Goal: Task Accomplishment & Management: Manage account settings

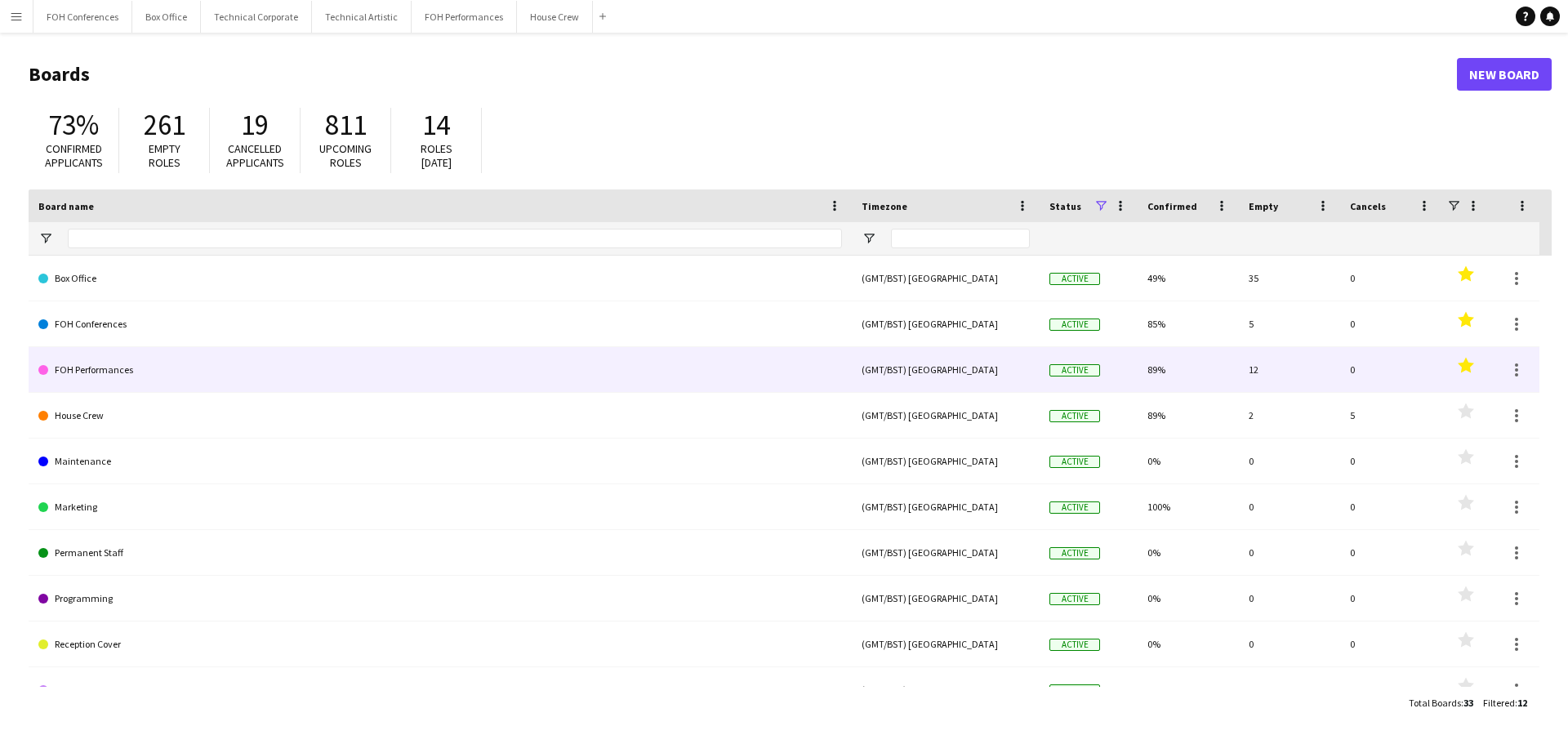
click at [107, 368] on link "FOH Performances" at bounding box center [440, 370] width 803 height 46
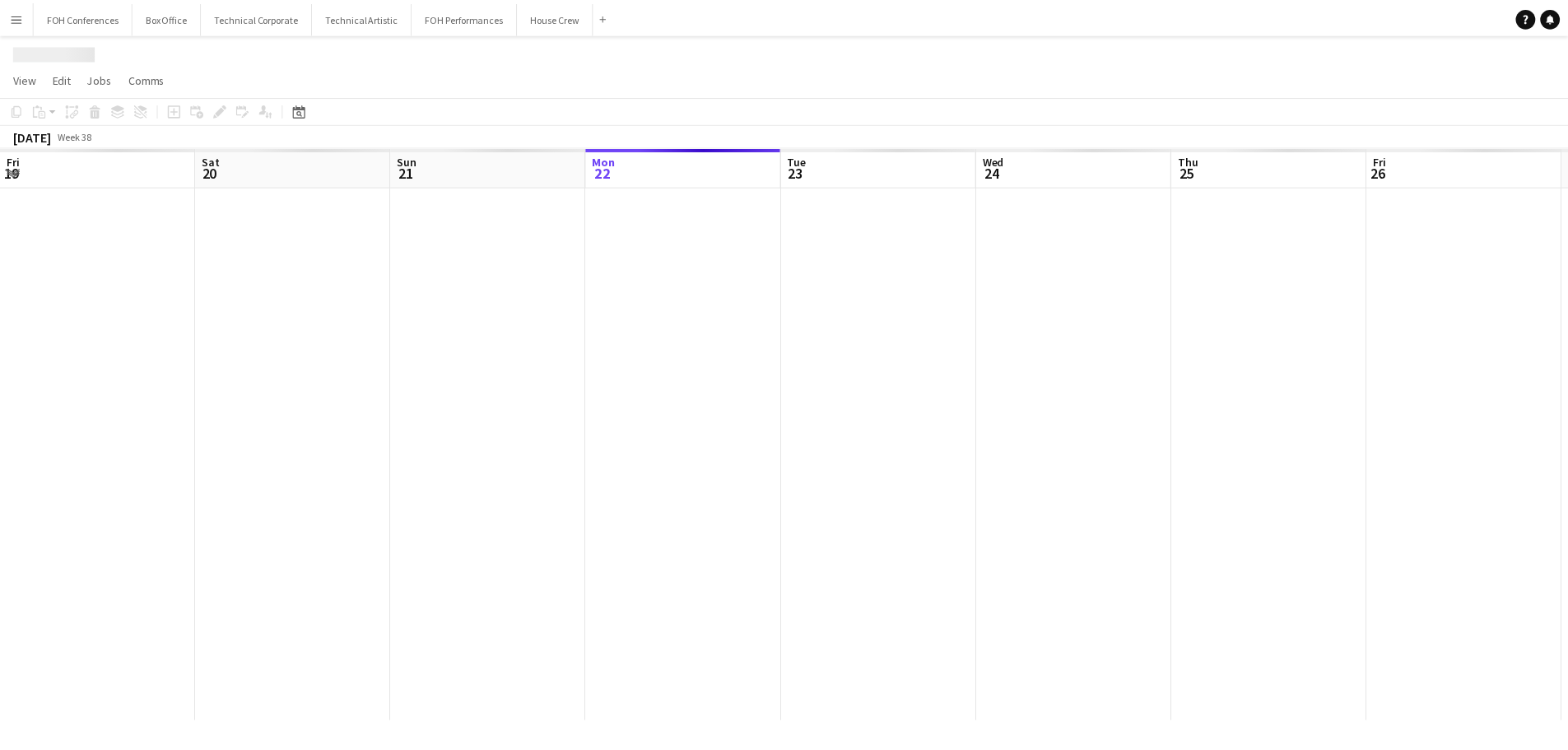
scroll to position [0, 393]
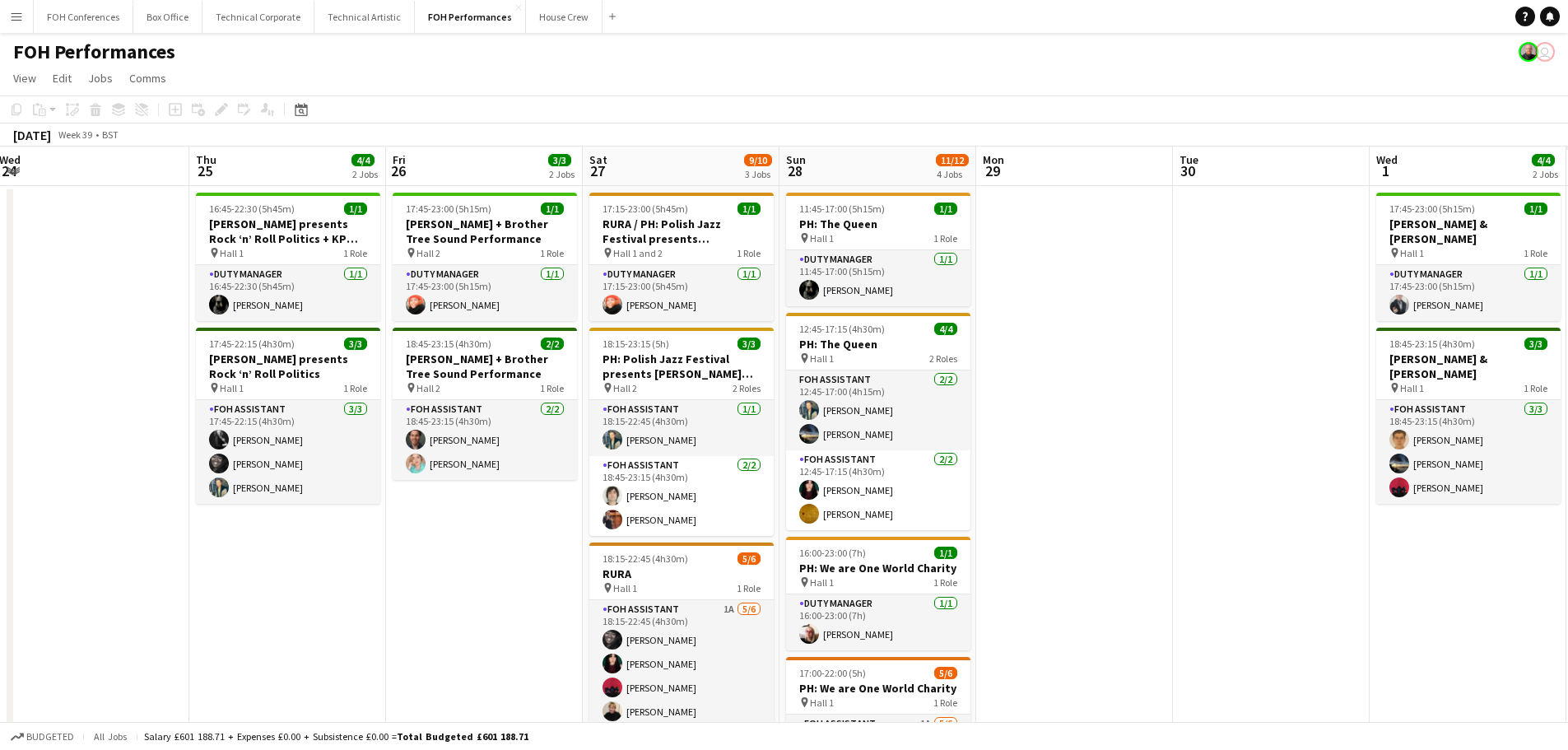
drag, startPoint x: 786, startPoint y: 374, endPoint x: 188, endPoint y: 309, distance: 601.5
click at [188, 309] on app-calendar-viewport "Sun 21 6/6 2 Jobs Mon 22 1/1 1 Job Tue 23 Wed 24 Thu 25 4/4 2 Jobs Fri 26 3/3 2…" at bounding box center [784, 581] width 1568 height 868
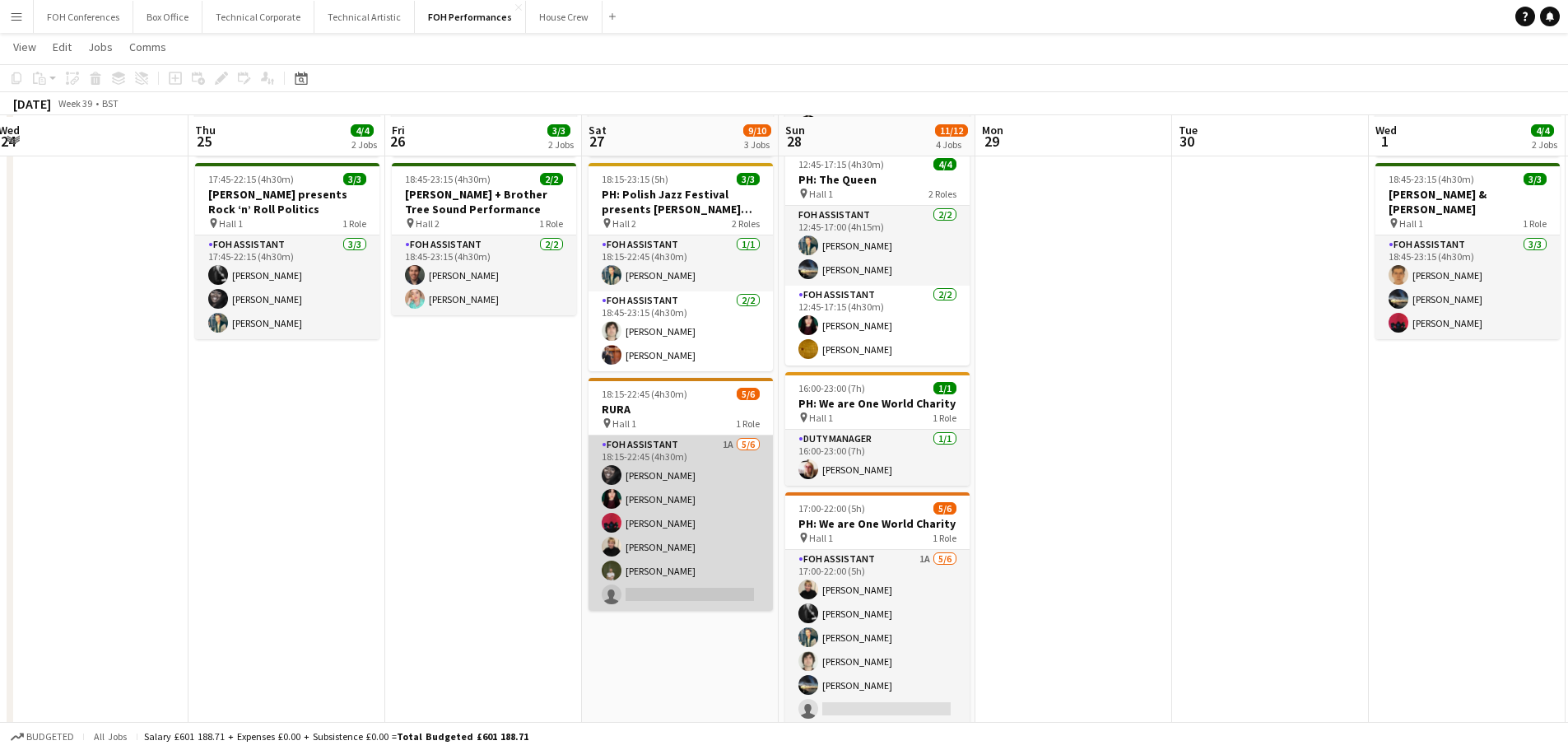
scroll to position [164, 0]
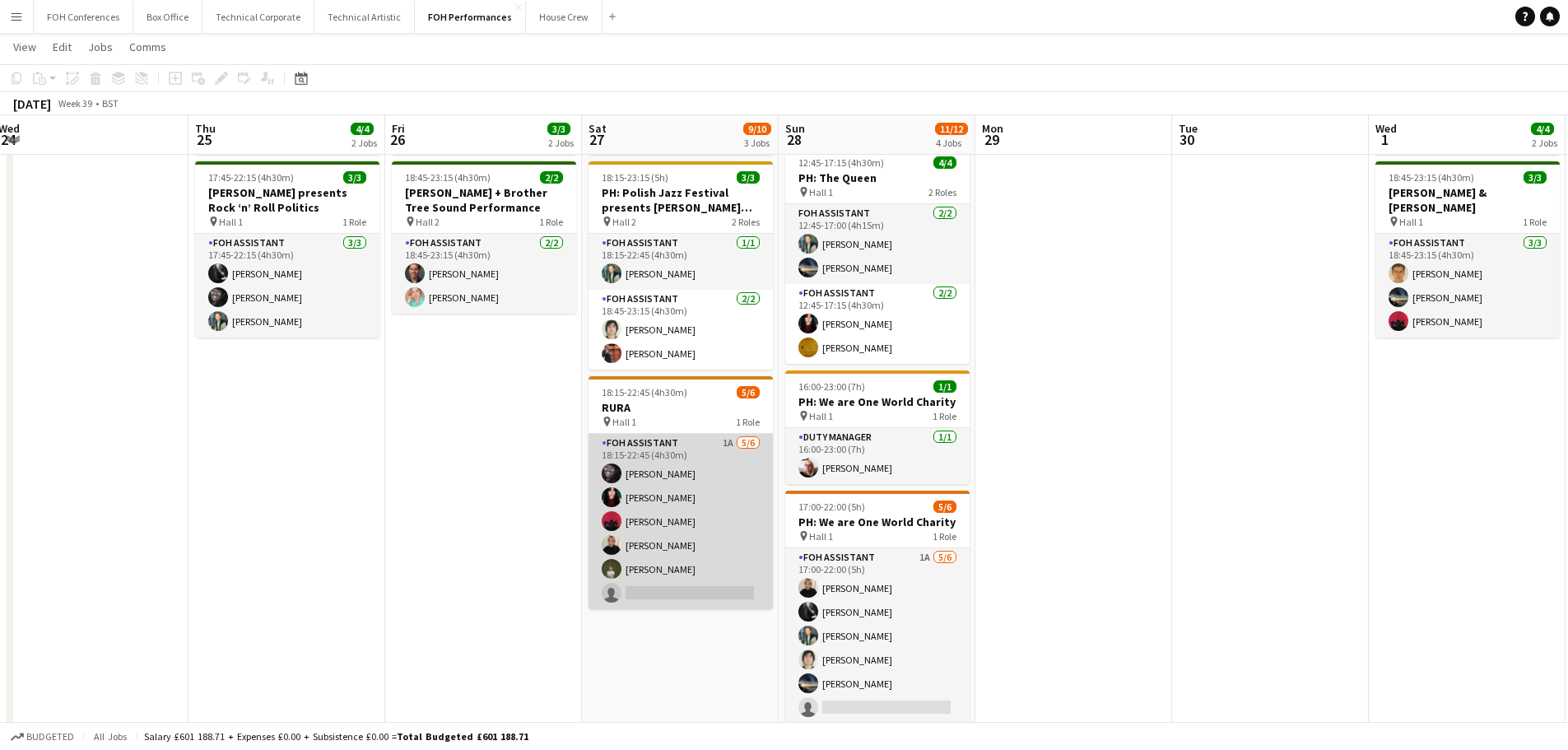
click at [677, 516] on app-card-role "FOH Assistant 1A [DATE] 18:15-22:45 (4h30m) [PERSON_NAME] [PERSON_NAME] [PERSON…" at bounding box center [680, 521] width 184 height 175
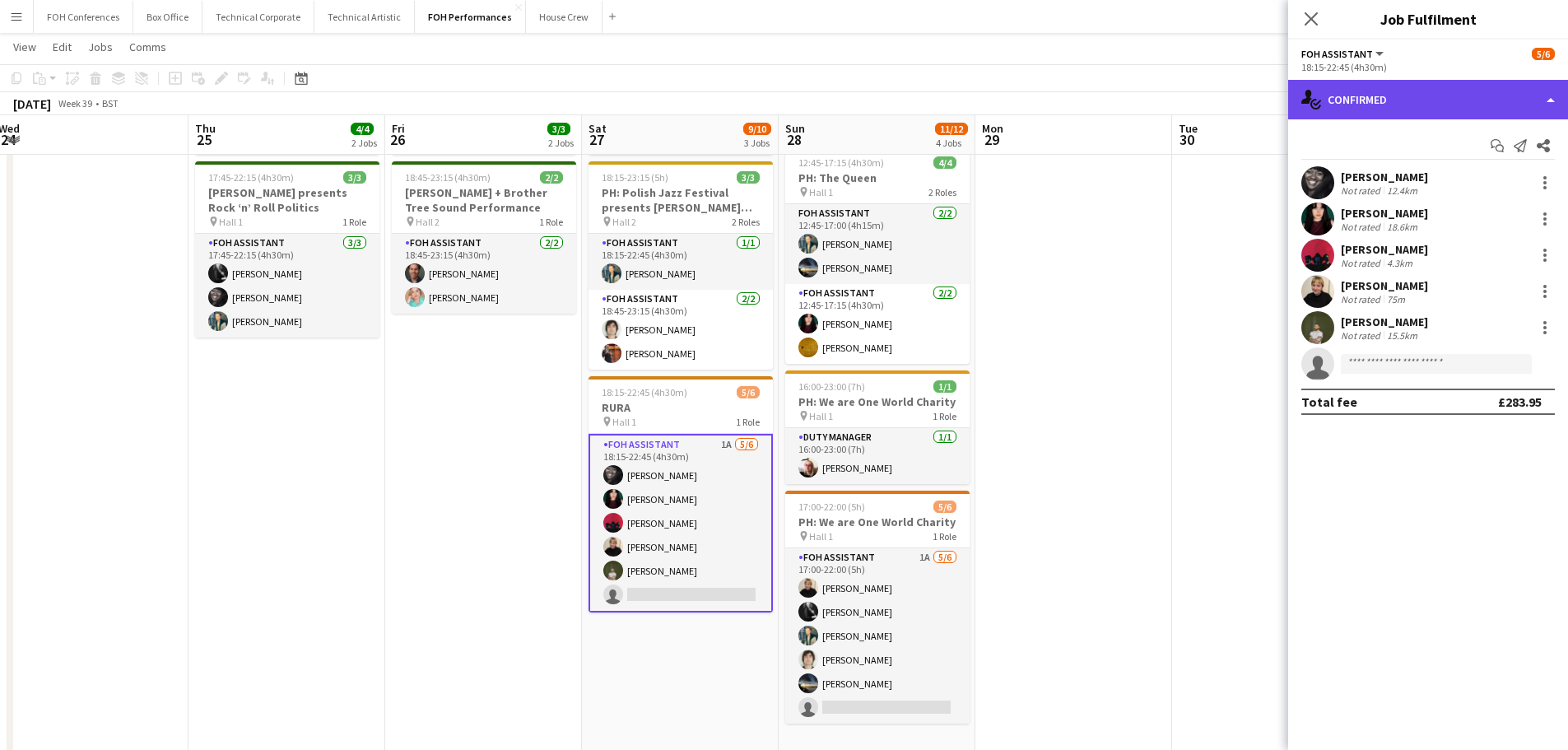
click at [1415, 85] on div "single-neutral-actions-check-2 Confirmed" at bounding box center [1428, 100] width 280 height 40
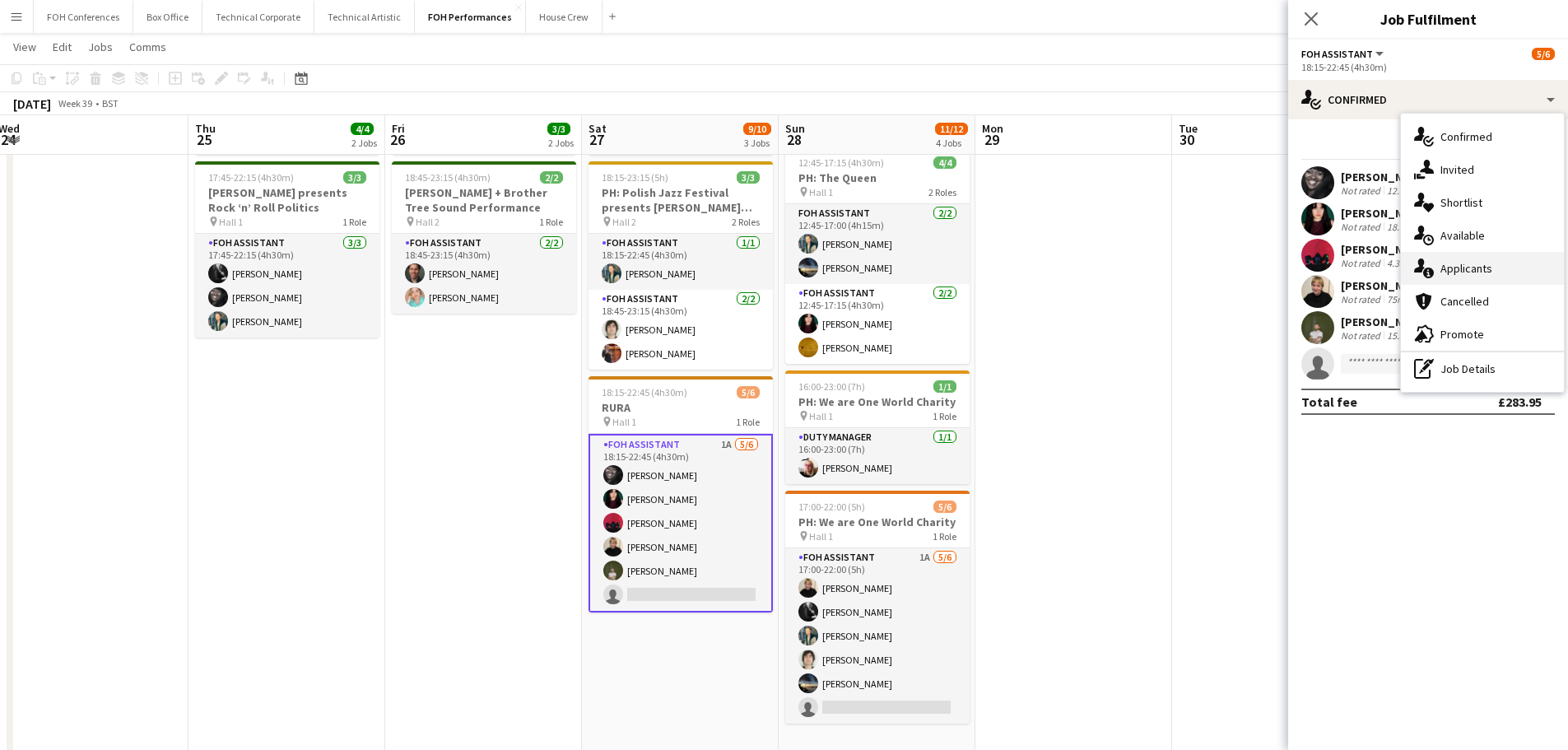
click at [1473, 268] on span "Applicants" at bounding box center [1466, 268] width 52 height 15
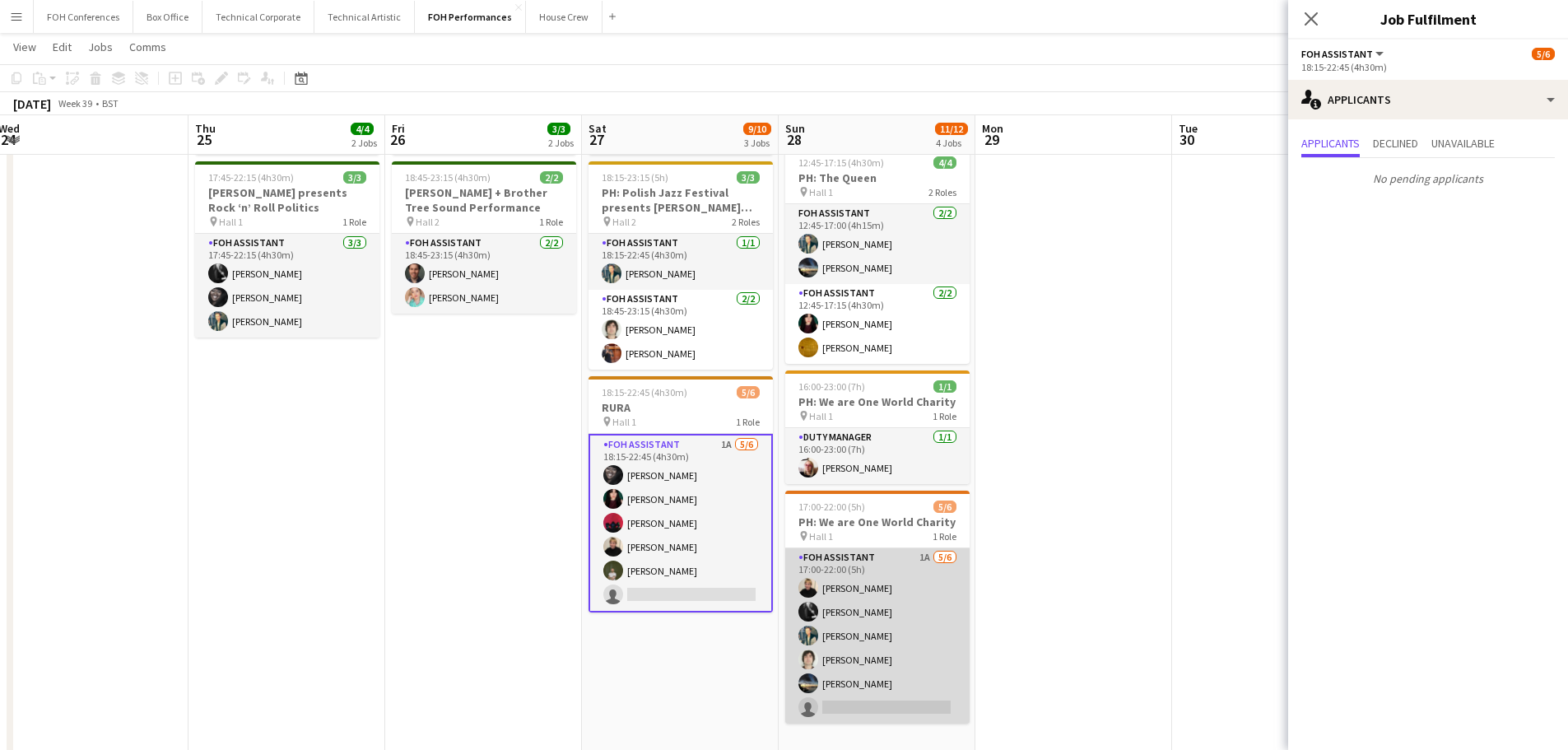
click at [864, 650] on app-card-role "FOH Assistant 1A [DATE] 17:00-22:00 (5h) [PERSON_NAME] [PERSON_NAME] [PERSON_NA…" at bounding box center [877, 636] width 184 height 175
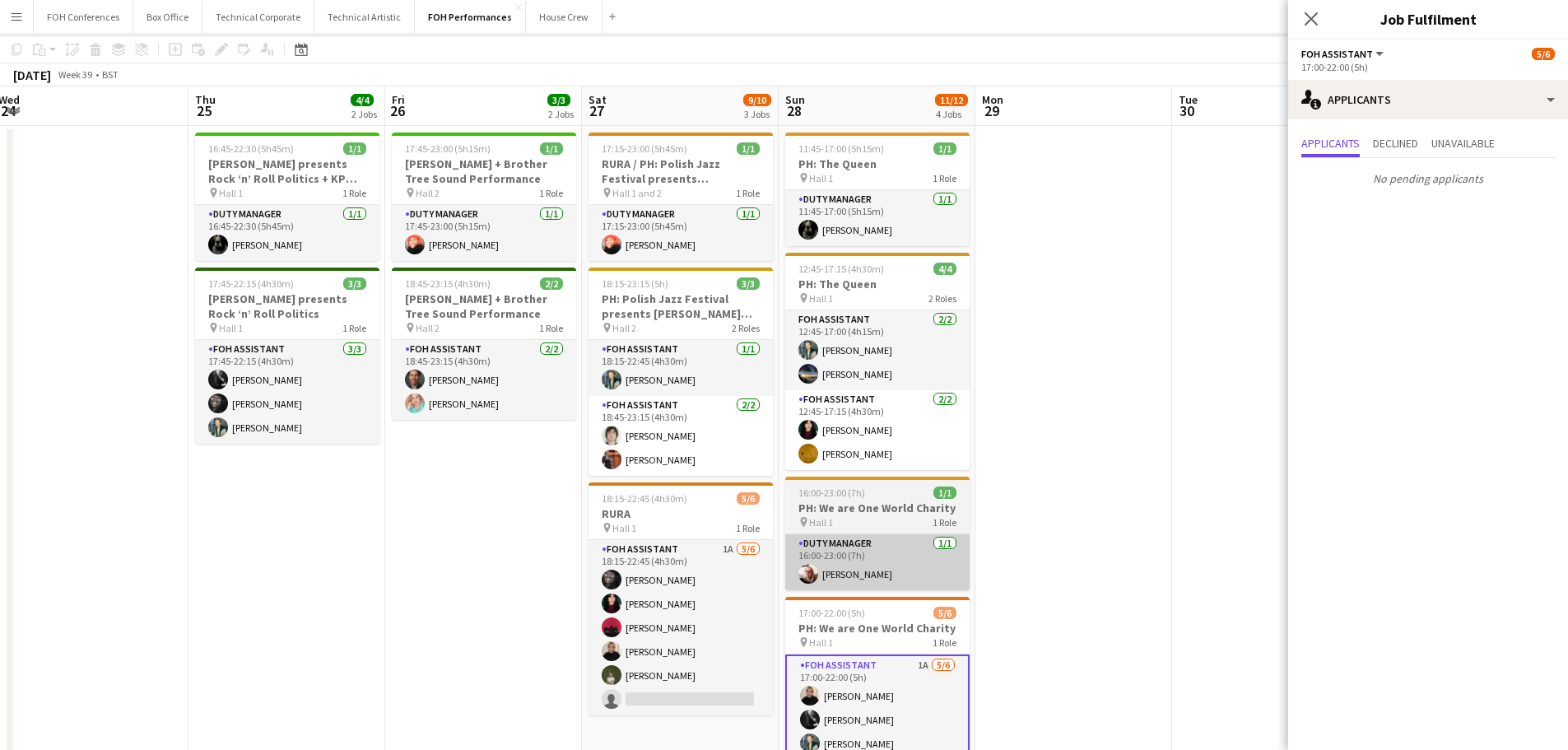
scroll to position [0, 0]
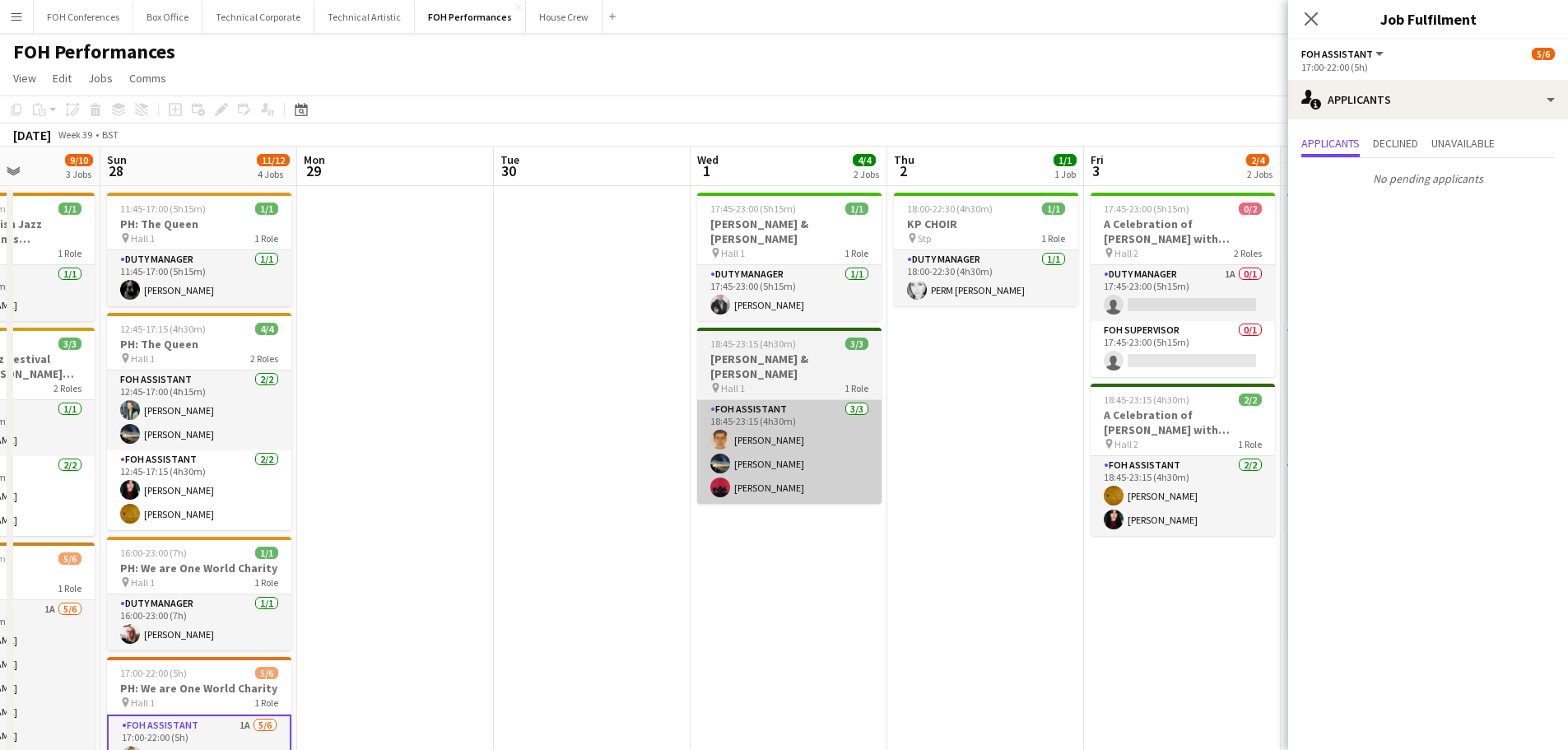
drag, startPoint x: 981, startPoint y: 462, endPoint x: 692, endPoint y: 437, distance: 290.1
click at [416, 383] on app-calendar-viewport "Wed 24 Thu 25 4/4 2 Jobs Fri 26 3/3 2 Jobs Sat 27 9/10 3 Jobs Sun 28 11/12 4 Jo…" at bounding box center [784, 581] width 1568 height 868
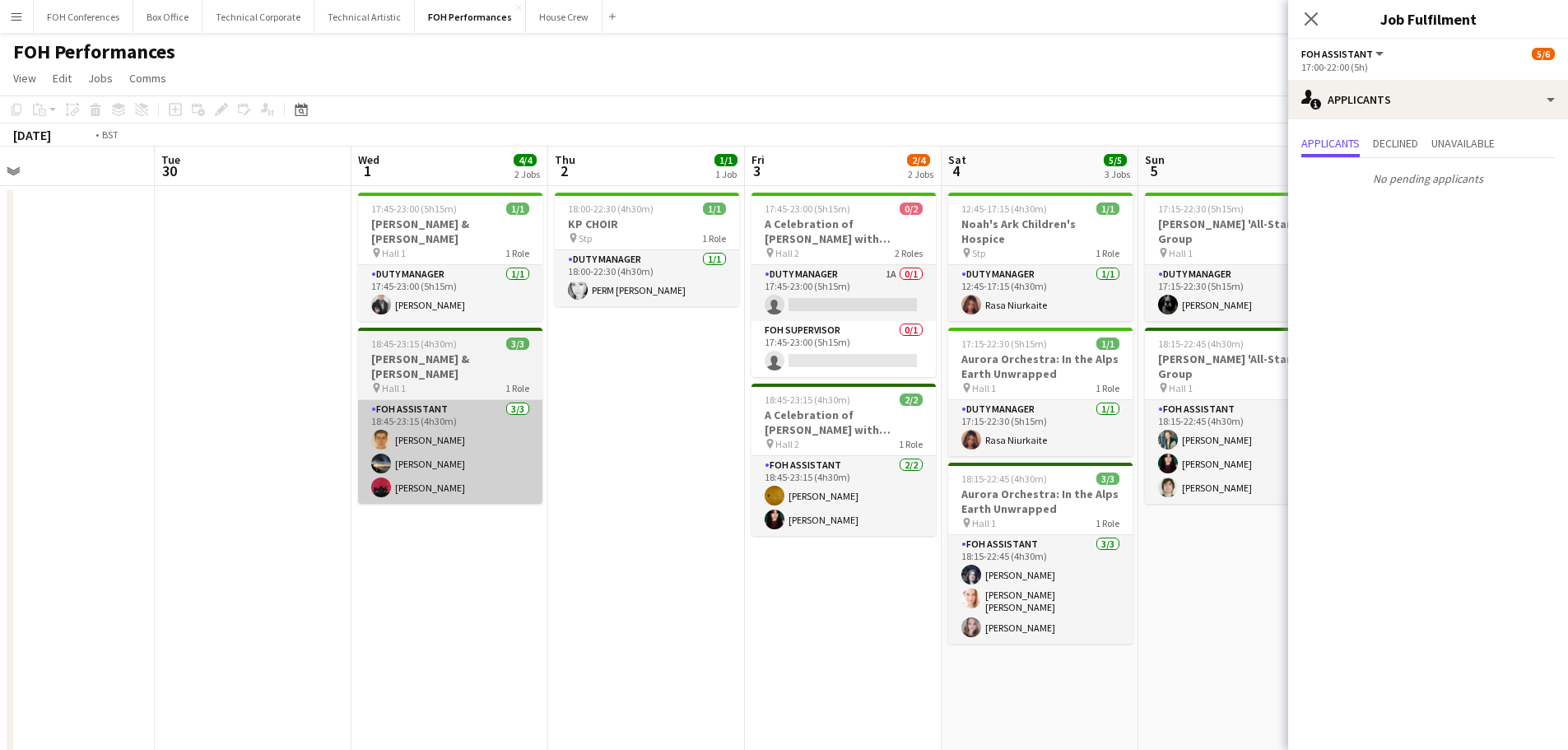
drag, startPoint x: 680, startPoint y: 452, endPoint x: 342, endPoint y: 393, distance: 343.1
click at [293, 394] on app-calendar-viewport "Fri 26 3/3 2 Jobs Sat 27 9/10 3 Jobs Sun 28 11/12 4 Jobs Mon 29 Tue 30 Wed 1 4/…" at bounding box center [784, 581] width 1568 height 868
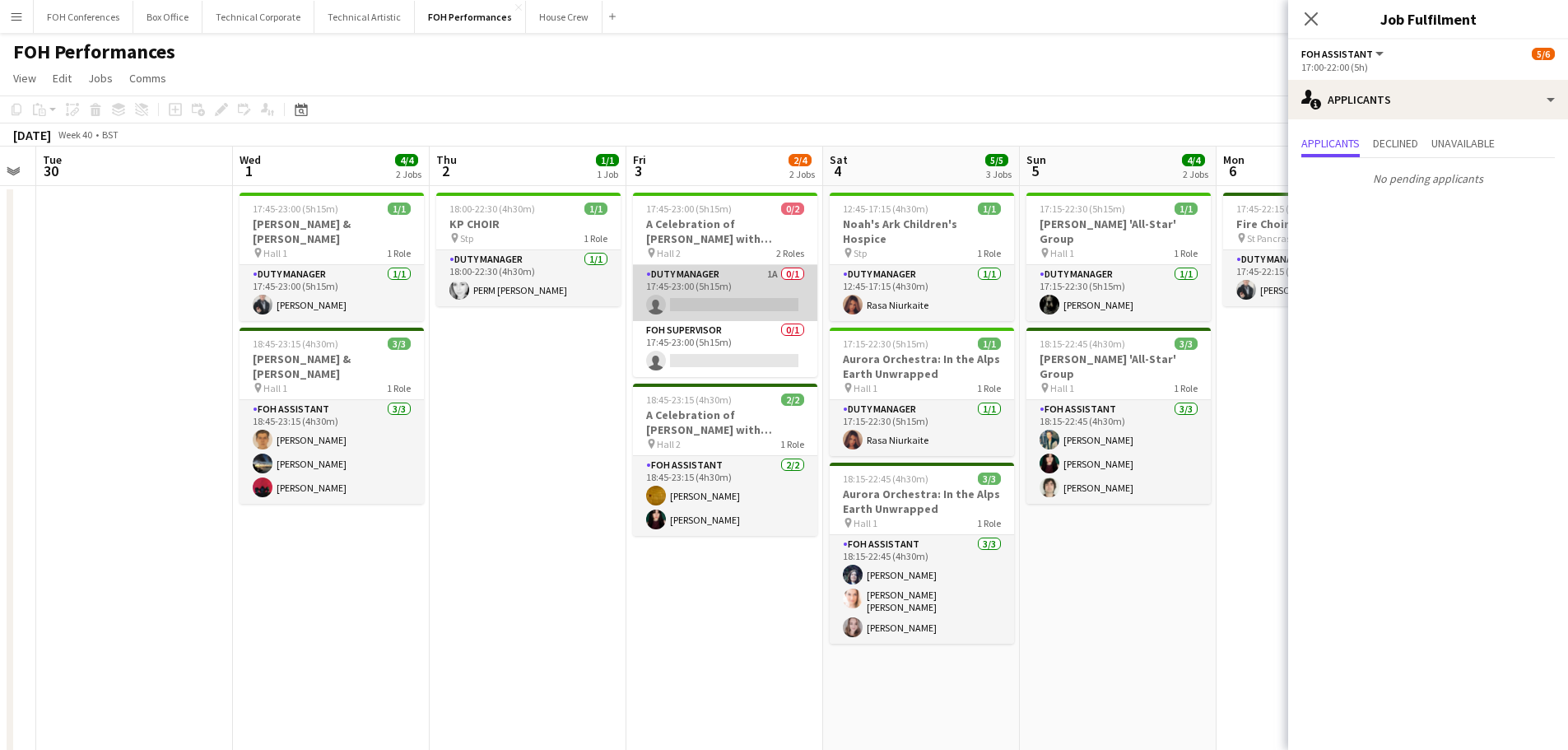
click at [715, 282] on app-card-role "Duty Manager 1A 0/1 17:45-23:00 (5h15m) single-neutral-actions" at bounding box center [725, 292] width 184 height 56
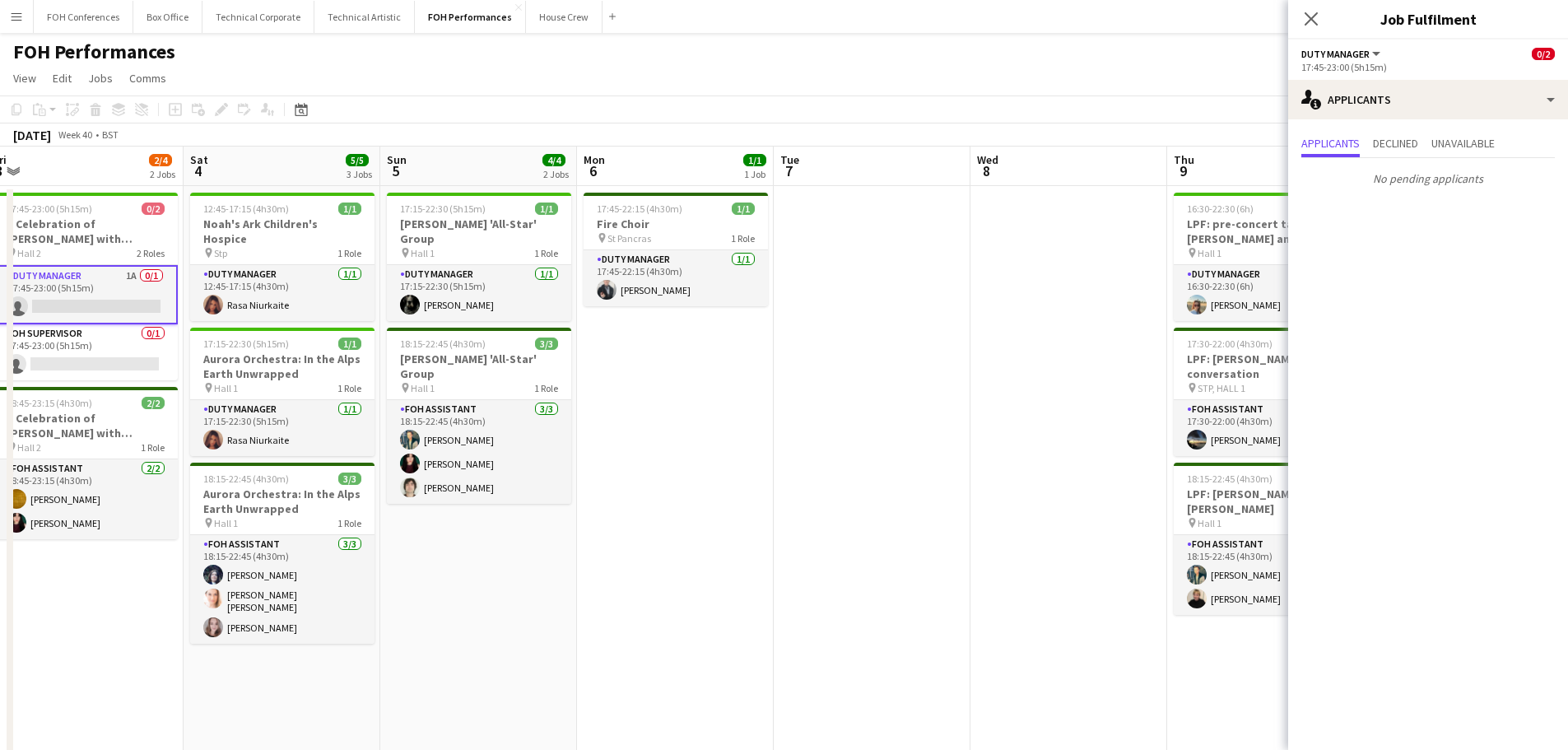
drag, startPoint x: 806, startPoint y: 492, endPoint x: 521, endPoint y: 440, distance: 289.7
click at [397, 426] on app-calendar-viewport "Tue 30 Wed 1 4/4 2 Jobs Thu 2 1/1 1 Job Fri 3 2/4 2 Jobs Sat 4 5/5 3 Jobs Sun 5…" at bounding box center [784, 581] width 1568 height 868
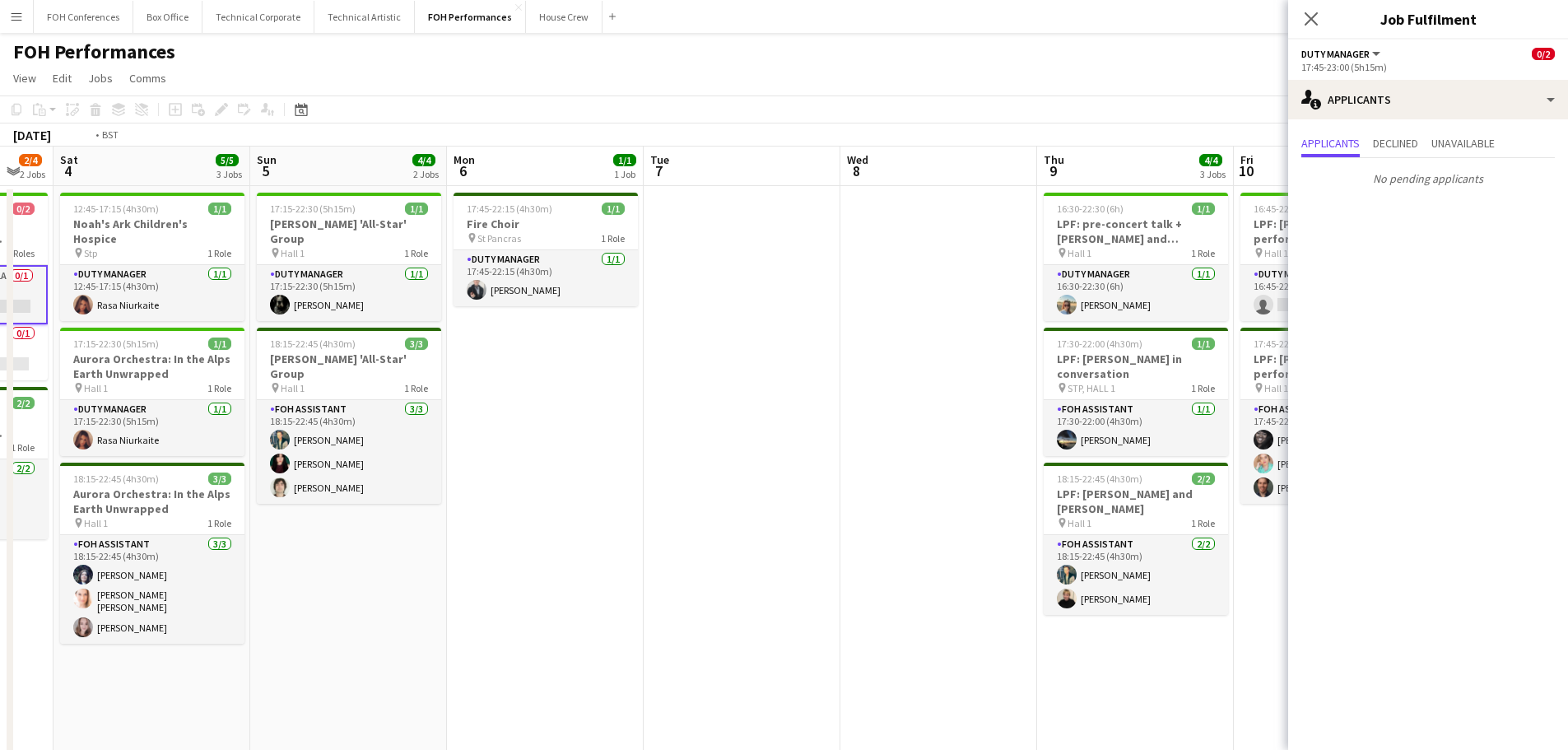
drag, startPoint x: 622, startPoint y: 470, endPoint x: 332, endPoint y: 412, distance: 295.7
click at [221, 412] on app-calendar-viewport "Wed 1 4/4 2 Jobs Thu 2 1/1 1 Job Fri 3 2/4 2 Jobs Sat 4 5/5 3 Jobs Sun 5 4/4 2 …" at bounding box center [784, 581] width 1568 height 868
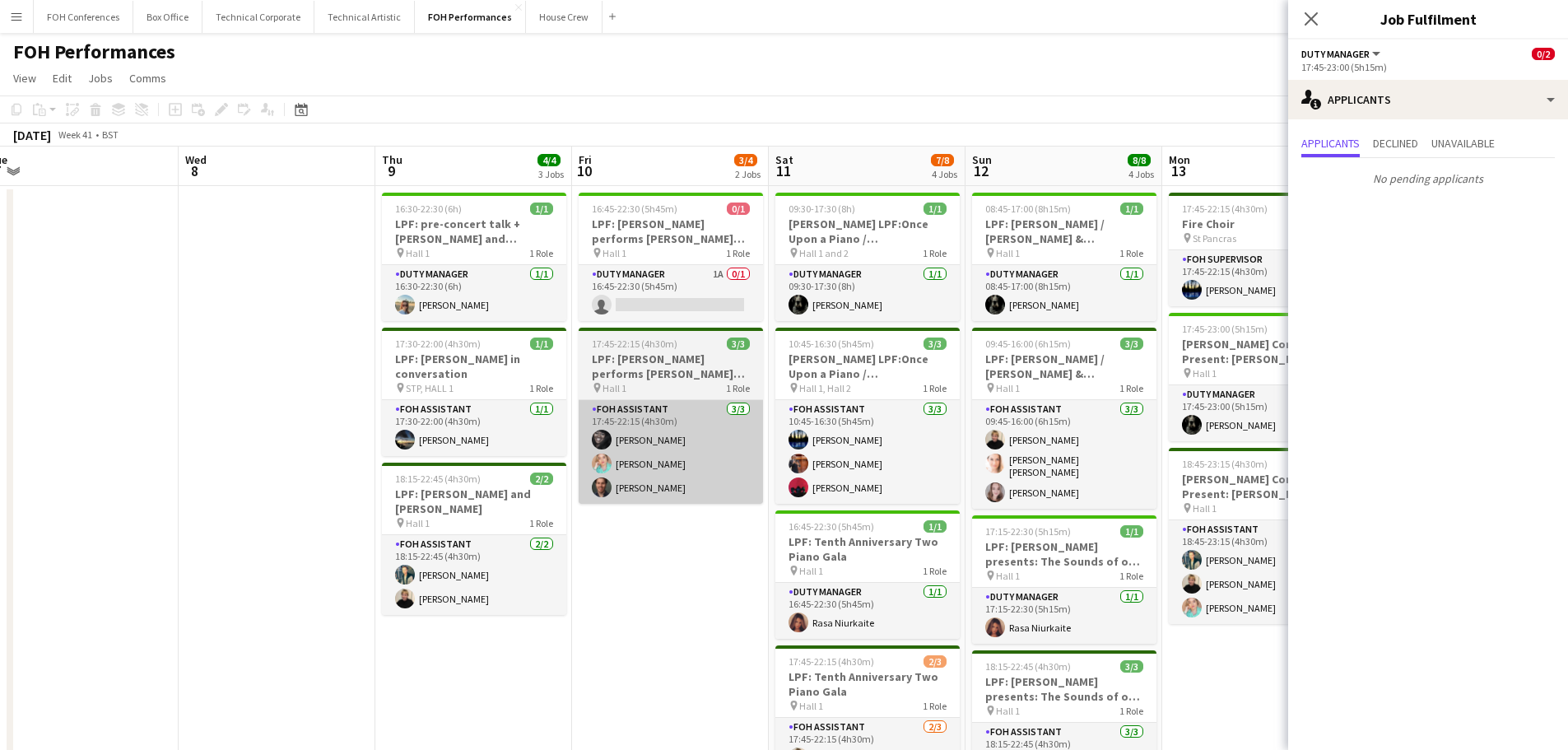
drag, startPoint x: 790, startPoint y: 486, endPoint x: 603, endPoint y: 450, distance: 190.4
click at [596, 462] on app-calendar-viewport "Sat 4 5/5 3 Jobs Sun 5 4/4 2 Jobs Mon 6 1/1 1 Job Tue 7 Wed 8 Thu 9 4/4 3 Jobs …" at bounding box center [784, 581] width 1568 height 868
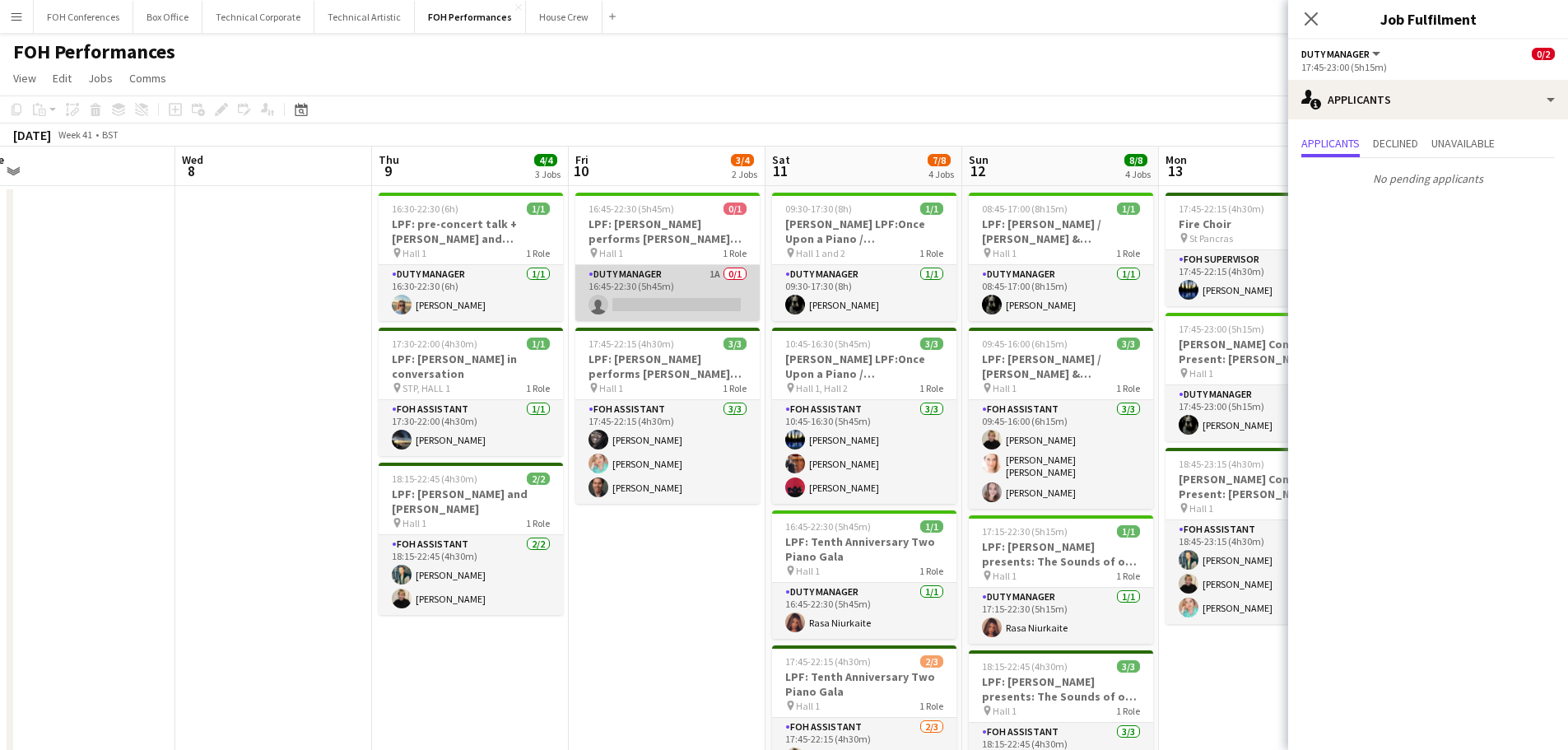
click at [645, 287] on app-card-role "Duty Manager 1A 0/1 16:45-22:30 (5h45m) single-neutral-actions" at bounding box center [667, 292] width 184 height 56
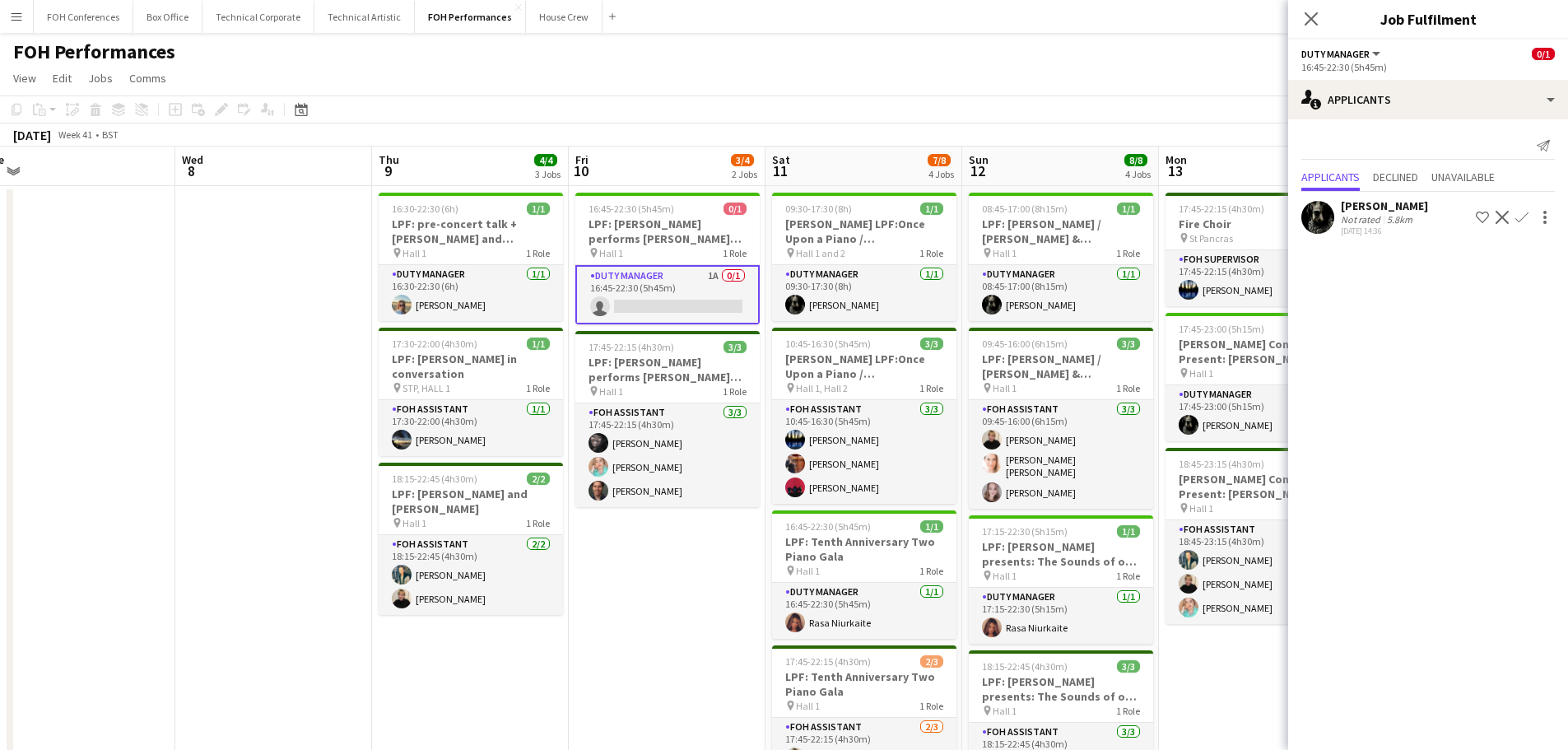
click at [1522, 213] on app-icon "Confirm" at bounding box center [1522, 217] width 13 height 13
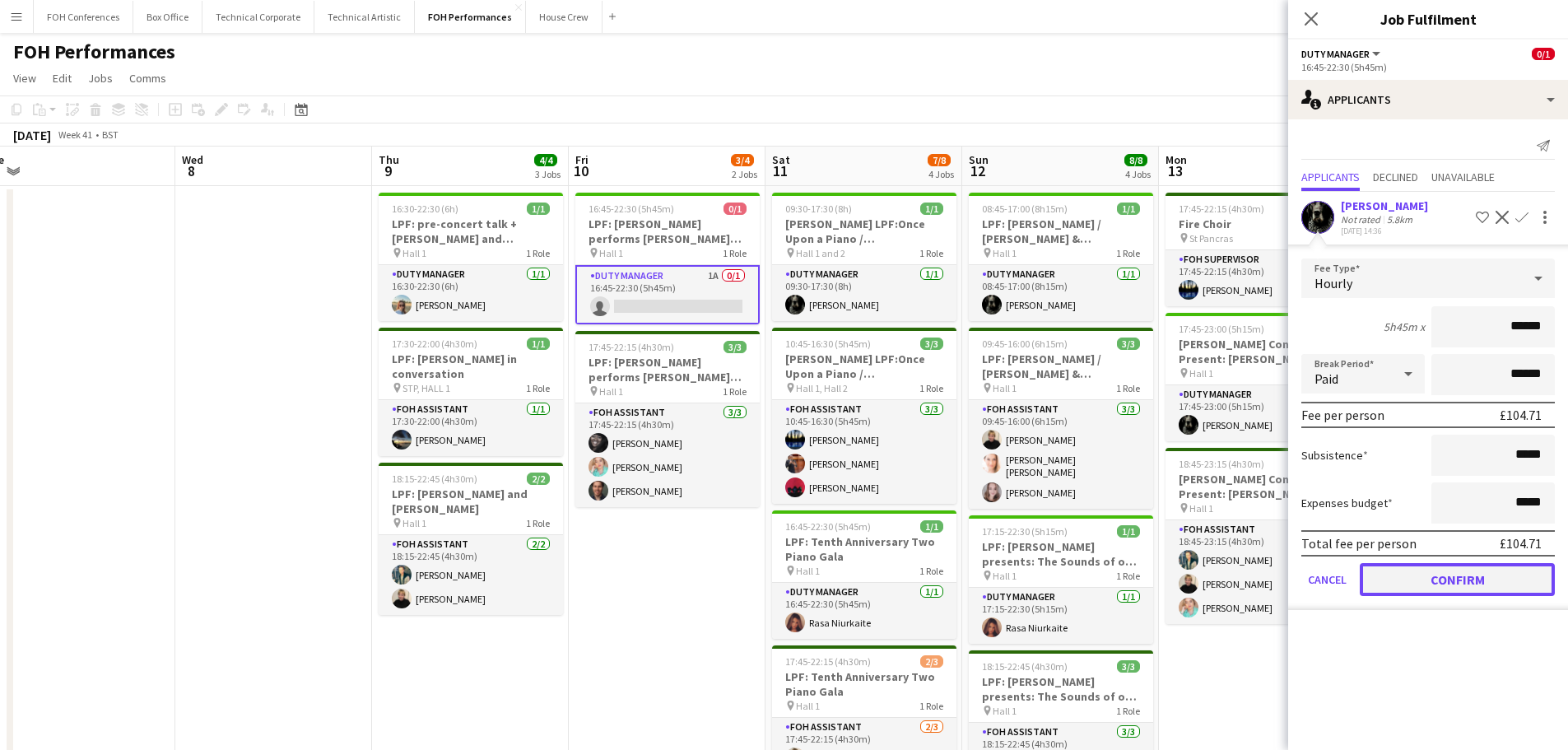
click at [1466, 577] on button "Confirm" at bounding box center [1457, 580] width 195 height 33
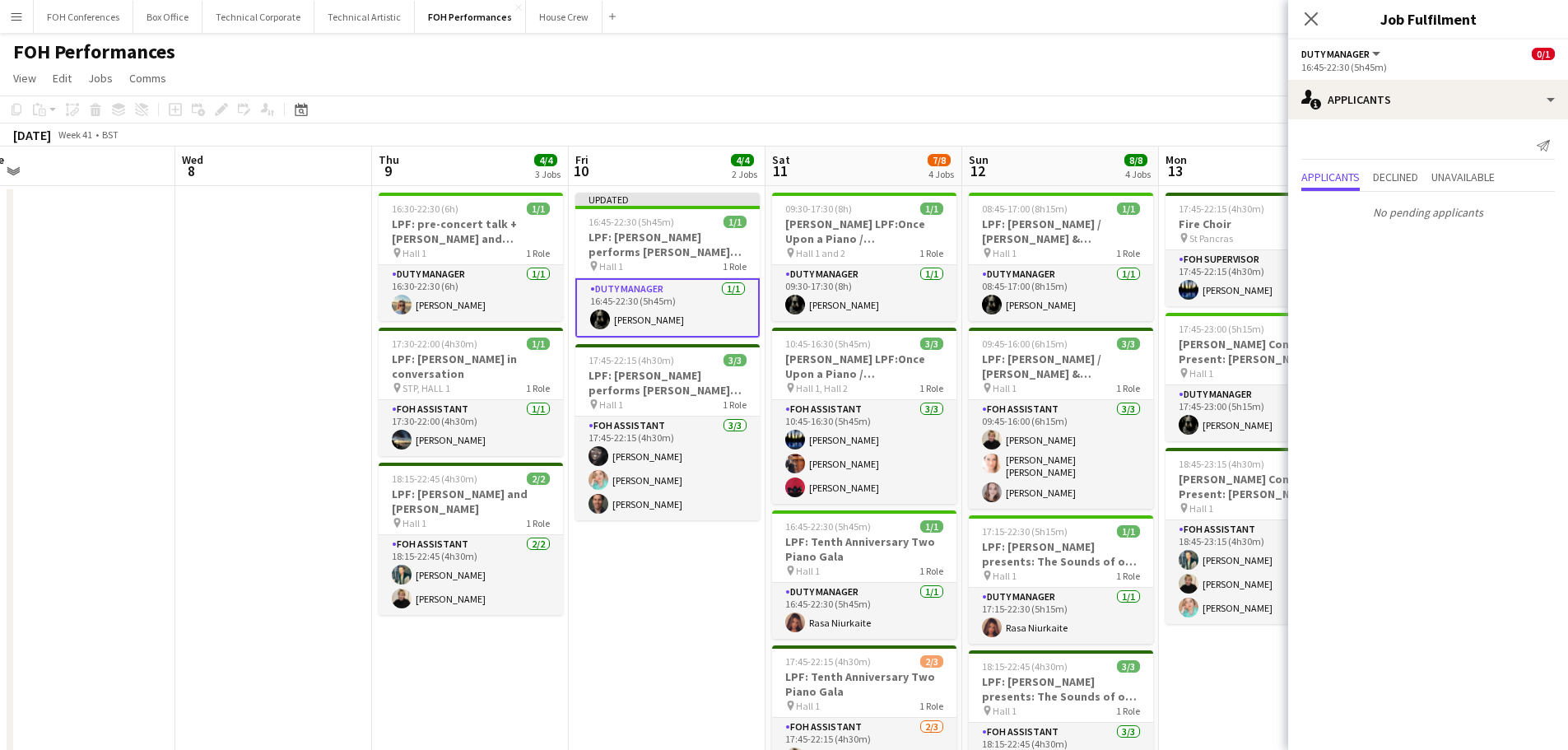
click at [701, 610] on app-date-cell "Updated 16:45-22:30 (5h45m) 1/1 LPF: [PERSON_NAME] performs [PERSON_NAME] and […" at bounding box center [667, 600] width 197 height 828
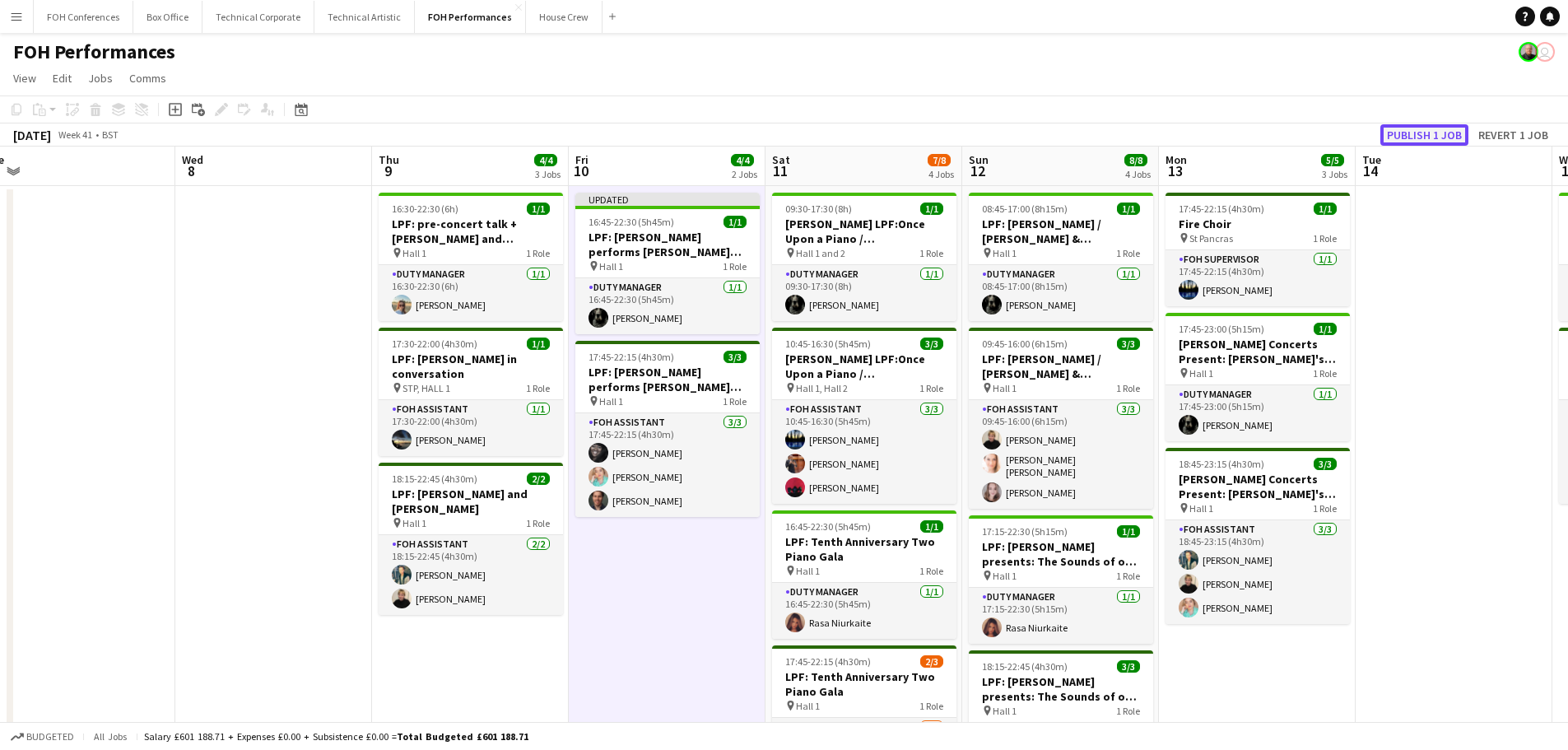
click at [1429, 134] on button "Publish 1 job" at bounding box center [1424, 135] width 88 height 22
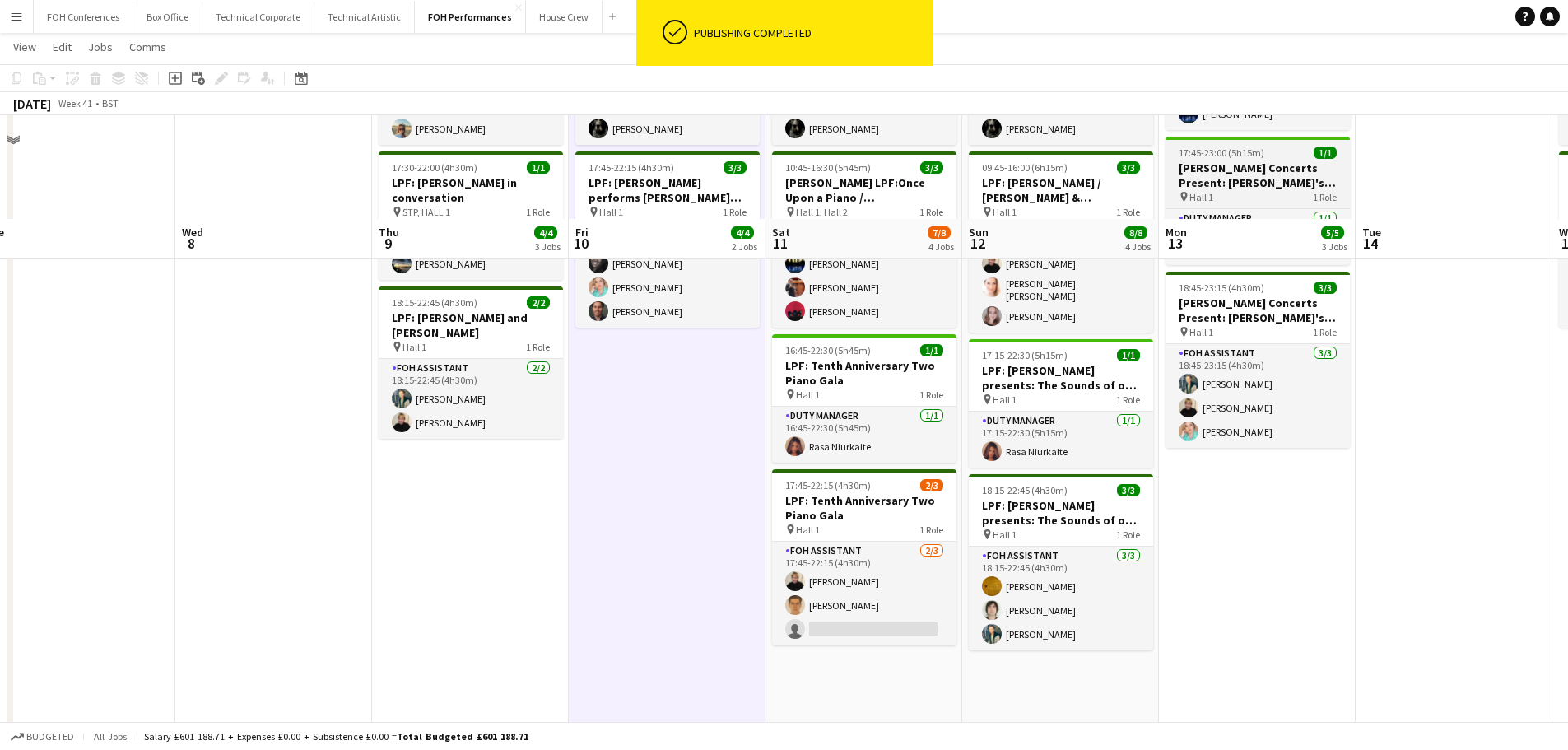
scroll to position [0, 0]
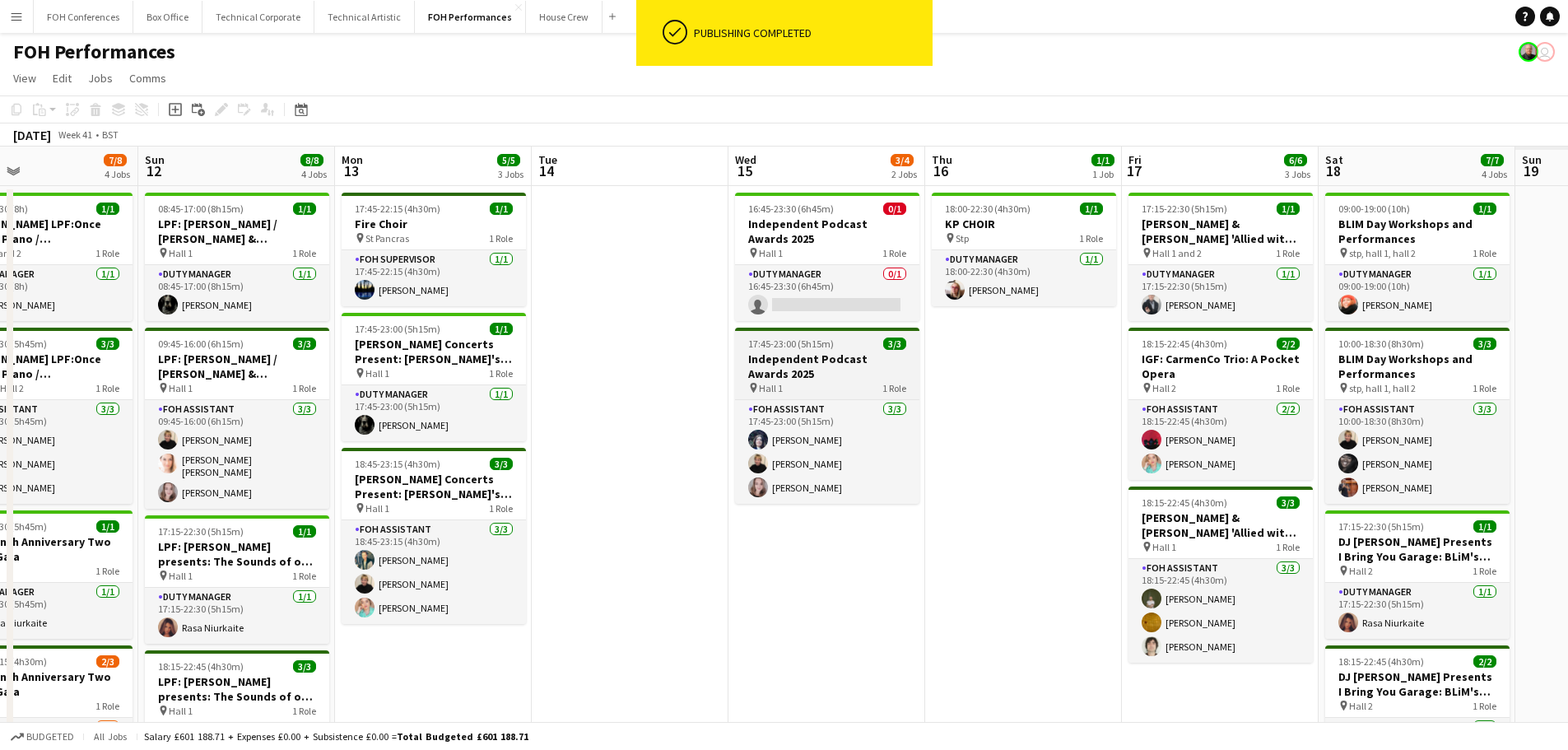
drag, startPoint x: 1356, startPoint y: 366, endPoint x: 995, endPoint y: 346, distance: 361.6
click at [666, 309] on app-calendar-viewport "Wed 8 Thu 9 4/4 3 Jobs Fri 10 4/4 2 Jobs Sat 11 7/8 4 Jobs Sun 12 8/8 4 Jobs Mo…" at bounding box center [784, 581] width 1568 height 868
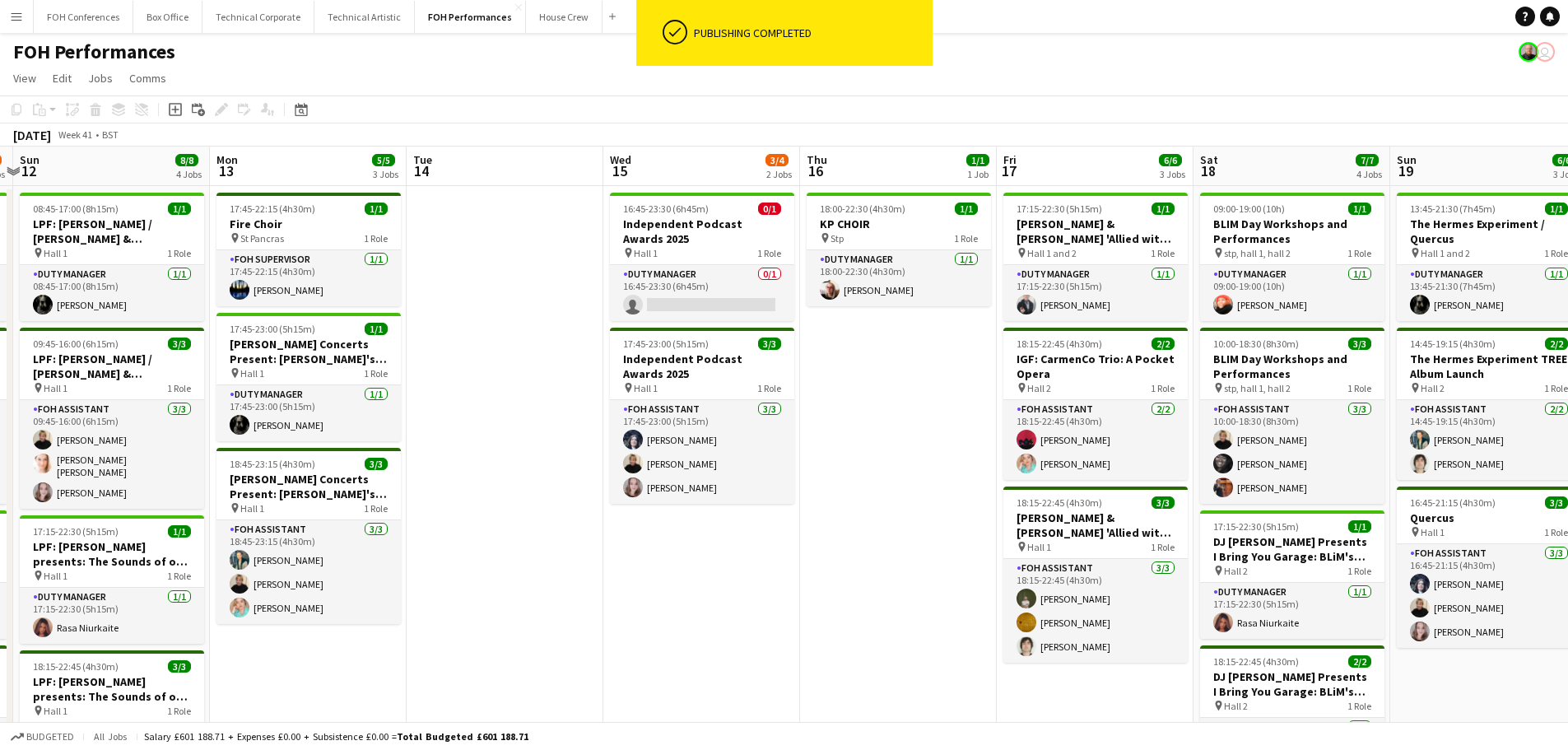
drag, startPoint x: 1050, startPoint y: 357, endPoint x: 625, endPoint y: 311, distance: 427.5
click at [606, 314] on app-calendar-viewport "Thu 9 4/4 3 Jobs Fri 10 4/4 2 Jobs Sat 11 7/8 4 Jobs Sun 12 8/8 4 Jobs Mon 13 5…" at bounding box center [784, 581] width 1568 height 868
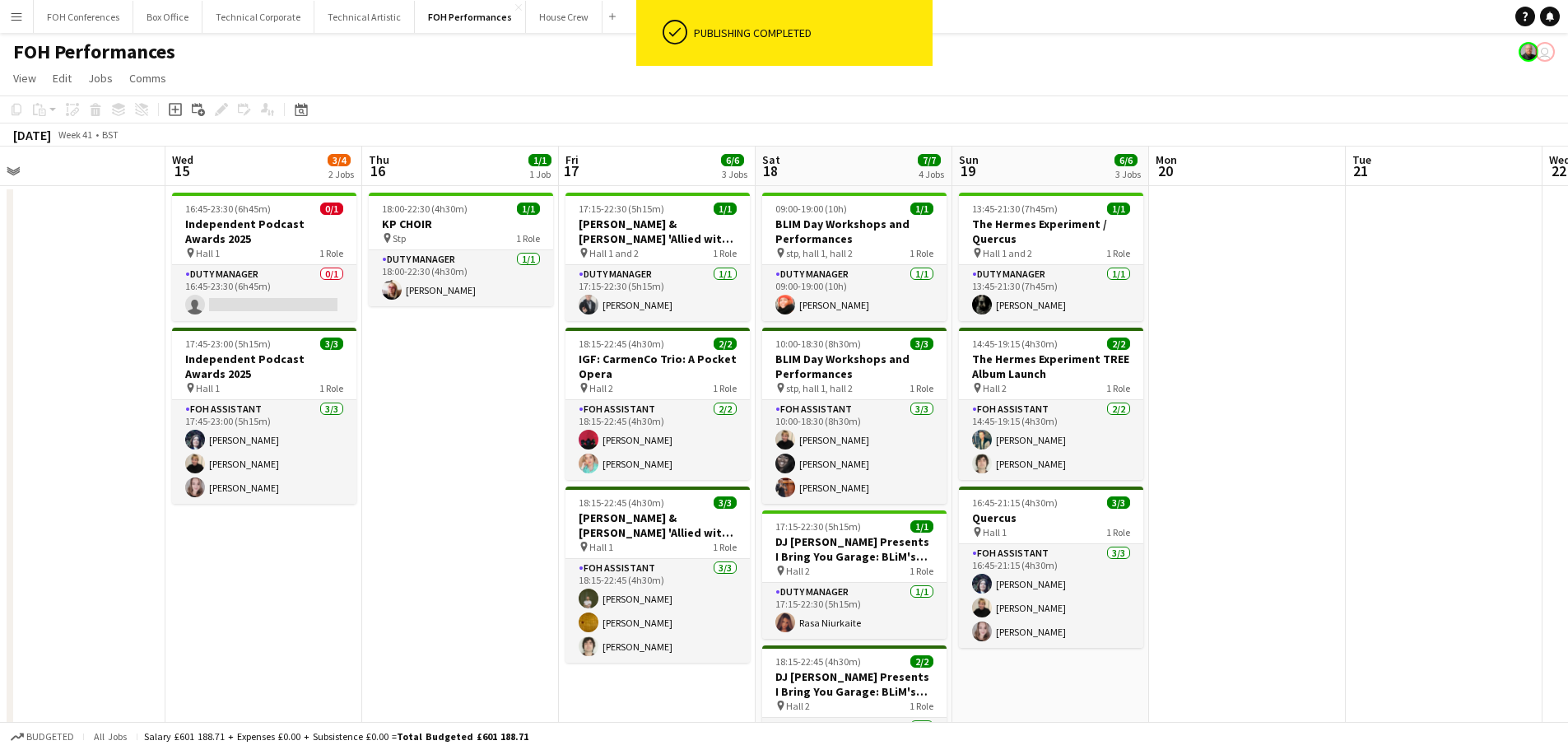
drag, startPoint x: 737, startPoint y: 343, endPoint x: 547, endPoint y: 316, distance: 191.9
click at [547, 316] on app-calendar-viewport "Sat 11 7/8 4 Jobs Sun 12 8/8 4 Jobs Mon 13 5/5 3 Jobs Tue 14 Wed 15 3/4 2 Jobs …" at bounding box center [784, 581] width 1568 height 868
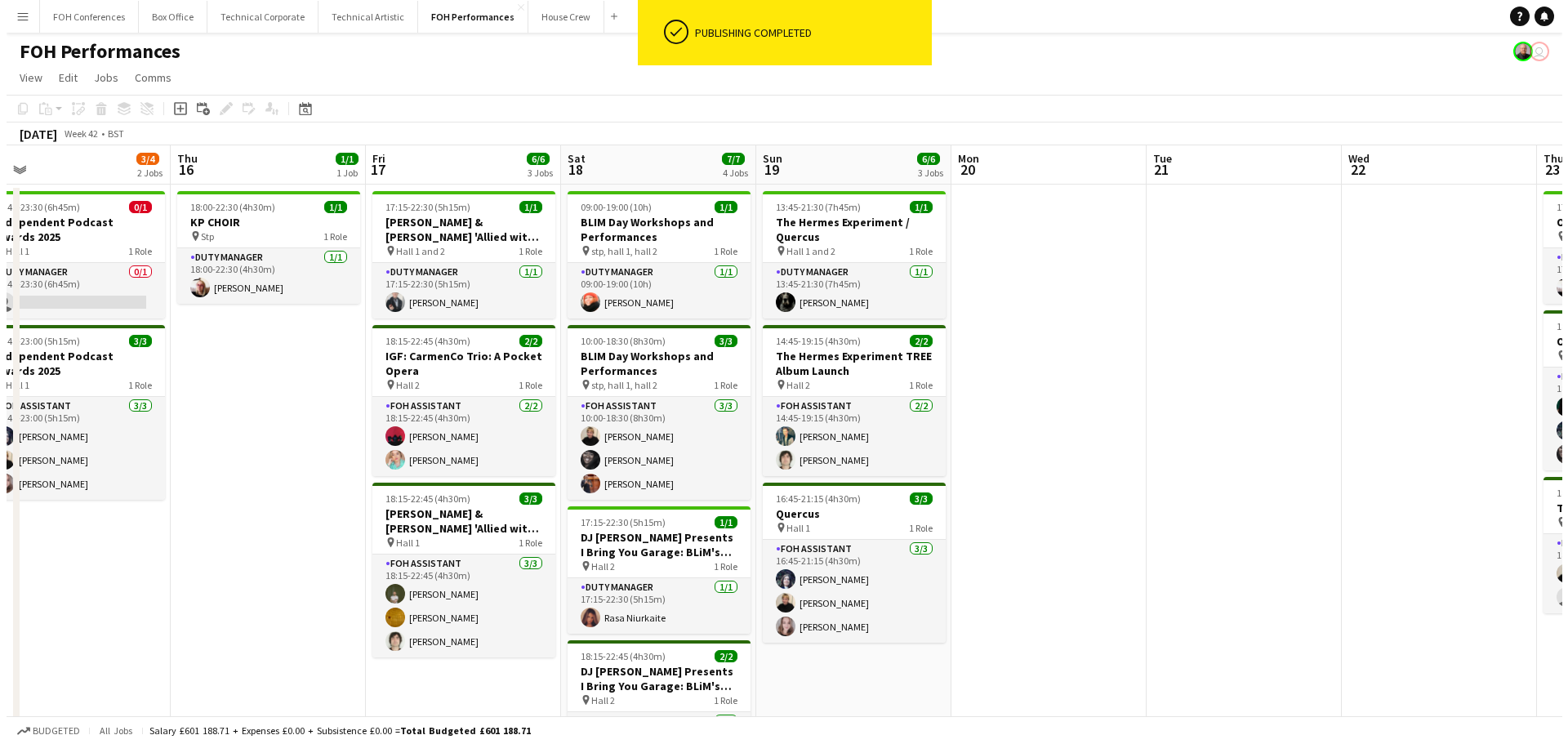
scroll to position [0, 618]
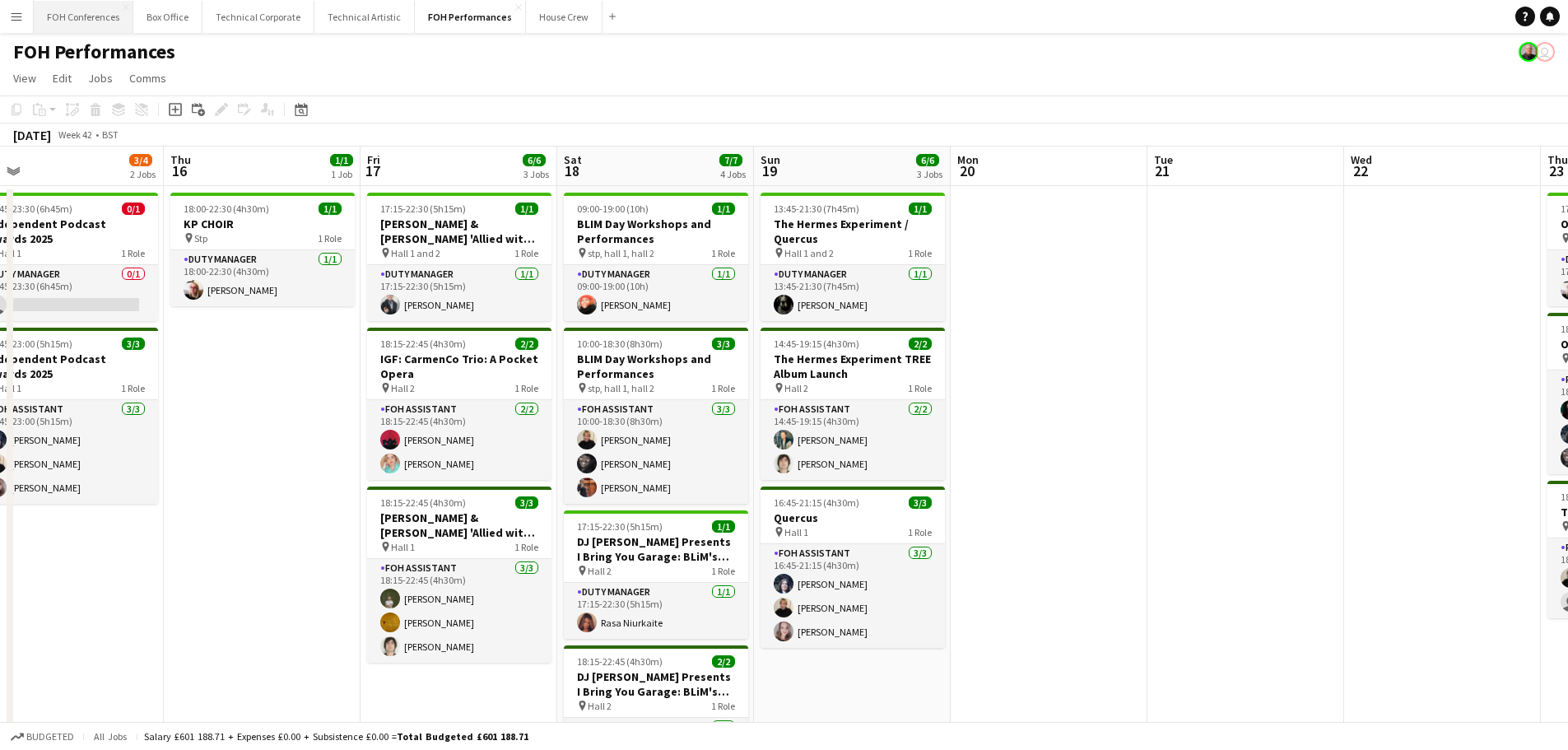
click at [76, 17] on button "FOH Conferences Close" at bounding box center [84, 17] width 100 height 32
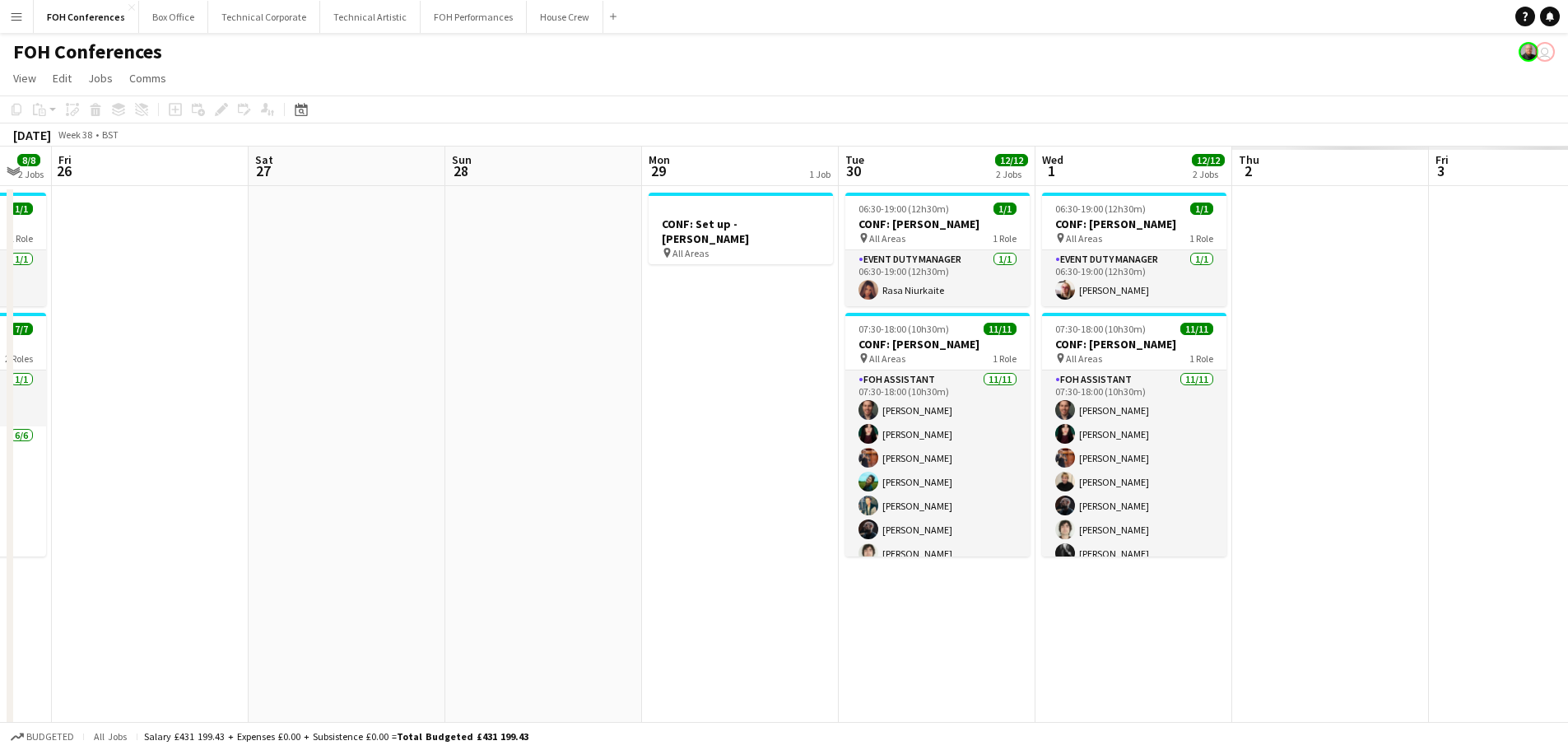
drag, startPoint x: 1149, startPoint y: 422, endPoint x: 404, endPoint y: 415, distance: 745.0
click at [217, 397] on app-calendar-viewport "Tue 23 12/12 4 Jobs Wed 24 12/12 4 Jobs Thu 25 8/8 2 Jobs Fri 26 Sat 27 Sun 28 …" at bounding box center [784, 522] width 1568 height 750
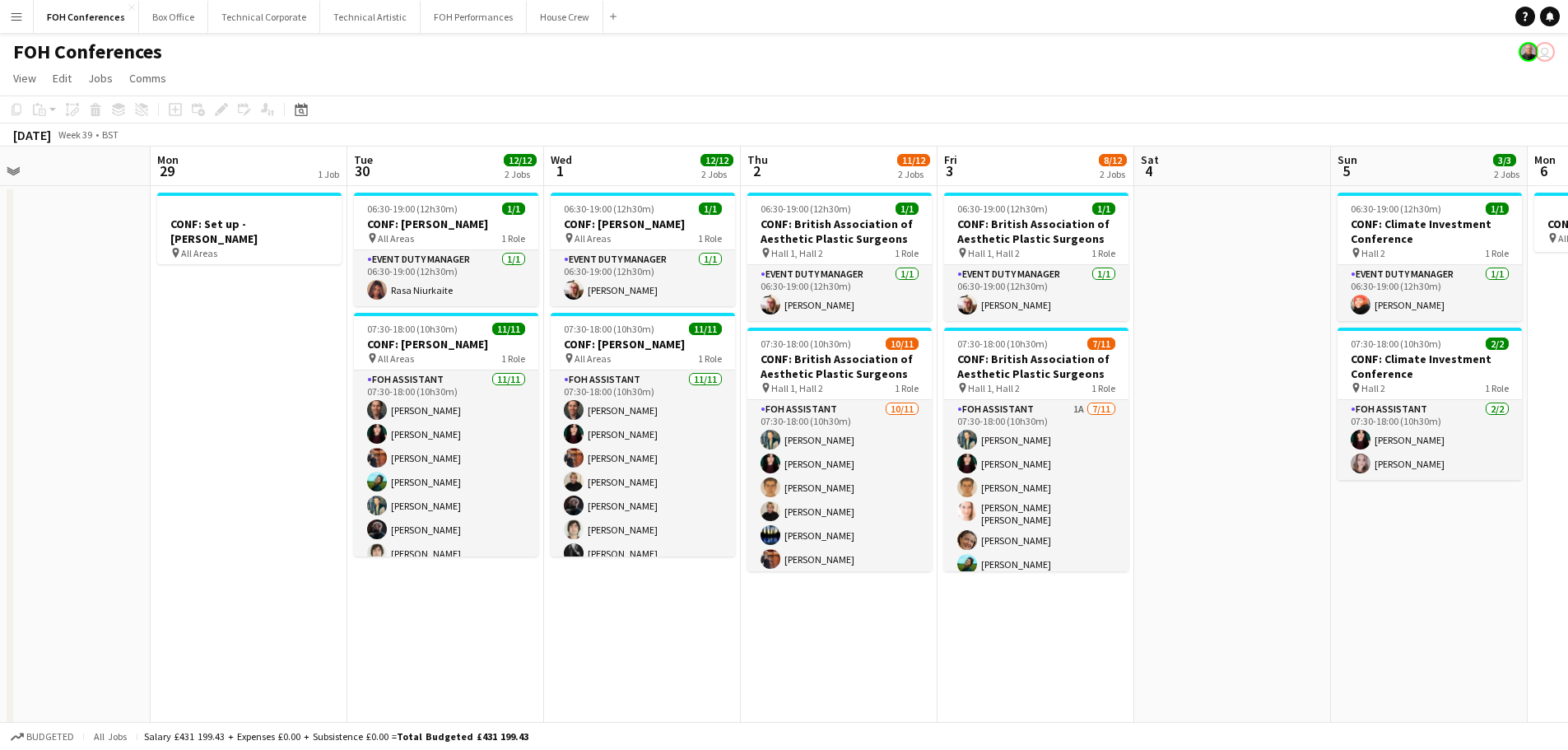
drag, startPoint x: 562, startPoint y: 439, endPoint x: 78, endPoint y: 378, distance: 487.8
click at [17, 380] on app-calendar-viewport "Thu 25 8/8 2 Jobs Fri 26 Sat 27 Sun 28 Mon 29 1 Job Tue 30 12/12 2 Jobs Wed 1 1…" at bounding box center [784, 522] width 1568 height 750
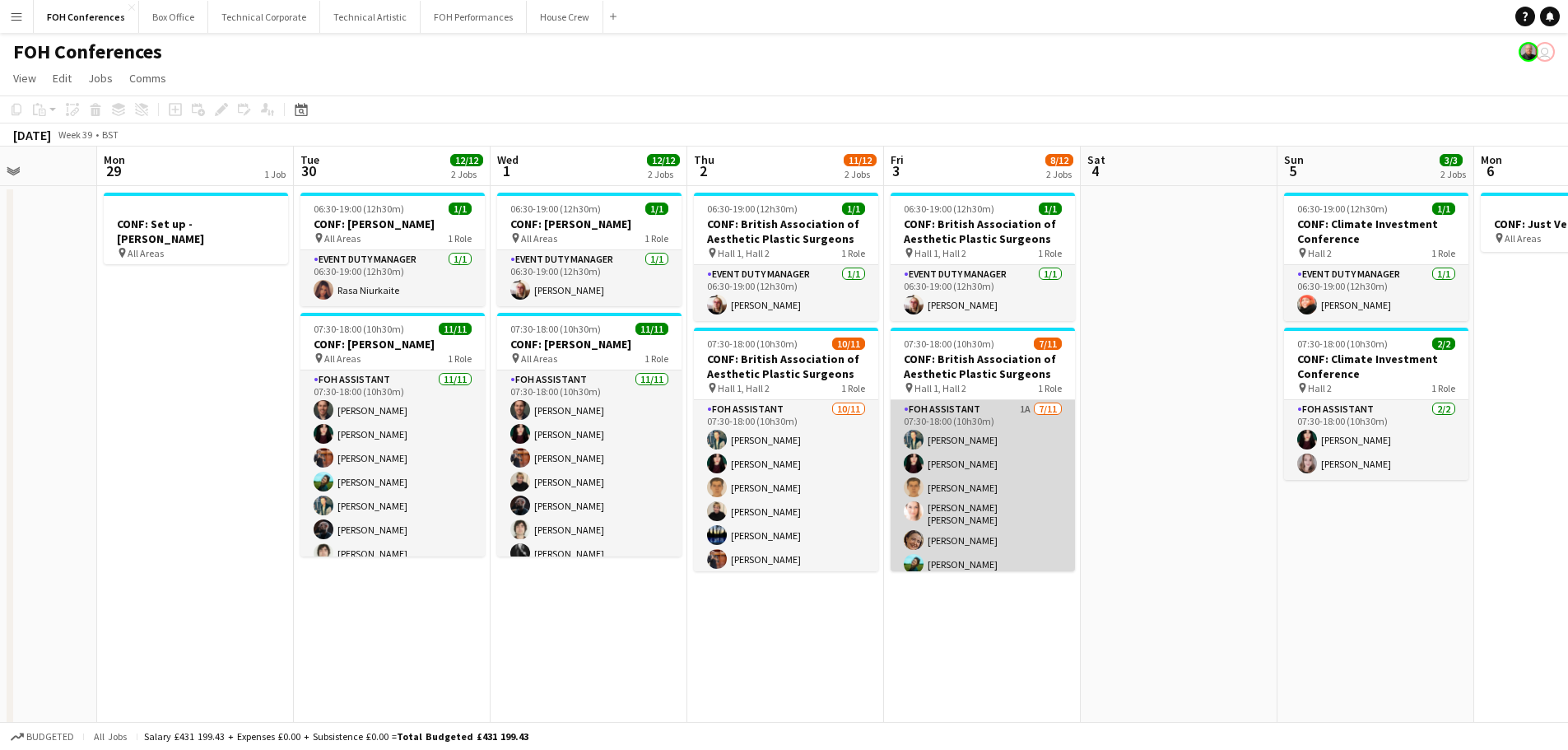
click at [976, 499] on app-card-role "FOH Assistant 1A [DATE] 07:30-18:00 (10h30m) [PERSON_NAME] [PERSON_NAME] [PERSO…" at bounding box center [982, 549] width 184 height 300
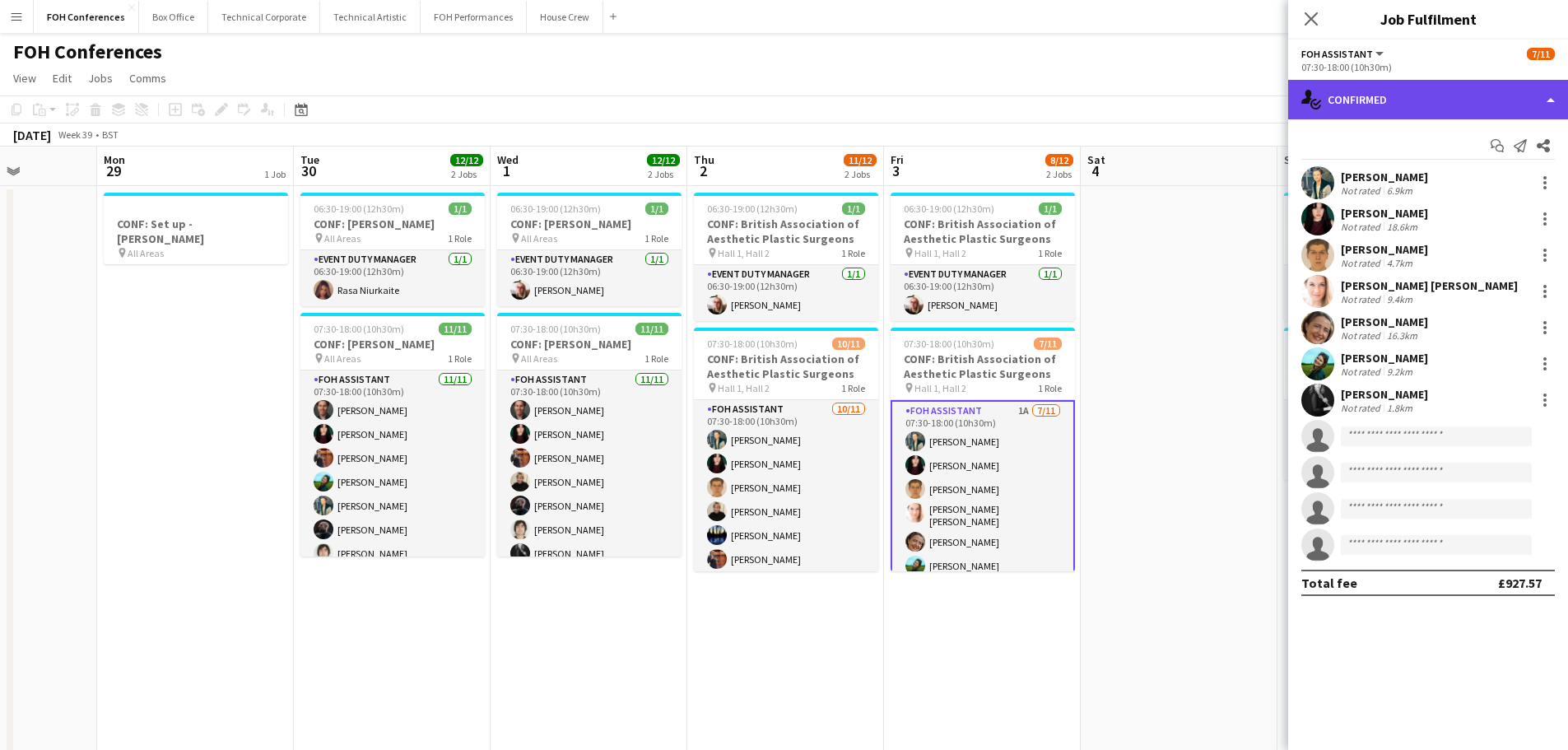
click at [1417, 93] on div "single-neutral-actions-check-2 Confirmed" at bounding box center [1428, 100] width 280 height 40
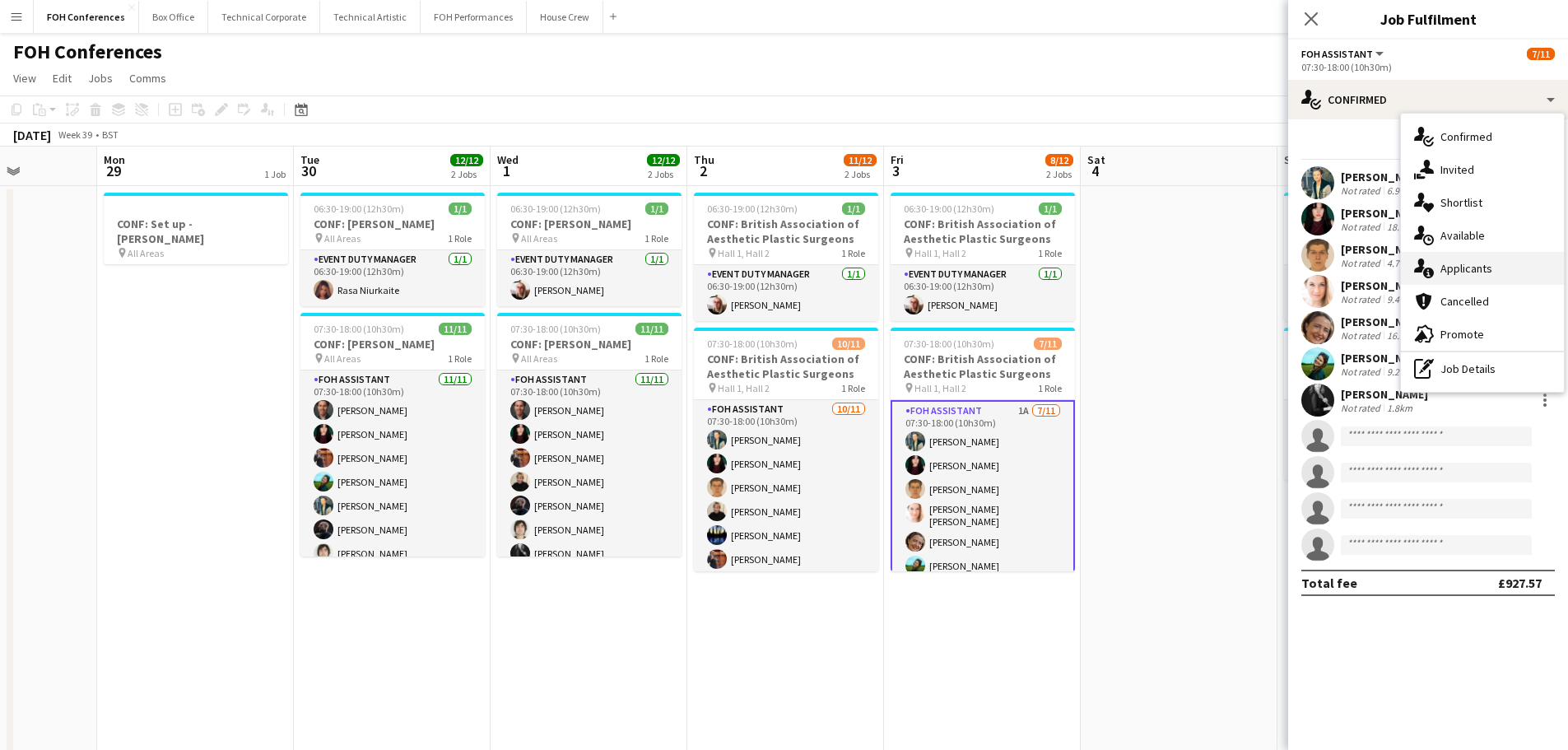
click at [1486, 268] on span "Applicants" at bounding box center [1466, 268] width 52 height 15
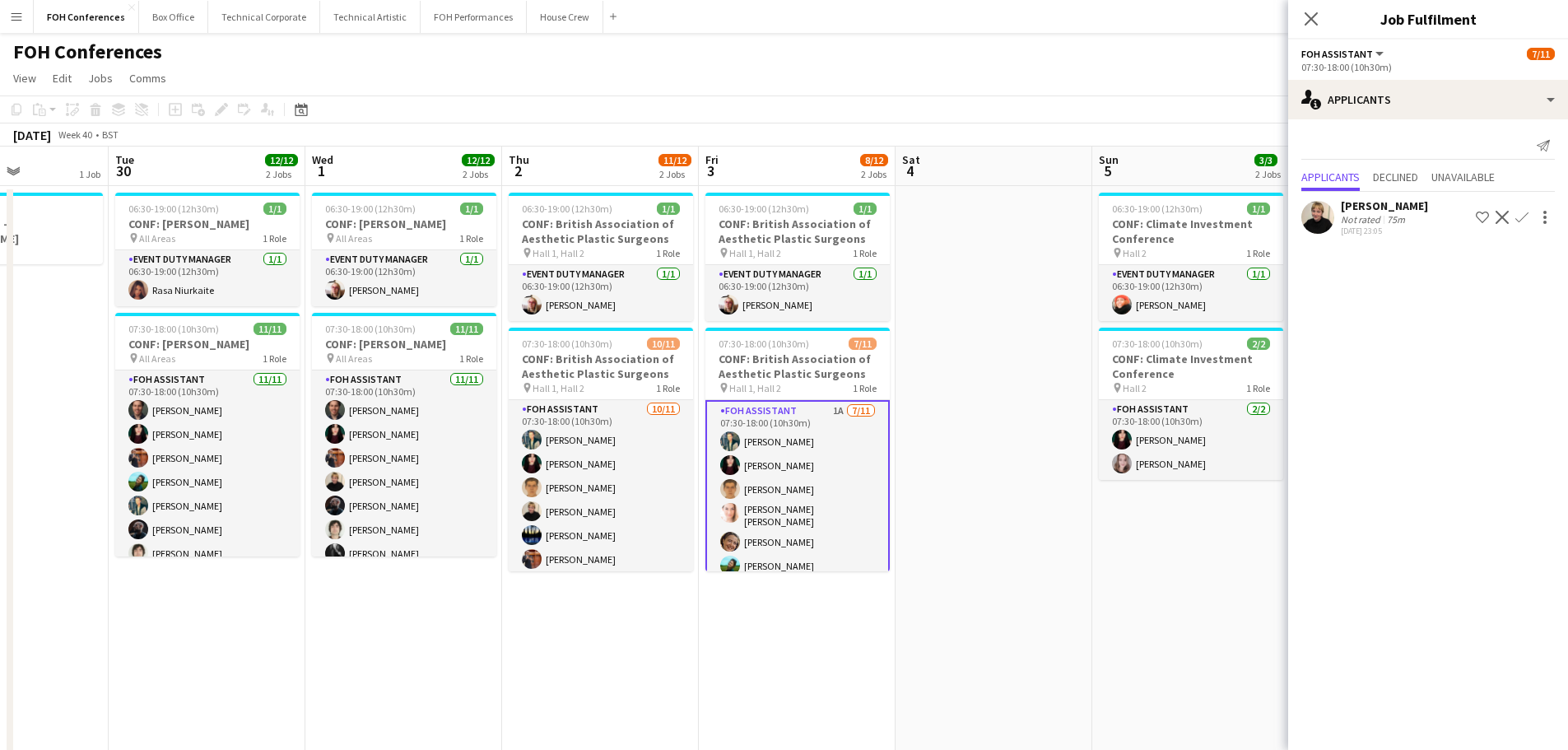
drag, startPoint x: 1218, startPoint y: 386, endPoint x: 1040, endPoint y: 372, distance: 178.5
click at [1024, 377] on app-calendar-viewport "Sat 27 Sun 28 Mon 29 1 Job Tue 30 12/12 2 Jobs Wed 1 12/12 2 Jobs Thu 2 11/12 2…" at bounding box center [784, 522] width 1568 height 750
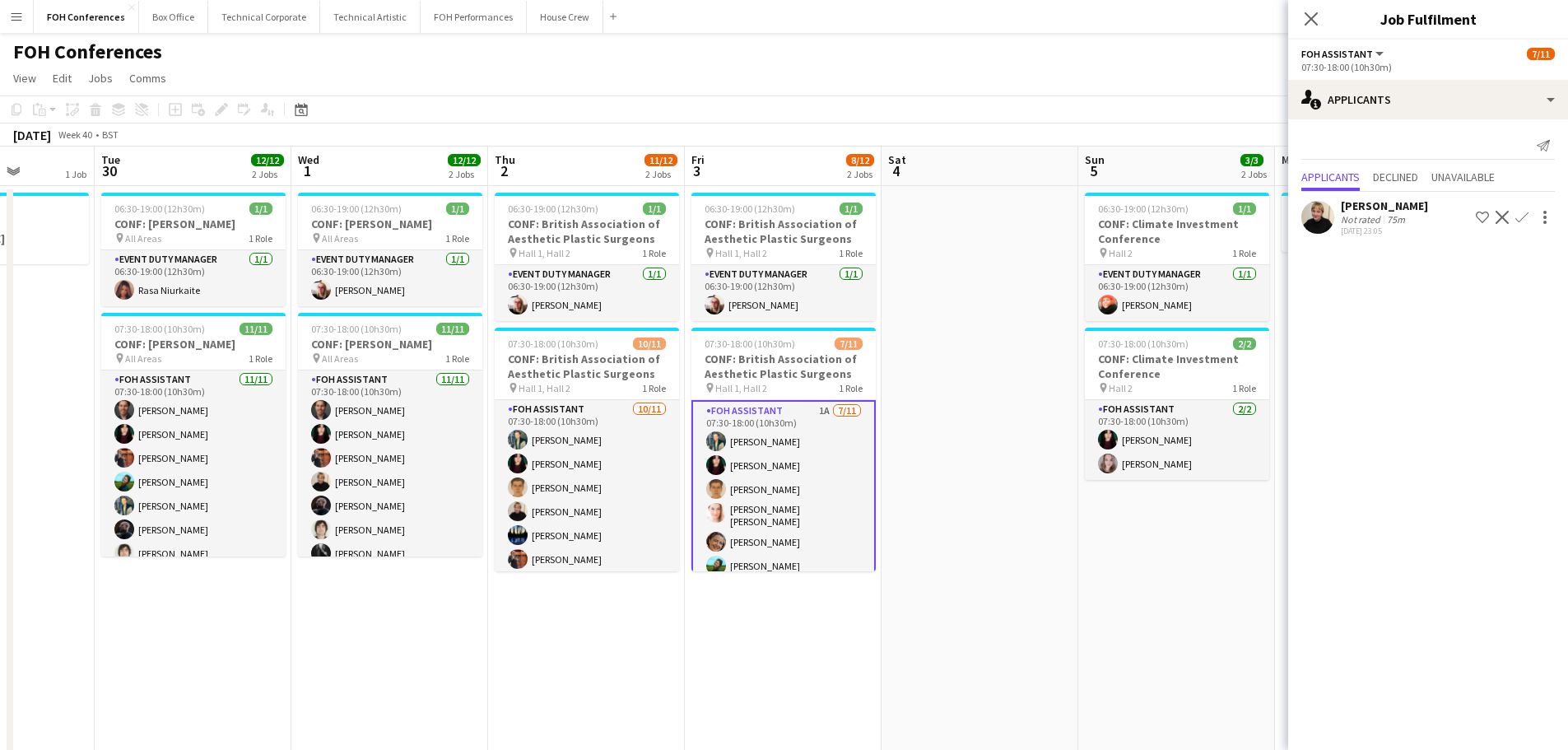
click at [1522, 212] on app-icon "Confirm" at bounding box center [1522, 217] width 13 height 13
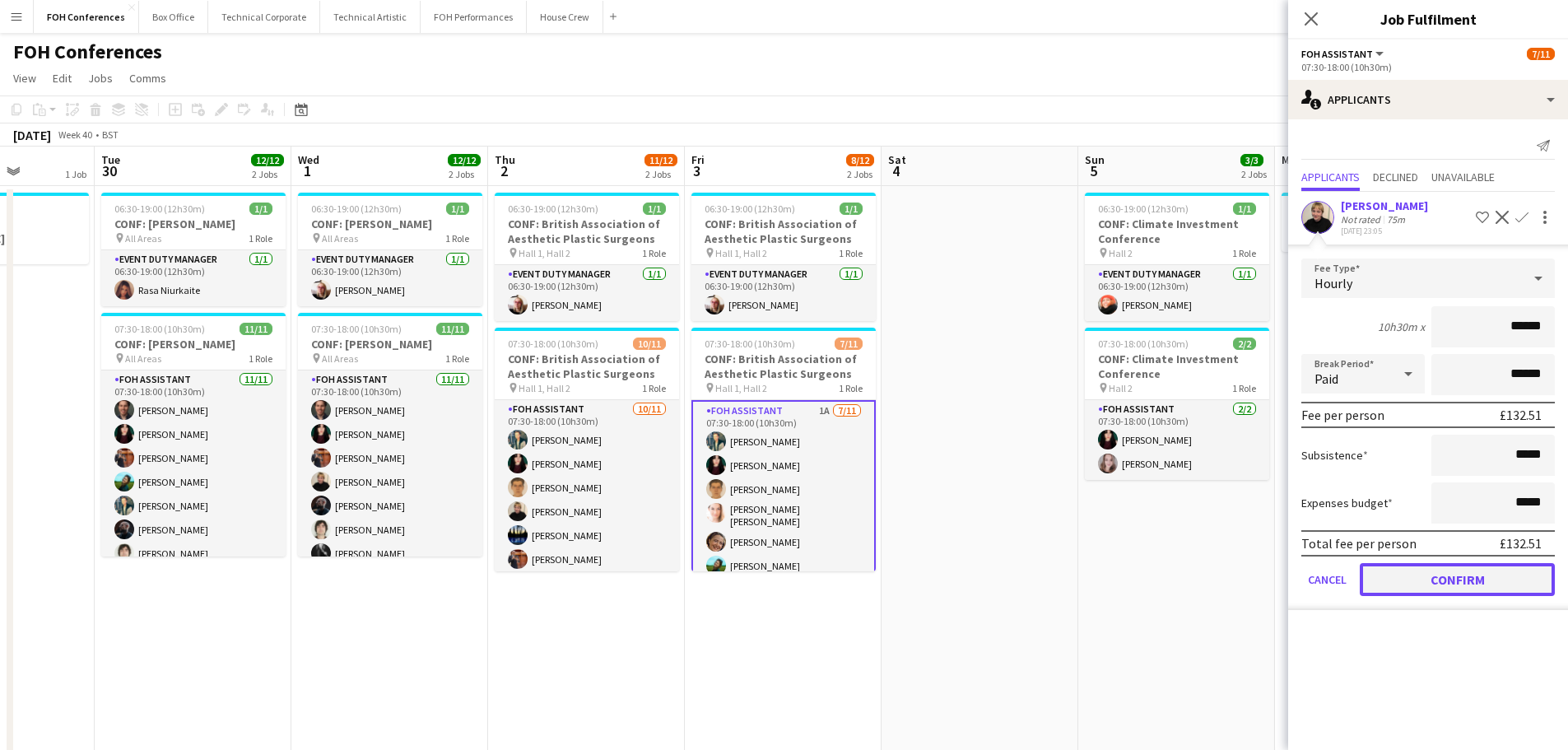
click at [1428, 573] on button "Confirm" at bounding box center [1457, 580] width 195 height 33
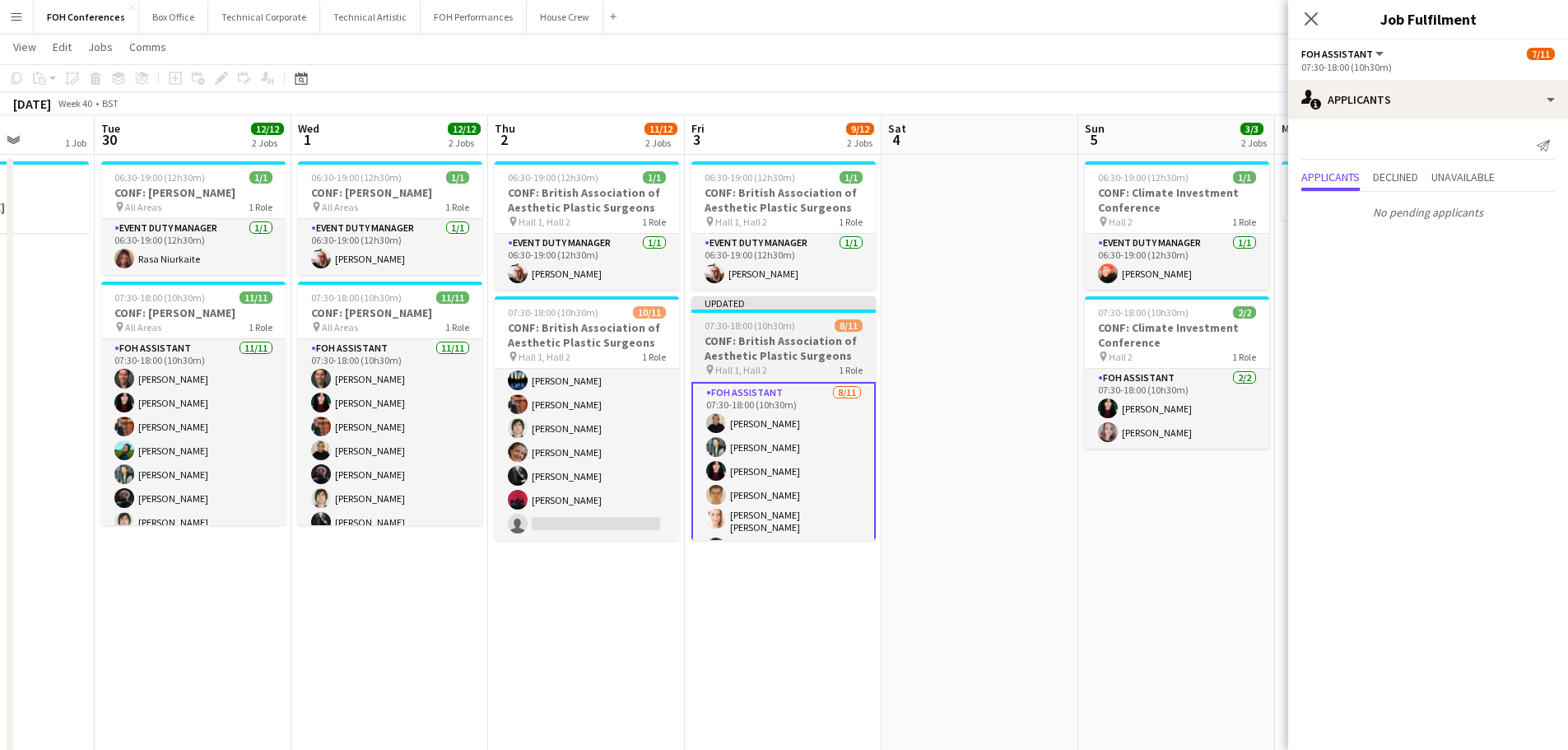
scroll to position [0, 0]
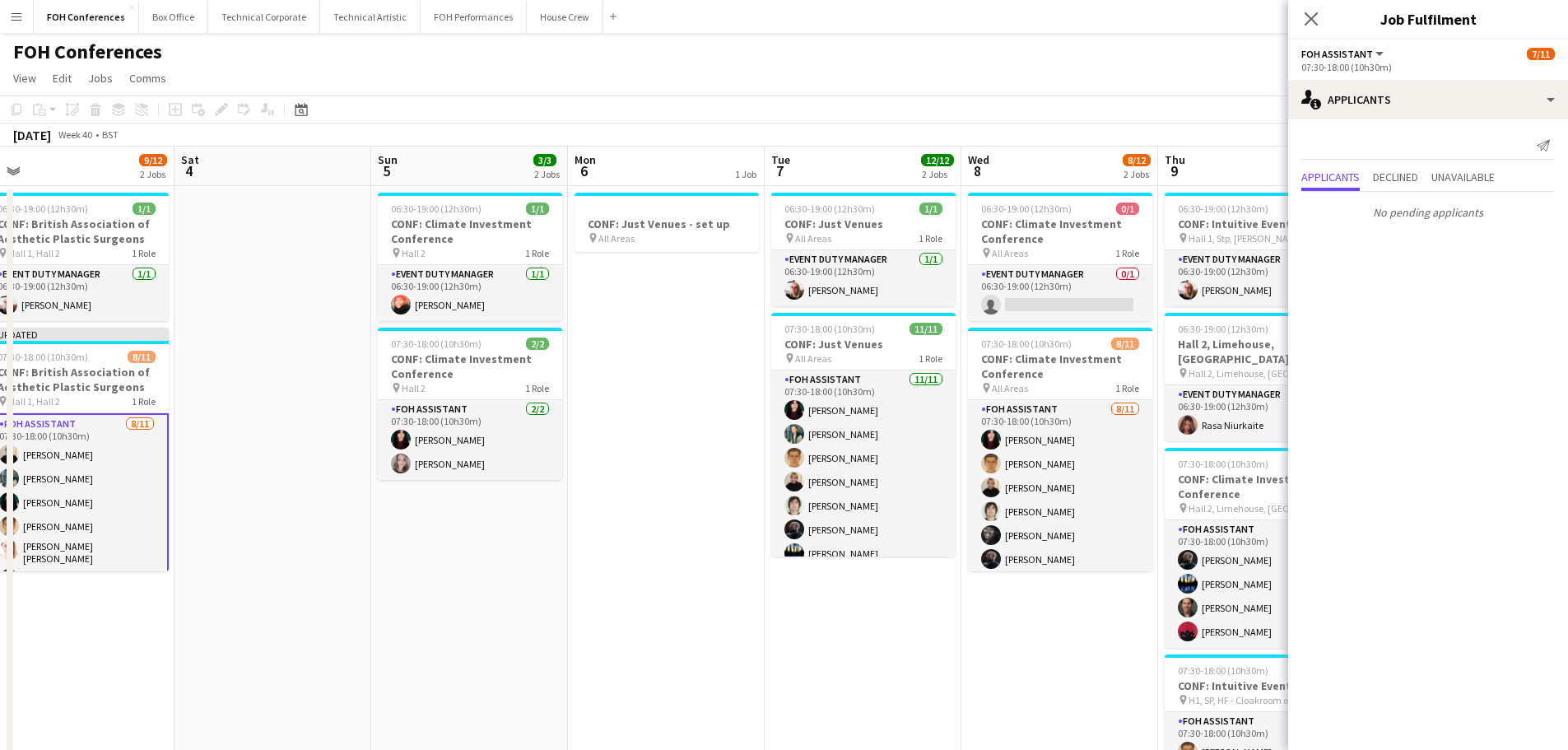
drag, startPoint x: 712, startPoint y: 416, endPoint x: 245, endPoint y: 374, distance: 468.9
click at [246, 375] on app-calendar-viewport "Tue 30 12/12 2 Jobs Wed 1 12/12 2 Jobs Thu 2 11/12 2 Jobs Fri 3 9/12 2 Jobs Sat…" at bounding box center [784, 548] width 1568 height 803
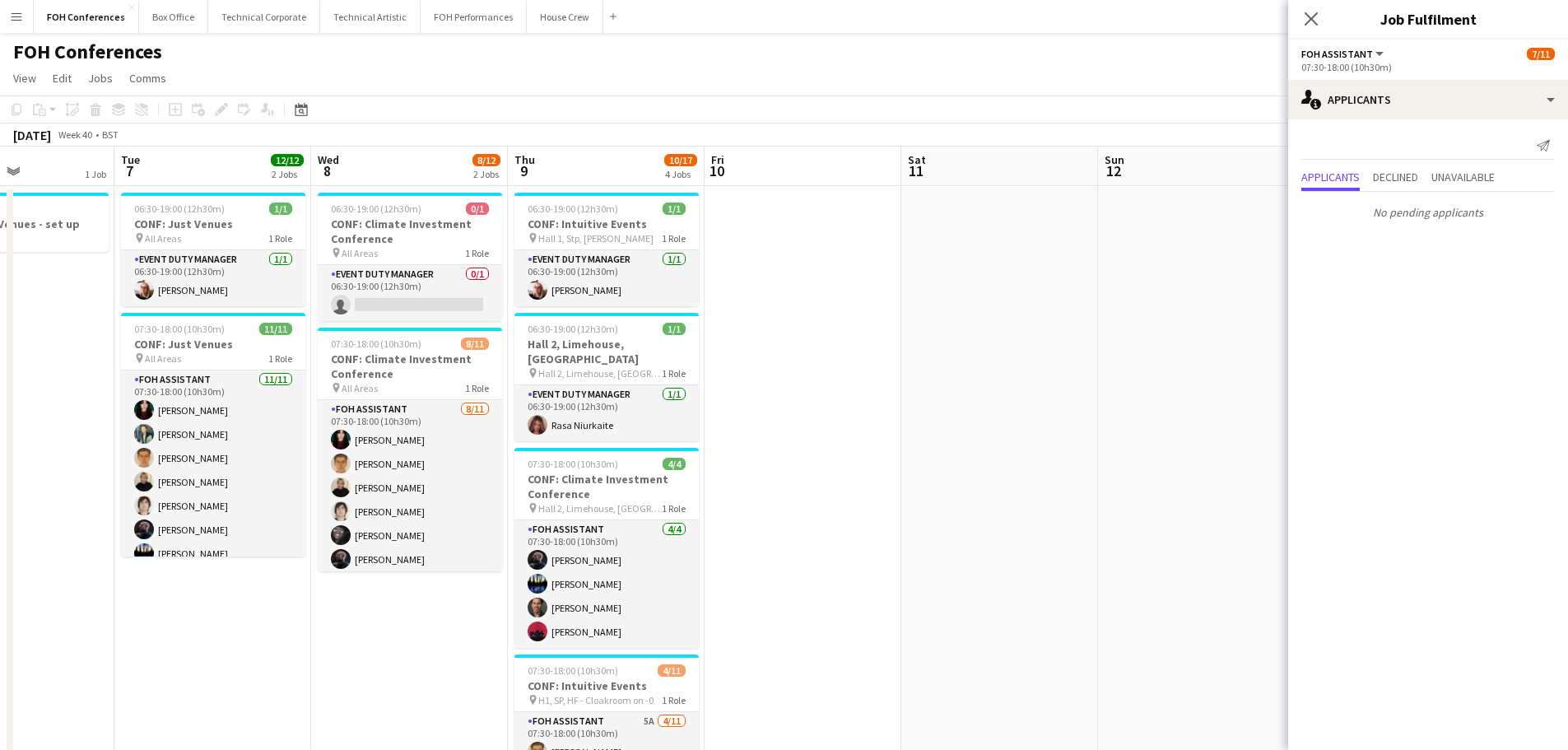
drag, startPoint x: 214, startPoint y: 386, endPoint x: 181, endPoint y: 378, distance: 34.0
click at [181, 378] on app-calendar-viewport "Fri 3 9/12 2 Jobs Sat 4 Sun 5 3/3 2 Jobs Mon 6 1 Job Tue 7 12/12 2 Jobs Wed 8 8…" at bounding box center [784, 733] width 1568 height 1174
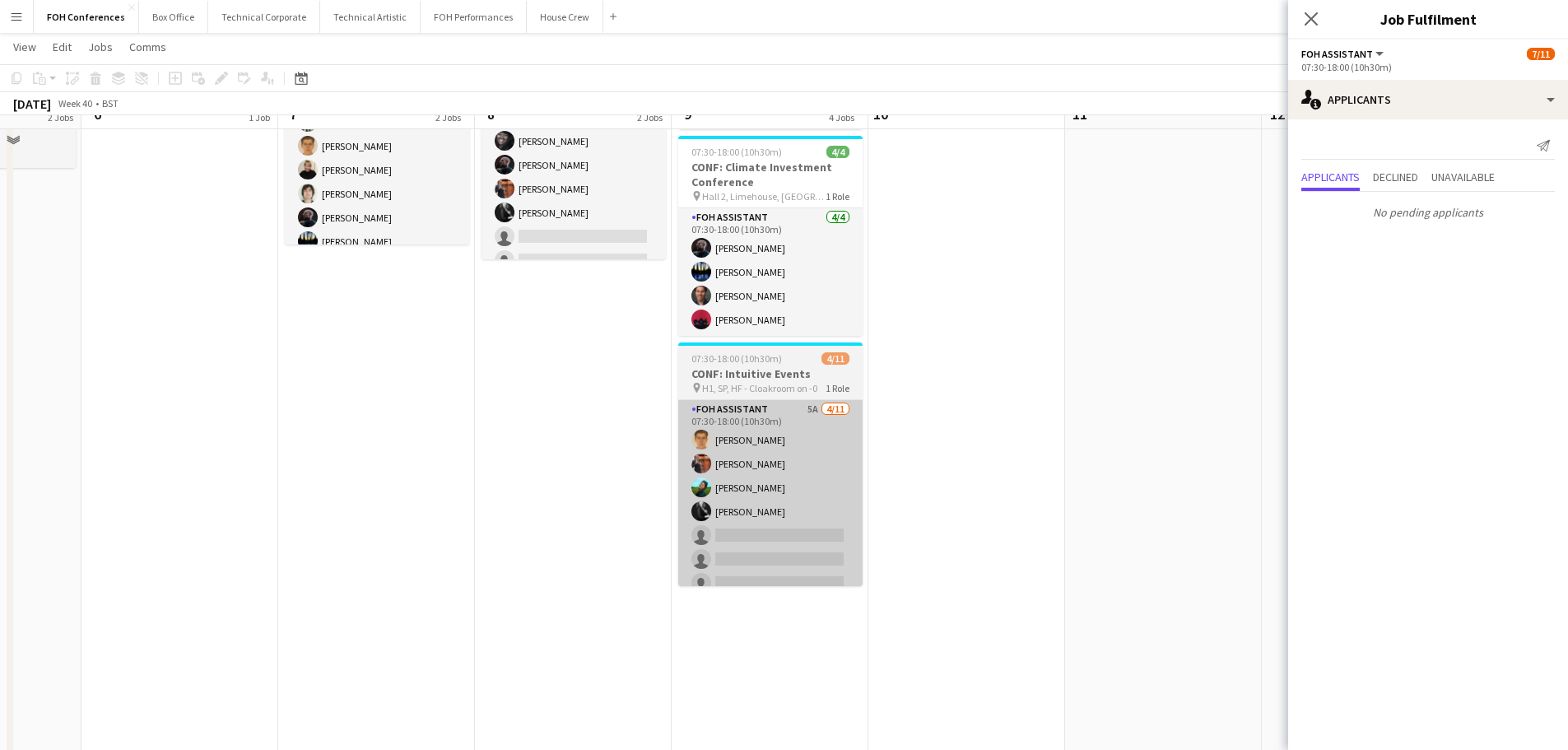
scroll to position [329, 0]
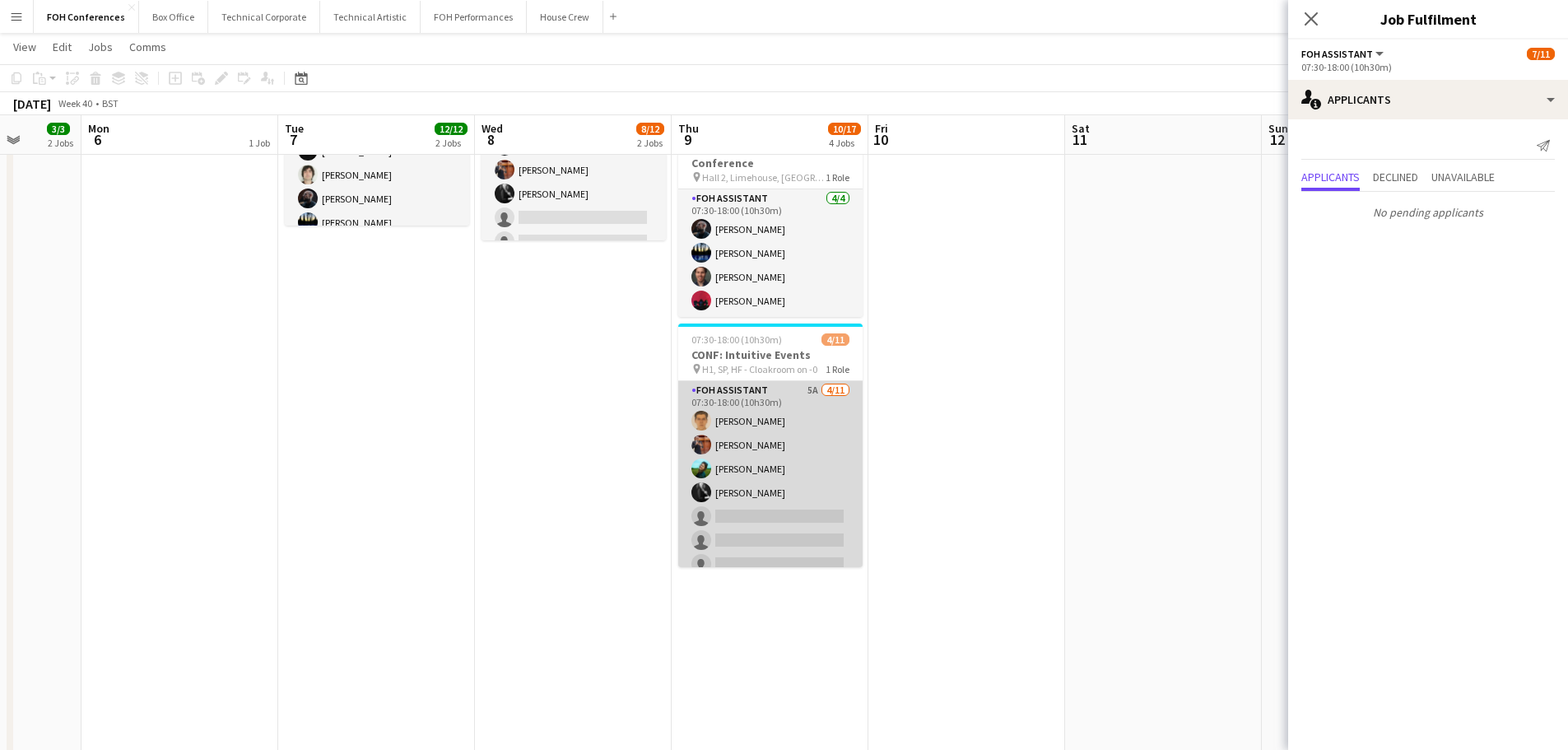
click at [747, 477] on app-card-role "FOH Assistant 5A [DATE] 07:30-18:00 (10h30m) [PERSON_NAME] [PERSON_NAME] [PERSO…" at bounding box center [770, 528] width 184 height 295
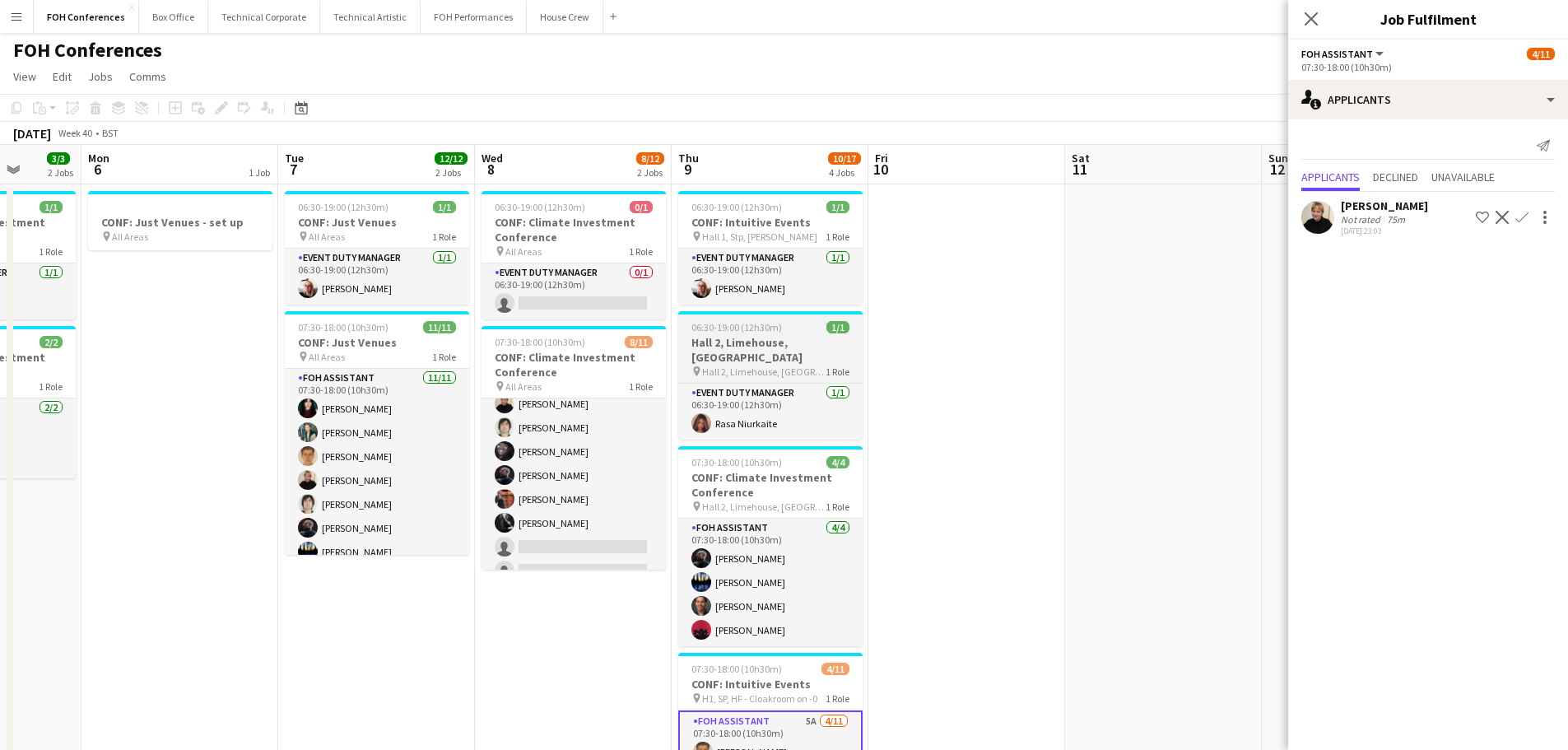
scroll to position [0, 0]
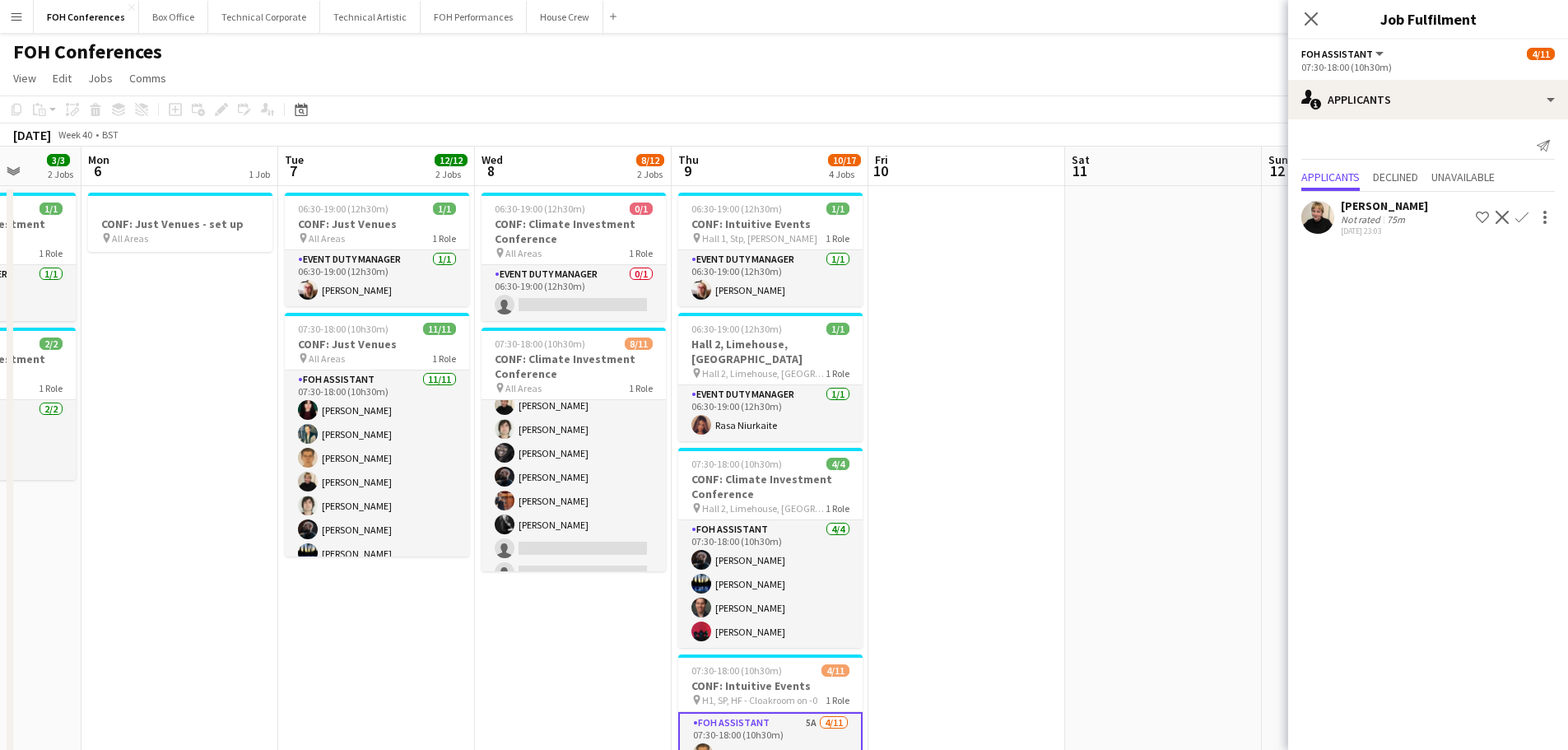
click at [1523, 219] on app-icon "Confirm" at bounding box center [1522, 217] width 13 height 13
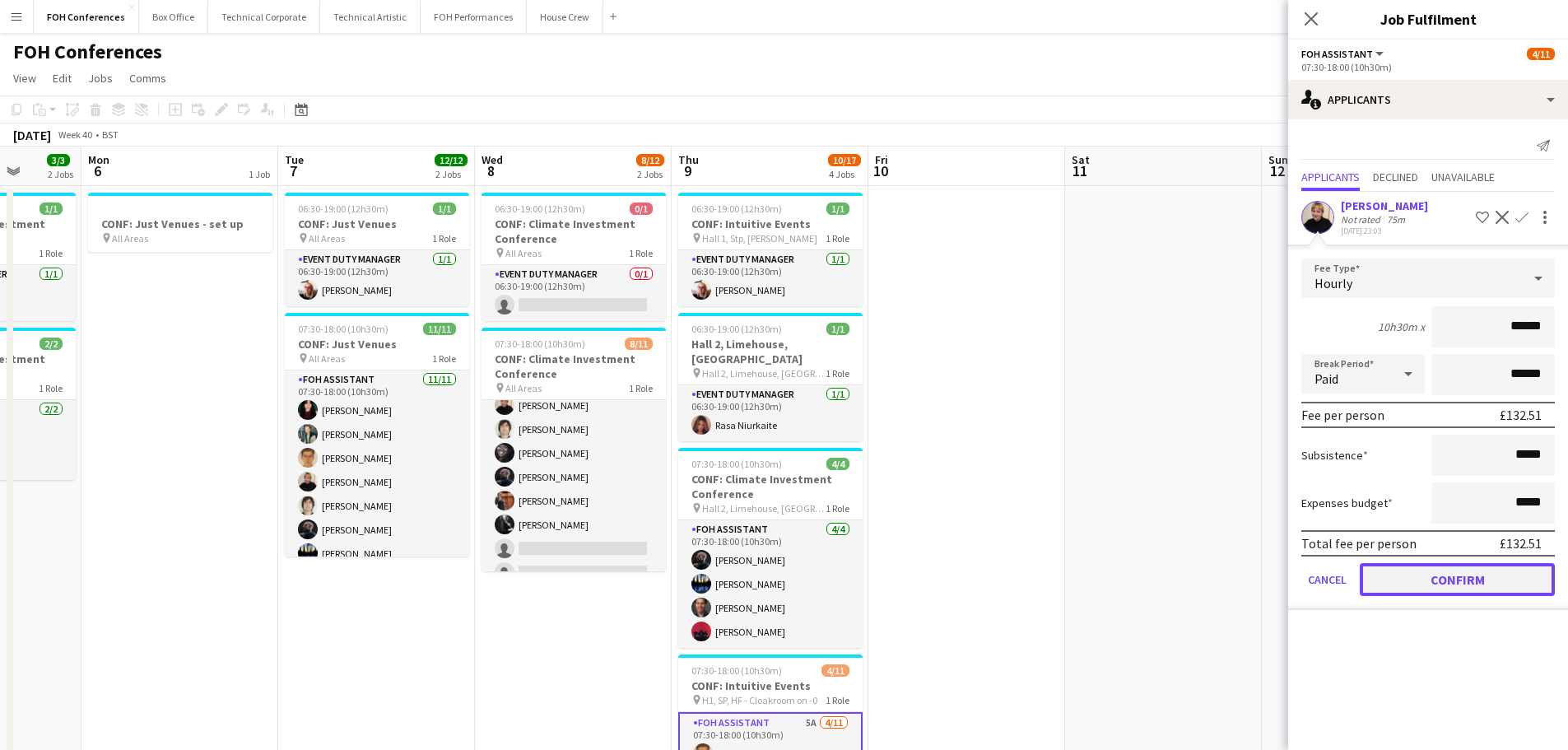
drag, startPoint x: 1464, startPoint y: 582, endPoint x: 1458, endPoint y: 572, distance: 11.7
click at [1464, 580] on button "Confirm" at bounding box center [1457, 580] width 195 height 33
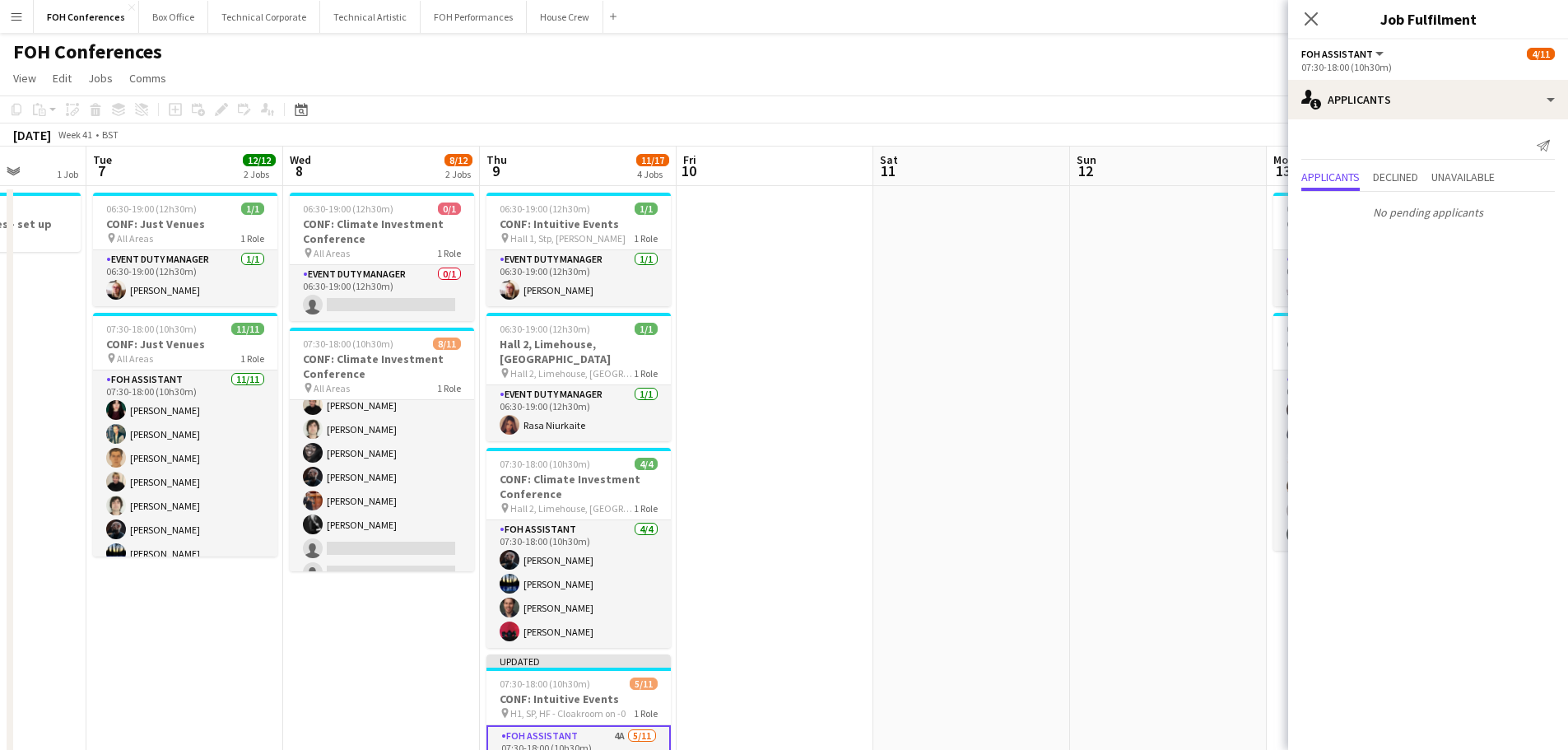
drag, startPoint x: 1096, startPoint y: 446, endPoint x: 519, endPoint y: 365, distance: 582.7
click at [519, 365] on app-calendar-viewport "Sat 4 Sun 5 3/3 2 Jobs Mon 6 1 Job Tue 7 12/12 2 Jobs Wed 8 8/12 2 Jobs Thu 9 1…" at bounding box center [784, 733] width 1568 height 1174
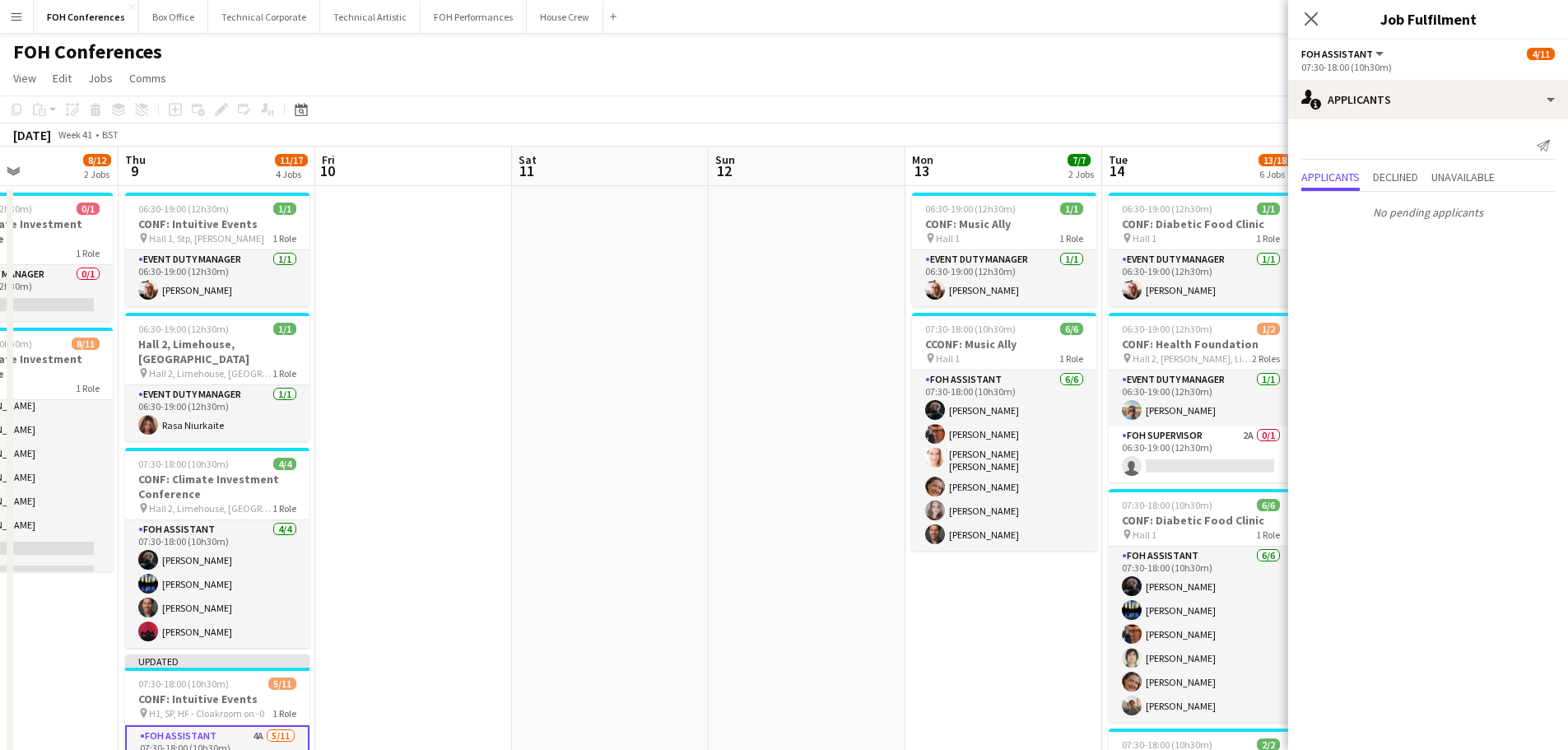
scroll to position [0, 494]
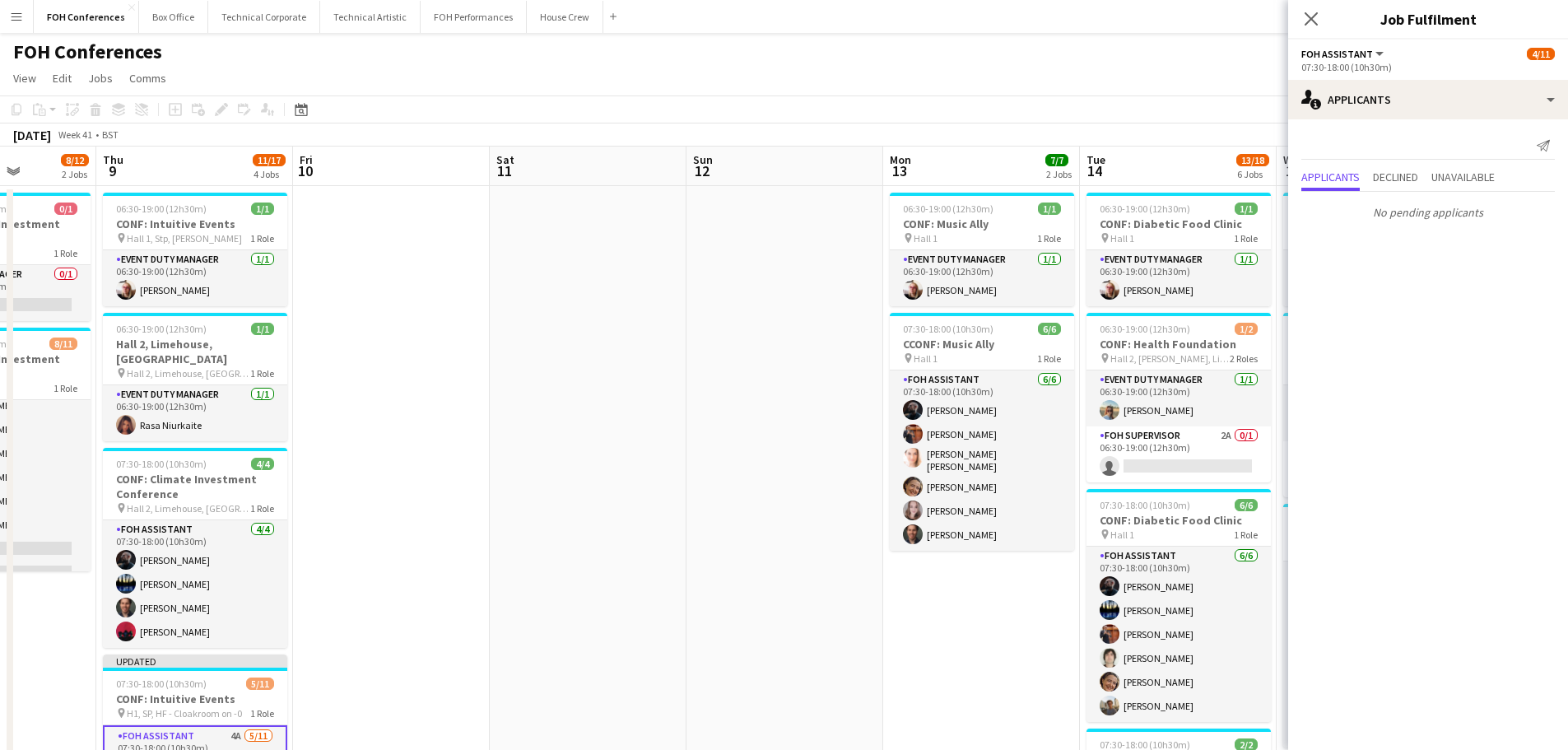
drag, startPoint x: 637, startPoint y: 385, endPoint x: 396, endPoint y: 339, distance: 245.4
click at [379, 343] on app-calendar-viewport "Mon 6 1 Job Tue 7 12/12 2 Jobs Wed 8 8/12 2 Jobs Thu 9 11/17 4 Jobs Fri 10 Sat …" at bounding box center [784, 733] width 1568 height 1174
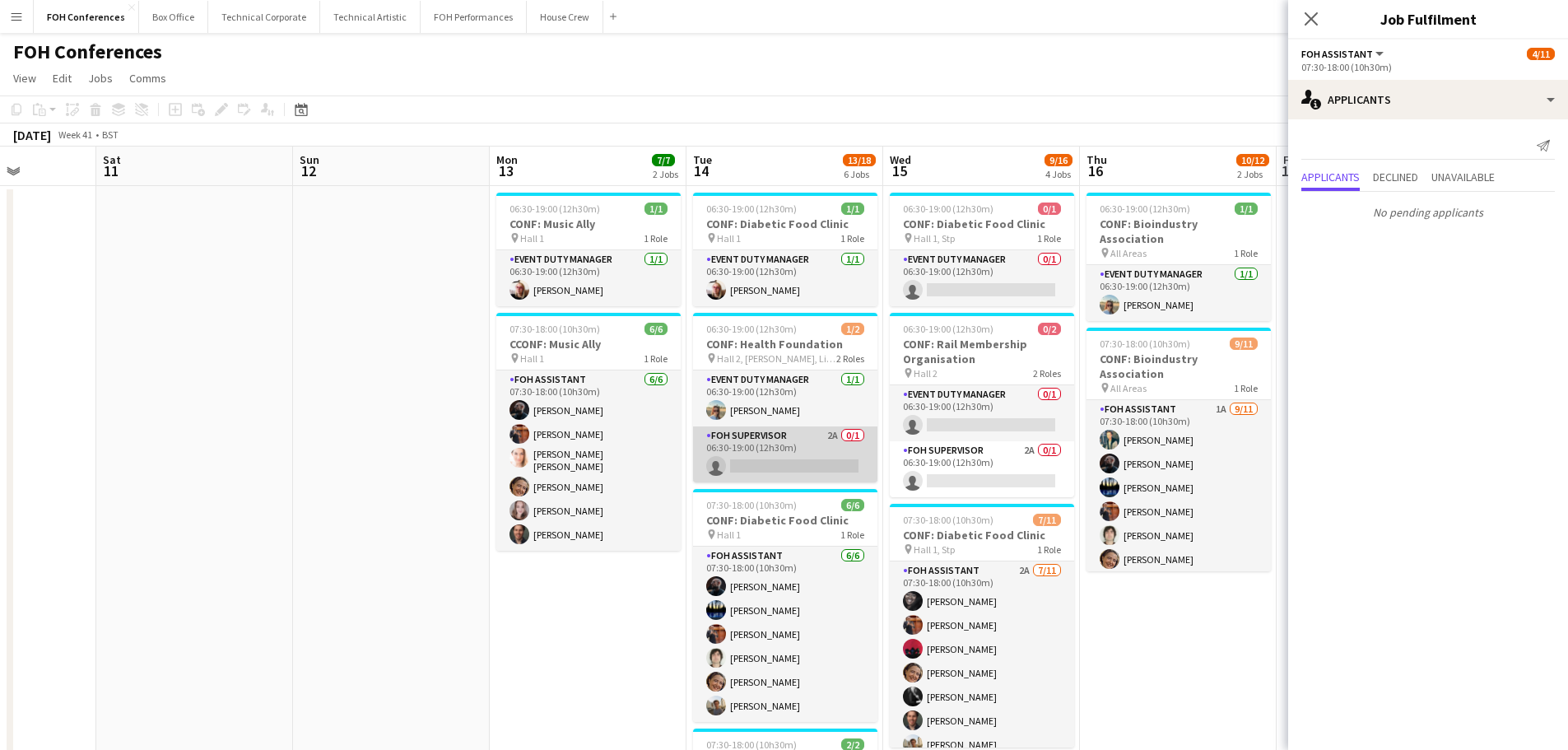
click at [788, 451] on app-card-role "FOH Supervisor 2A 0/1 06:30-19:00 (12h30m) single-neutral-actions" at bounding box center [785, 454] width 184 height 56
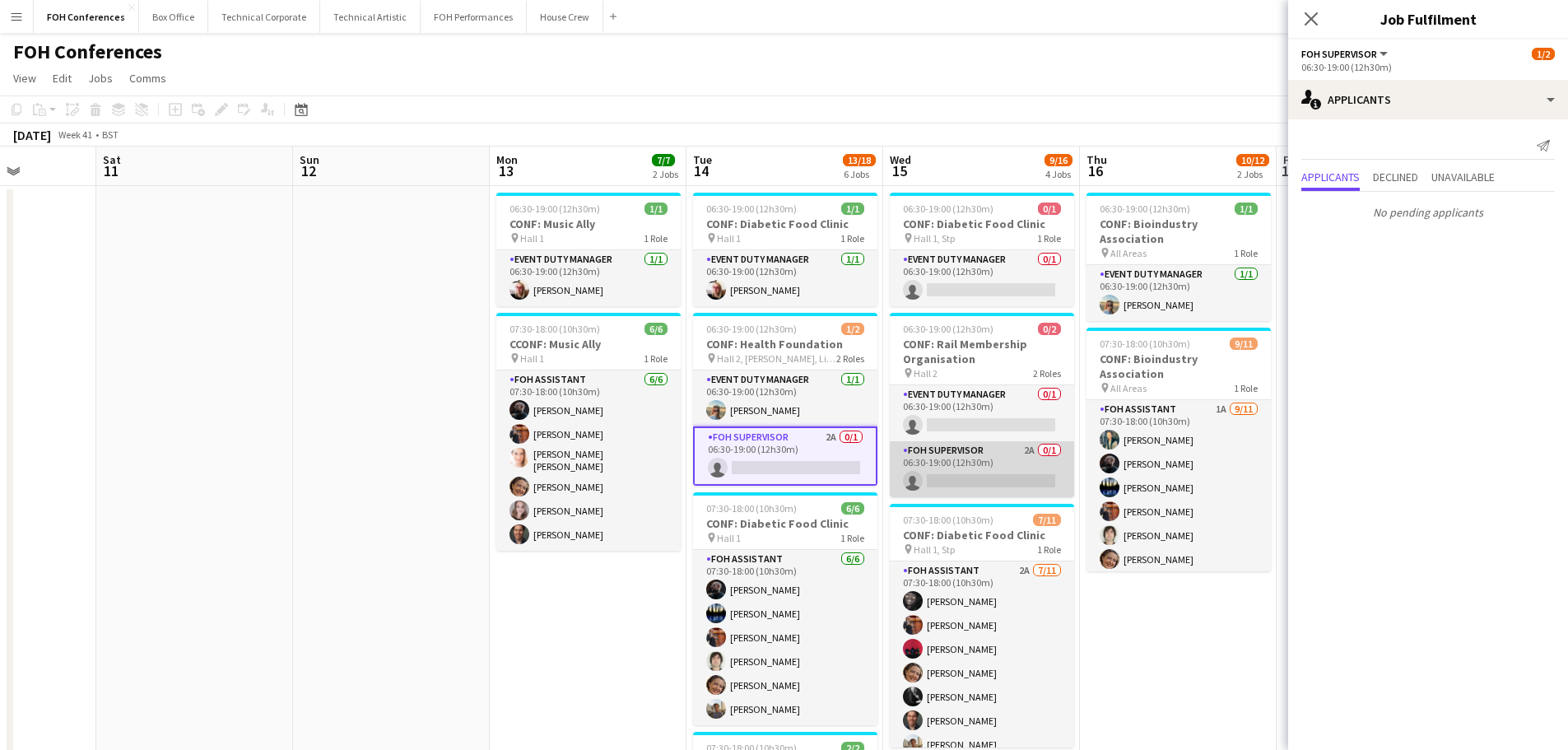
click at [968, 477] on app-card-role "FOH Supervisor 2A 0/1 06:30-19:00 (12h30m) single-neutral-actions" at bounding box center [981, 469] width 184 height 56
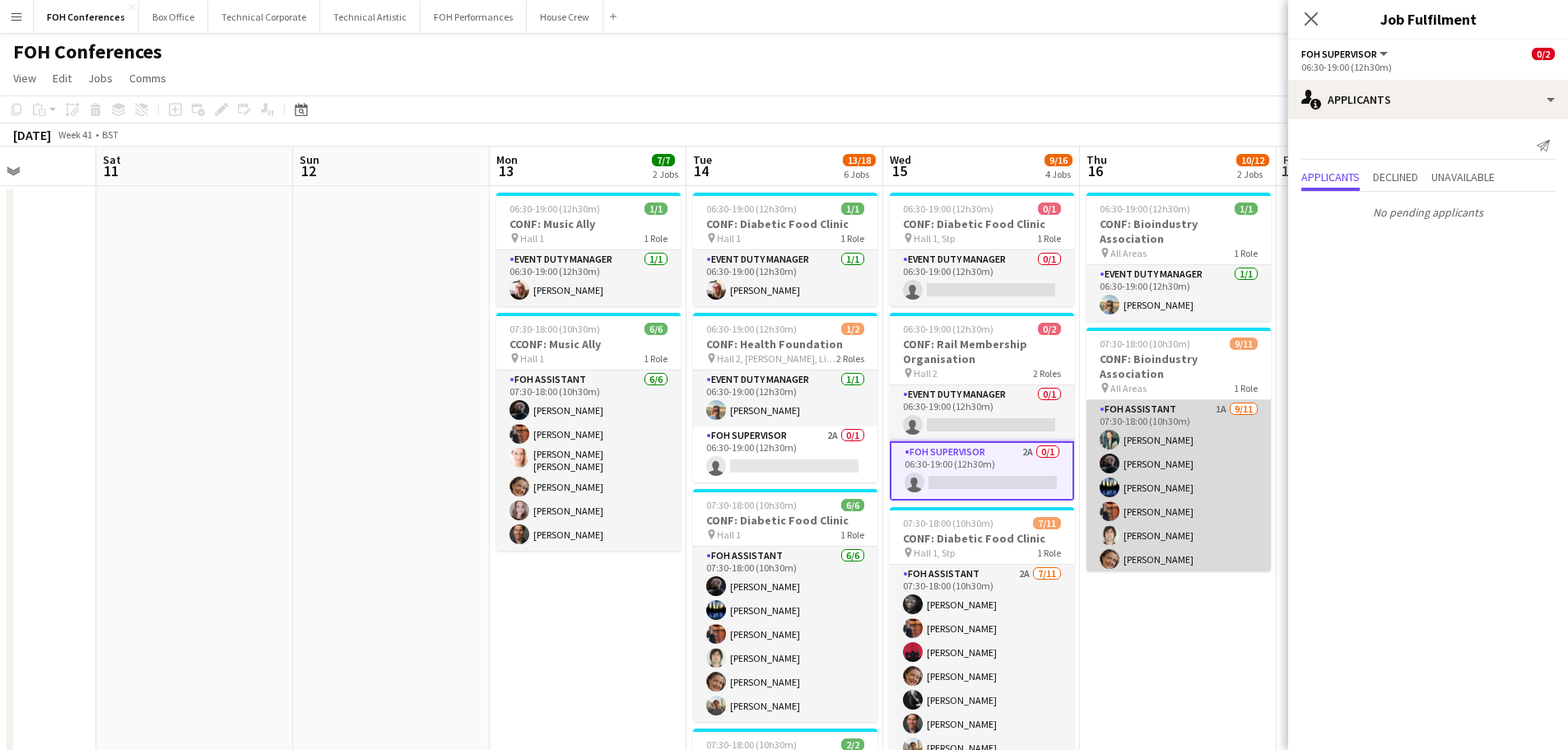
click at [1174, 472] on app-card-role "FOH Assistant 1A [DATE] 07:30-18:00 (10h30m) [PERSON_NAME] [PERSON_NAME] [PERSO…" at bounding box center [1179, 547] width 184 height 295
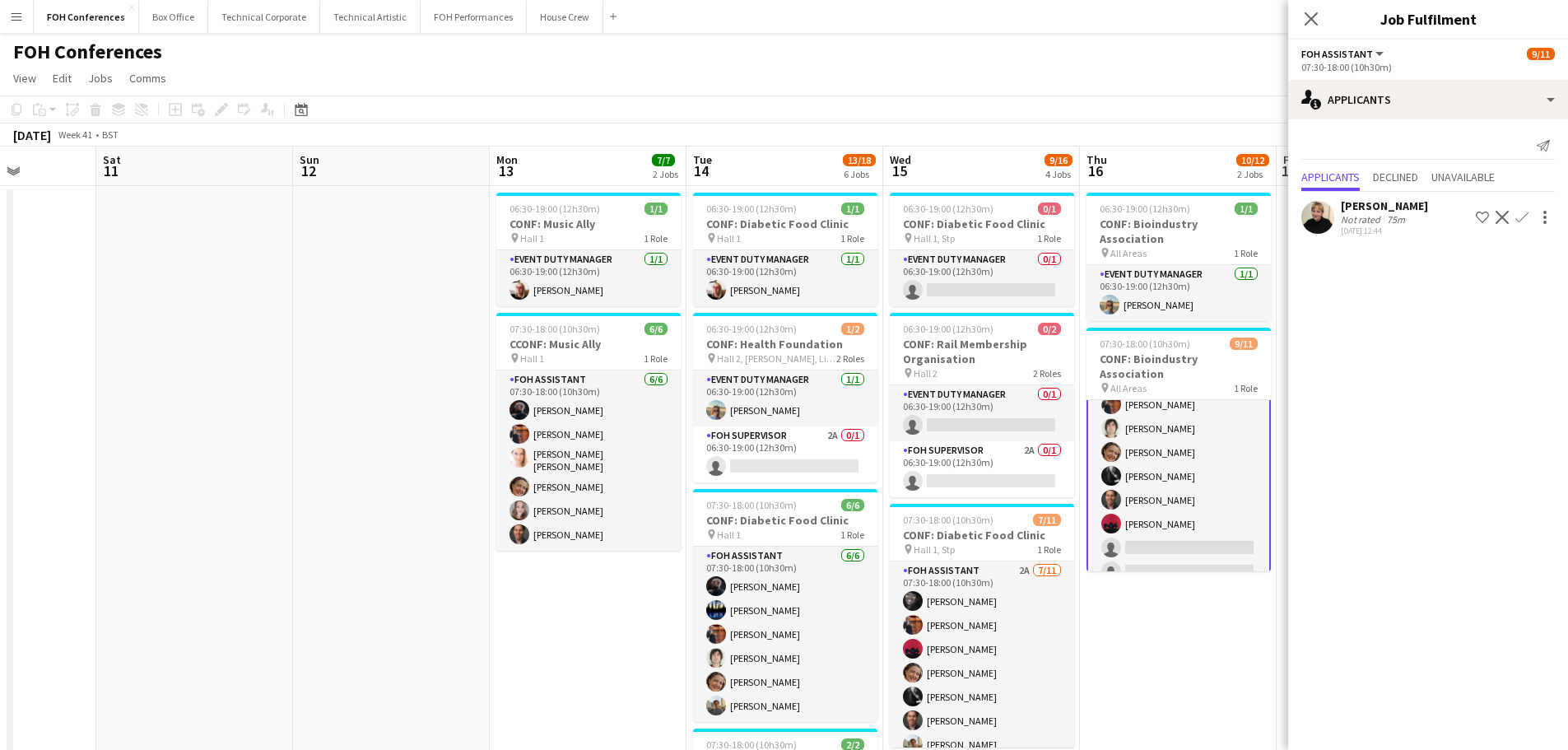
scroll to position [112, 0]
drag, startPoint x: 1525, startPoint y: 216, endPoint x: 1517, endPoint y: 243, distance: 28.2
click at [1523, 216] on app-icon "Confirm" at bounding box center [1522, 217] width 13 height 13
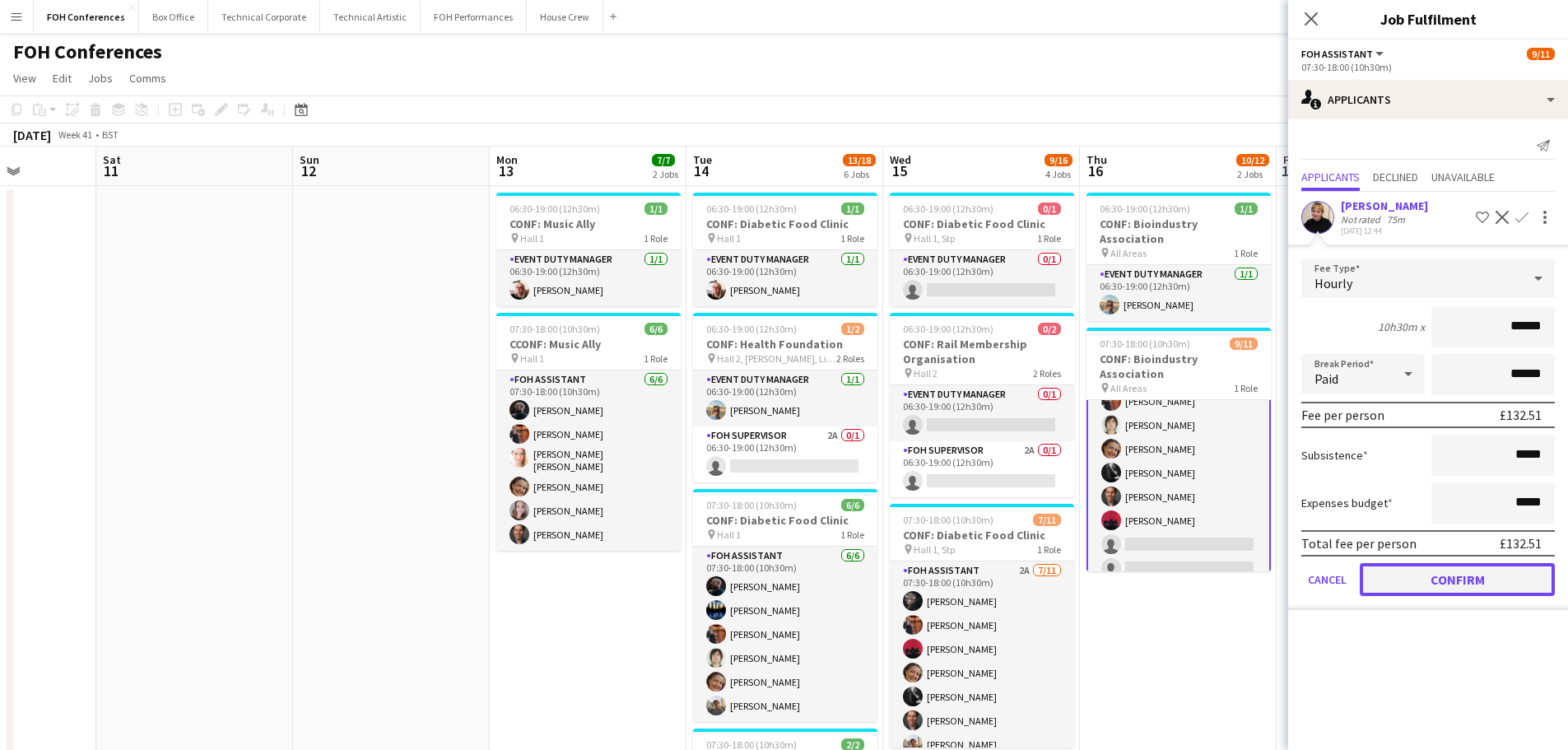
click at [1434, 577] on button "Confirm" at bounding box center [1457, 580] width 195 height 33
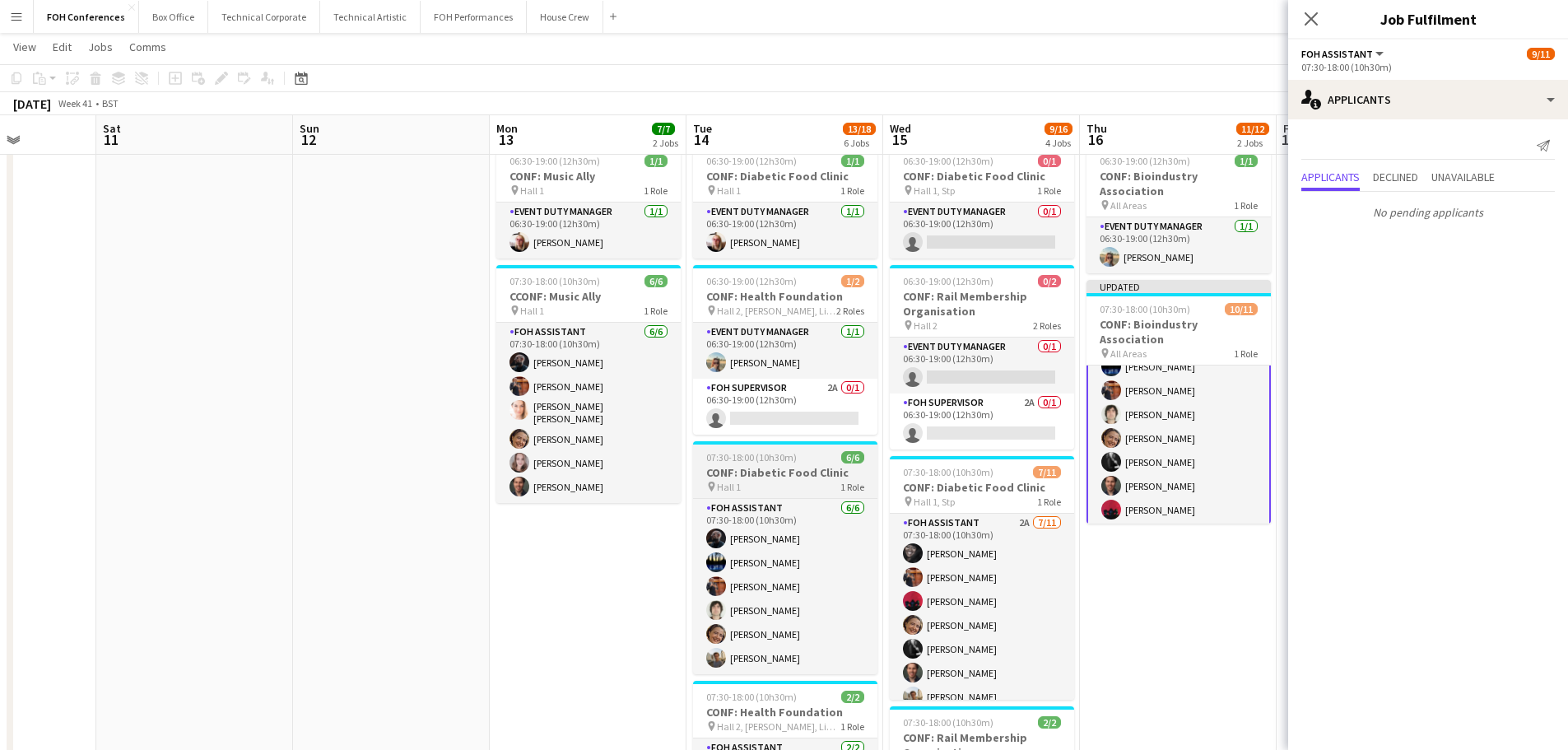
scroll to position [0, 0]
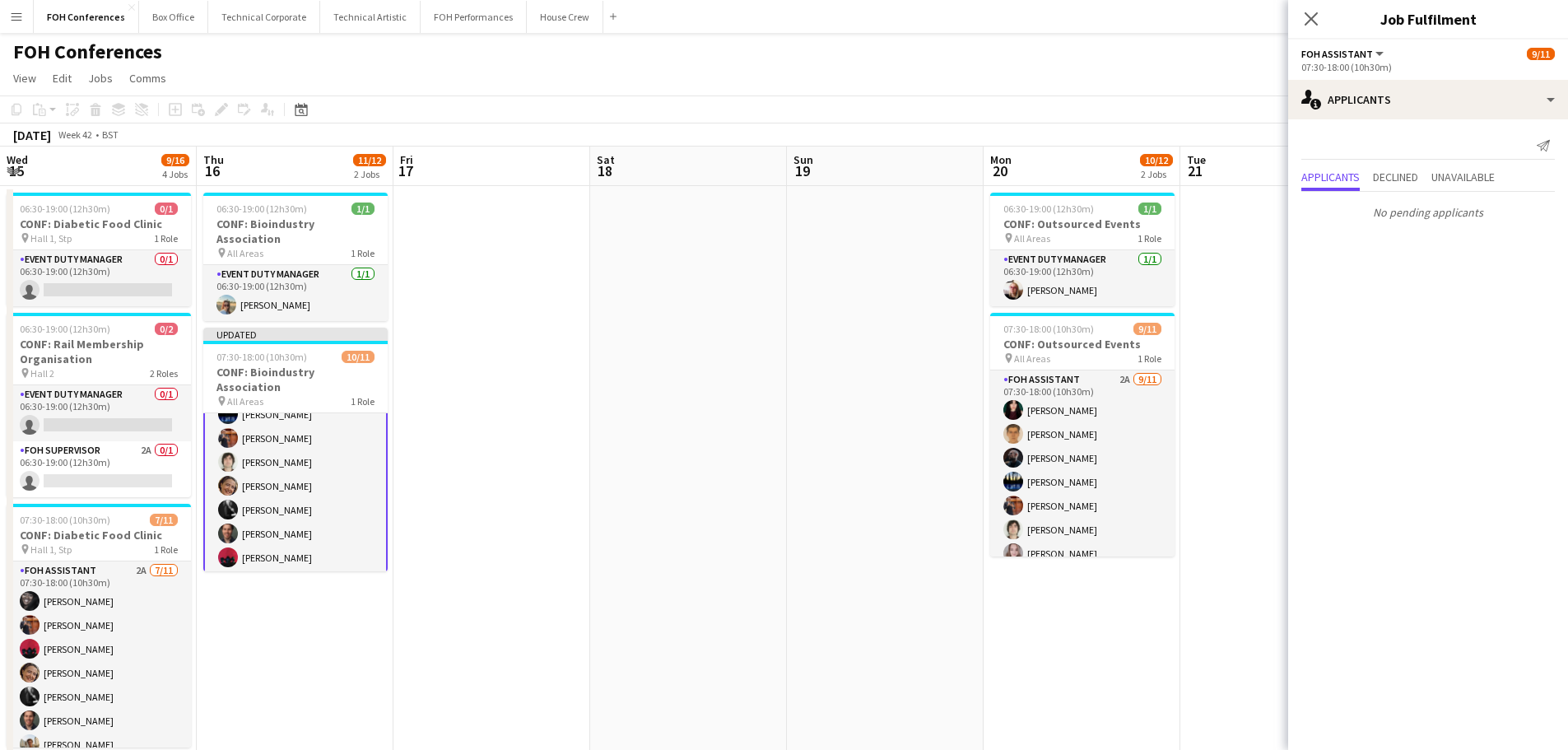
drag, startPoint x: 1084, startPoint y: 457, endPoint x: 601, endPoint y: 396, distance: 486.8
click at [305, 368] on app-calendar-viewport "Sun 12 Mon 13 7/7 2 Jobs Tue 14 13/18 6 Jobs Wed 15 9/16 4 Jobs Thu 16 11/12 2 …" at bounding box center [784, 733] width 1568 height 1174
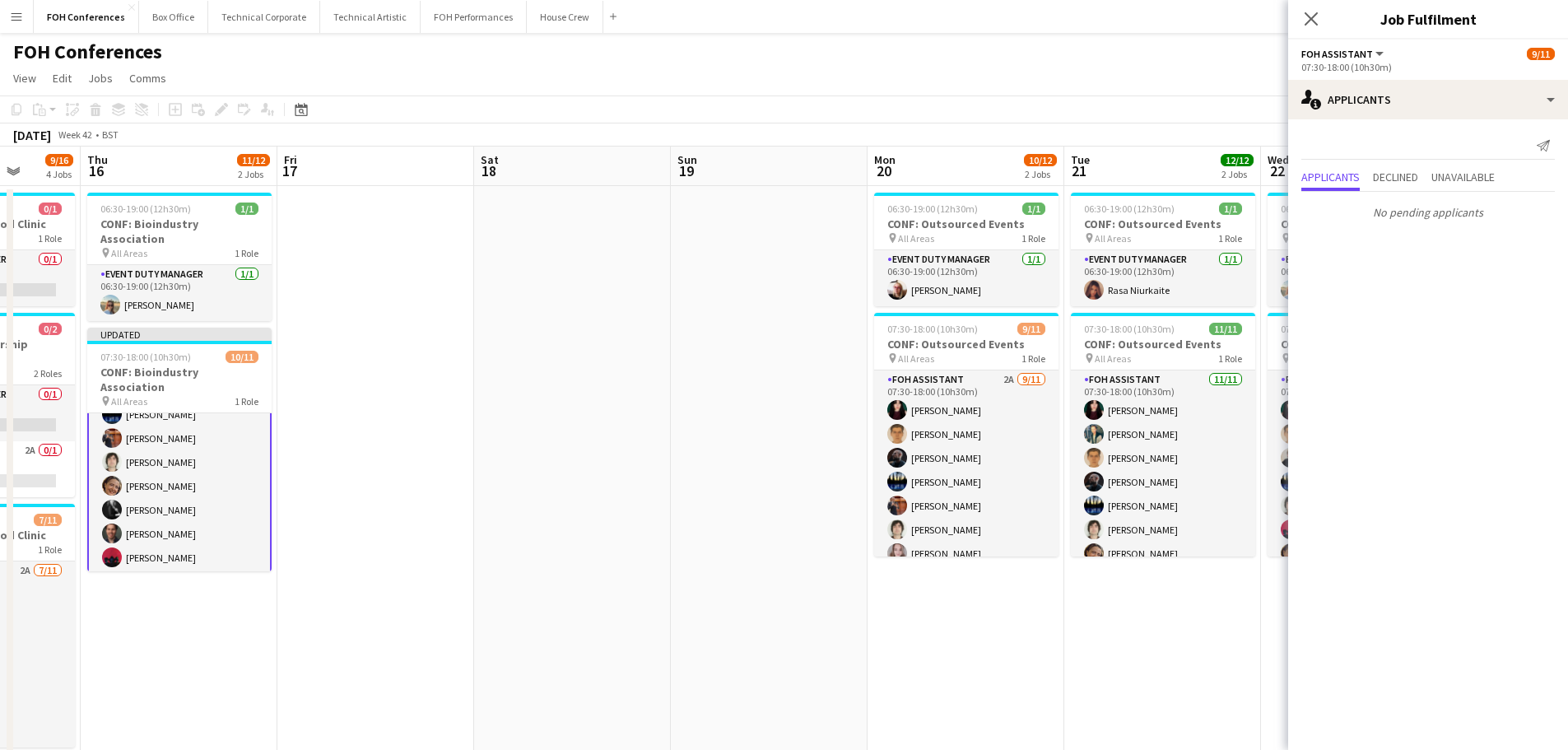
drag, startPoint x: 897, startPoint y: 441, endPoint x: 451, endPoint y: 378, distance: 450.4
click at [455, 378] on app-calendar-viewport "Mon 13 7/7 2 Jobs Tue 14 13/18 6 Jobs Wed 15 9/16 4 Jobs Thu 16 11/12 2 Jobs Fr…" at bounding box center [784, 733] width 1568 height 1174
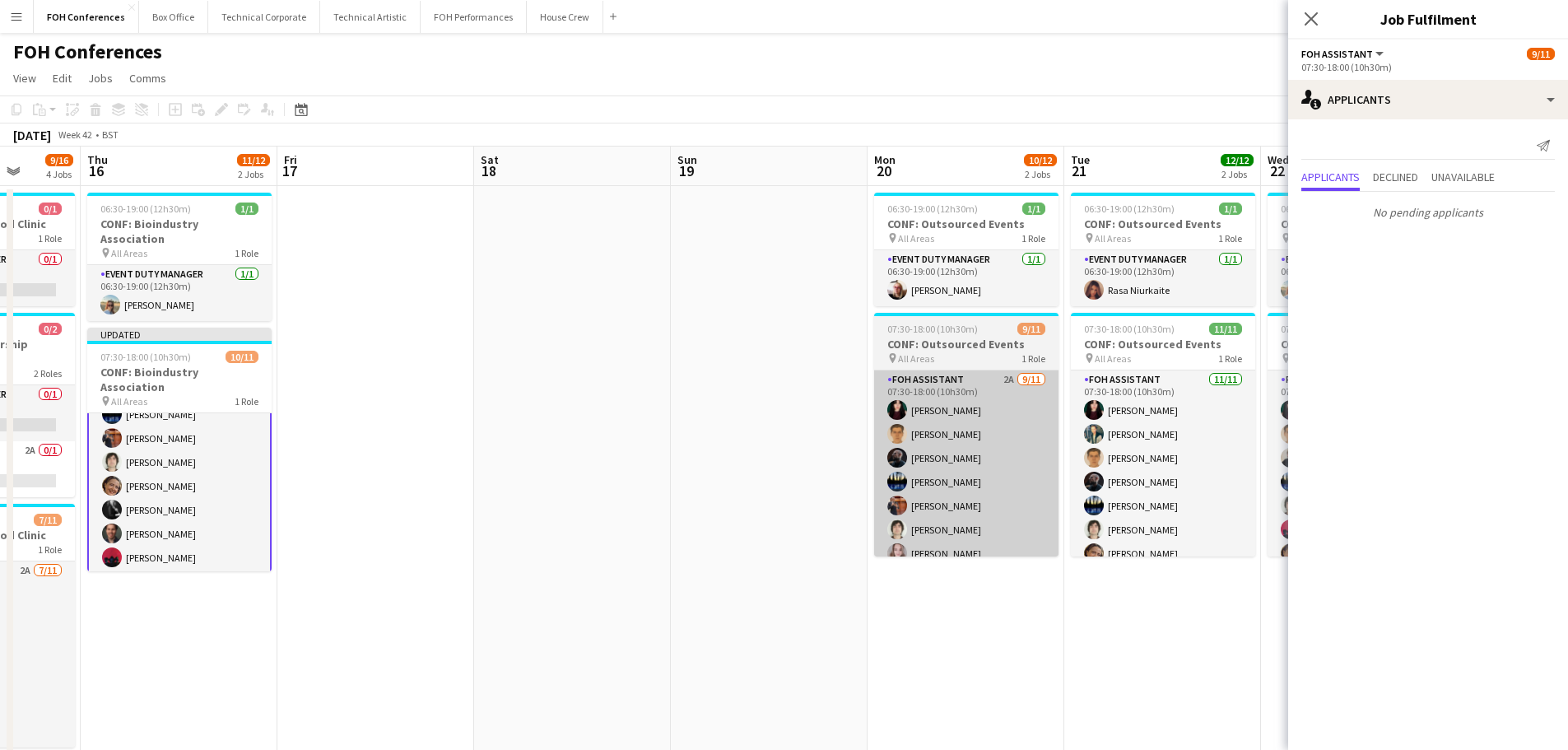
scroll to position [0, 548]
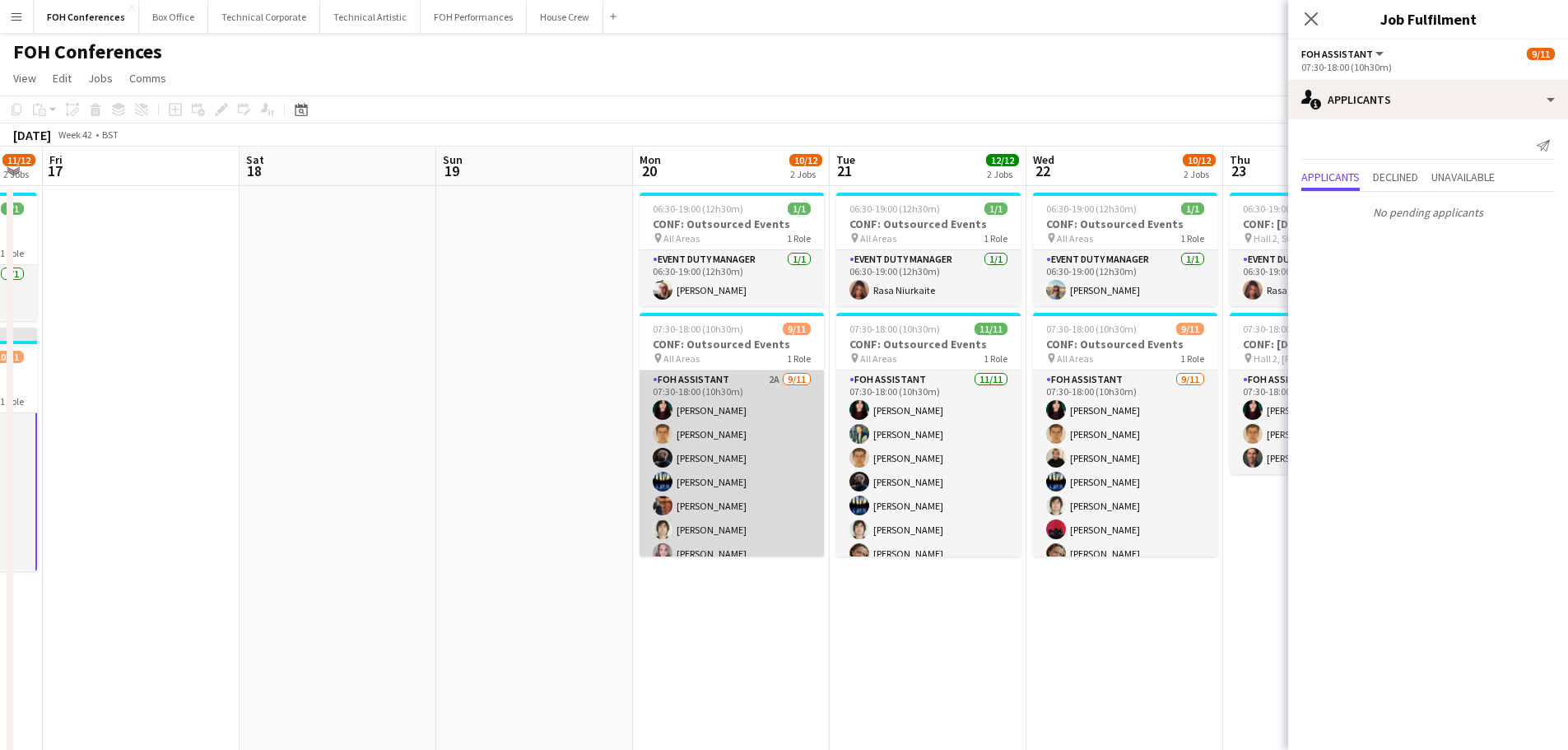
click at [759, 470] on app-card-role "FOH Assistant 2A [DATE] 07:30-18:00 (10h30m) [PERSON_NAME] [PERSON_NAME] [PERSO…" at bounding box center [732, 517] width 184 height 295
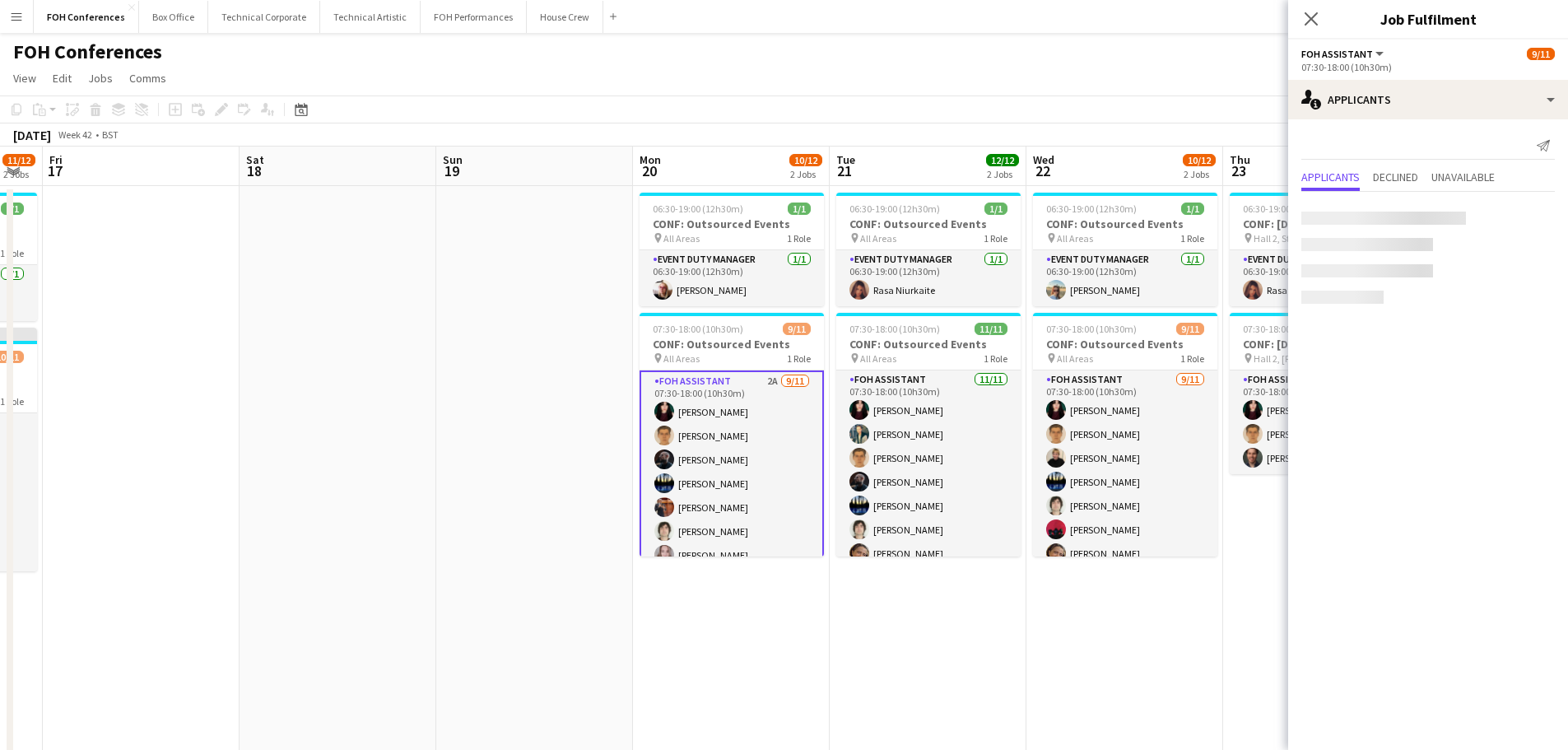
scroll to position [110, 0]
click at [1522, 257] on app-icon "Confirm" at bounding box center [1522, 259] width 13 height 13
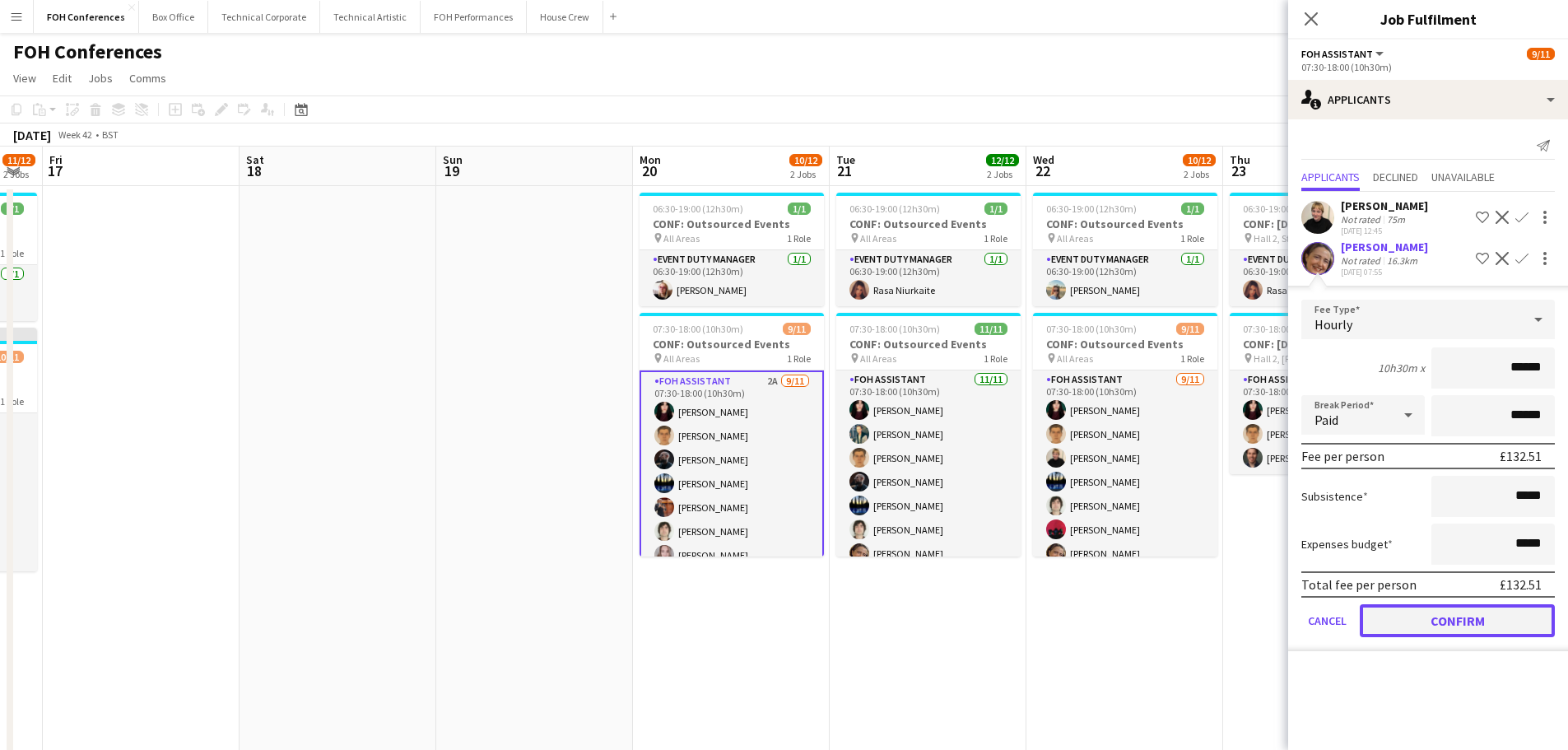
click at [1443, 618] on button "Confirm" at bounding box center [1457, 621] width 195 height 33
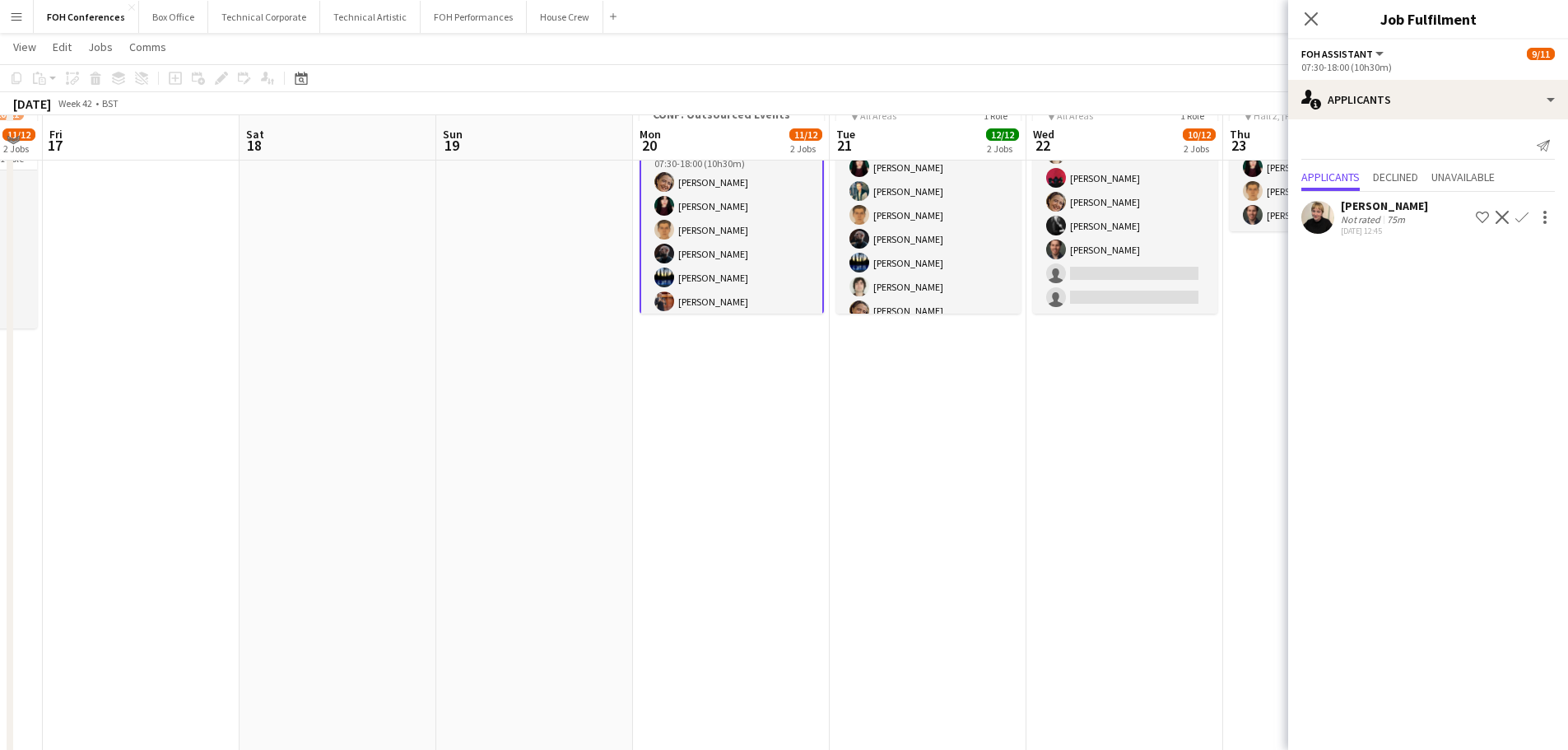
scroll to position [247, 0]
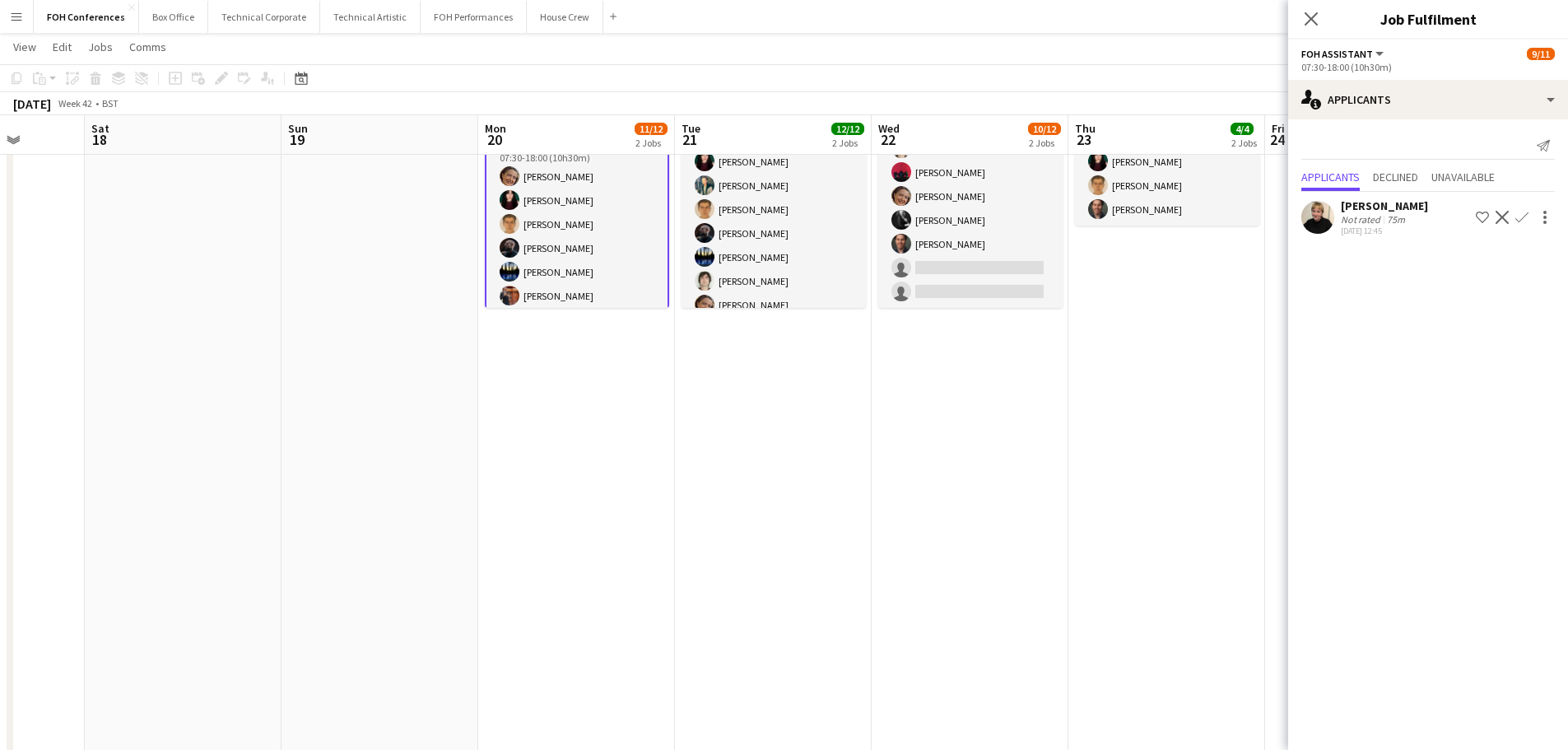
drag, startPoint x: 1040, startPoint y: 516, endPoint x: 497, endPoint y: 514, distance: 543.0
click at [497, 514] on app-calendar-viewport "Wed 15 9/16 4 Jobs Thu 16 11/12 2 Jobs Fri 17 Sat 18 Sun 19 Mon 20 11/12 2 Jobs…" at bounding box center [784, 445] width 1568 height 1254
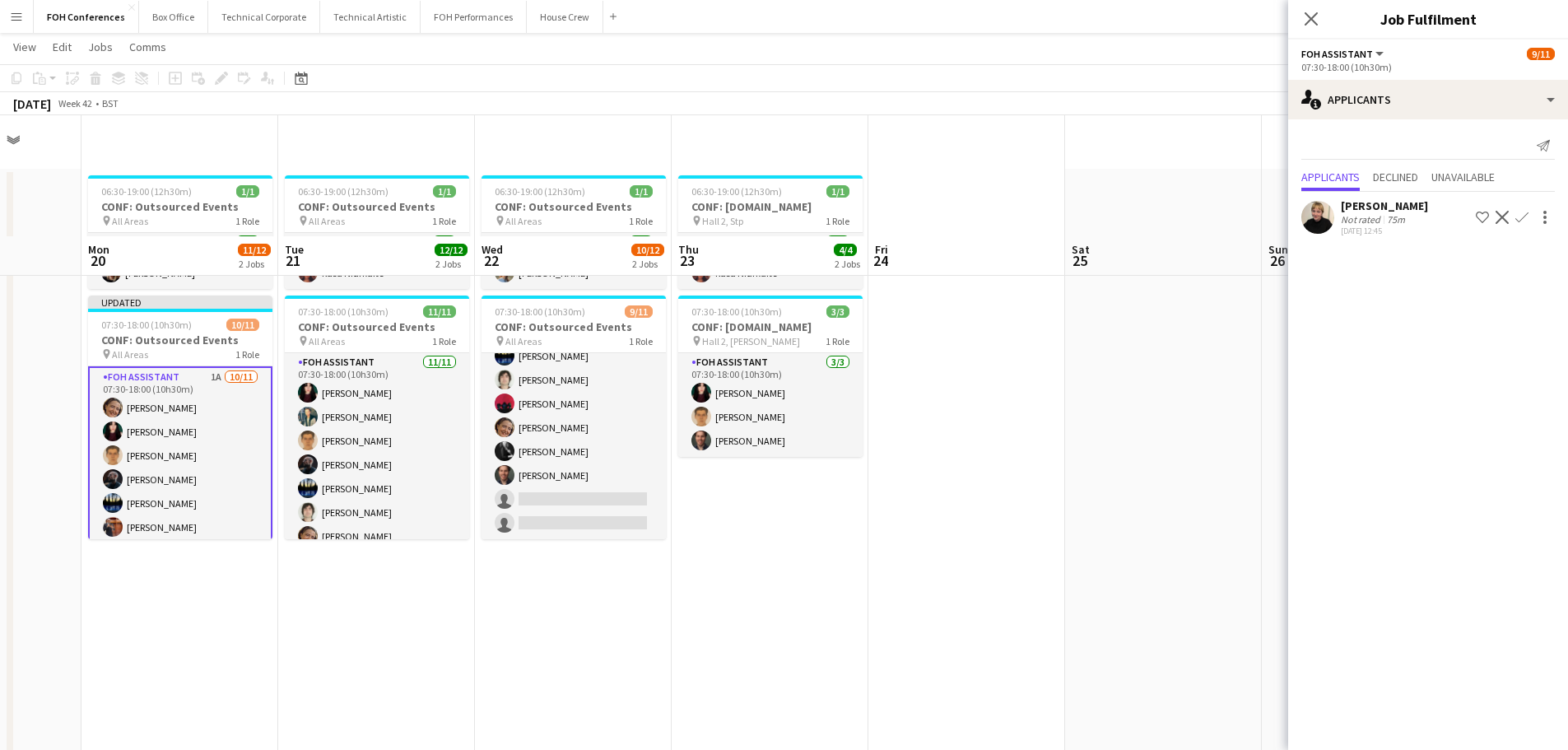
scroll to position [0, 0]
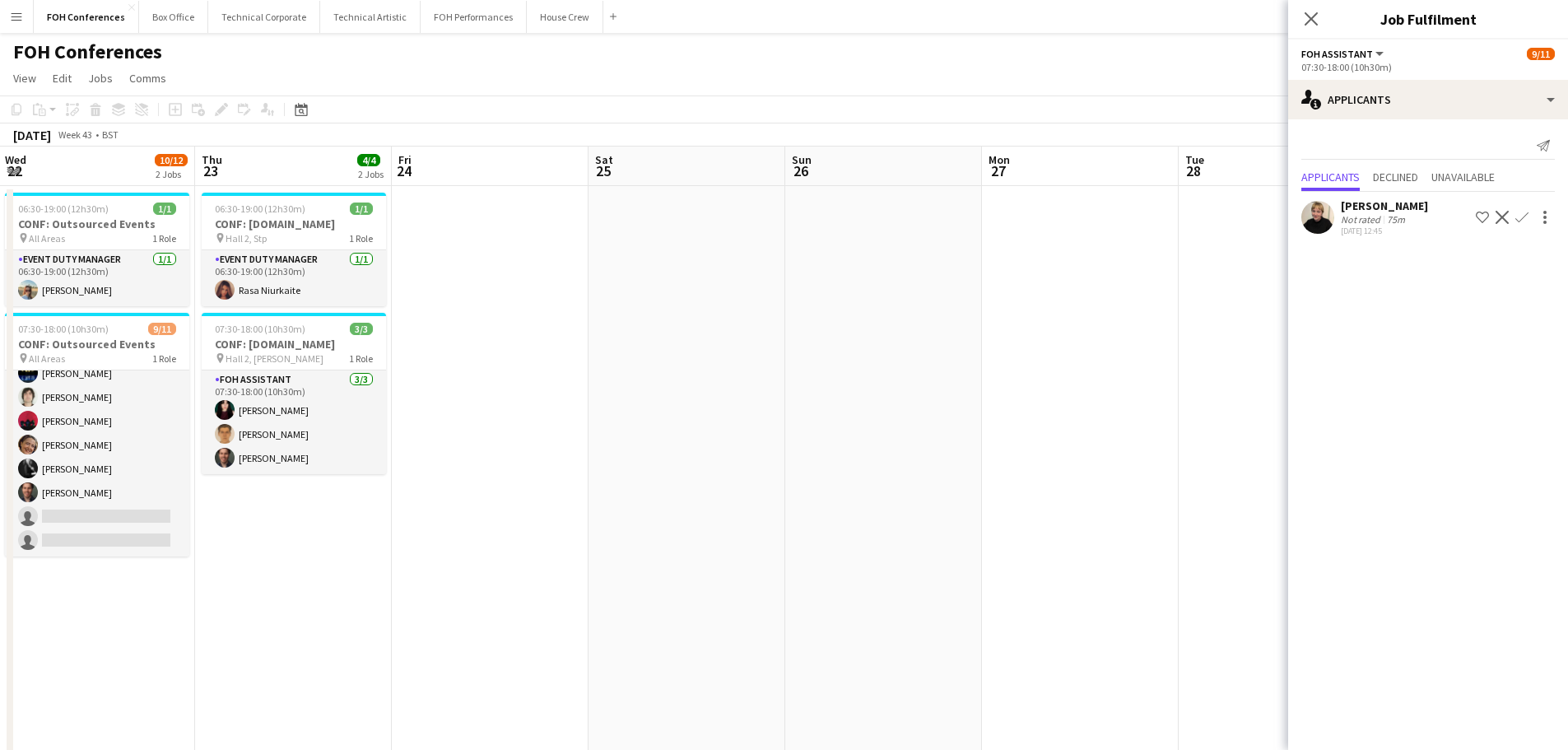
drag, startPoint x: 1039, startPoint y: 478, endPoint x: 625, endPoint y: 411, distance: 419.4
click at [360, 408] on app-calendar-viewport "Sun 19 Mon 20 11/12 2 Jobs Tue 21 12/12 2 Jobs Wed 22 10/12 2 Jobs Thu 23 4/4 2…" at bounding box center [784, 733] width 1568 height 1174
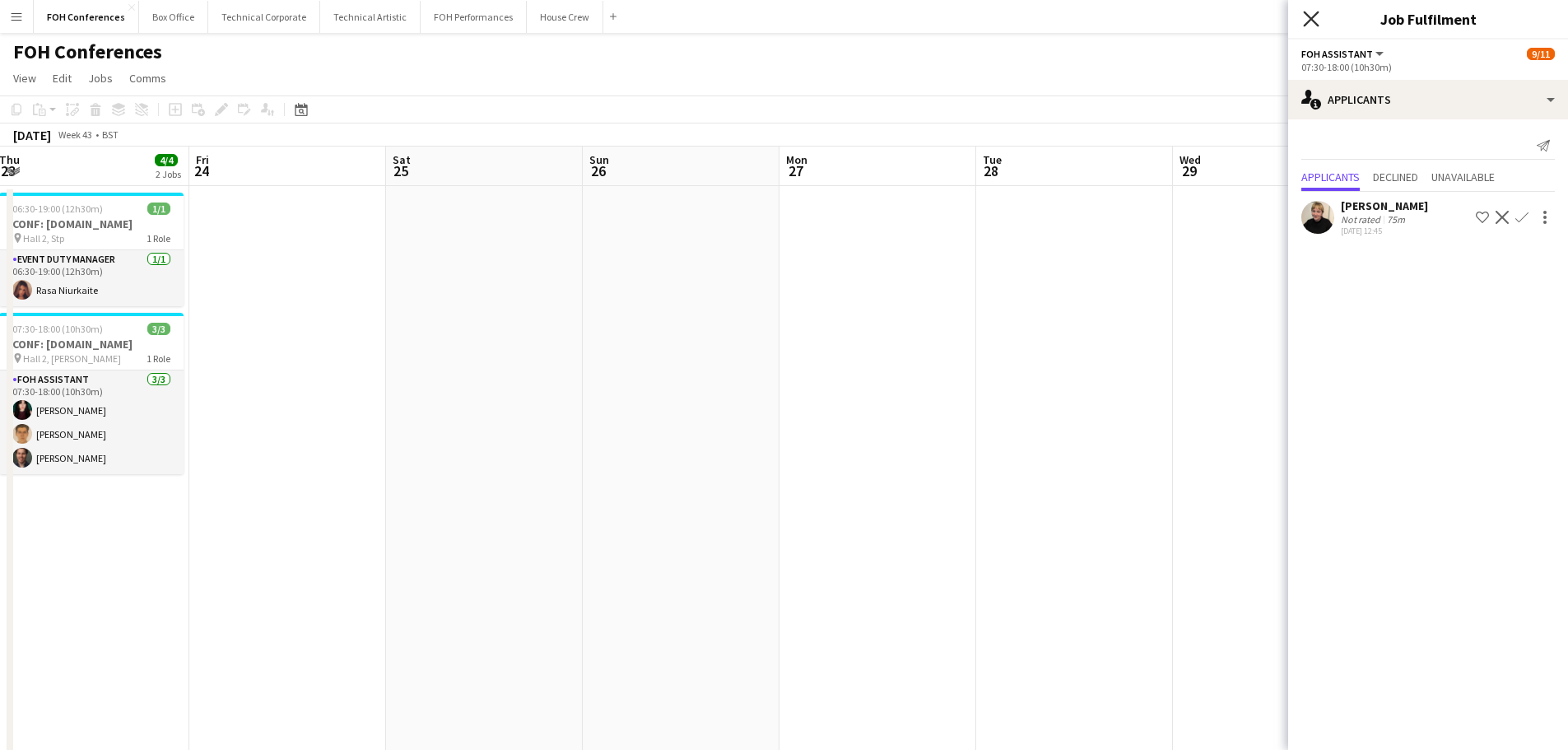
click at [1314, 17] on icon "Close pop-in" at bounding box center [1310, 18] width 16 height 16
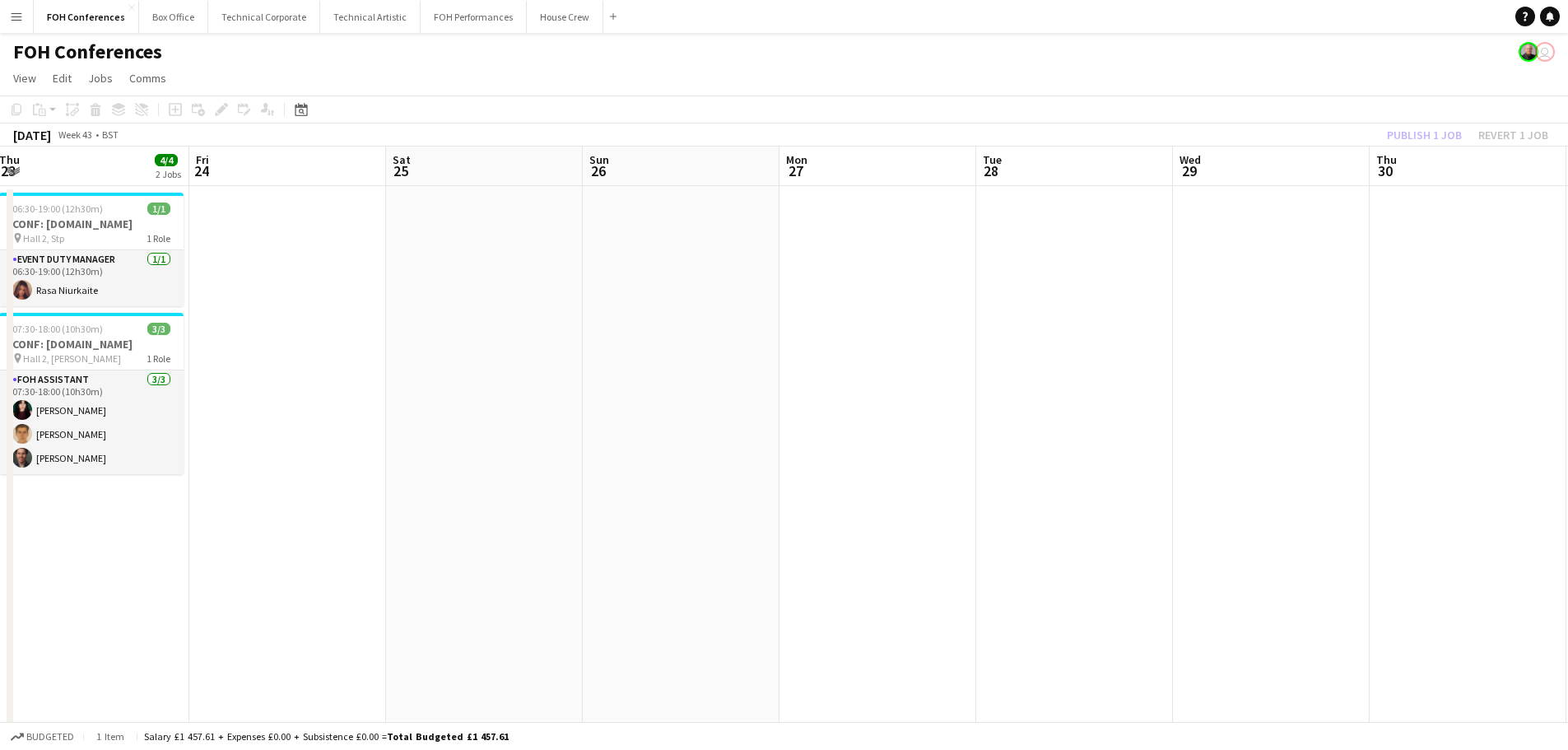
click at [1425, 137] on div "Publish 1 job Revert 1 job" at bounding box center [1468, 135] width 201 height 22
click at [1425, 137] on button "Publish 4 jobs" at bounding box center [1415, 135] width 95 height 22
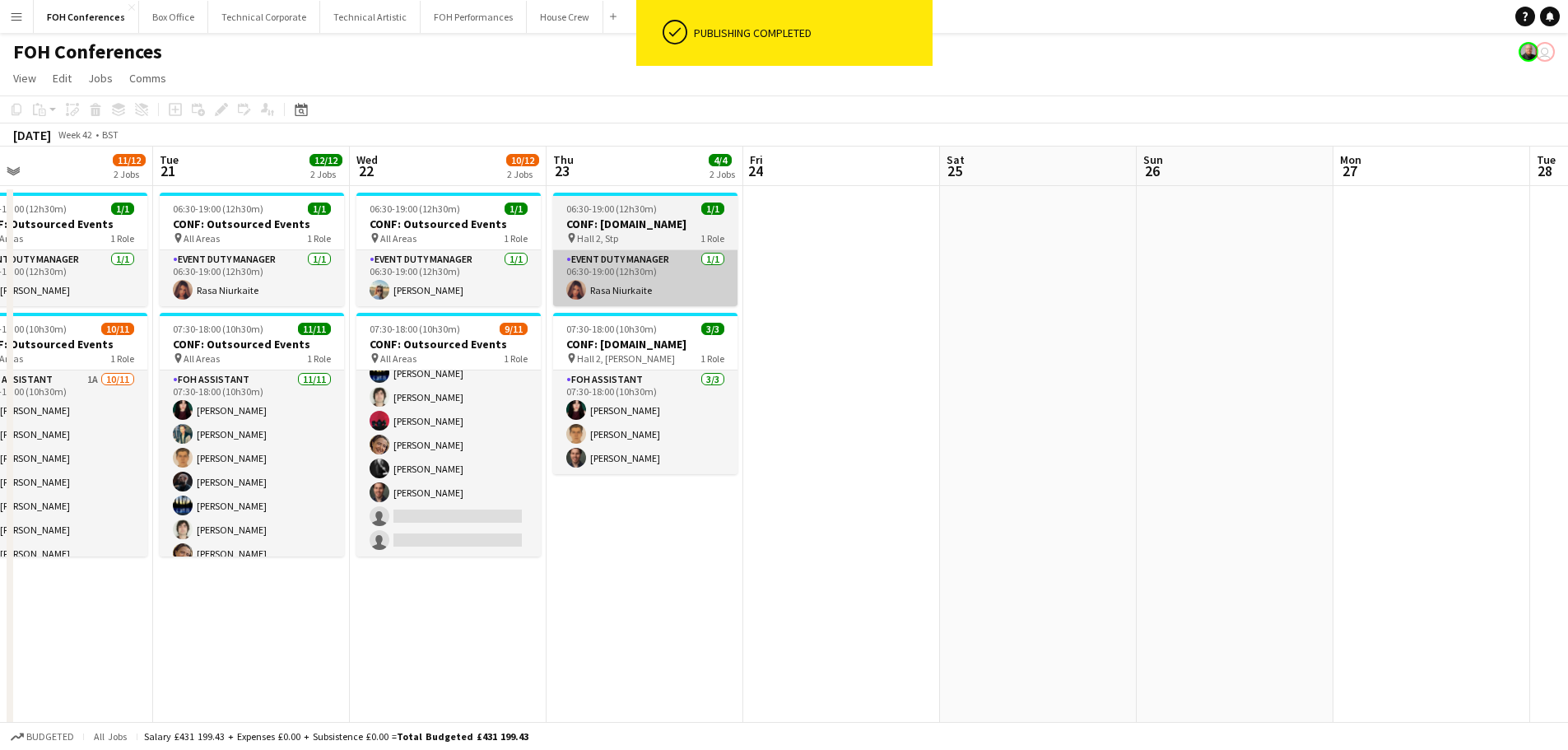
drag, startPoint x: 497, startPoint y: 379, endPoint x: 694, endPoint y: 280, distance: 220.5
click at [1131, 376] on app-calendar-viewport "Sat 18 Sun 19 Mon 20 11/12 2 Jobs Tue 21 12/12 2 Jobs Wed 22 10/12 2 Jobs Thu 2…" at bounding box center [784, 733] width 1568 height 1174
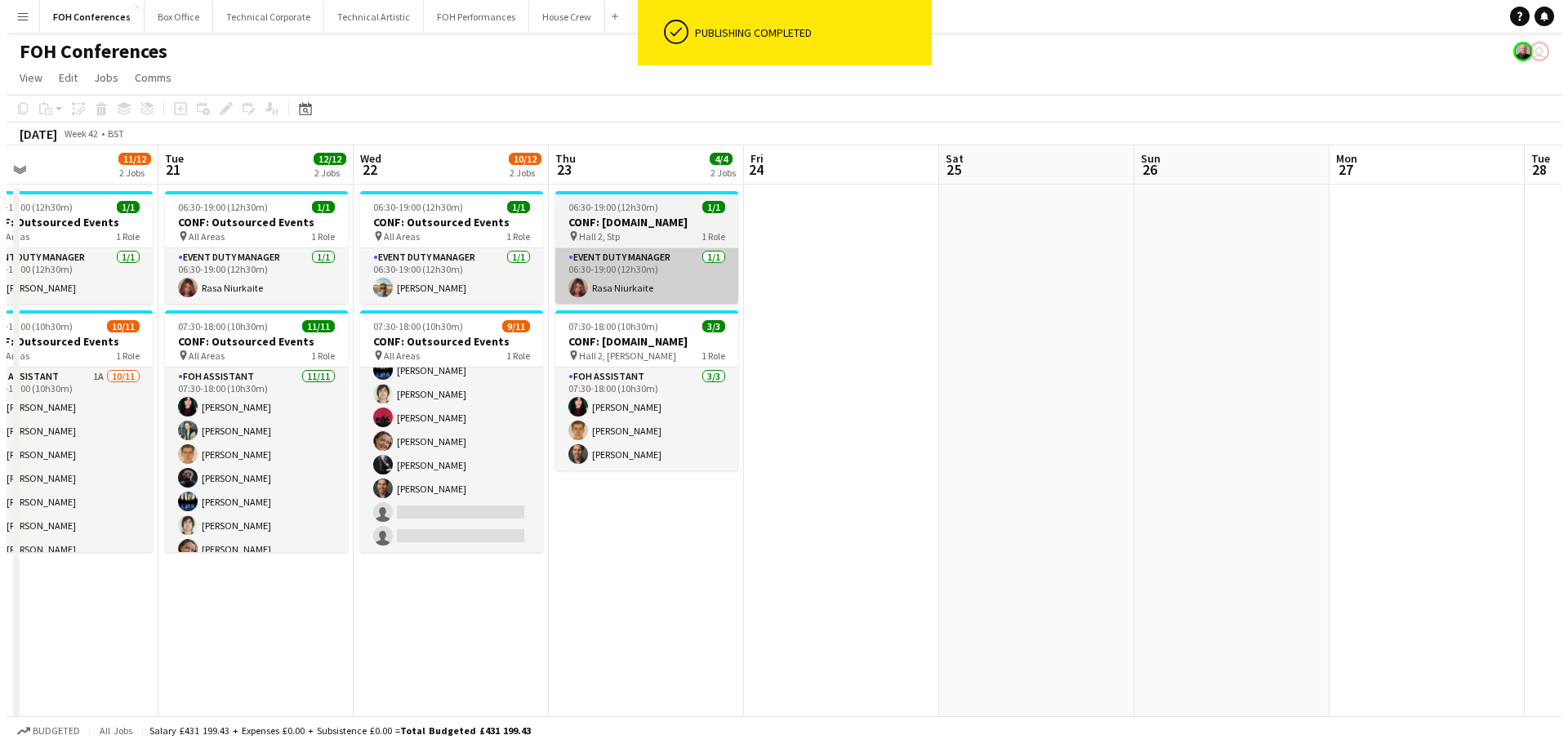
scroll to position [0, 501]
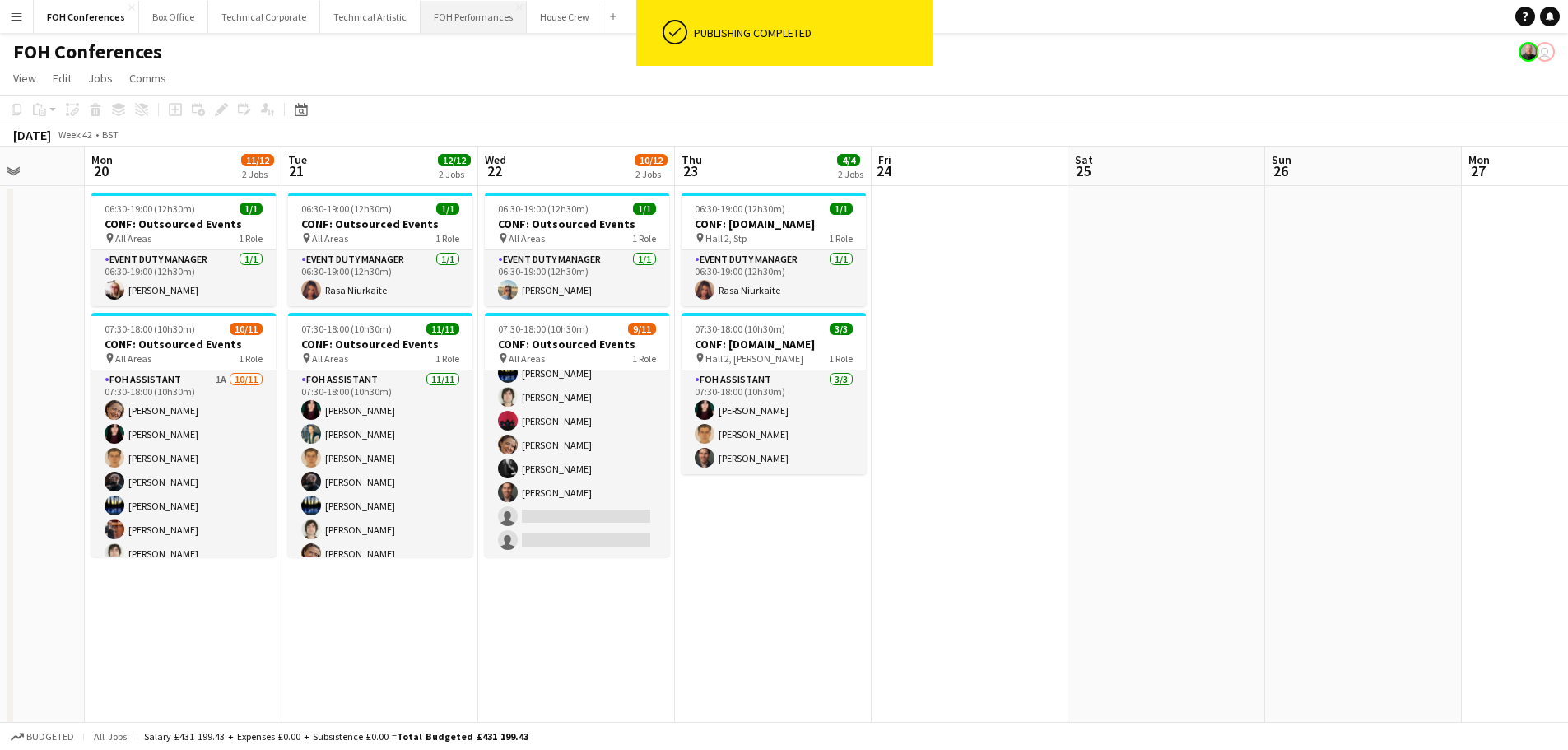
click at [452, 22] on button "FOH Performances Close" at bounding box center [474, 17] width 106 height 32
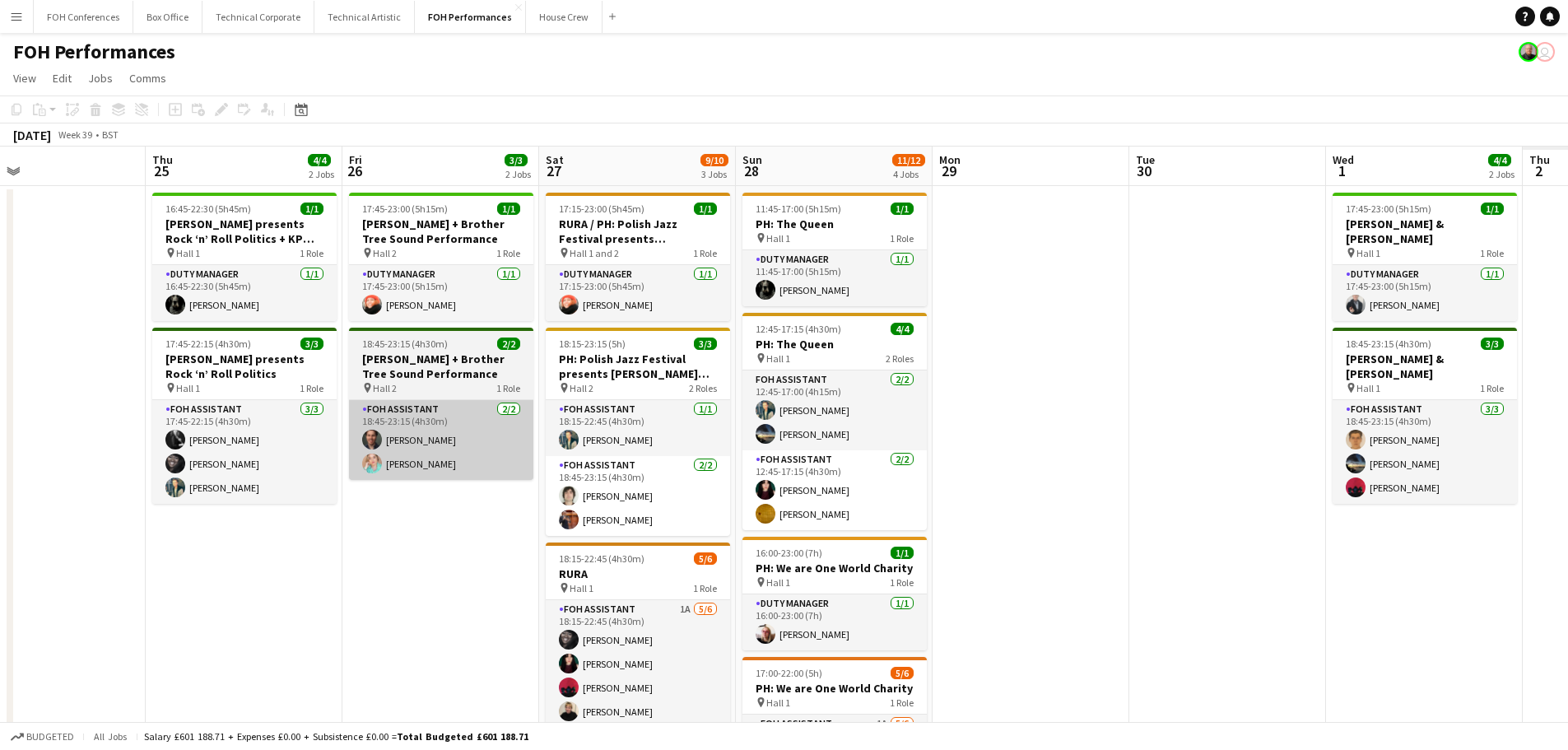
drag, startPoint x: 866, startPoint y: 489, endPoint x: 411, endPoint y: 413, distance: 461.3
click at [337, 415] on app-calendar-viewport "Sun 21 6/6 2 Jobs Mon 22 1/1 1 Job Tue 23 Wed 24 Thu 25 4/4 2 Jobs Fri 26 3/3 2…" at bounding box center [784, 581] width 1568 height 868
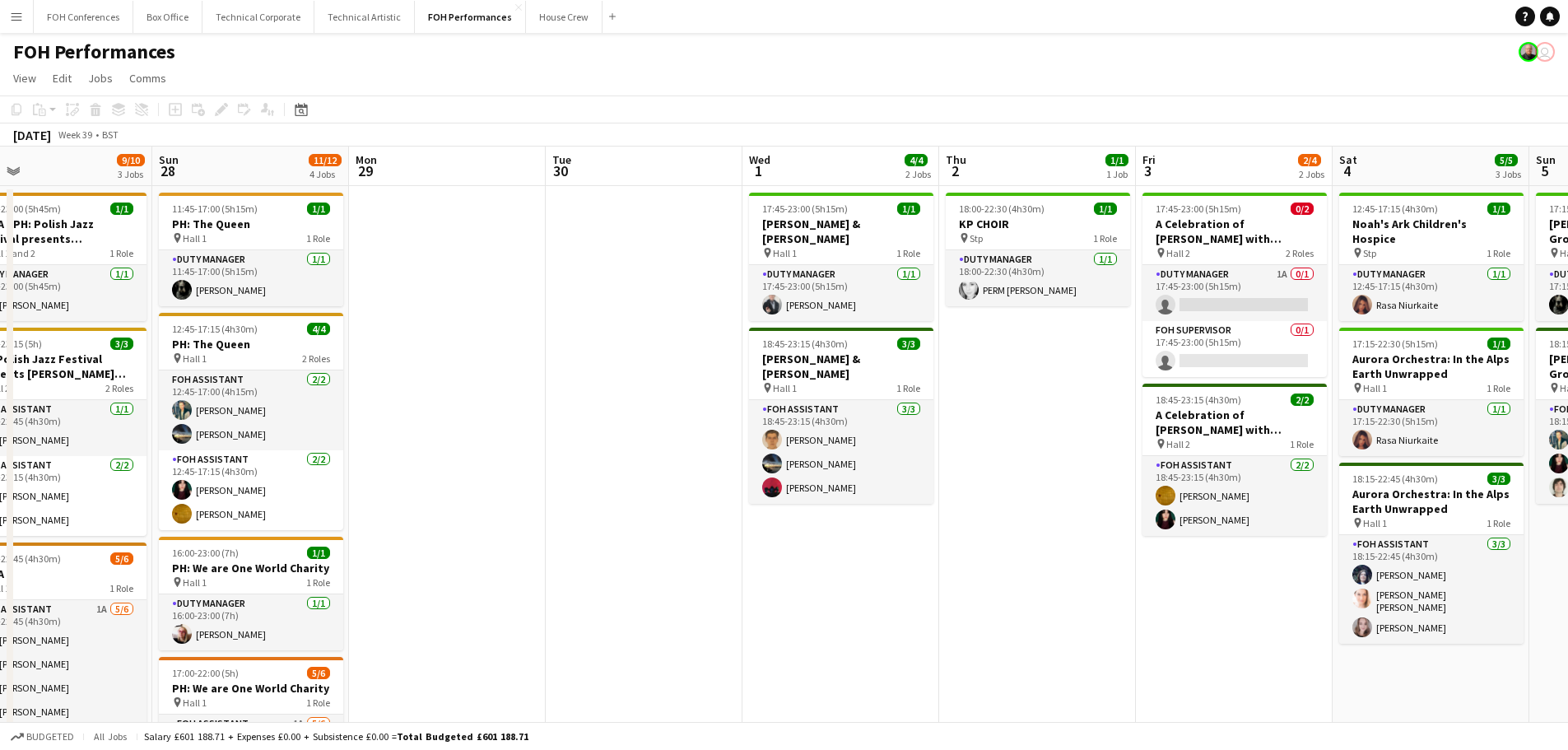
drag, startPoint x: 696, startPoint y: 468, endPoint x: 517, endPoint y: 437, distance: 181.7
click at [517, 437] on app-calendar-viewport "Wed 24 Thu 25 4/4 2 Jobs Fri 26 3/3 2 Jobs Sat 27 9/10 3 Jobs Sun 28 11/12 4 Jo…" at bounding box center [784, 581] width 1568 height 868
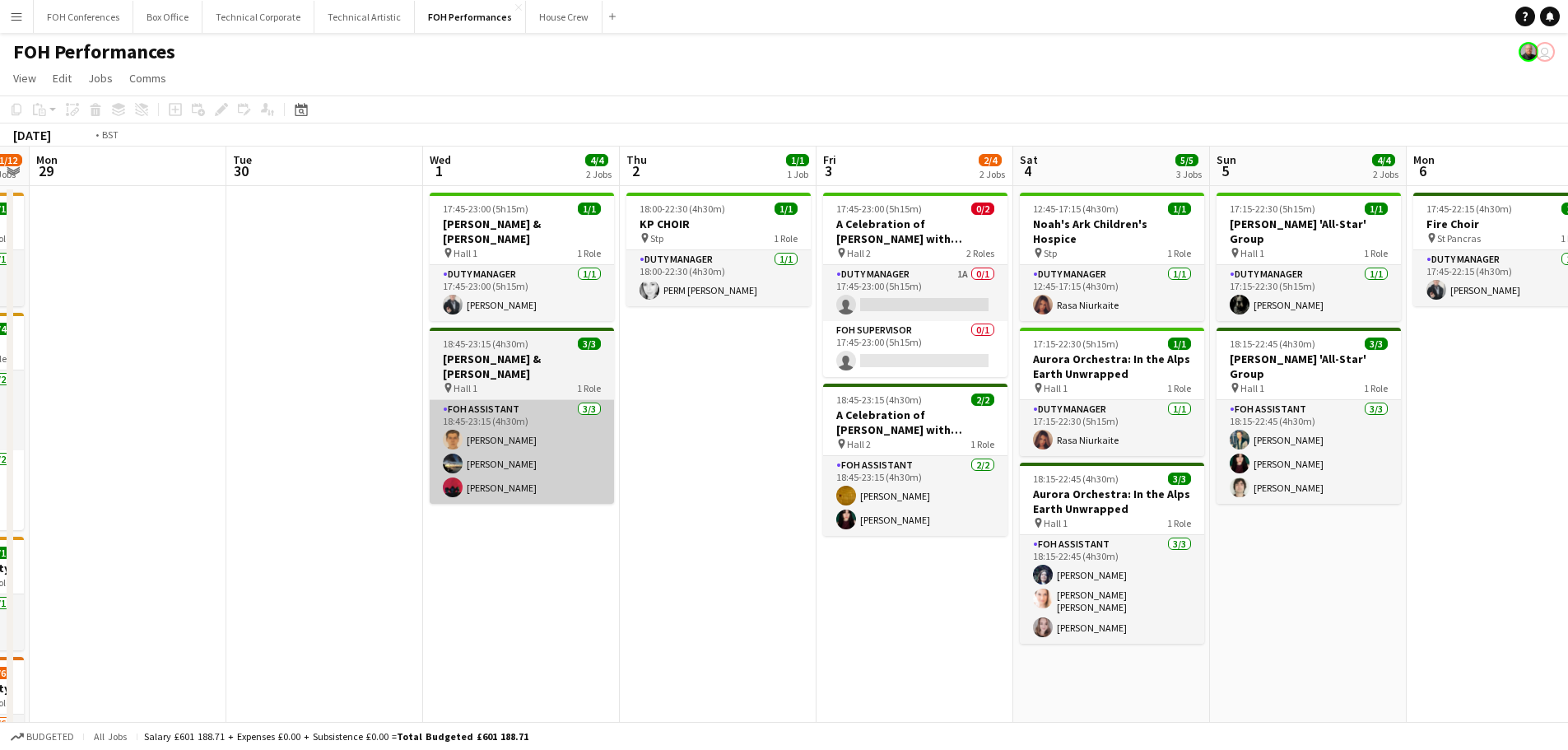
drag, startPoint x: 541, startPoint y: 460, endPoint x: 414, endPoint y: 429, distance: 130.7
click at [402, 434] on app-calendar-viewport "Fri 26 3/3 2 Jobs Sat 27 9/10 3 Jobs Sun 28 11/12 4 Jobs Mon 29 Tue 30 Wed 1 4/…" at bounding box center [784, 581] width 1568 height 868
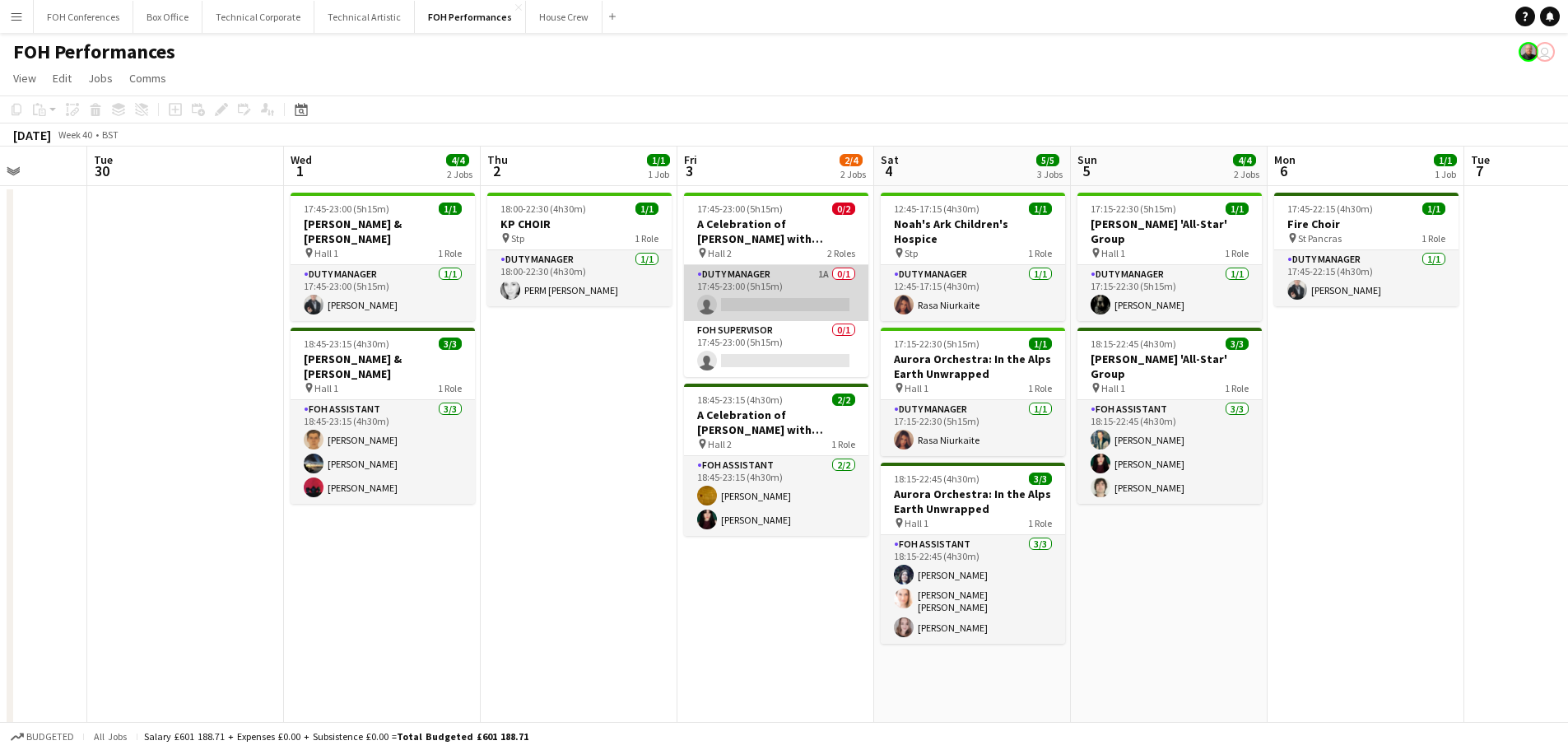
click at [784, 290] on app-card-role "Duty Manager 1A 0/1 17:45-23:00 (5h15m) single-neutral-actions" at bounding box center [776, 292] width 184 height 56
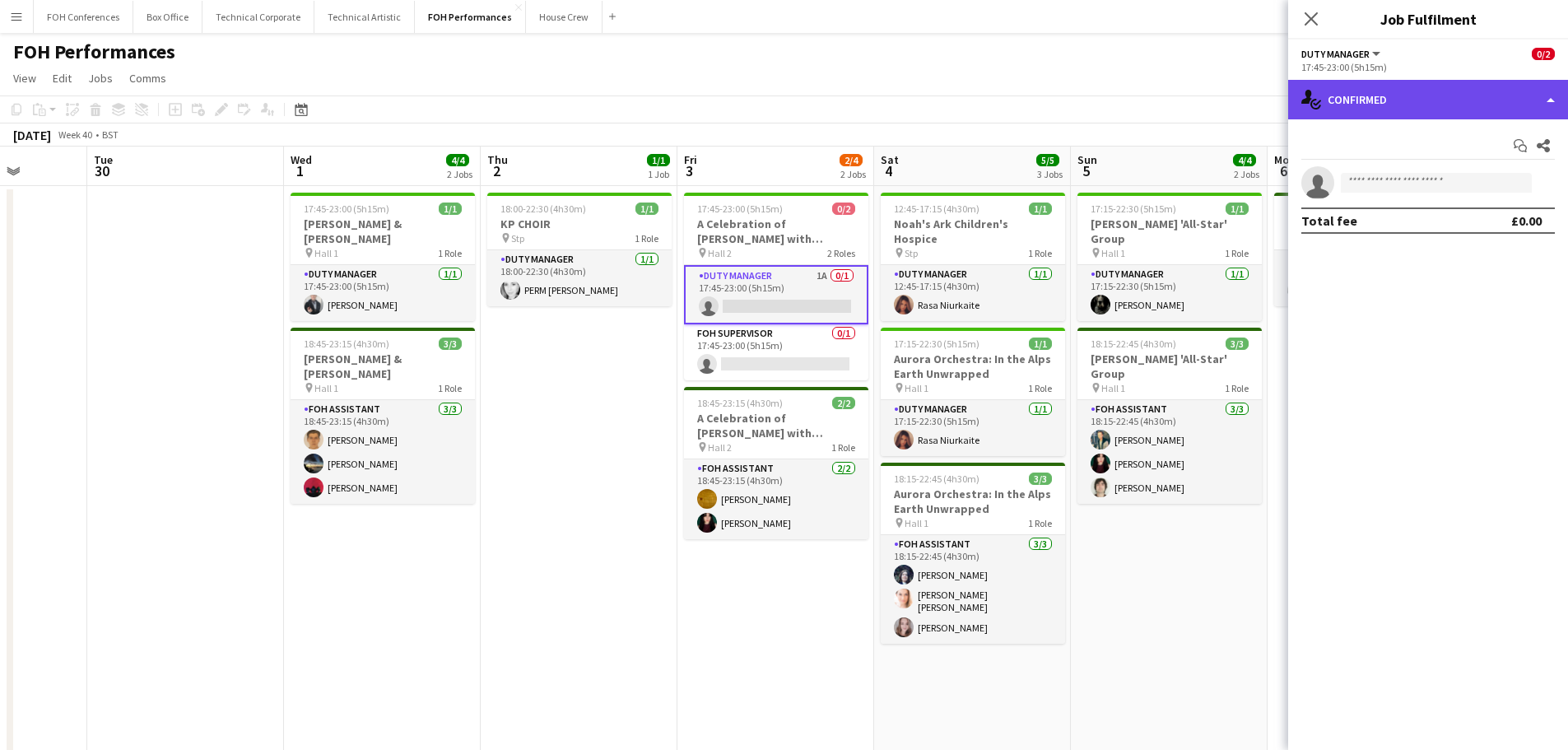
drag, startPoint x: 1396, startPoint y: 99, endPoint x: 1480, endPoint y: 163, distance: 105.6
click at [1400, 99] on div "single-neutral-actions-check-2 Confirmed" at bounding box center [1428, 100] width 280 height 40
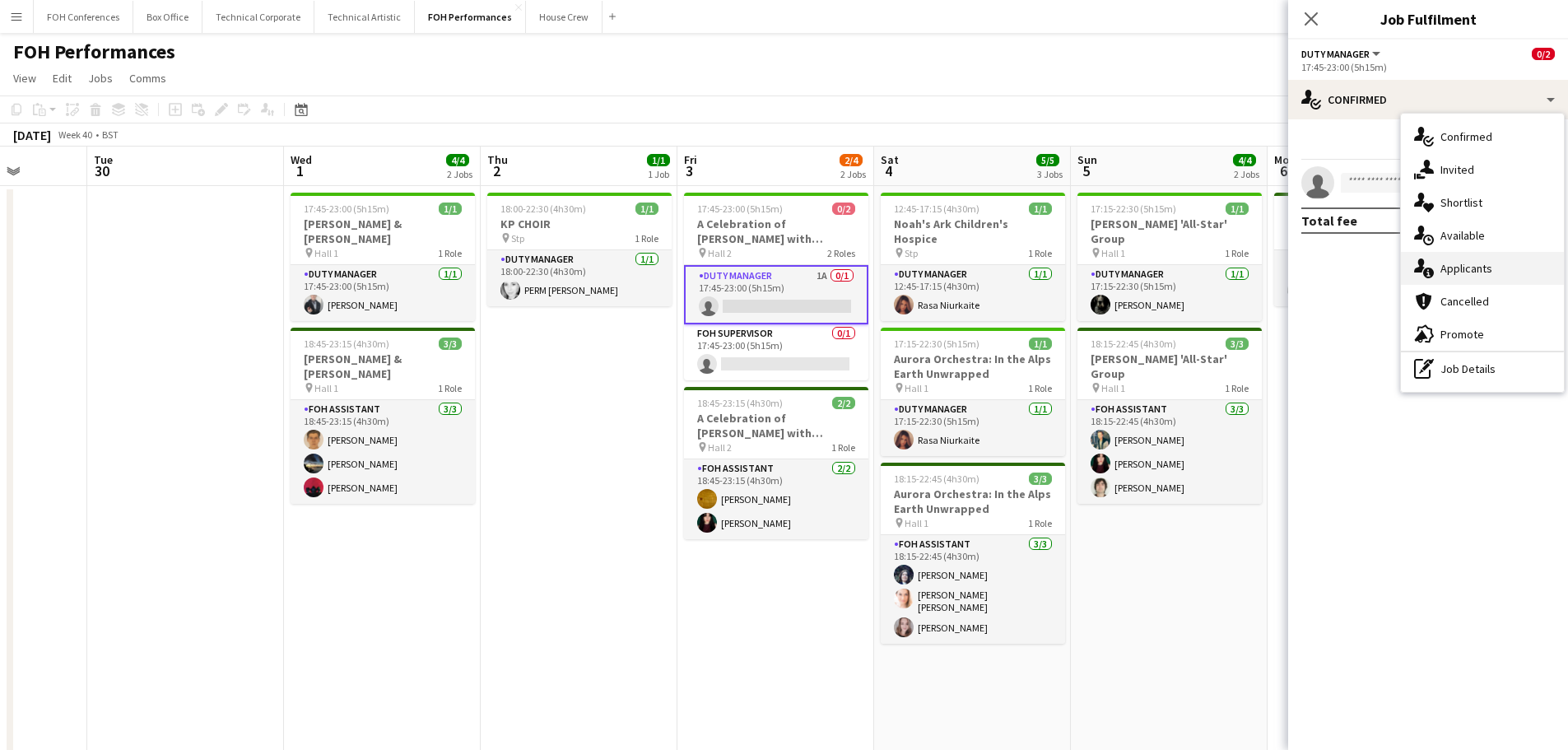
click at [1468, 273] on span "Applicants" at bounding box center [1466, 268] width 52 height 15
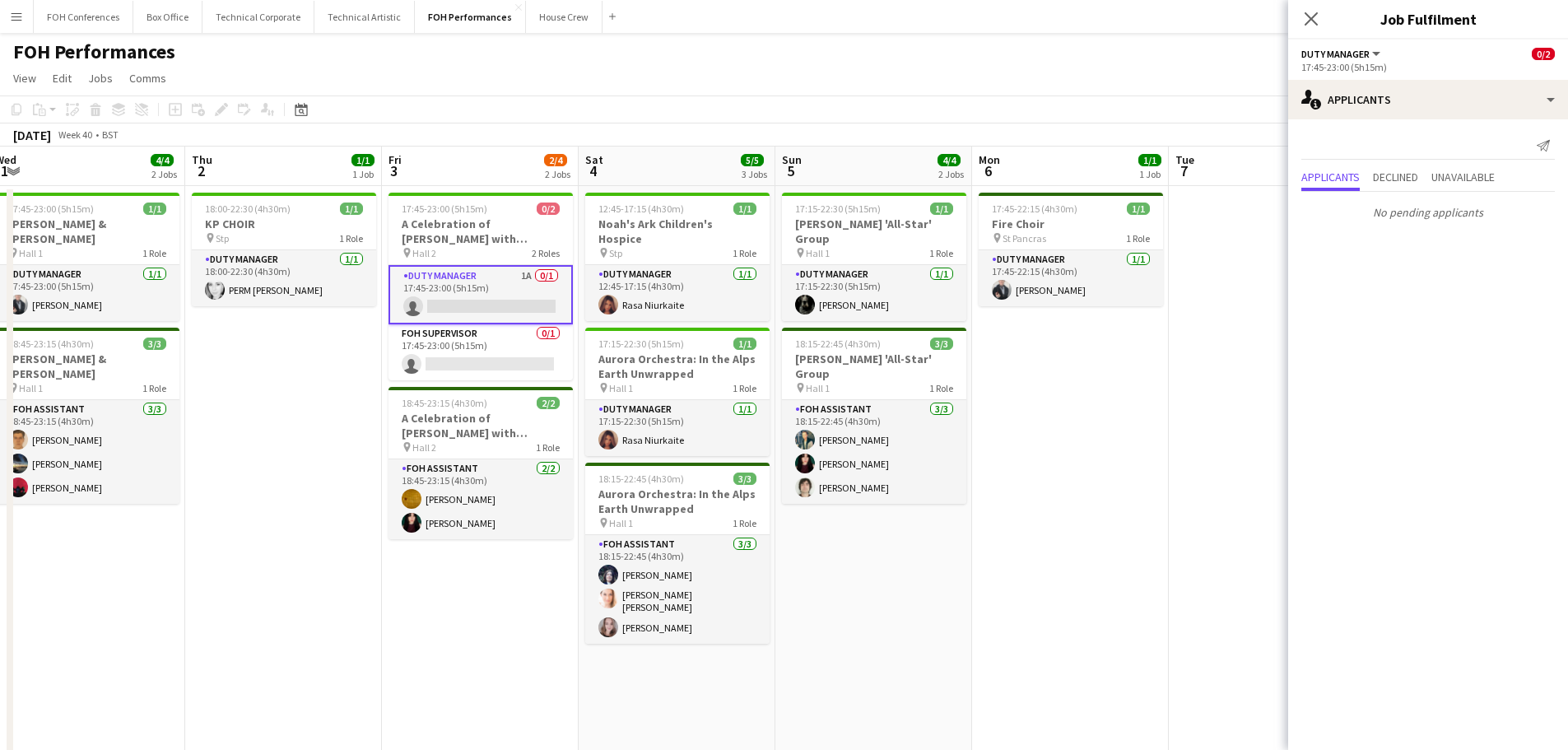
drag, startPoint x: 1054, startPoint y: 419, endPoint x: 573, endPoint y: 373, distance: 483.2
click at [573, 373] on app-calendar-viewport "Sun 28 11/12 4 Jobs Mon 29 Tue 30 Wed 1 4/4 2 Jobs Thu 2 1/1 1 Job Fri 3 2/4 2 …" at bounding box center [784, 581] width 1568 height 868
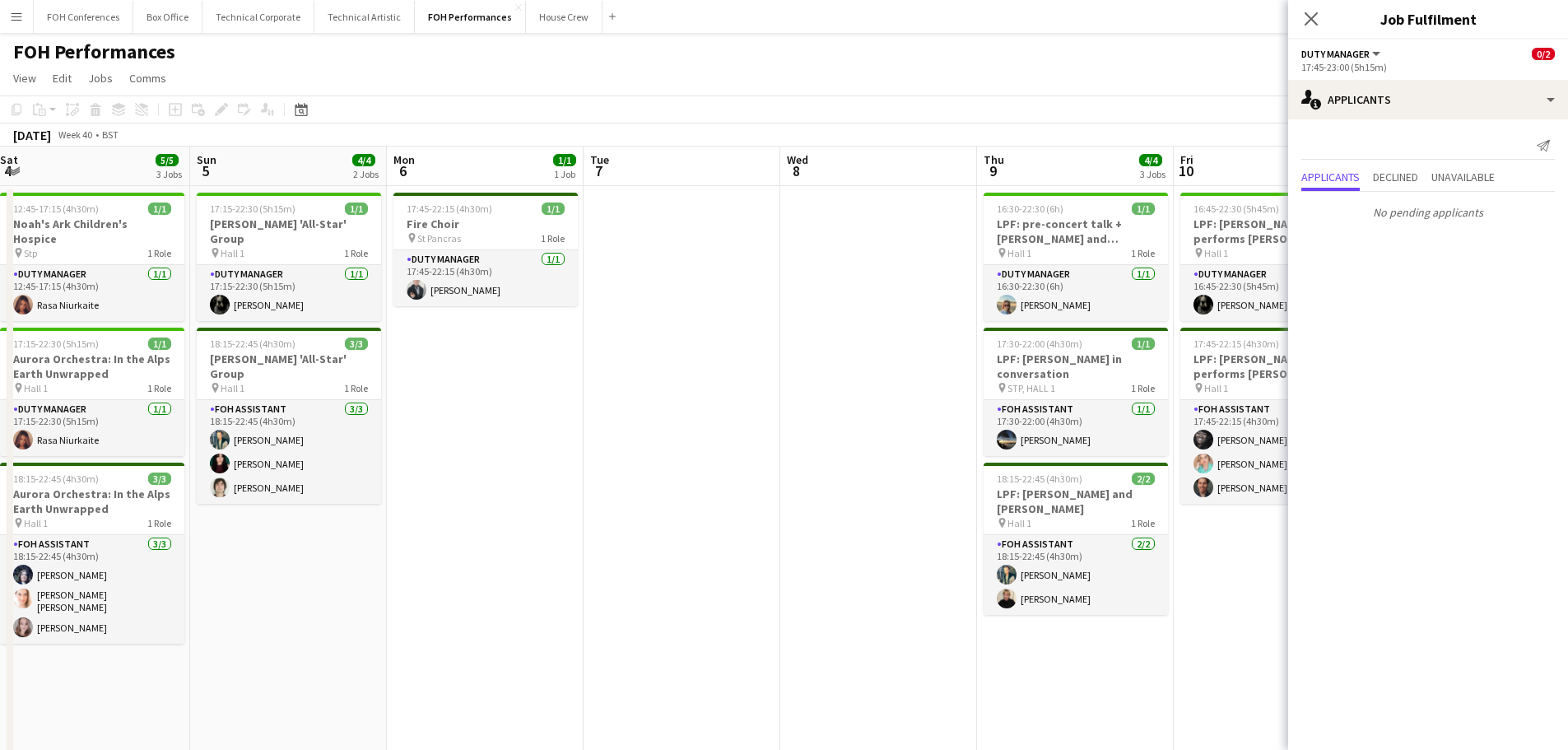
drag, startPoint x: 855, startPoint y: 413, endPoint x: 361, endPoint y: 375, distance: 495.5
click at [353, 378] on app-calendar-viewport "Tue 30 Wed 1 4/4 2 Jobs Thu 2 1/1 1 Job Fri 3 2/4 2 Jobs Sat 4 5/5 3 Jobs Sun 5…" at bounding box center [784, 581] width 1568 height 868
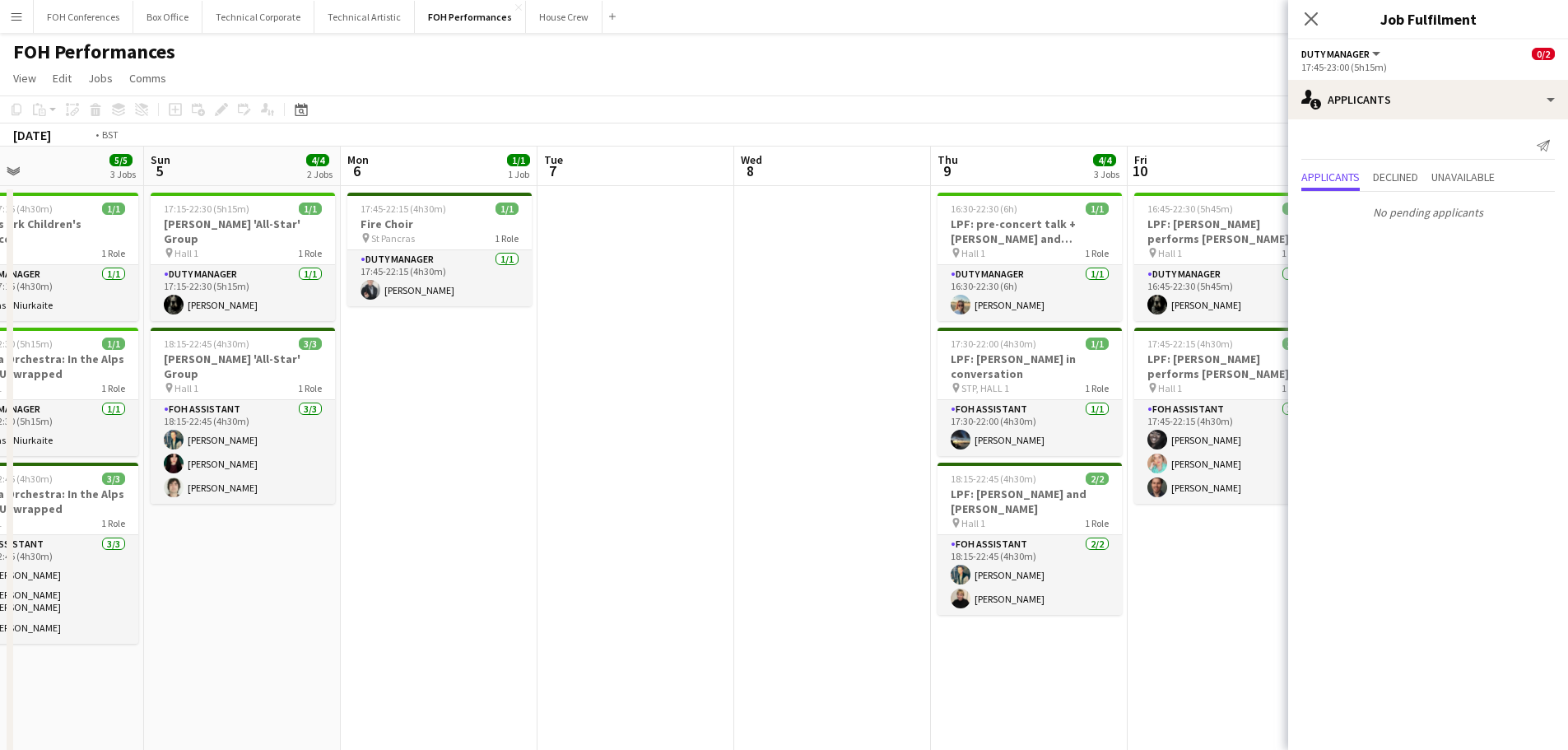
drag, startPoint x: 654, startPoint y: 375, endPoint x: 209, endPoint y: 322, distance: 448.1
click at [173, 325] on app-calendar-viewport "Thu 2 1/1 1 Job Fri 3 2/4 2 Jobs Sat 4 5/5 3 Jobs Sun 5 4/4 2 Jobs Mon 6 1/1 1 …" at bounding box center [784, 581] width 1568 height 868
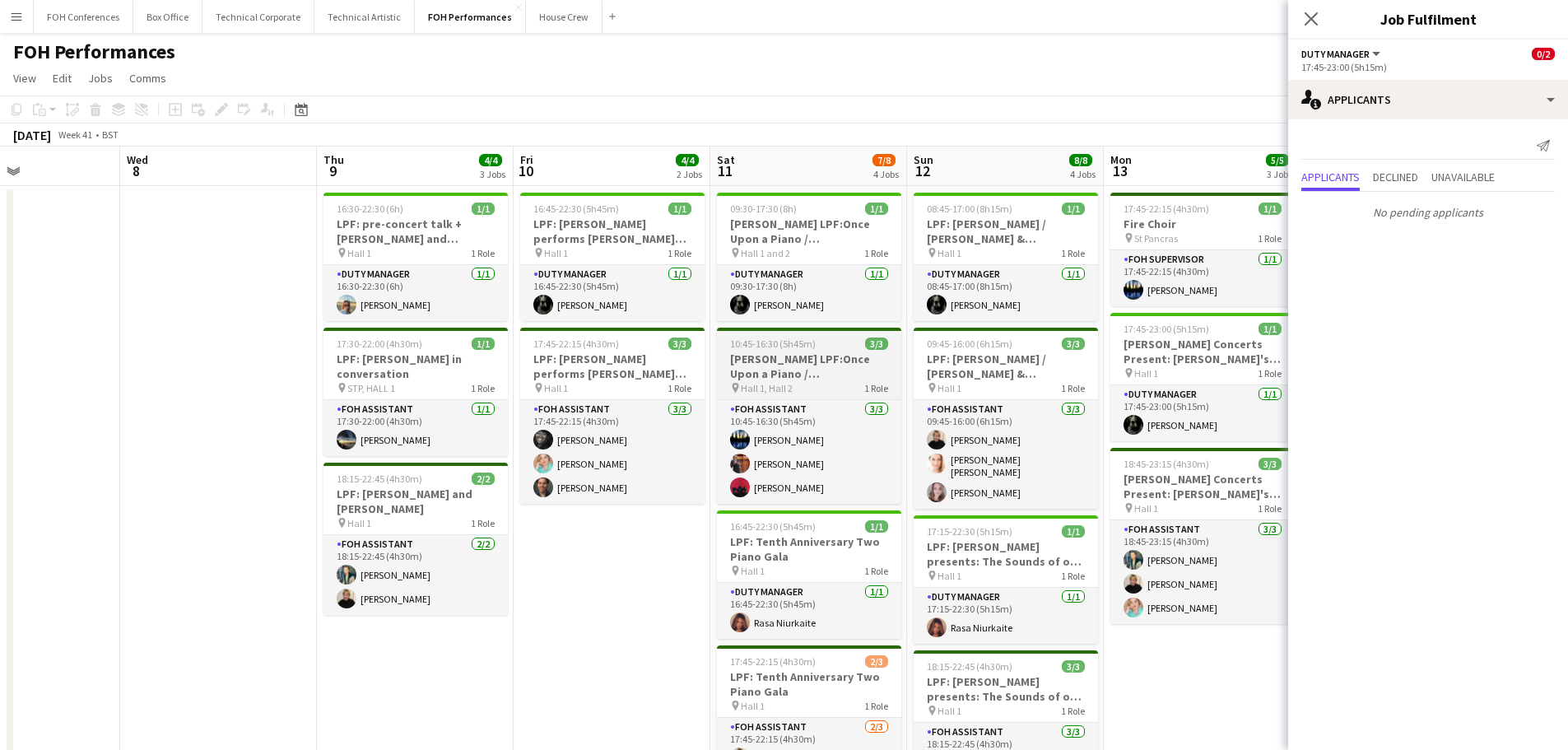
drag, startPoint x: 821, startPoint y: 419, endPoint x: 523, endPoint y: 376, distance: 301.1
click at [521, 376] on app-calendar-viewport "Sat 4 5/5 3 Jobs Sun 5 4/4 2 Jobs Mon 6 1/1 1 Job Tue 7 Wed 8 Thu 9 4/4 3 Jobs …" at bounding box center [784, 581] width 1568 height 868
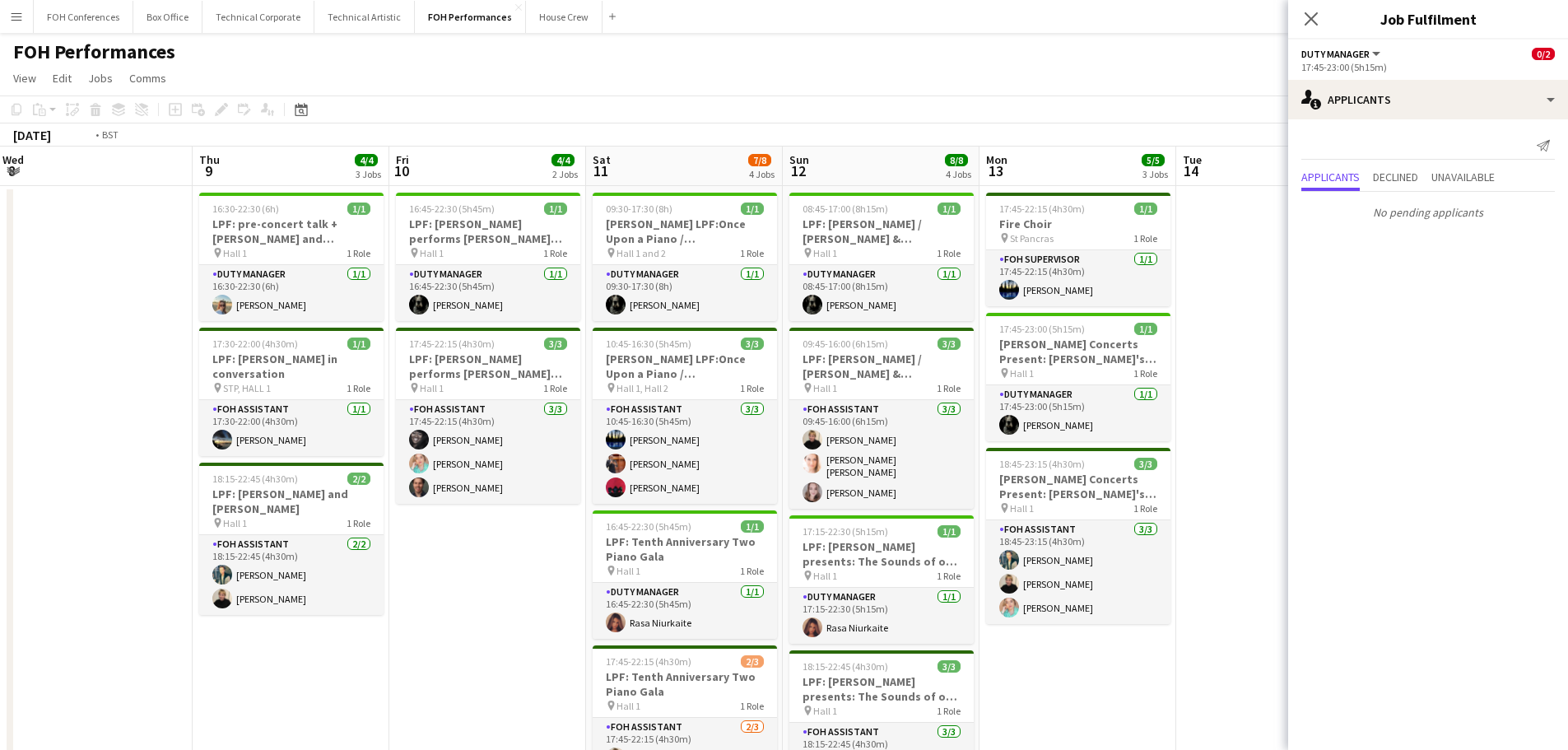
drag, startPoint x: 339, startPoint y: 370, endPoint x: 981, endPoint y: 372, distance: 642.0
click at [983, 370] on app-calendar-viewport "Mon 6 1/1 1 Job Tue 7 Wed 8 Thu 9 4/4 3 Jobs Fri 10 4/4 2 Jobs Sat 11 7/8 4 Job…" at bounding box center [784, 581] width 1568 height 868
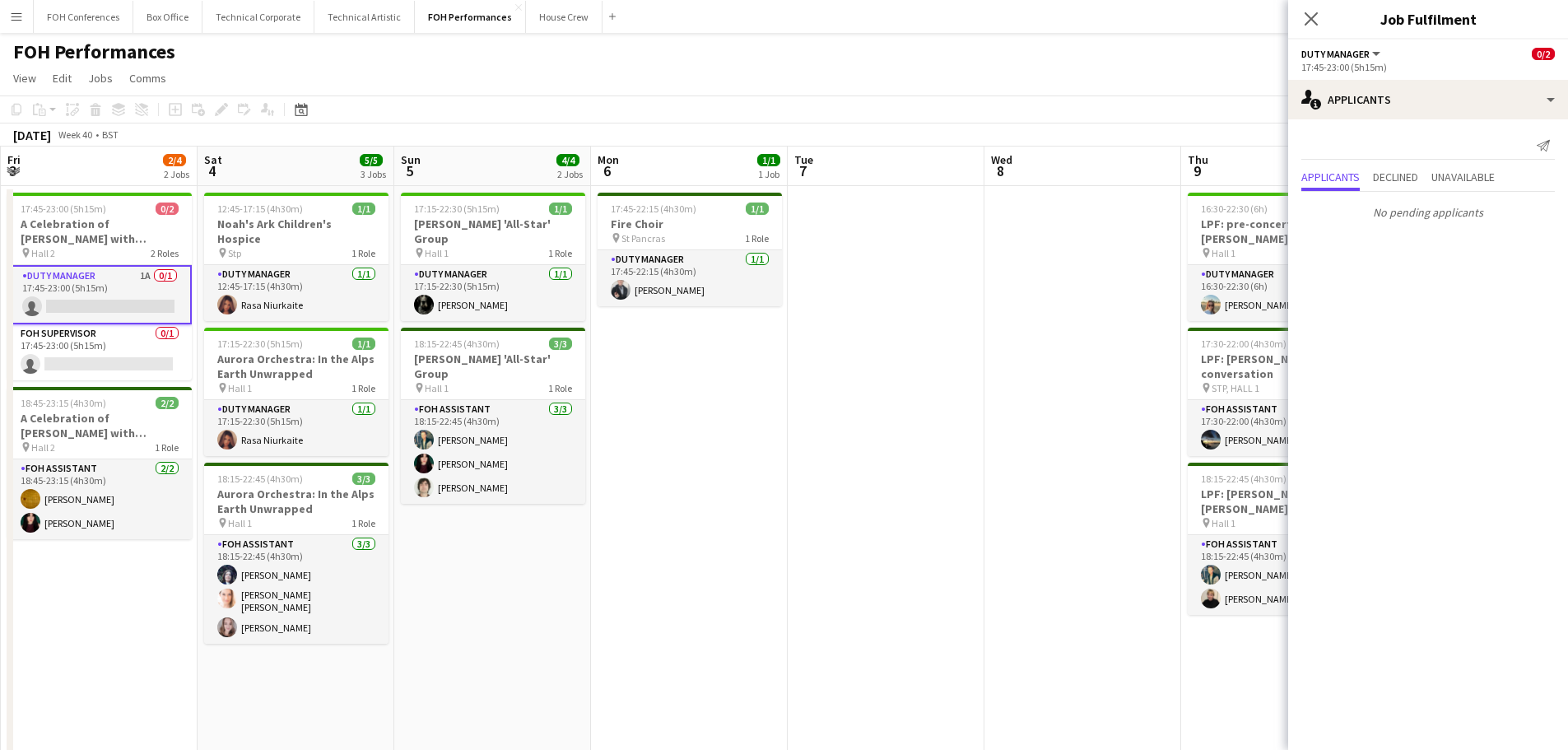
drag, startPoint x: 859, startPoint y: 412, endPoint x: 906, endPoint y: 414, distance: 47.0
click at [906, 412] on app-calendar-viewport "Wed 1 4/4 2 Jobs Thu 2 1/1 1 Job Fri 3 2/4 2 Jobs Sat 4 5/5 3 Jobs Sun 5 4/4 2 …" at bounding box center [784, 581] width 1568 height 868
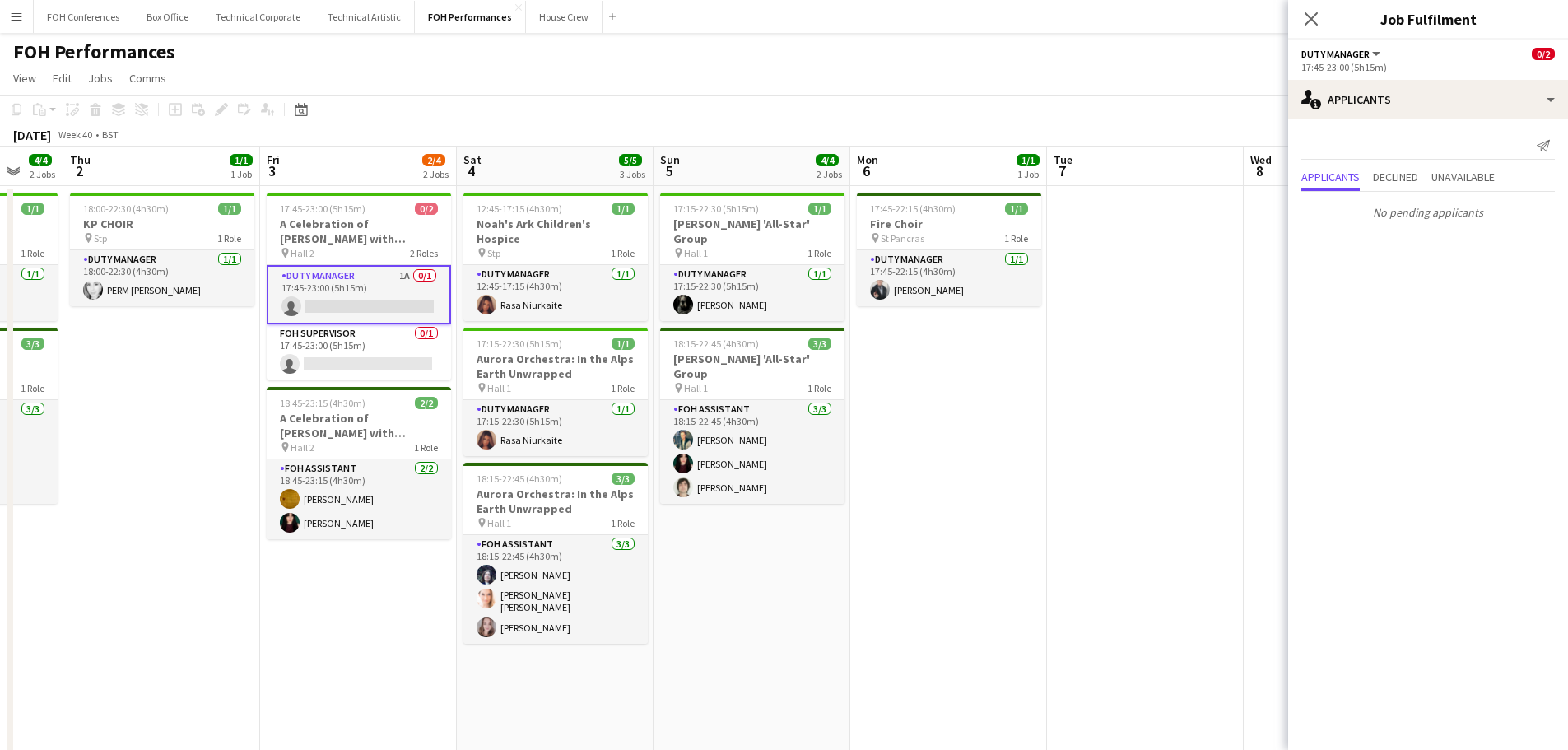
drag, startPoint x: 811, startPoint y: 430, endPoint x: 970, endPoint y: 436, distance: 159.1
click at [970, 436] on app-calendar-viewport "Tue 30 Wed 1 4/4 2 Jobs Thu 2 1/1 1 Job Fri 3 2/4 2 Jobs Sat 4 5/5 3 Jobs Sun 5…" at bounding box center [784, 581] width 1568 height 868
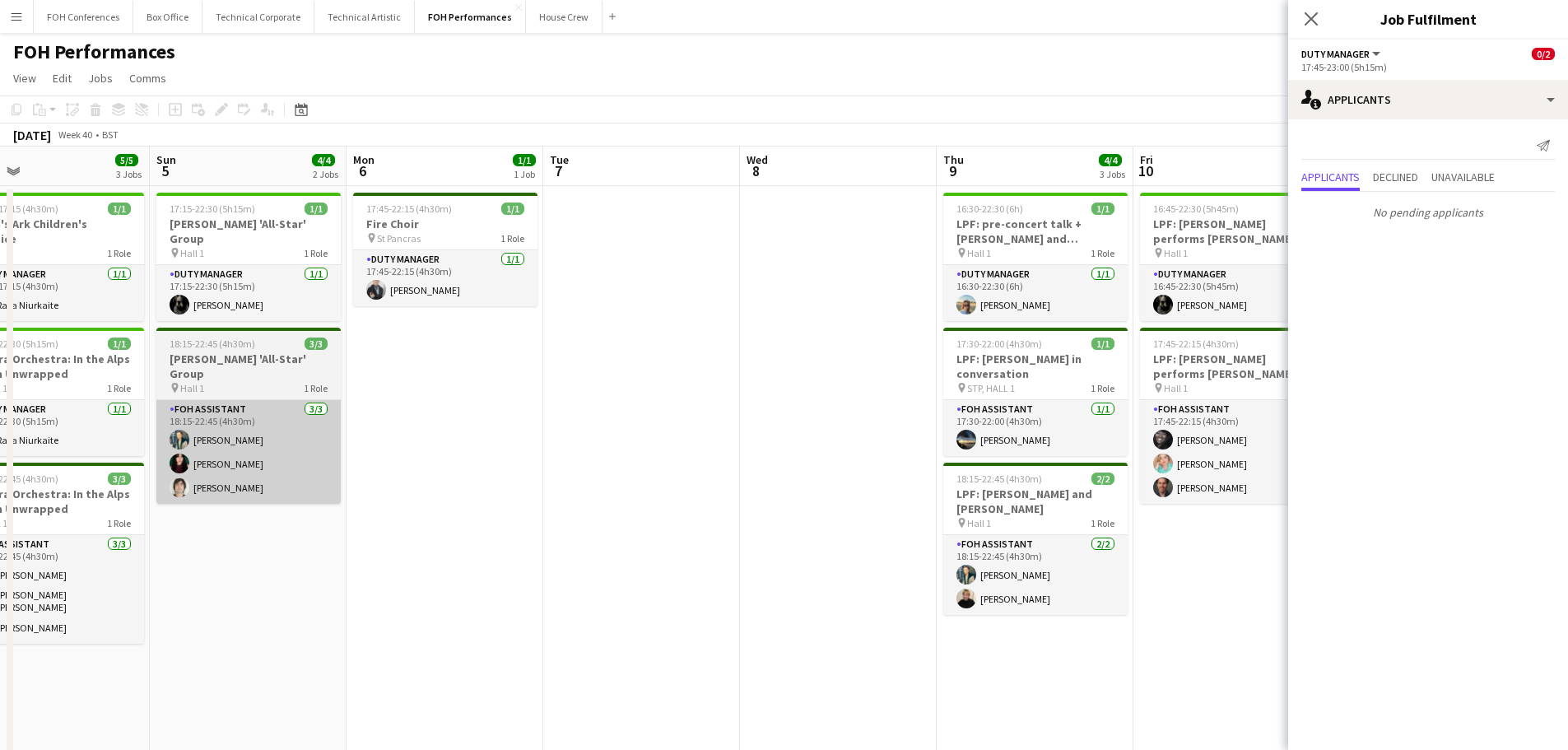
drag, startPoint x: 992, startPoint y: 499, endPoint x: 372, endPoint y: 450, distance: 621.9
click at [351, 458] on app-calendar-viewport "Wed 1 4/4 2 Jobs Thu 2 1/1 1 Job Fri 3 2/4 2 Jobs Sat 4 5/5 3 Jobs Sun 5 4/4 2 …" at bounding box center [784, 581] width 1568 height 868
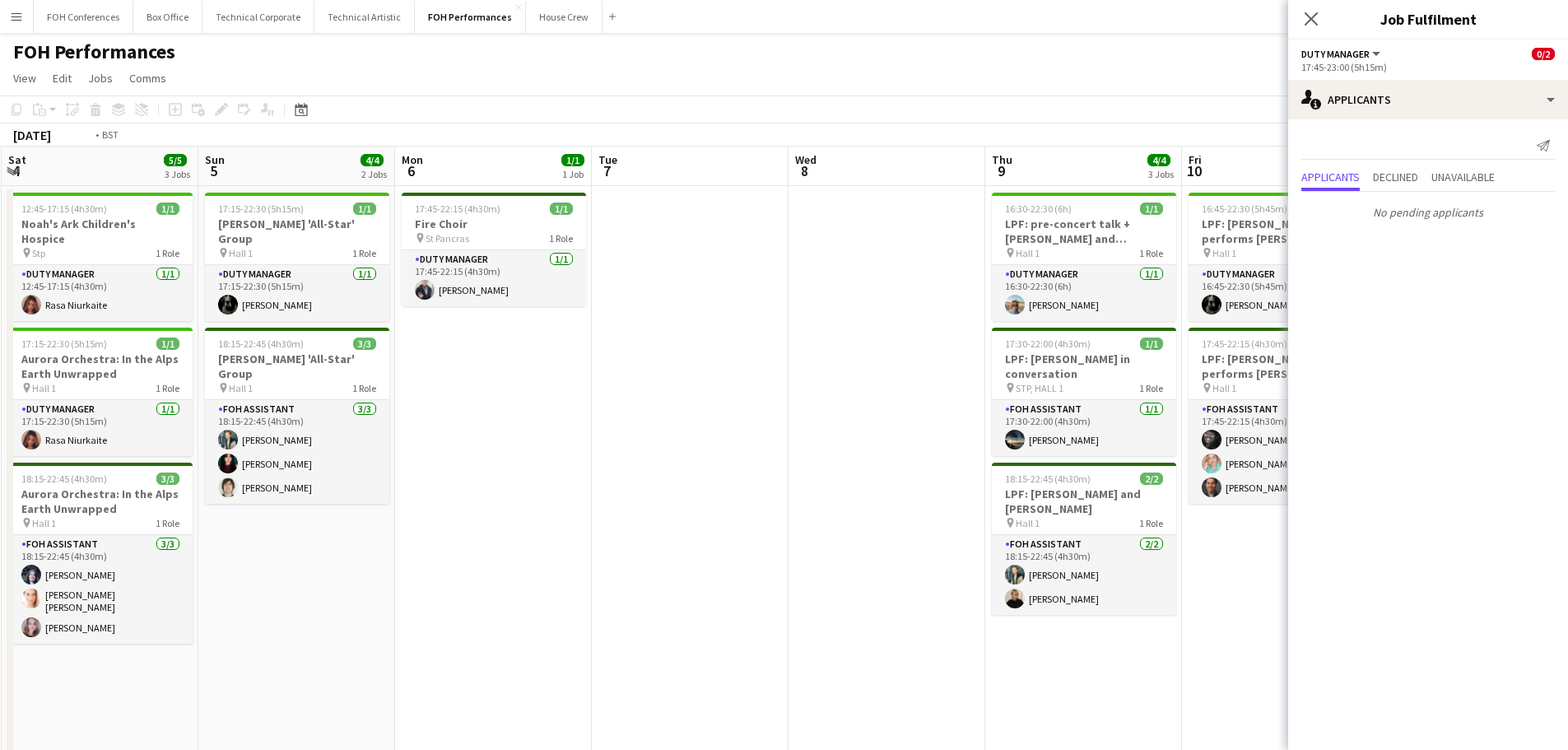
drag, startPoint x: 849, startPoint y: 474, endPoint x: 231, endPoint y: 407, distance: 621.6
click at [231, 408] on app-calendar-viewport "Wed 1 4/4 2 Jobs Thu 2 1/1 1 Job Fri 3 2/4 2 Jobs Sat 4 5/5 3 Jobs Sun 5 4/4 2 …" at bounding box center [784, 581] width 1568 height 868
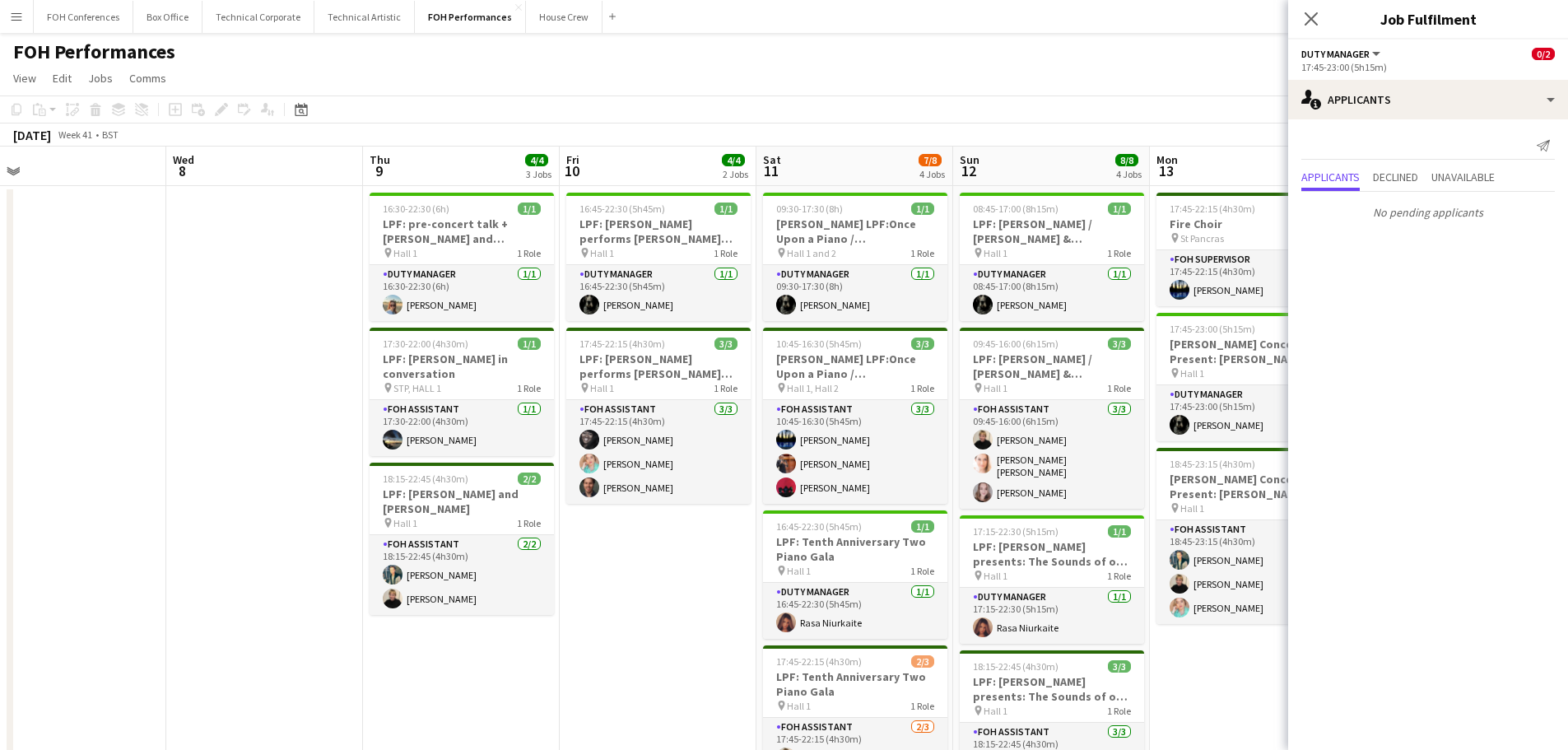
drag, startPoint x: 902, startPoint y: 499, endPoint x: 433, endPoint y: 453, distance: 471.3
click at [433, 453] on app-calendar-viewport "Sat 4 5/5 3 Jobs Sun 5 4/4 2 Jobs Mon 6 1/1 1 Job Tue 7 Wed 8 Thu 9 4/4 3 Jobs …" at bounding box center [784, 581] width 1568 height 868
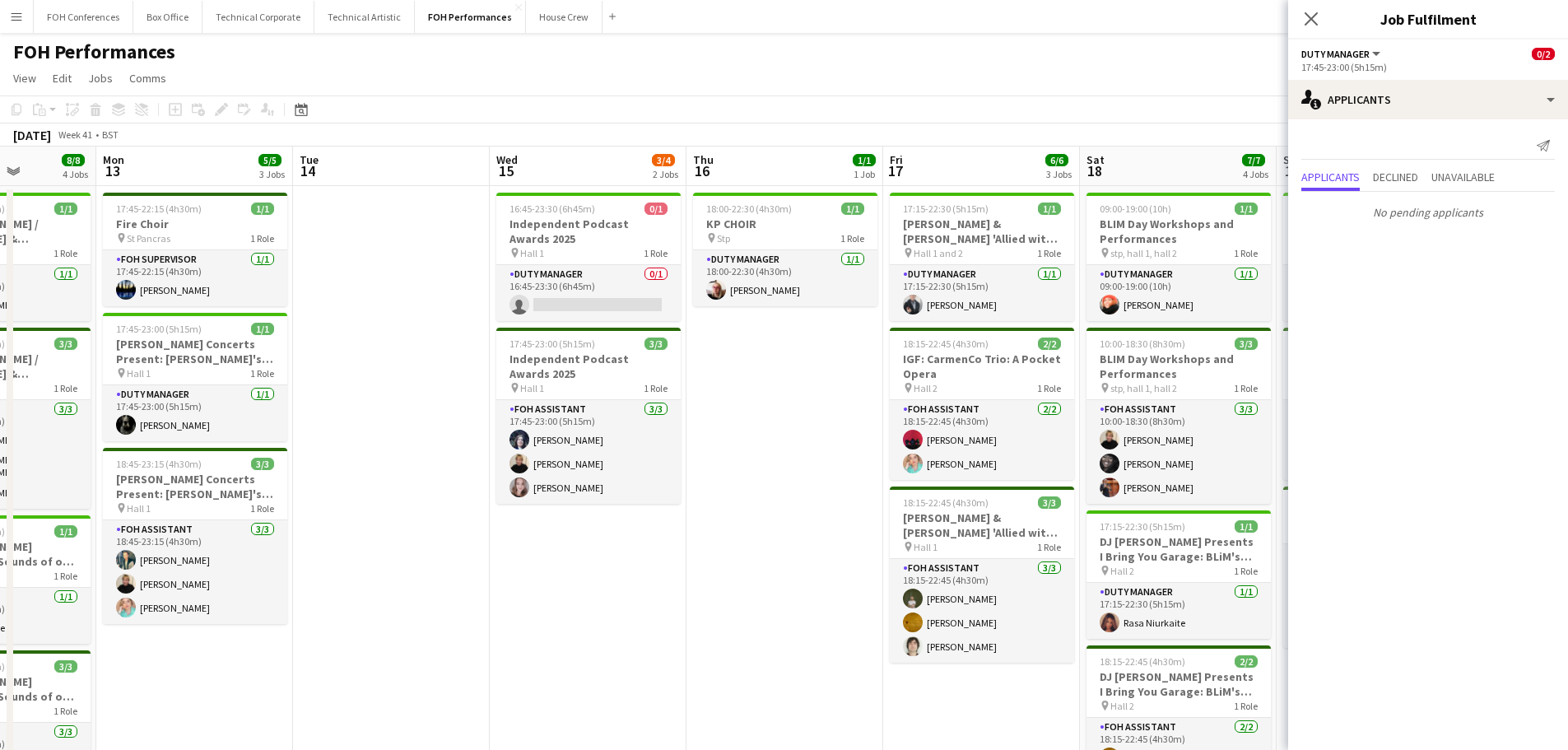
drag, startPoint x: 957, startPoint y: 464, endPoint x: 354, endPoint y: 406, distance: 605.8
click at [354, 406] on app-calendar-viewport "Fri 10 4/4 2 Jobs Sat 11 7/8 4 Jobs Sun 12 8/8 4 Jobs Mon 13 5/5 3 Jobs Tue 14 …" at bounding box center [784, 581] width 1568 height 868
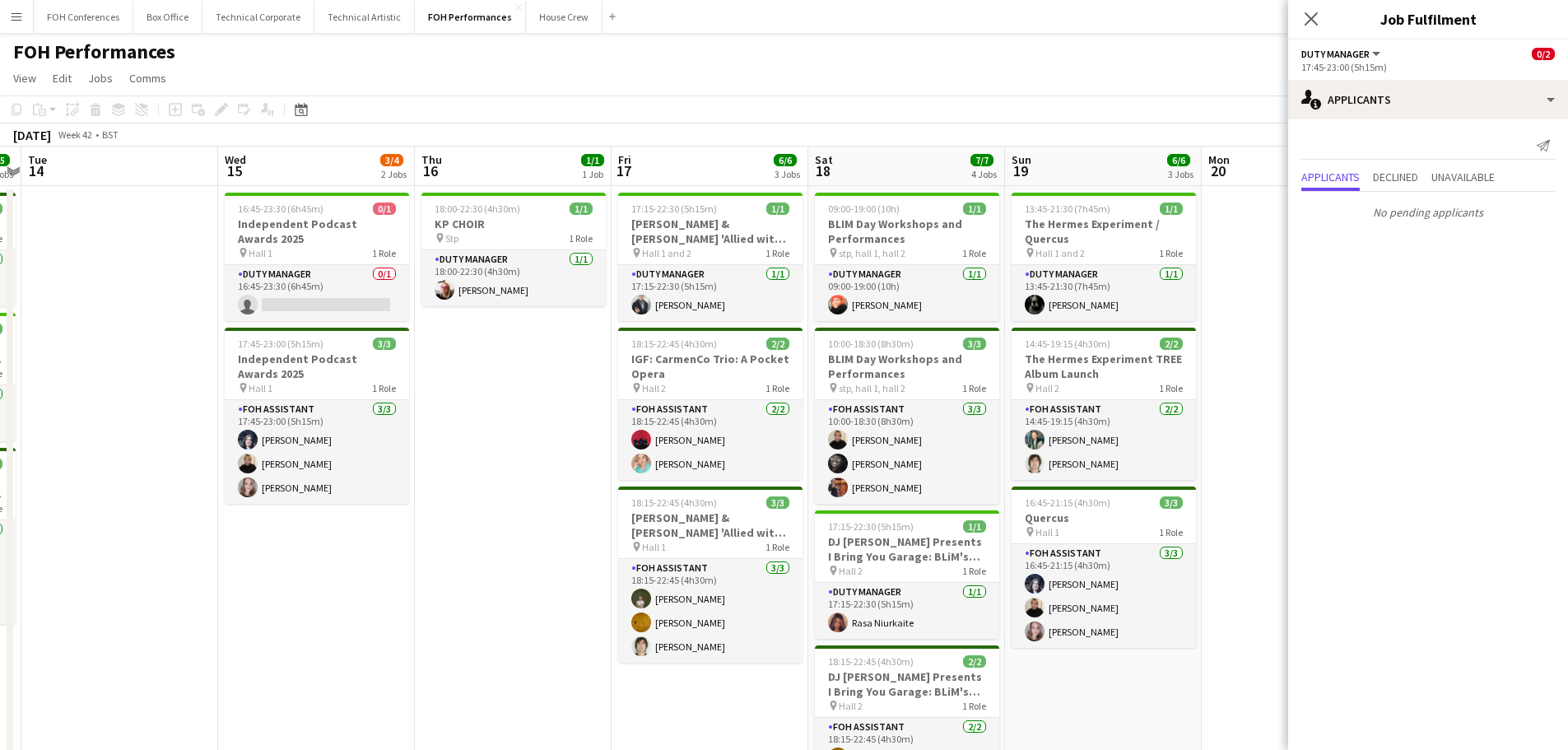
drag, startPoint x: 732, startPoint y: 443, endPoint x: 295, endPoint y: 391, distance: 440.1
click at [295, 391] on app-calendar-viewport "Sat 11 7/8 4 Jobs Sun 12 8/8 4 Jobs Mon 13 5/5 3 Jobs Tue 14 Wed 15 3/4 2 Jobs …" at bounding box center [784, 581] width 1568 height 868
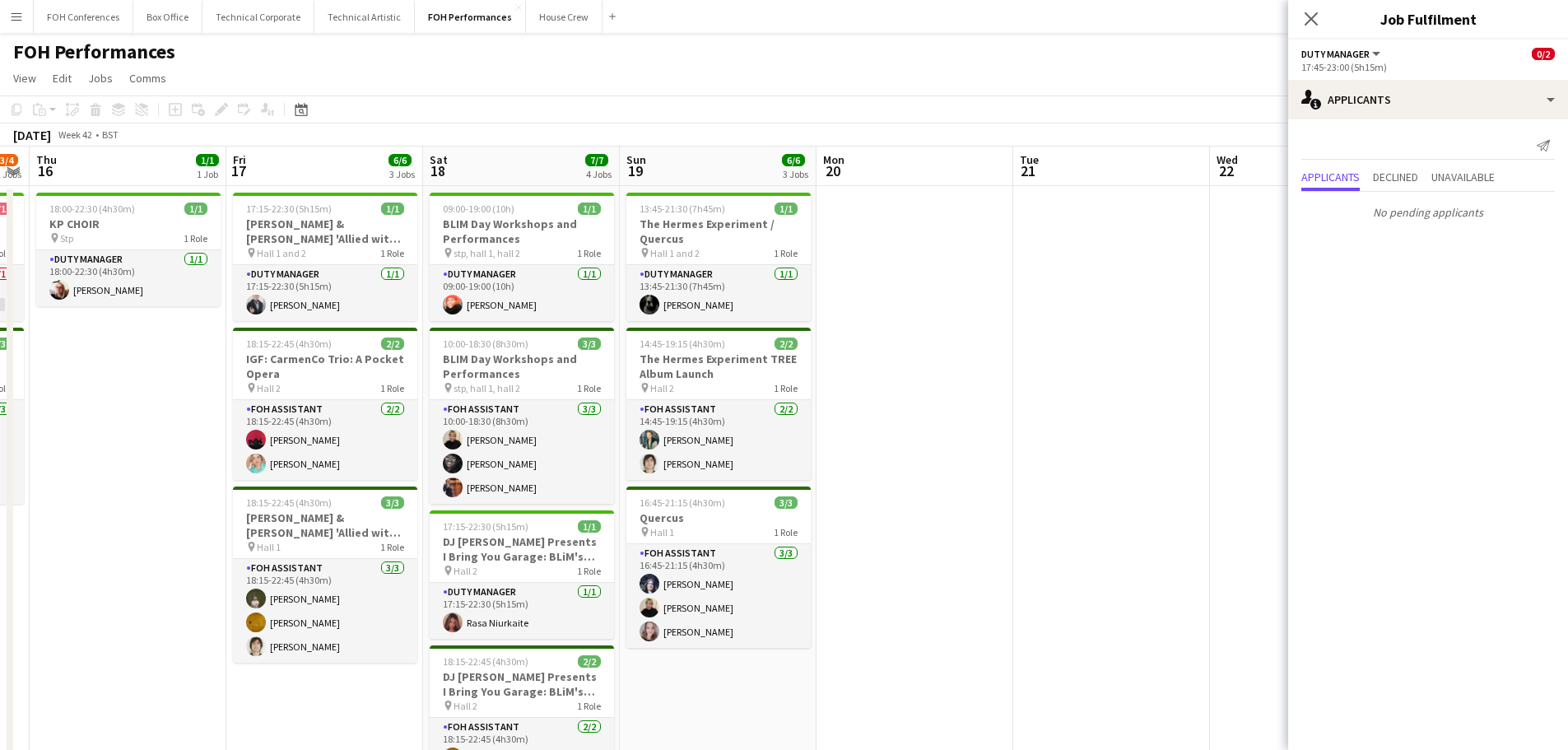
drag, startPoint x: 1095, startPoint y: 513, endPoint x: 433, endPoint y: 414, distance: 669.4
click at [333, 412] on app-calendar-viewport "Mon 13 5/5 3 Jobs Tue 14 Wed 15 3/4 2 Jobs Thu 16 1/1 1 Job Fri 17 6/6 3 Jobs S…" at bounding box center [784, 581] width 1568 height 868
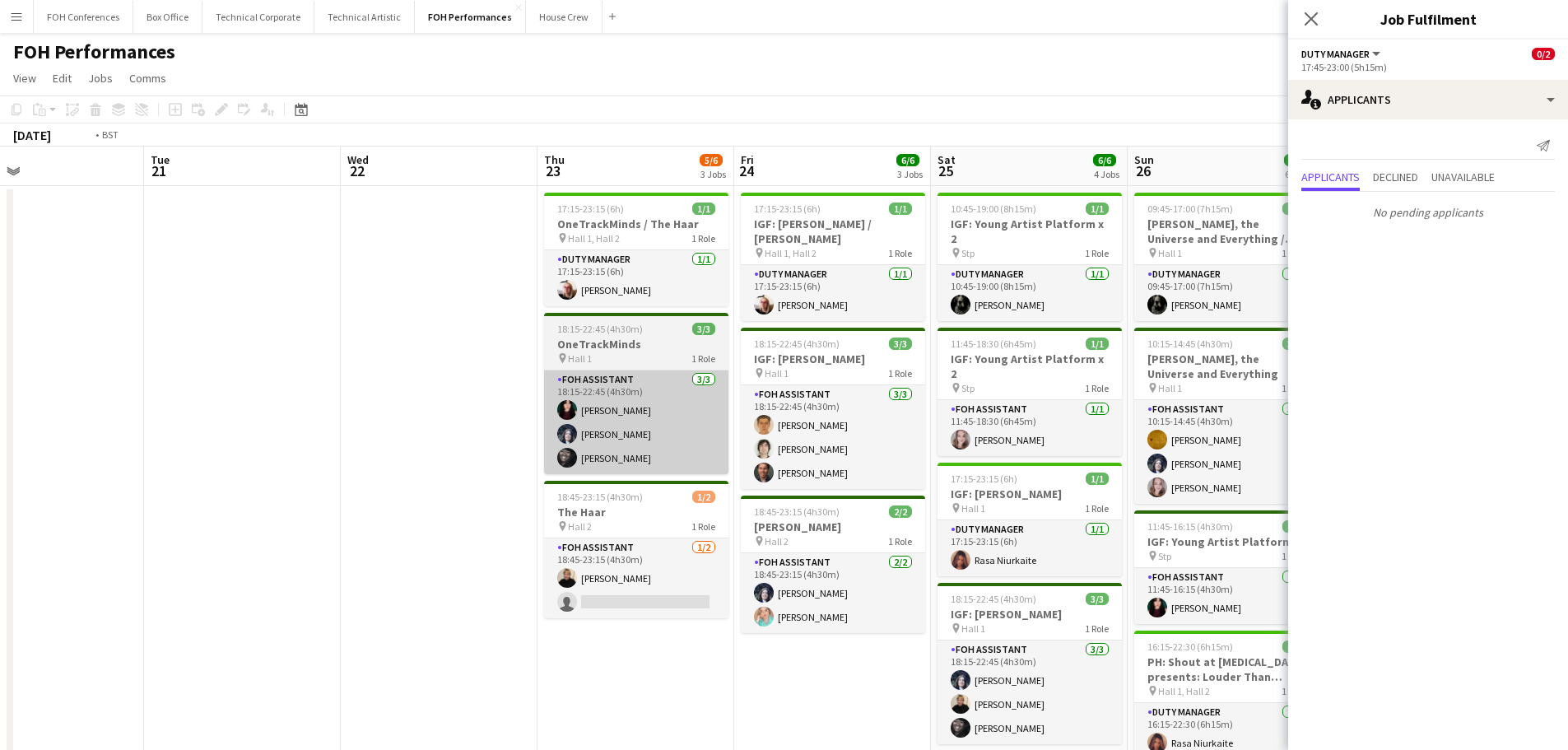
drag, startPoint x: 751, startPoint y: 464, endPoint x: 609, endPoint y: 434, distance: 145.1
click at [369, 413] on app-calendar-viewport "Fri 17 6/6 3 Jobs Sat 18 7/7 4 Jobs Sun 19 6/6 3 Jobs Mon 20 Tue 21 Wed 22 Thu …" at bounding box center [784, 651] width 1568 height 1009
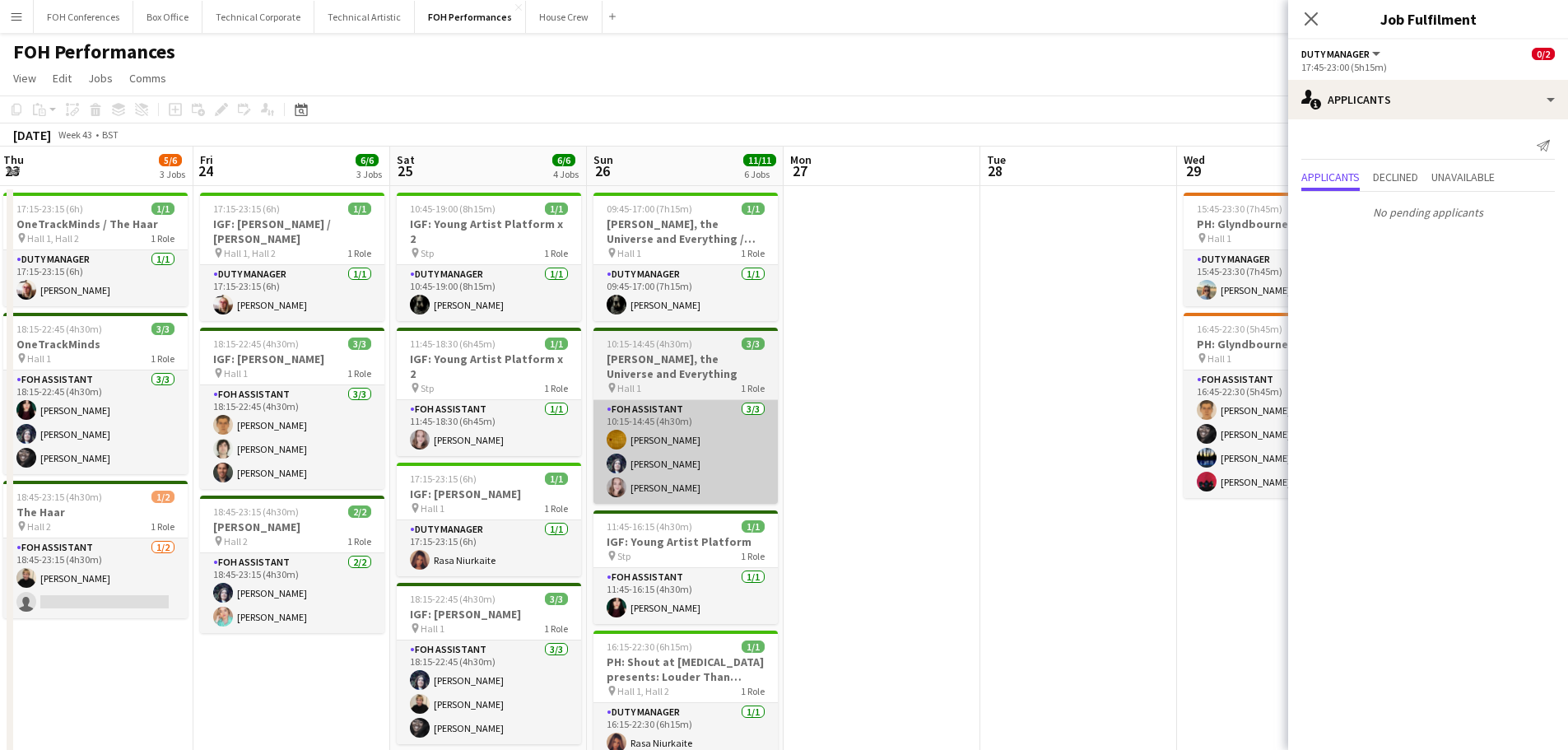
drag, startPoint x: 852, startPoint y: 485, endPoint x: 614, endPoint y: 426, distance: 245.2
click at [392, 417] on app-calendar-viewport "Mon 20 Tue 21 Wed 22 Thu 23 5/6 3 Jobs Fri 24 6/6 3 Jobs Sat 25 6/6 4 Jobs Sun …" at bounding box center [784, 651] width 1568 height 1009
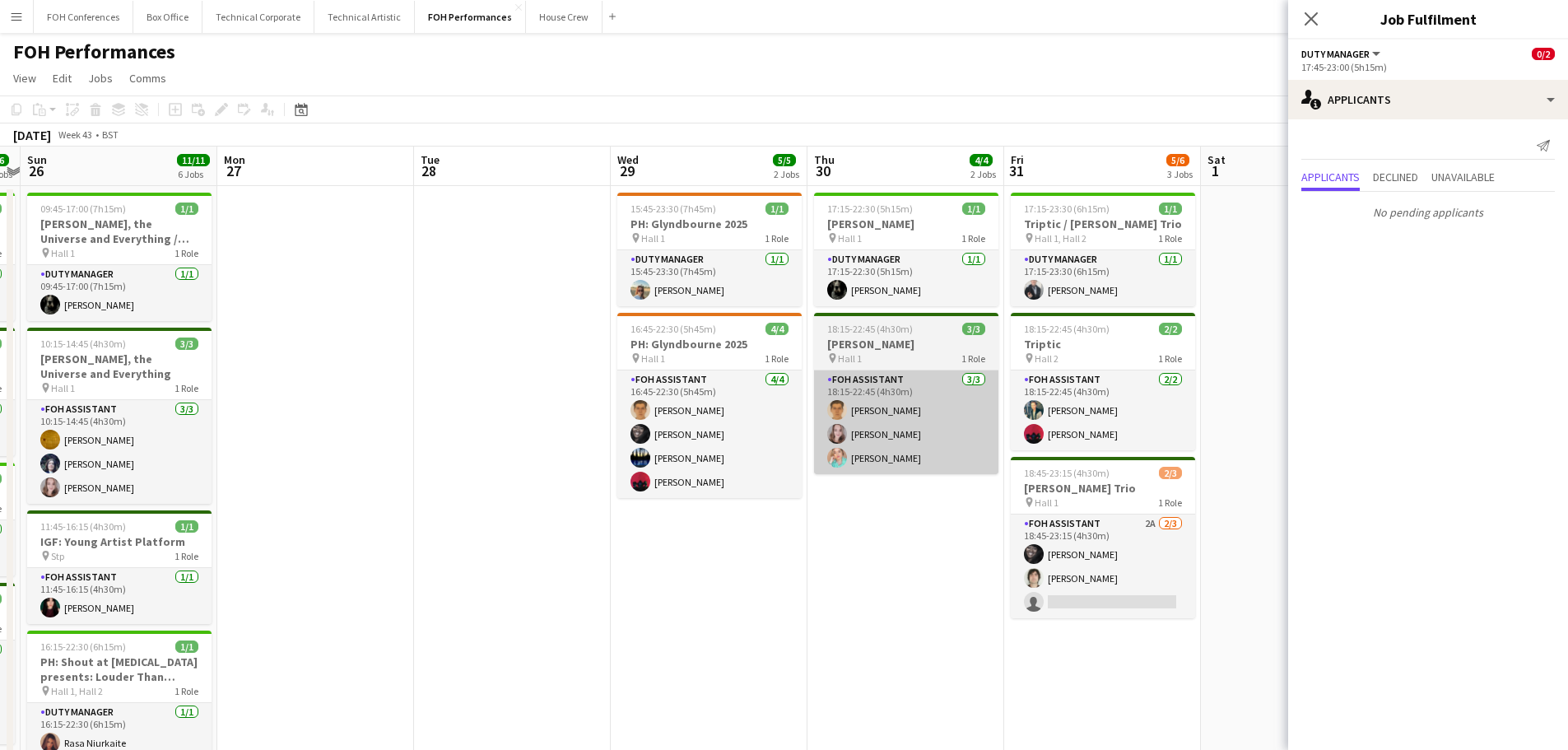
drag
click at [353, 402] on app-calendar-viewport "Thu 23 5/6 3 Jobs Fri 24 6/6 3 Jobs Sat 25 6/6 4 Jobs Sun 26 11/11 6 Jobs Mon 2…" at bounding box center [784, 651] width 1568 height 1009
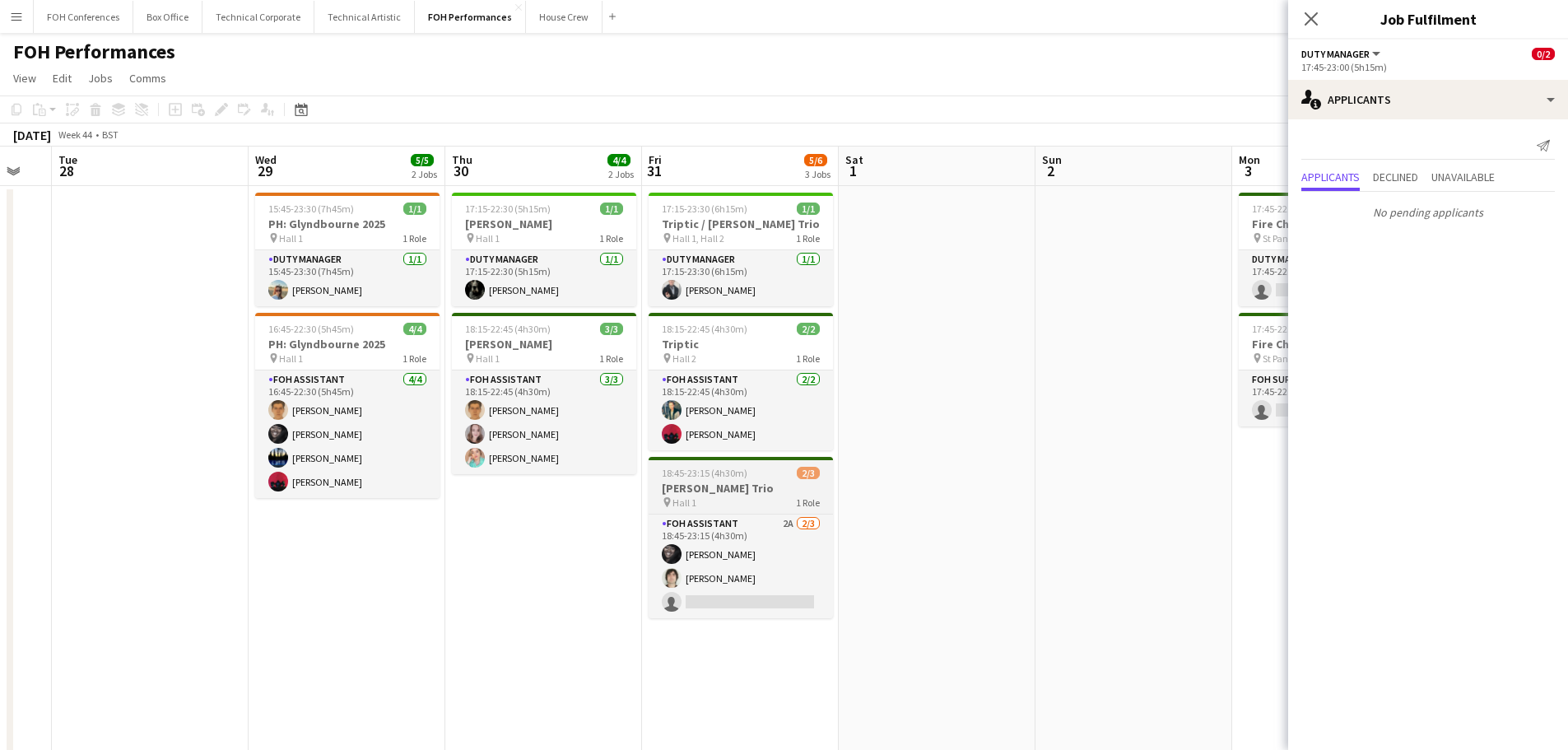
click at [602, 440] on app-calendar-viewport "Sat 25 6/6 4 Jobs Sun 26 11/11 6 Jobs Mon 27 Tue 28 Wed 29 5/5 2 Jobs Thu 30 4/…" at bounding box center [784, 651] width 1568 height 1009
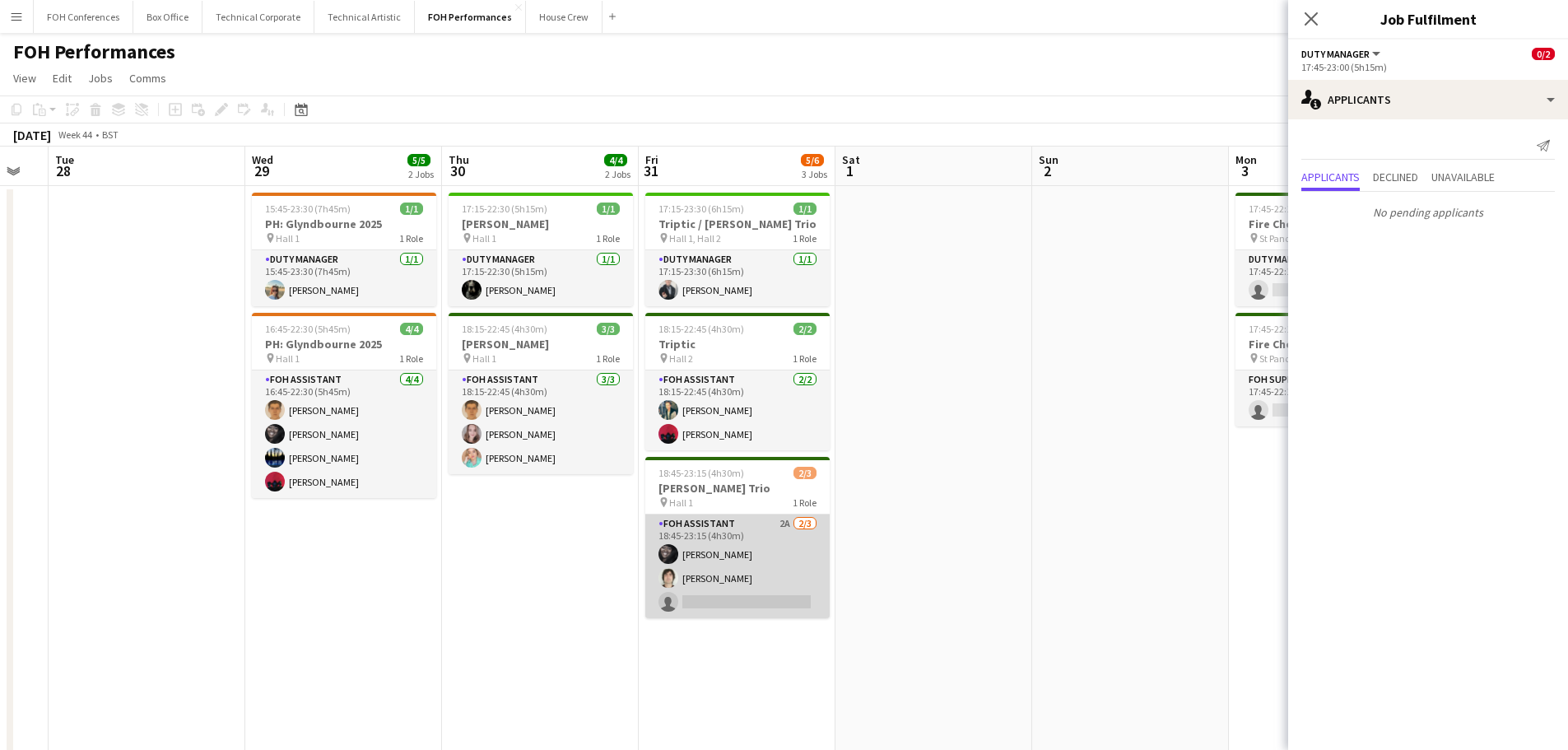
click at [743, 552] on app-card-role "FOH Assistant 2A [DATE] 18:45-23:15 (4h30m) [PERSON_NAME] [PERSON_NAME] single-…" at bounding box center [738, 566] width 184 height 104
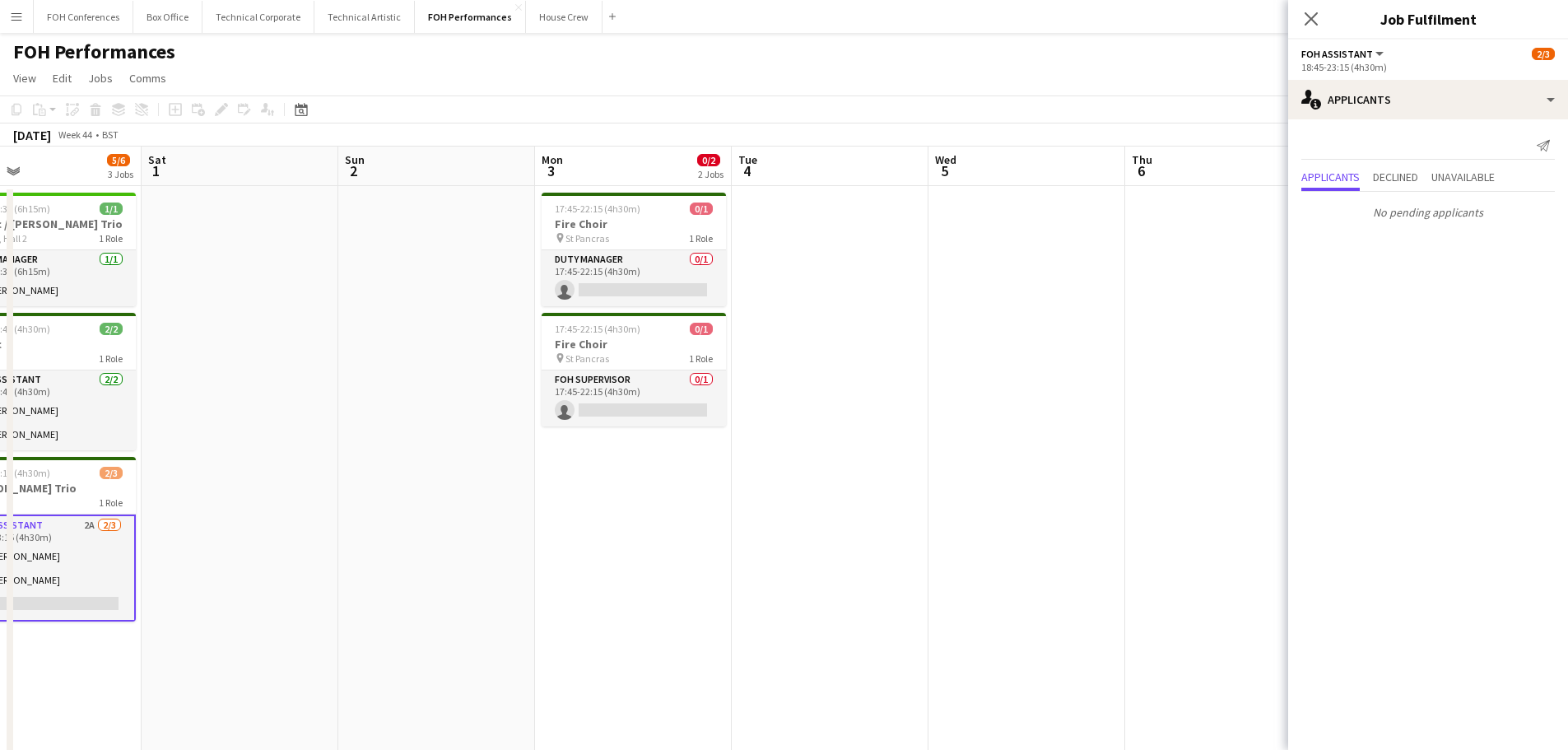
click at [338, 367] on app-calendar-viewport "Tue 28 Wed 29 5/5 2 Jobs Thu 30 4/4 2 Jobs Fri 31 5/6 3 Jobs Sat 1 Sun 2 Mon 3 …" at bounding box center [784, 651] width 1568 height 1009
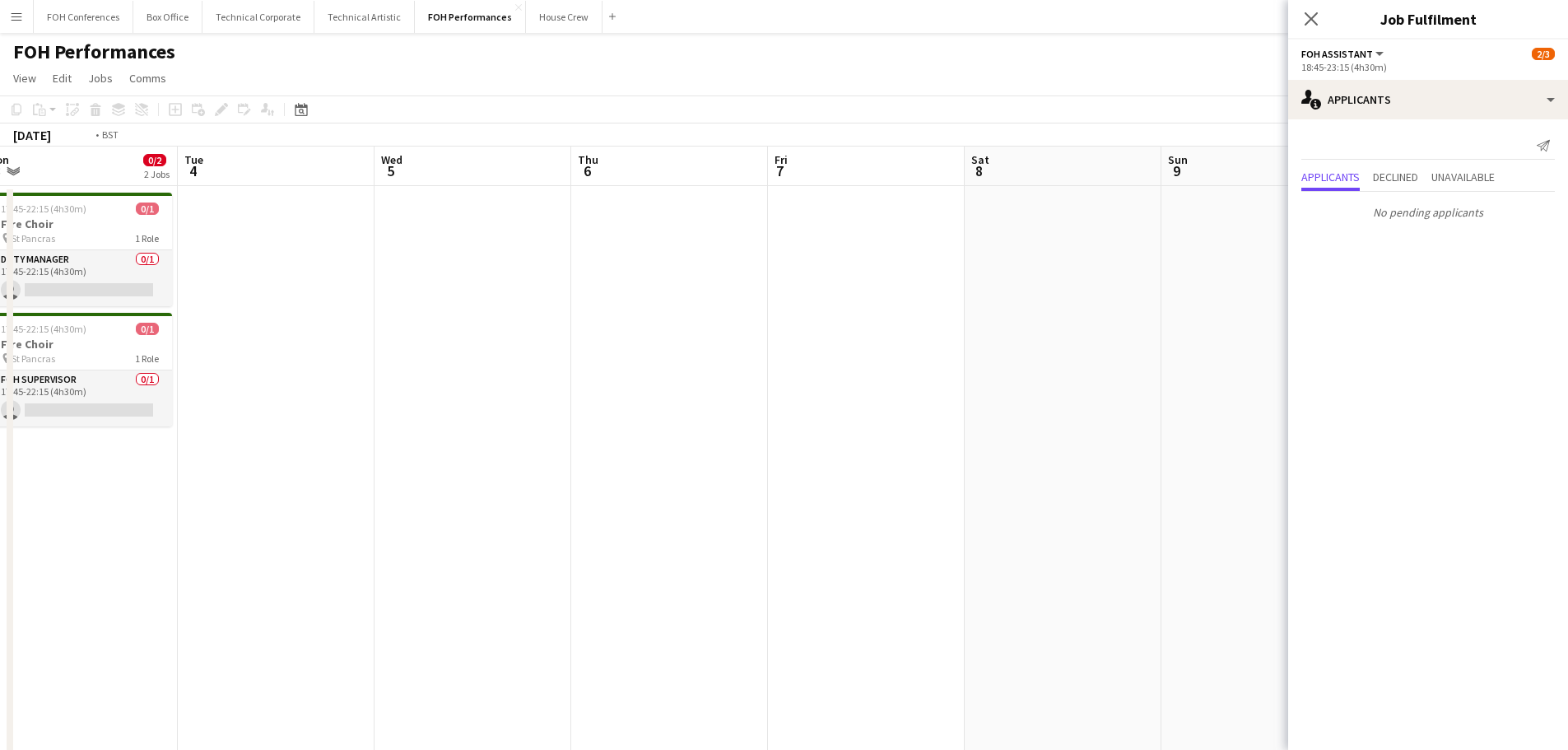
click at [280, 379] on app-calendar-viewport "Fri 31 5/6 3 Jobs Sat 1 Sun 2 Mon 3 0/2 2 Jobs Tue 4 Wed 5 Thu 6 Fri 7 Sat 8 Su…" at bounding box center [784, 651] width 1568 height 1009
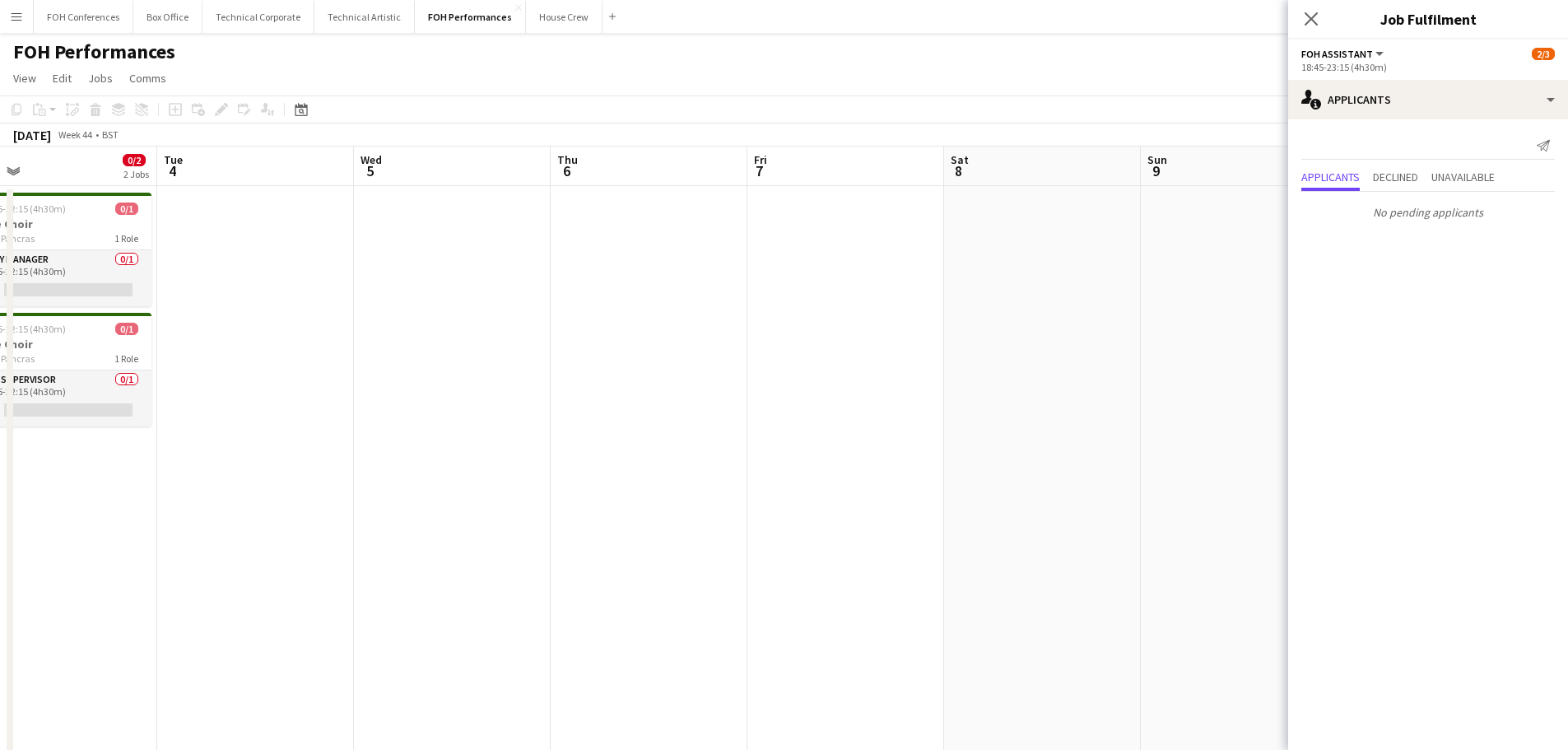
click at [677, 362] on app-calendar-viewport "Fri 31 5/6 3 Jobs Sat 1 Sun 2 Mon 3 0/2 2 Jobs Tue 4 Wed 5 Thu 6 Fri 7 Sat 8 Su…" at bounding box center [784, 651] width 1568 height 1009
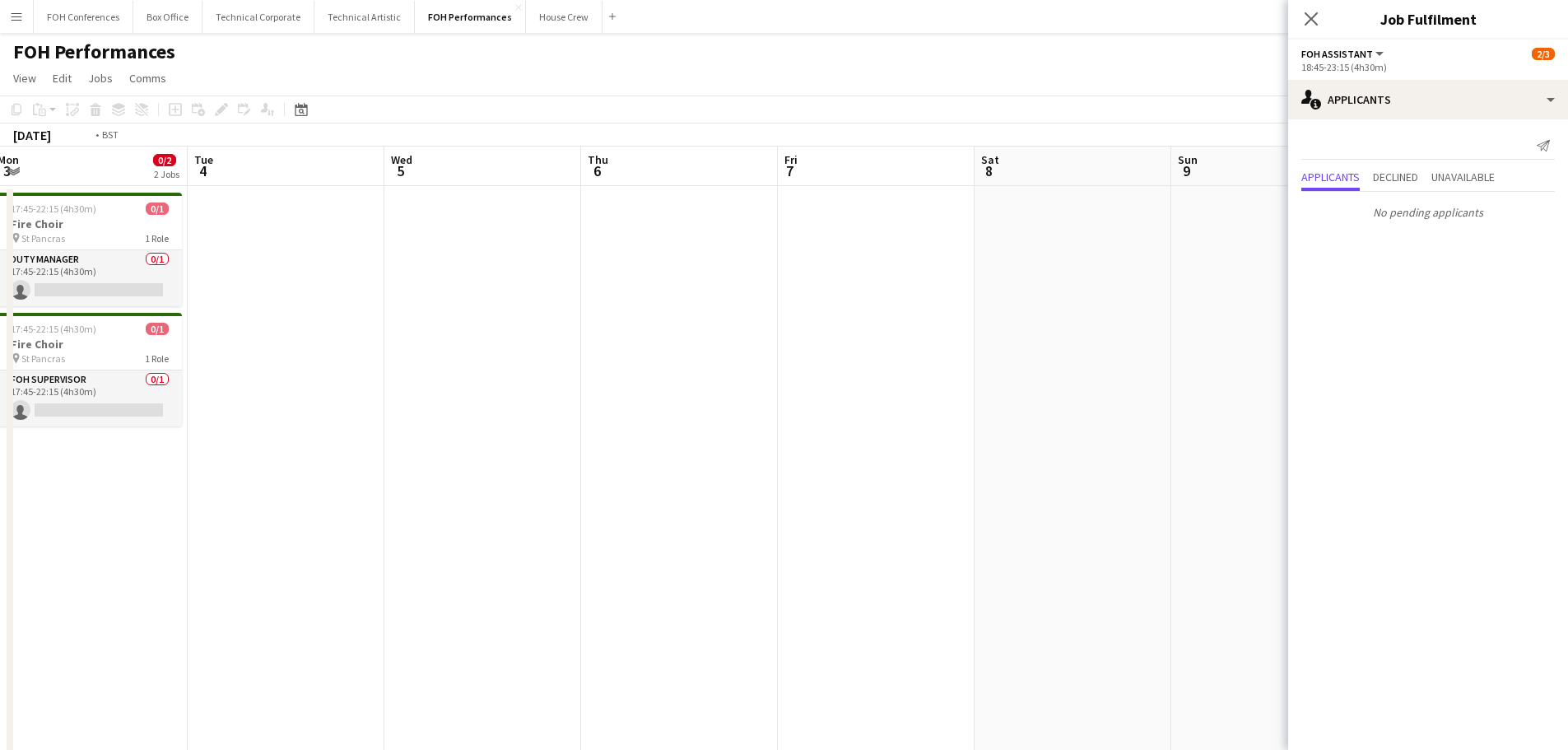
drag, startPoint x: 730, startPoint y: 309, endPoint x: 1132, endPoint y: 307, distance: 402.0
click at [1132, 307] on app-calendar-viewport "Sat 1 Sun 2 Mon 3 0/2 2 Jobs Tue 4 Wed 5 Thu 6 Fri 7 Sat 8 Sun 9 Mon 10 0/2 2 J…" at bounding box center [784, 651] width 1568 height 1009
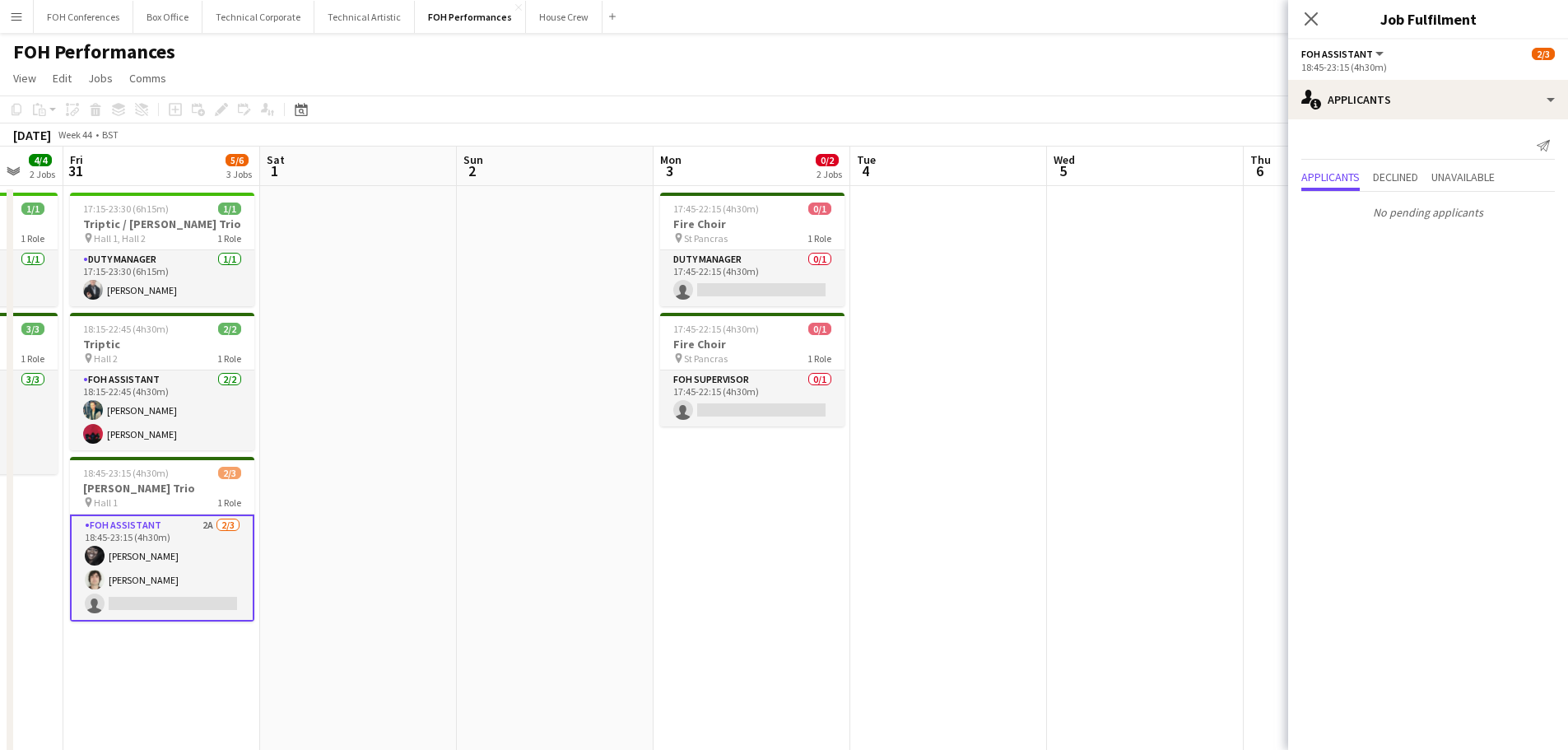
drag, startPoint x: 942, startPoint y: 333, endPoint x: 1012, endPoint y: 333, distance: 70.0
click at [1035, 333] on app-calendar-viewport "Wed 29 5/5 2 Jobs Thu 30 4/4 2 Jobs Fri 31 5/6 3 Jobs Sat 1 Sun 2 Mon 3 0/2 2 J…" at bounding box center [784, 651] width 1568 height 1009
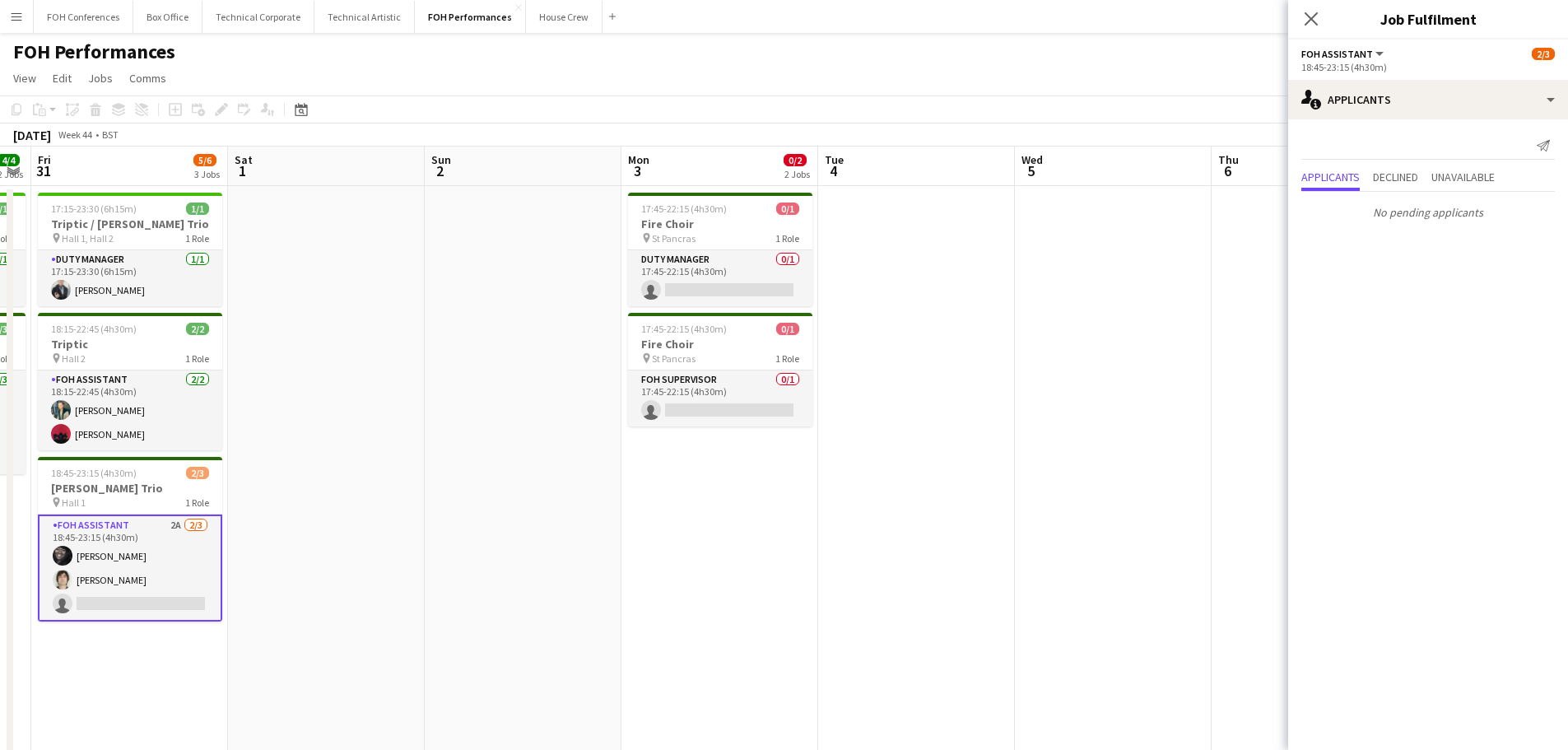
drag, startPoint x: 436, startPoint y: 370, endPoint x: 319, endPoint y: 258, distance: 162.0
click at [328, 277] on app-calendar-viewport "Tue 28 Wed 29 5/5 2 Jobs Thu 30 4/4 2 Jobs Fri 31 5/6 3 Jobs Sat 1 Sun 2 Mon 3 …" at bounding box center [784, 651] width 1568 height 1009
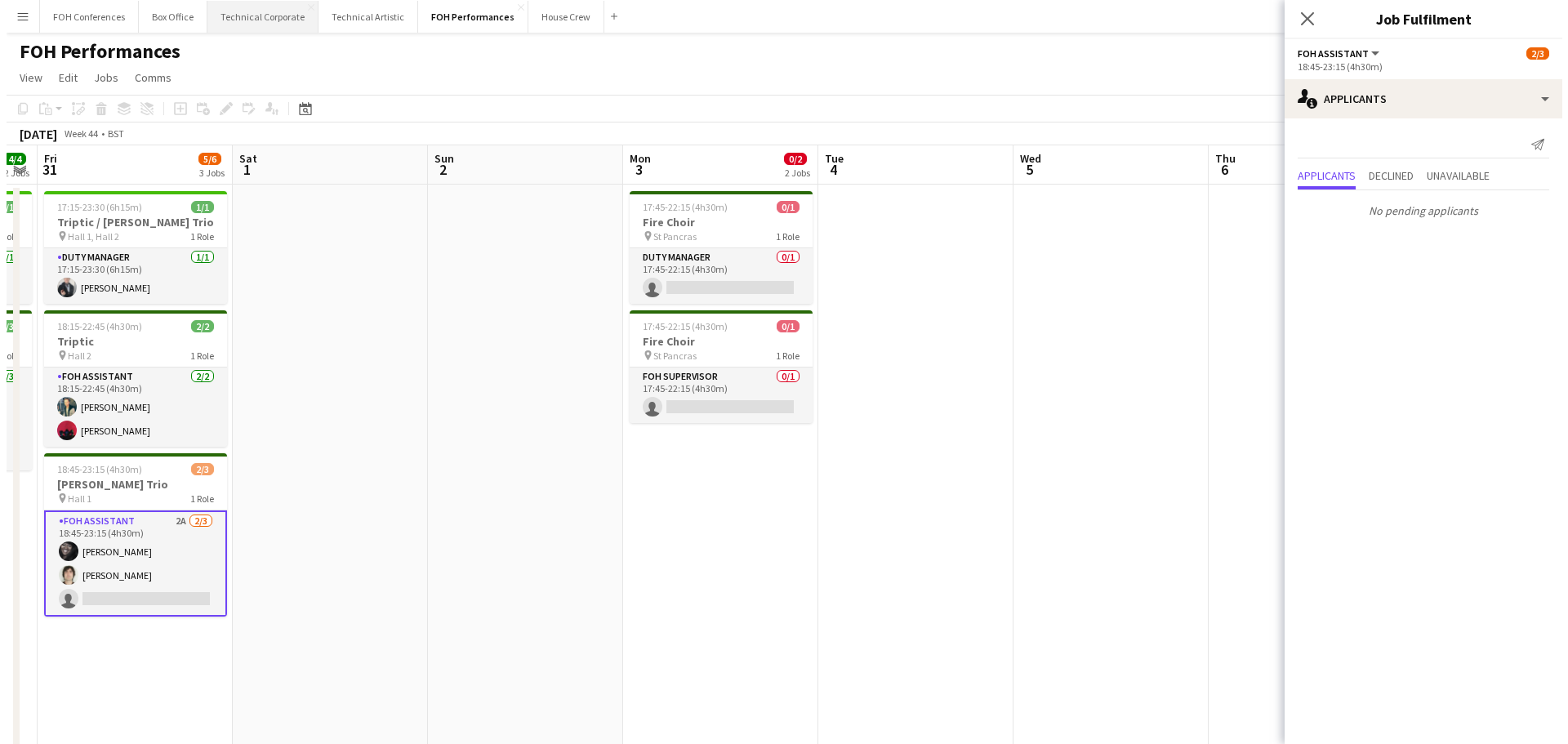
scroll to position [0, 606]
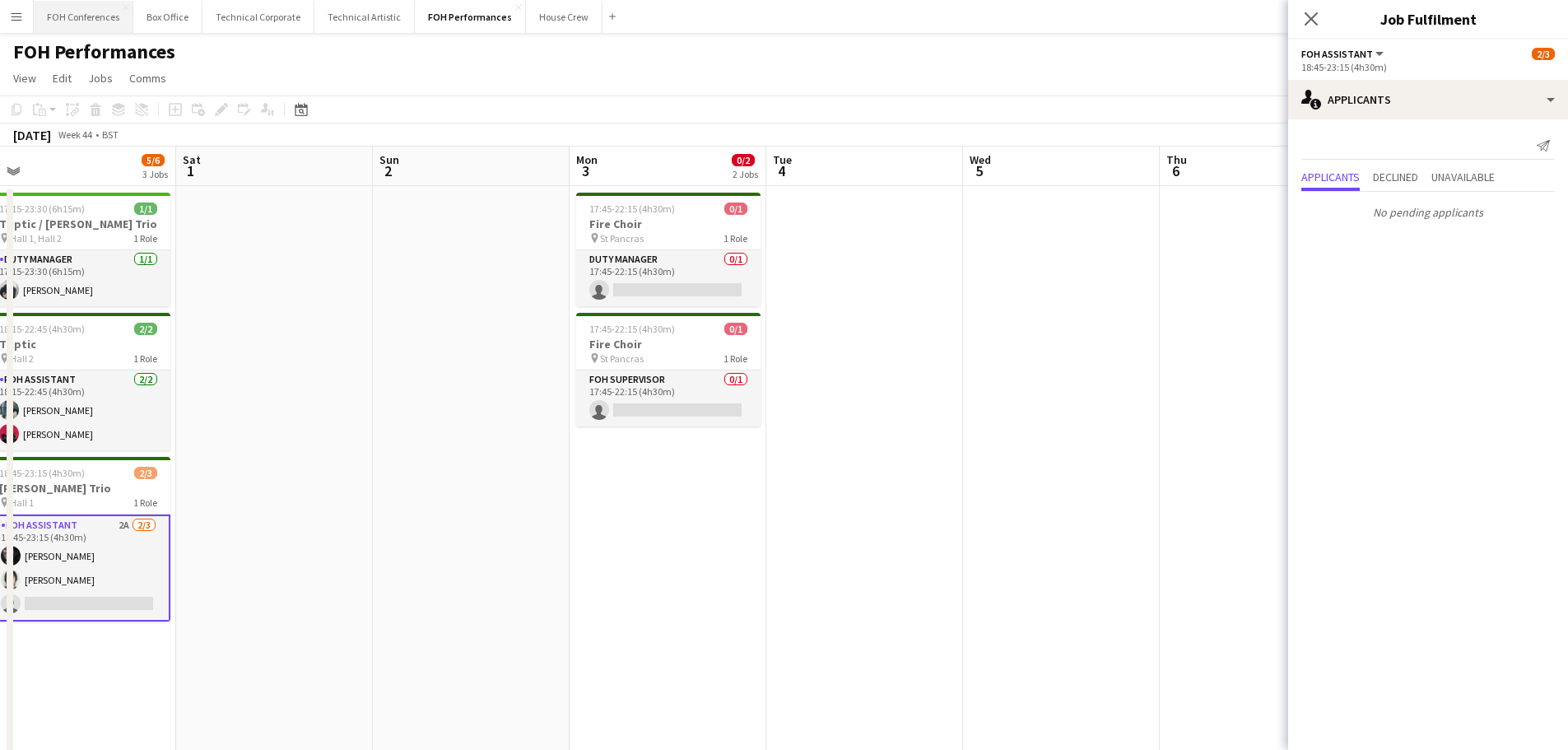
click at [97, 9] on button "FOH Conferences Close" at bounding box center [84, 17] width 100 height 32
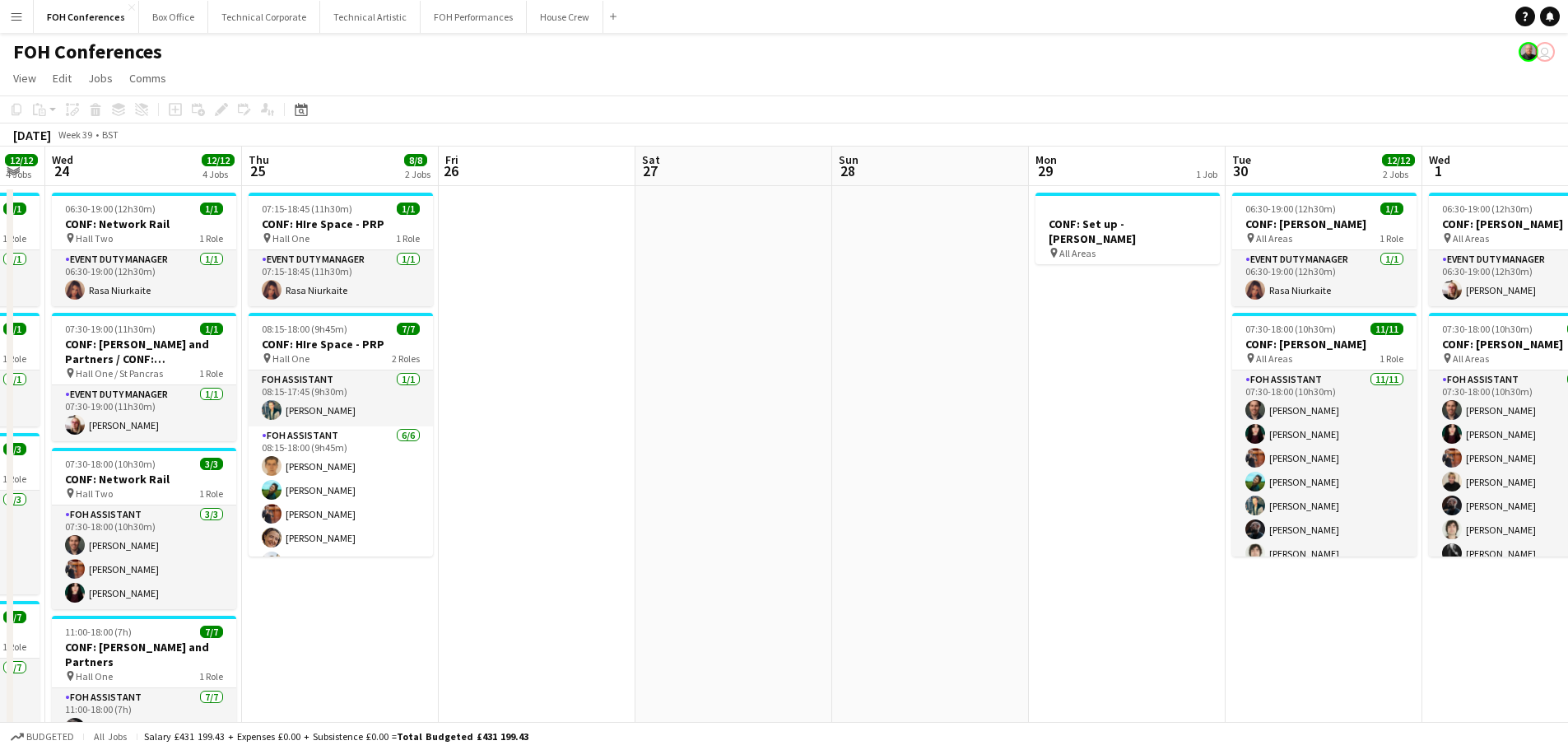
drag, startPoint x: 851, startPoint y: 339, endPoint x: 446, endPoint y: 295, distance: 407.4
click at [189, 277] on app-calendar-viewport "Fri 19 Sat 20 Sun 21 Mon 22 5/5 2 Jobs Tue 23 12/12 4 Jobs Wed 24 12/12 4 Jobs …" at bounding box center [784, 522] width 1568 height 750
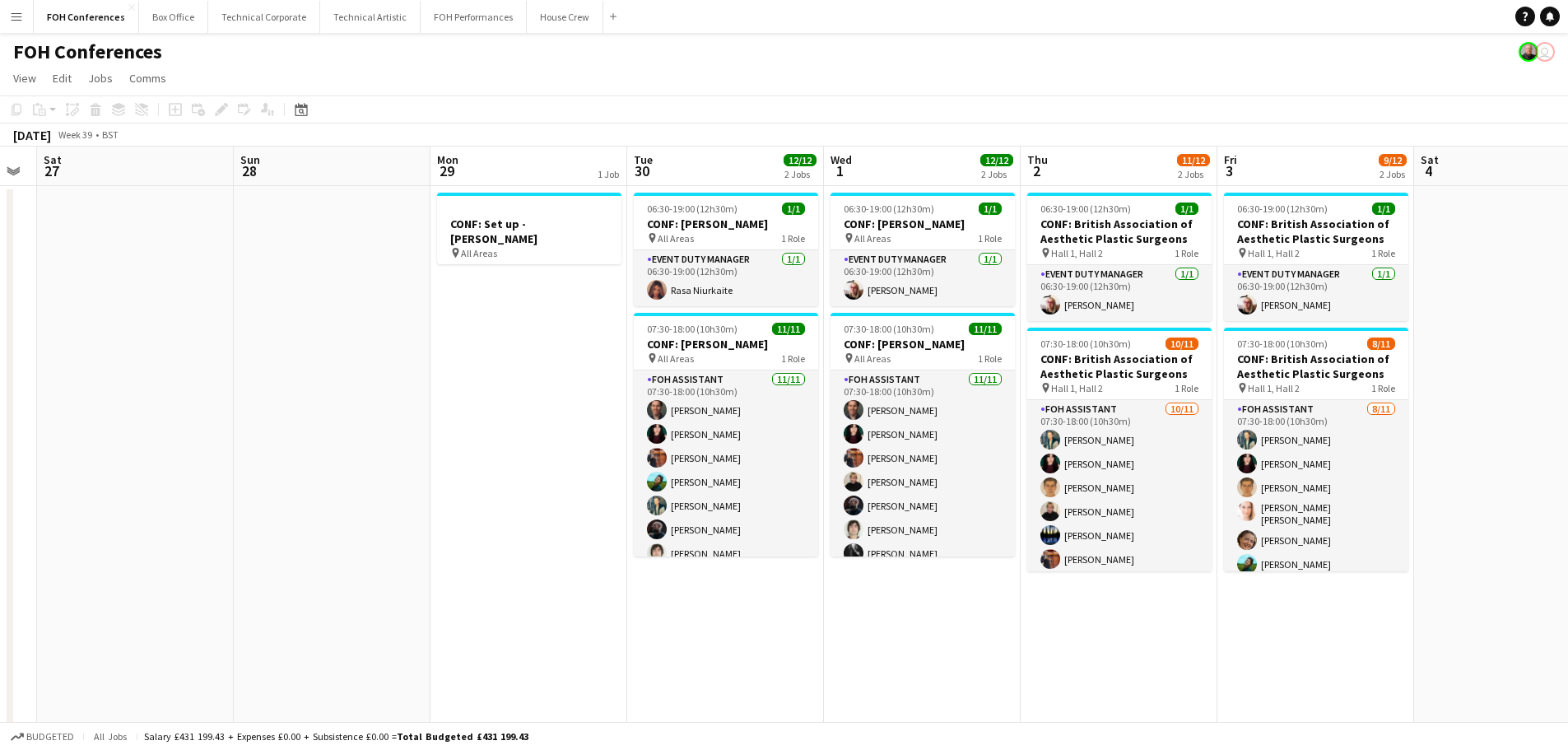
drag, startPoint x: 800, startPoint y: 347, endPoint x: 456, endPoint y: 287, distance: 349.2
click at [319, 280] on app-calendar-viewport "Wed 24 12/12 4 Jobs Thu 25 8/8 2 Jobs Fri 26 Sat 27 Sun 28 Mon 29 1 Job Tue 30 …" at bounding box center [784, 522] width 1568 height 750
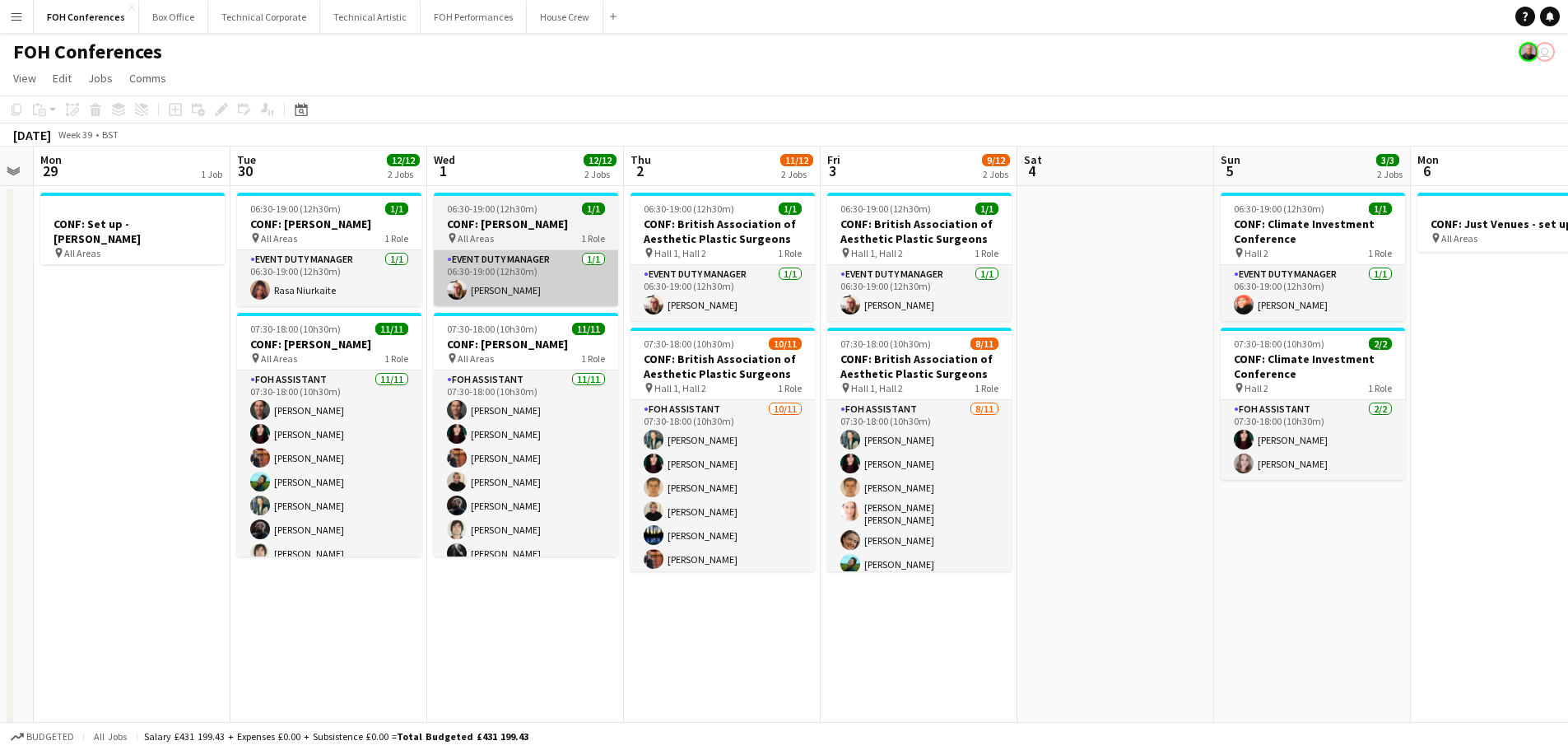
drag, startPoint x: 845, startPoint y: 339, endPoint x: 551, endPoint y: 291, distance: 297.9
click at [470, 285] on app-calendar-viewport "Thu 25 8/8 2 Jobs Fri 26 Sat 27 Sun 28 Mon 29 1 Job Tue 30 12/12 2 Jobs Wed 1 1…" at bounding box center [784, 522] width 1568 height 750
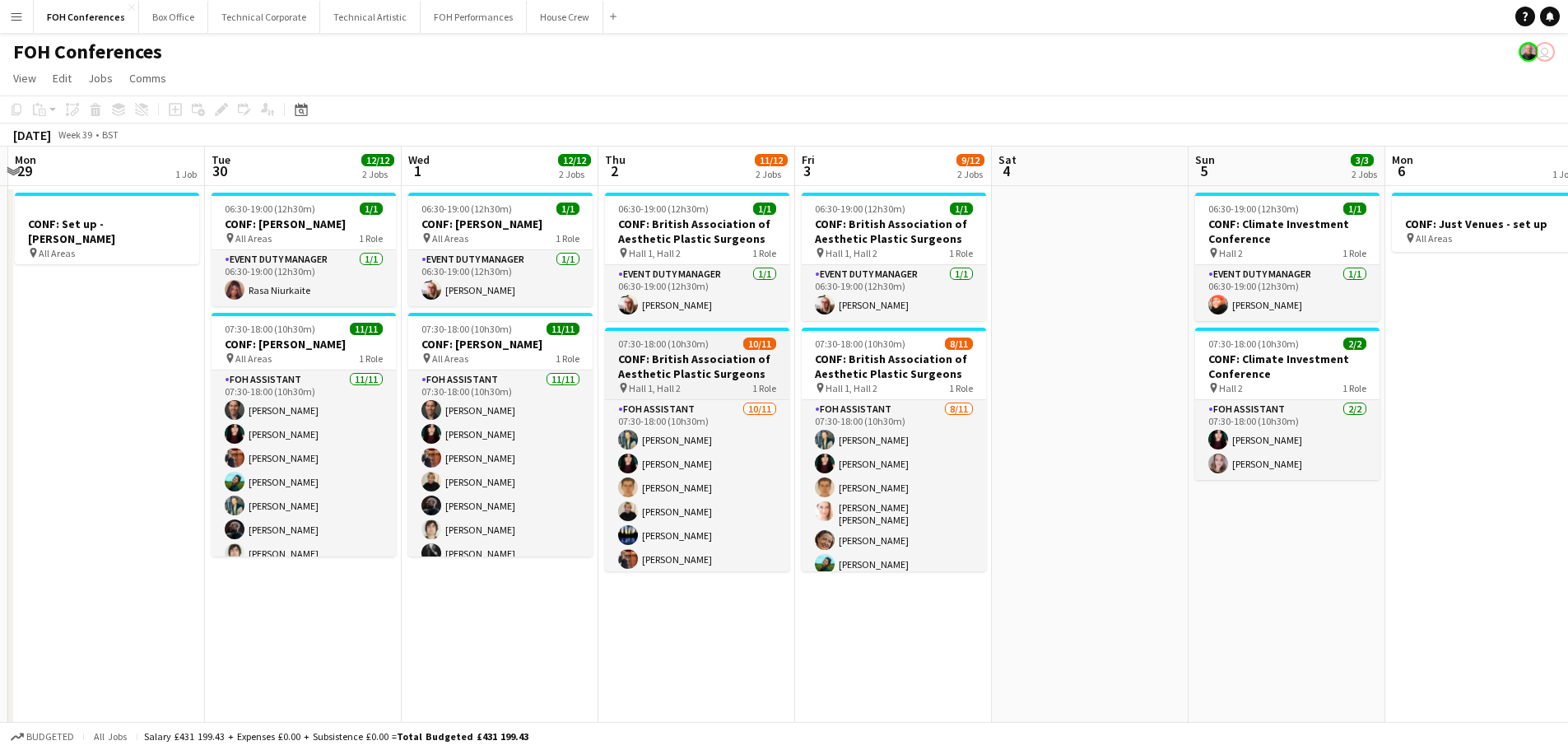
click at [691, 358] on h3 "CONF: British Association of Aesthetic Plastic Surgeons" at bounding box center [697, 367] width 184 height 30
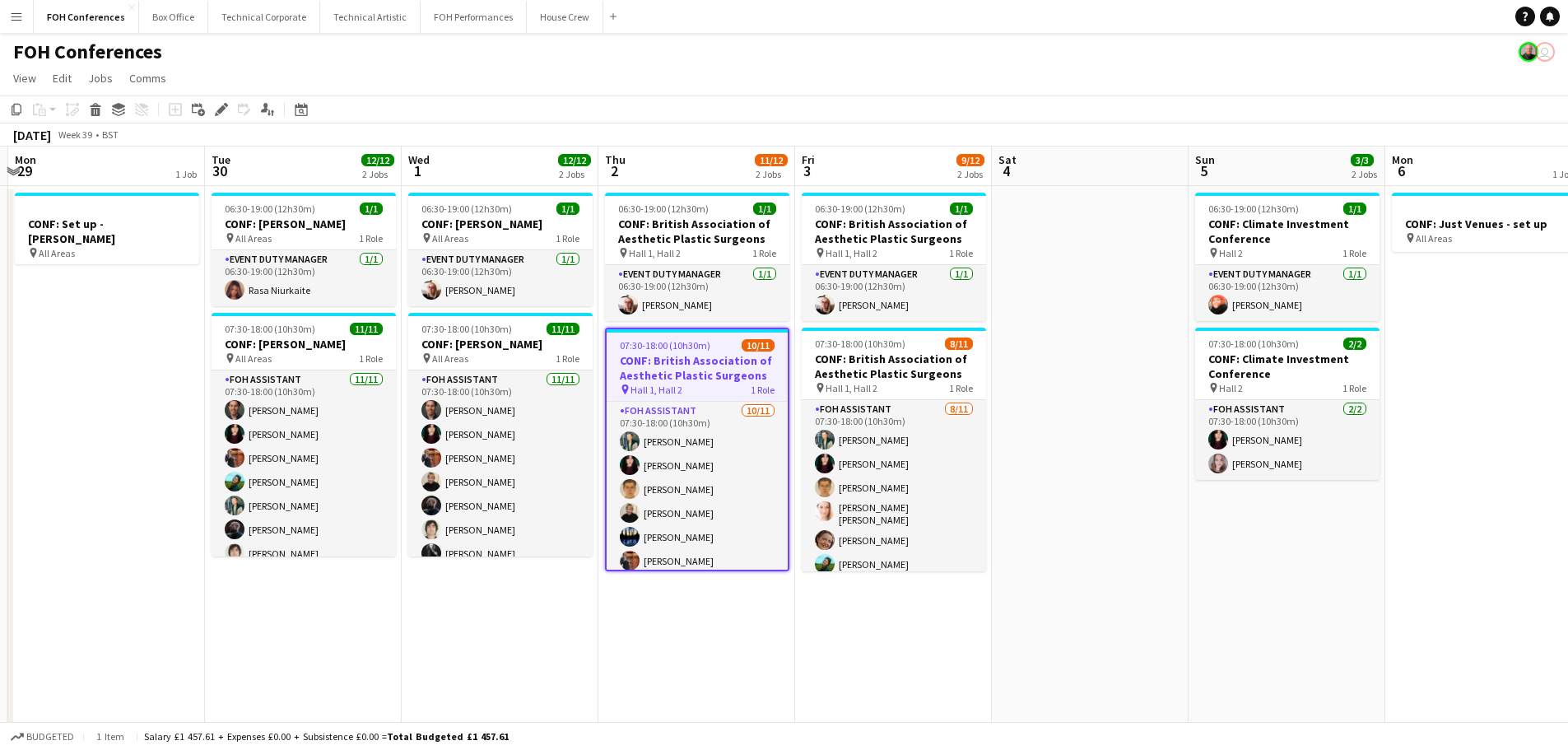
drag, startPoint x: 217, startPoint y: 113, endPoint x: 591, endPoint y: 158, distance: 376.7
click at [217, 113] on icon "Edit" at bounding box center [222, 110] width 13 height 13
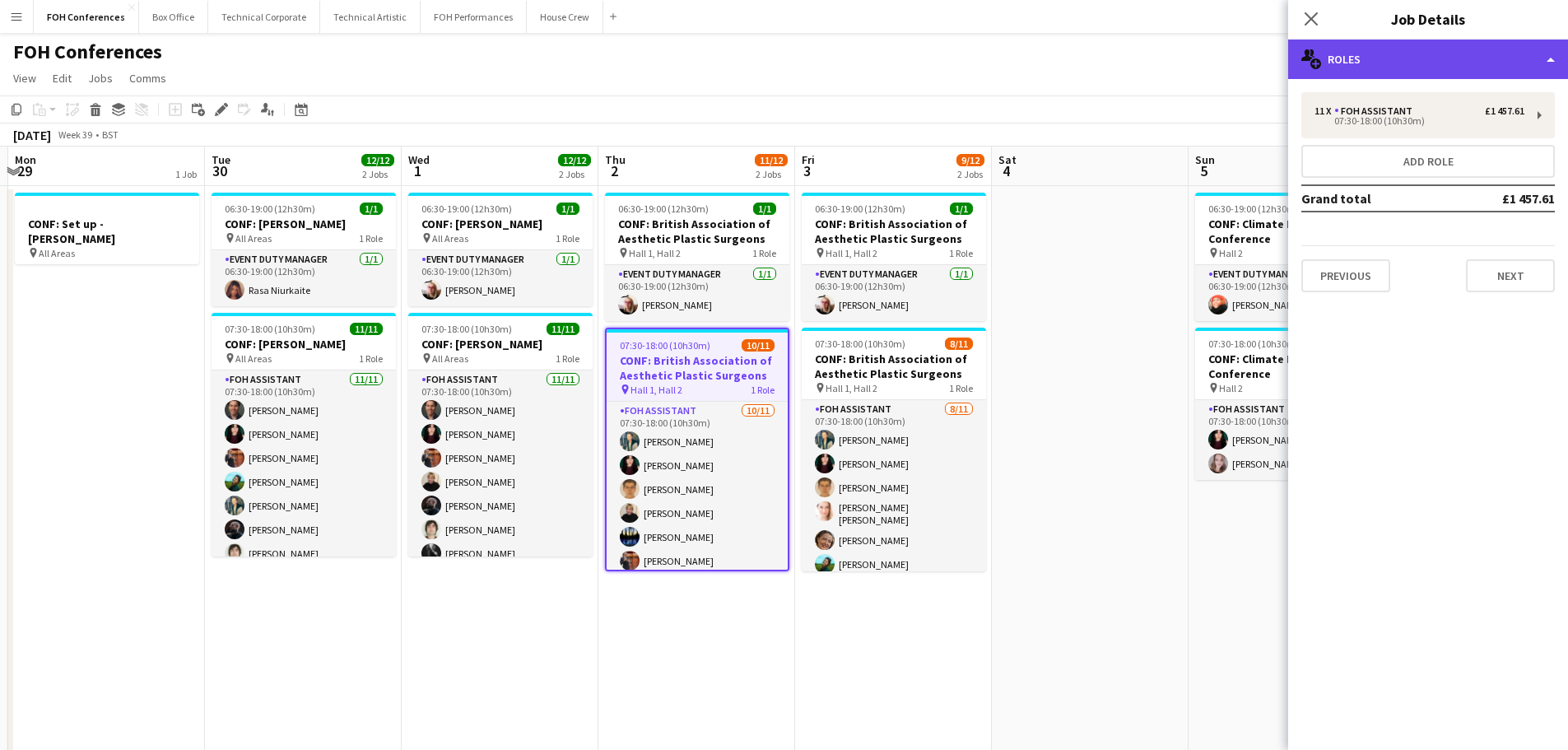
click at [1405, 66] on div "multiple-users-add Roles" at bounding box center [1428, 60] width 280 height 40
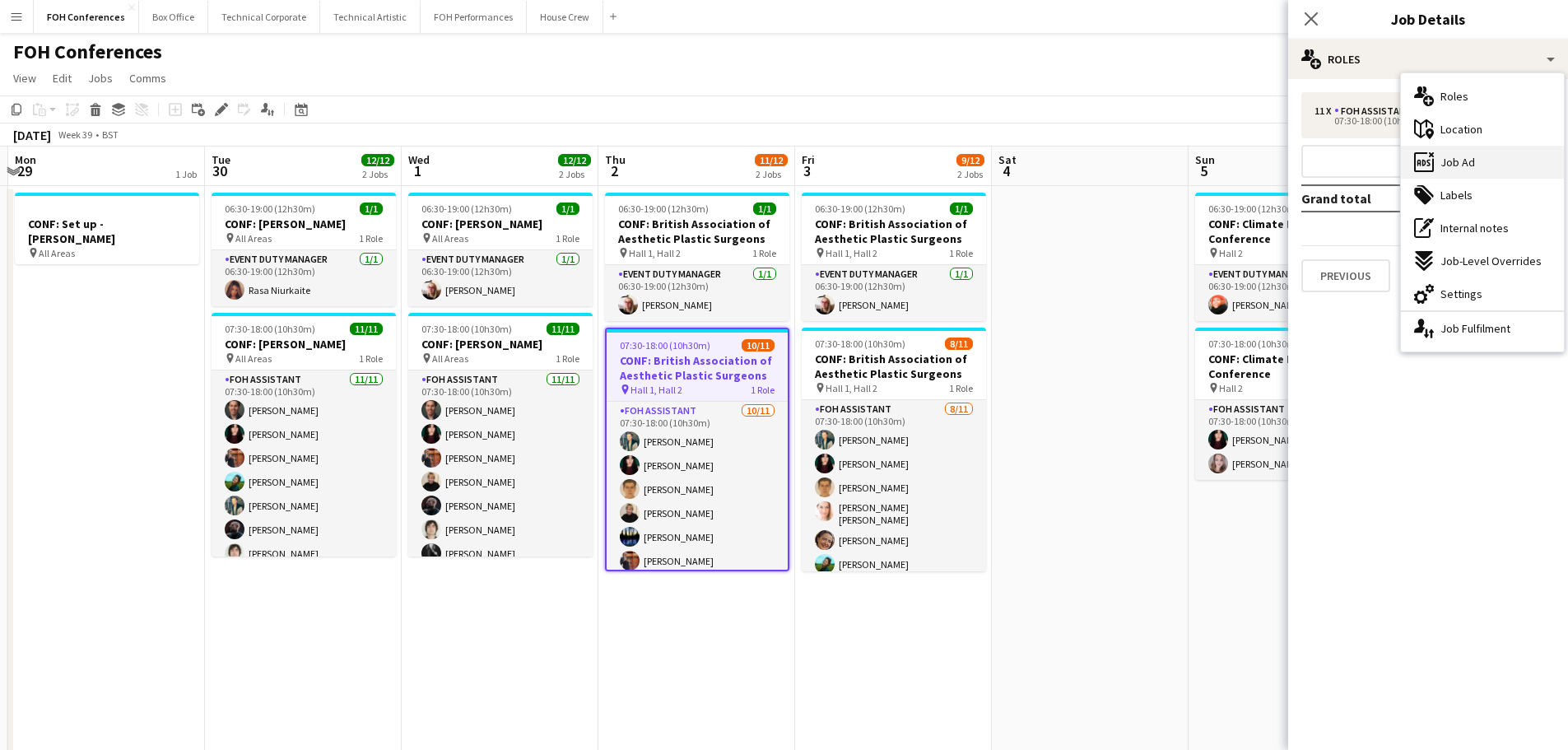
click at [1473, 156] on span "Job Ad" at bounding box center [1458, 163] width 35 height 15
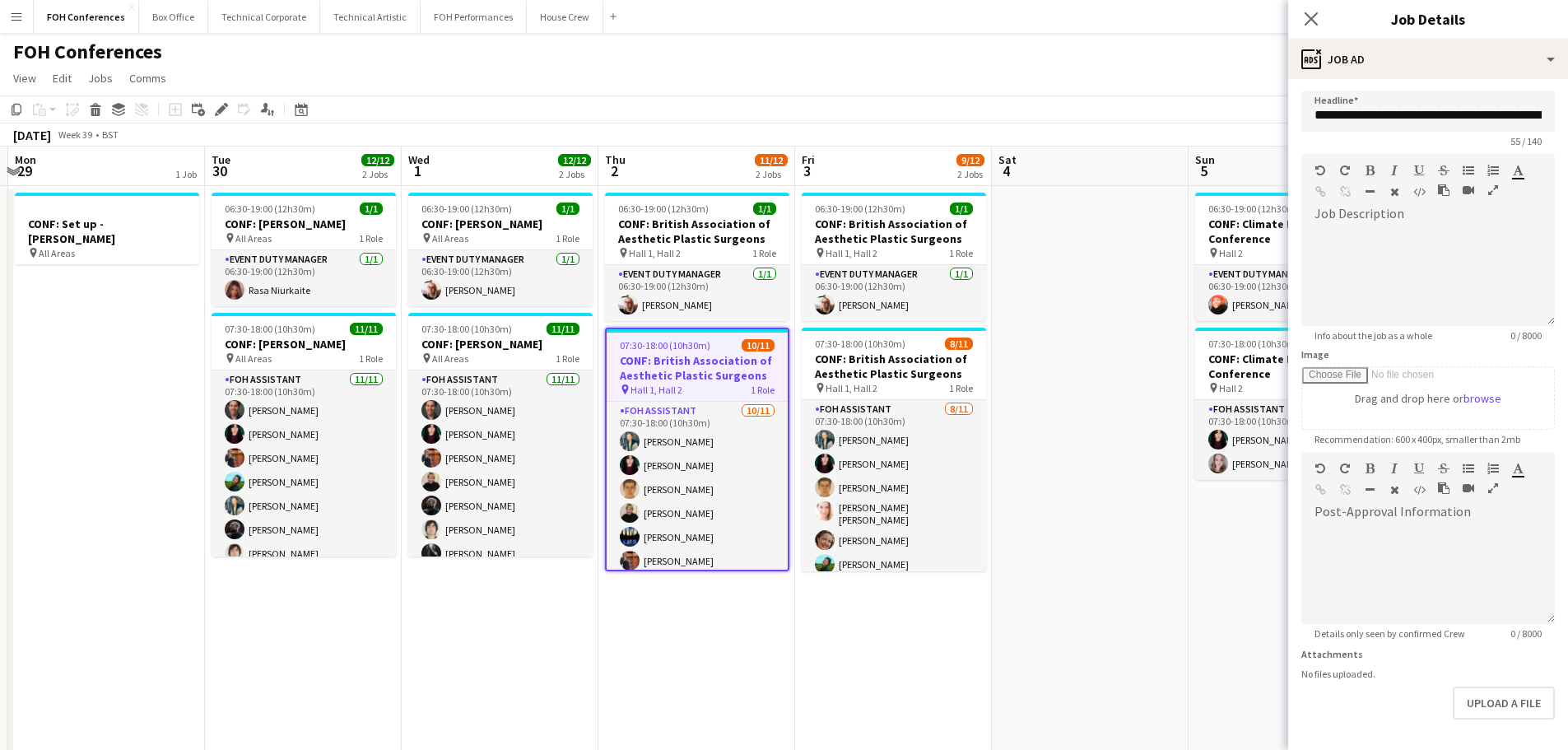
scroll to position [0, 0]
click at [663, 377] on h3 "CONF: British Association of Aesthetic Plastic Surgeons" at bounding box center [697, 368] width 181 height 30
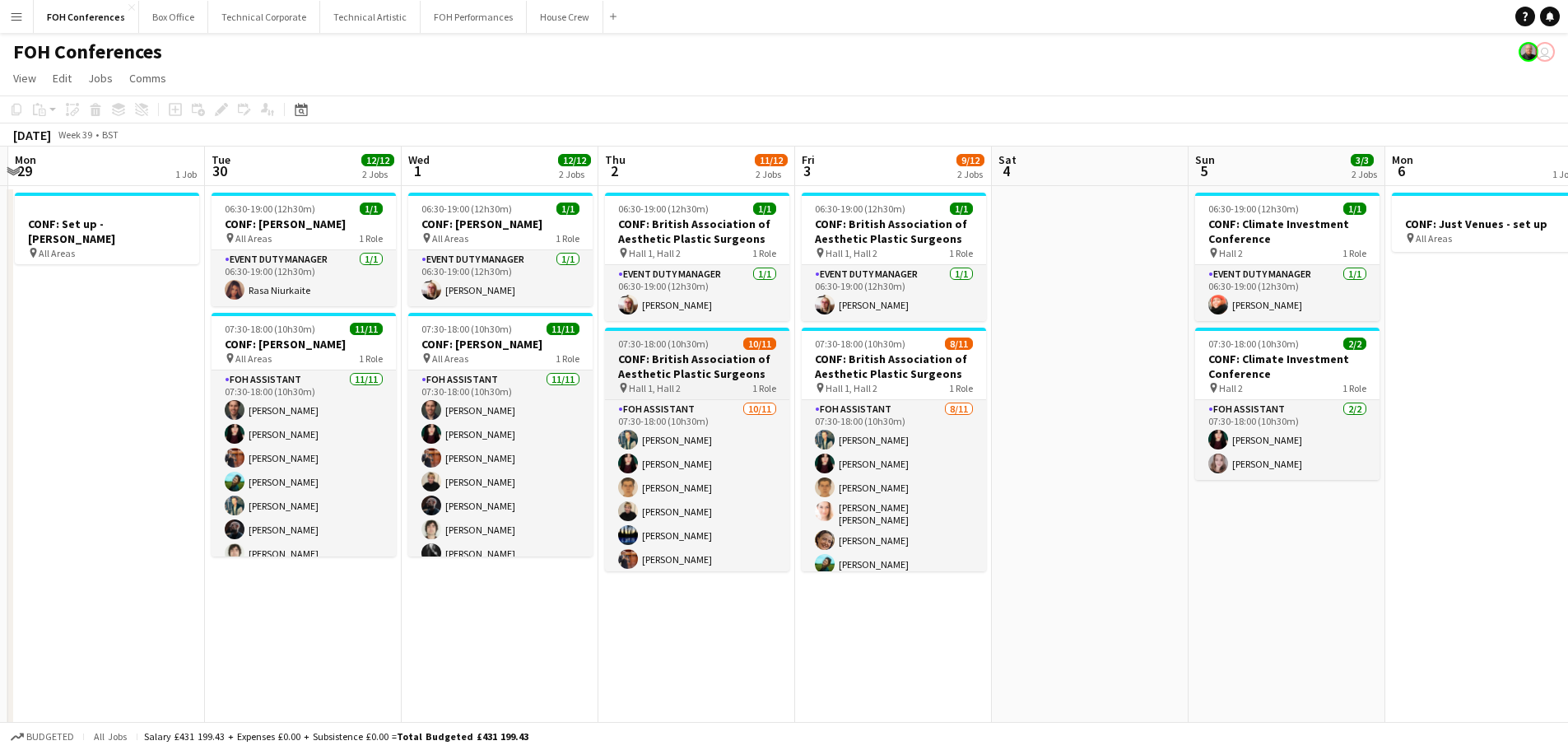
click at [670, 368] on h3 "CONF: British Association of Aesthetic Plastic Surgeons" at bounding box center [697, 367] width 184 height 30
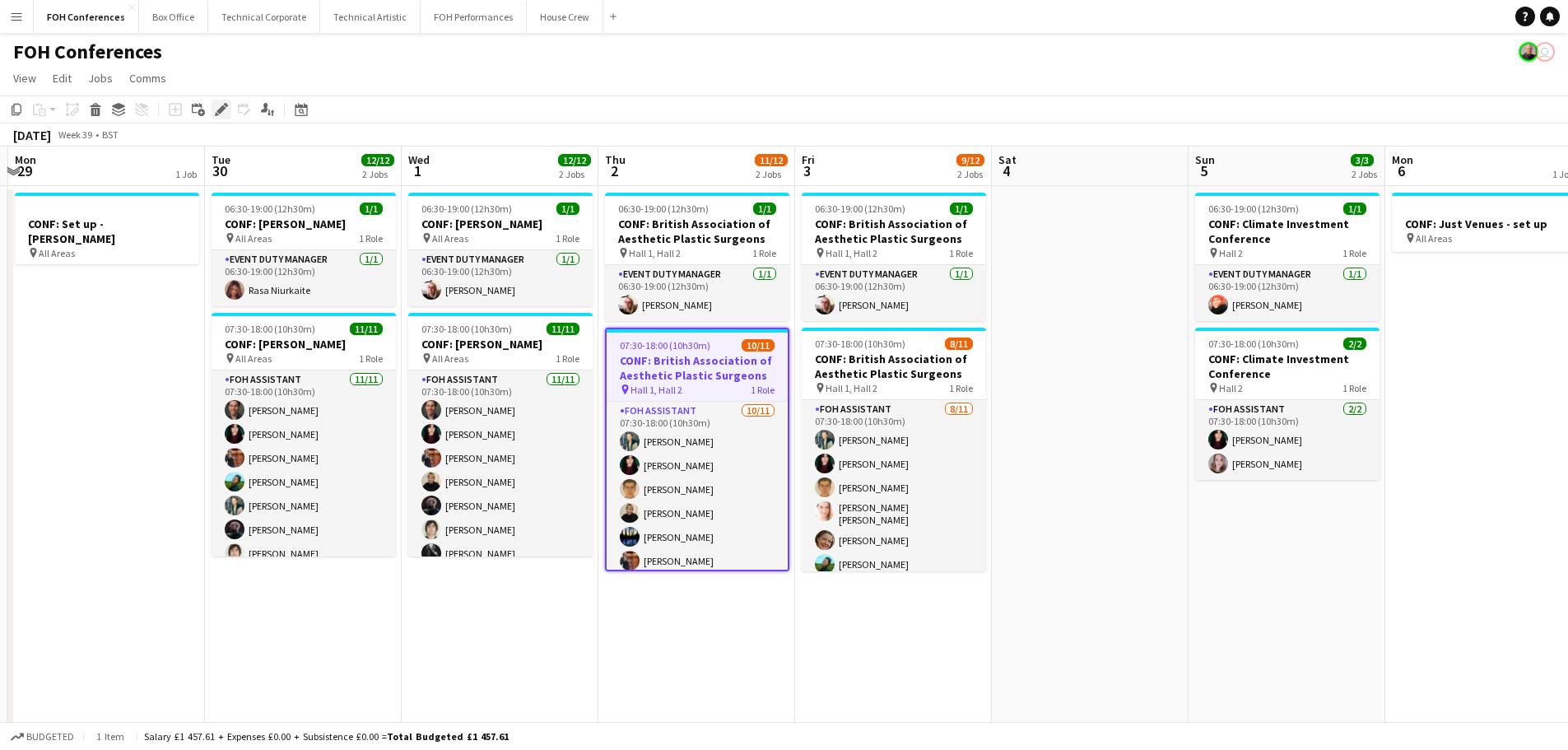
click at [225, 111] on icon "Edit" at bounding box center [222, 110] width 13 height 13
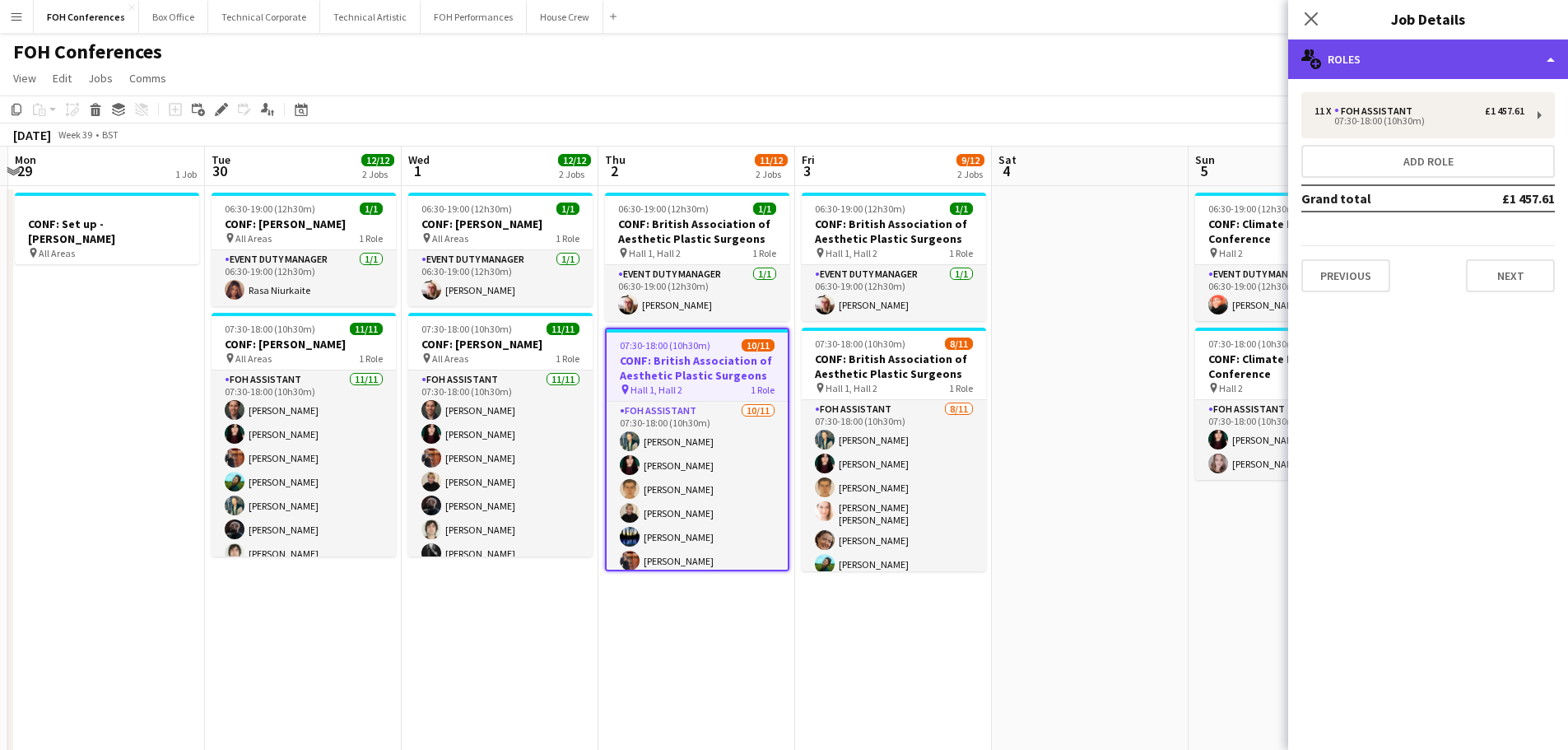
click at [1381, 60] on div "multiple-users-add Roles" at bounding box center [1428, 60] width 280 height 40
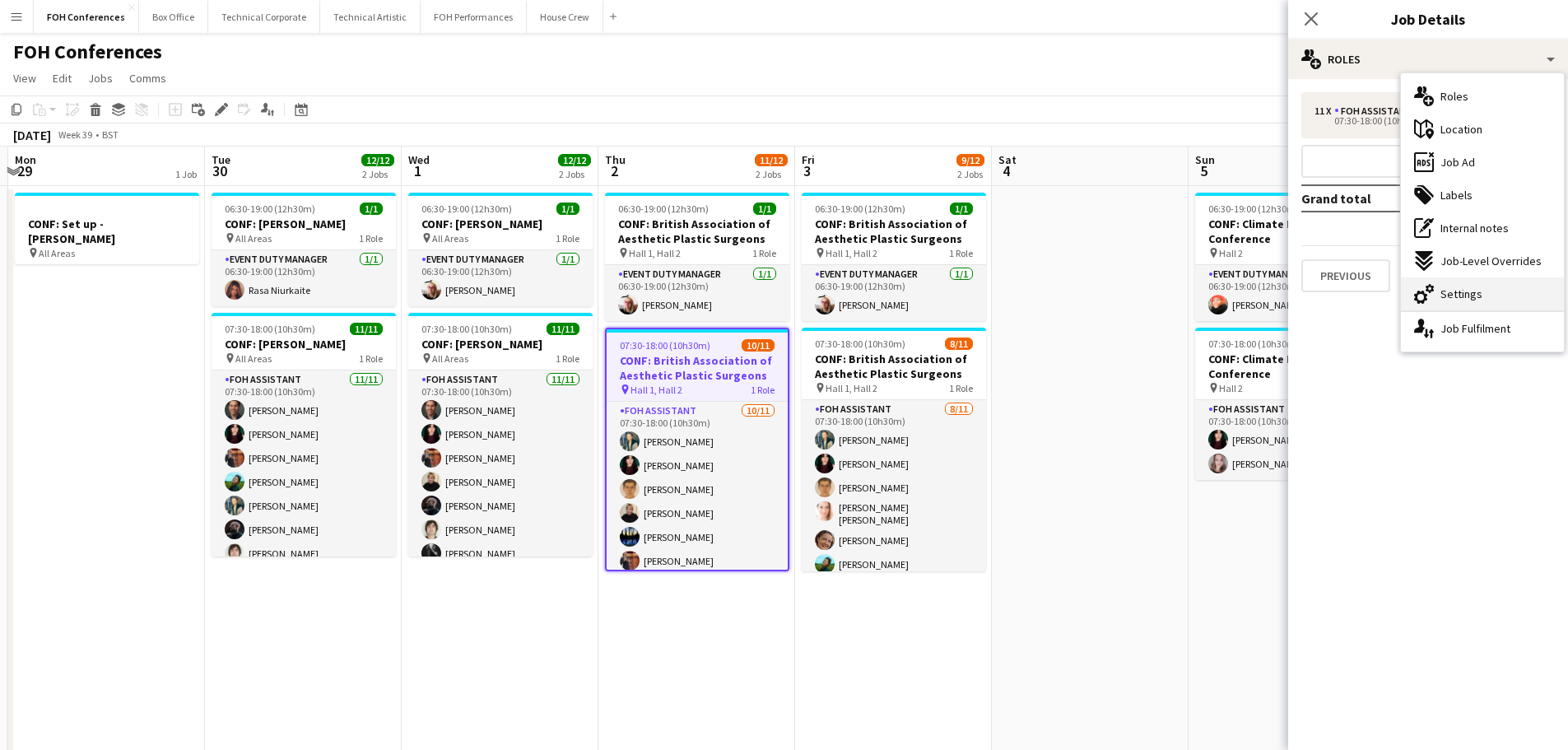
click at [1463, 286] on span "Settings" at bounding box center [1461, 294] width 42 height 15
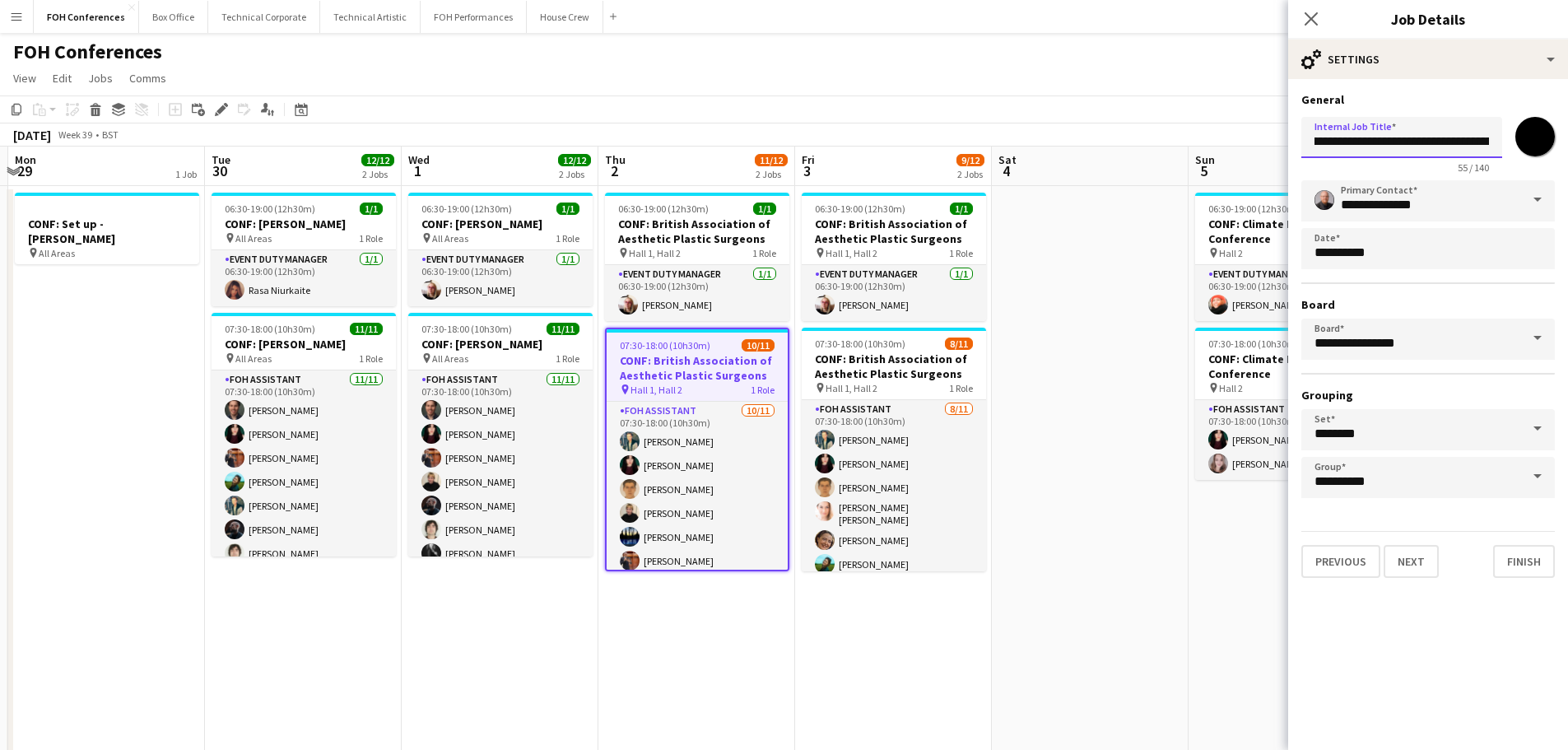
scroll to position [0, 124]
drag, startPoint x: 1471, startPoint y: 144, endPoint x: 1394, endPoint y: 144, distance: 77.0
click at [1394, 144] on input "**********" at bounding box center [1401, 138] width 201 height 41
click at [1313, 17] on icon at bounding box center [1310, 18] width 16 height 16
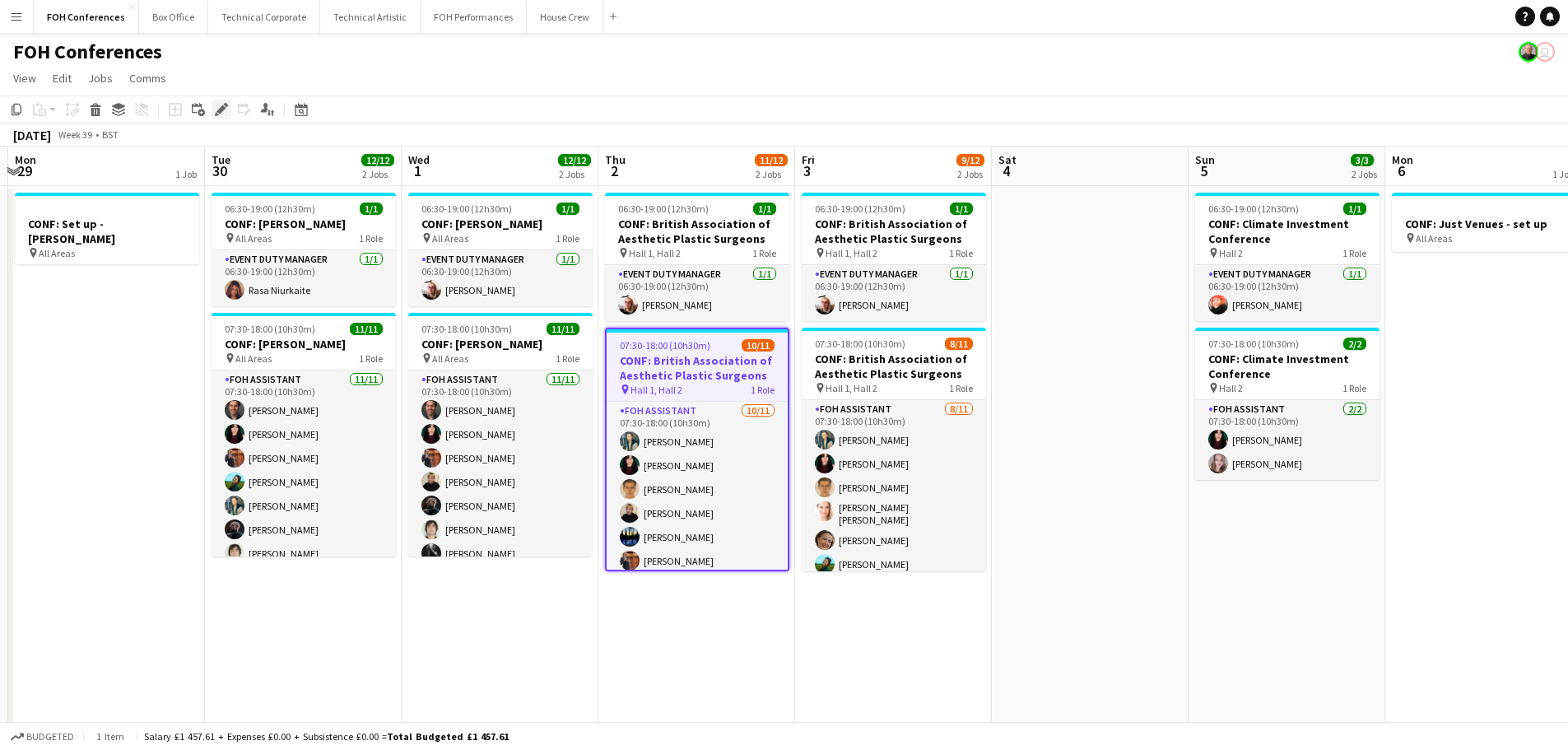
click at [223, 105] on icon "Edit" at bounding box center [222, 110] width 13 height 13
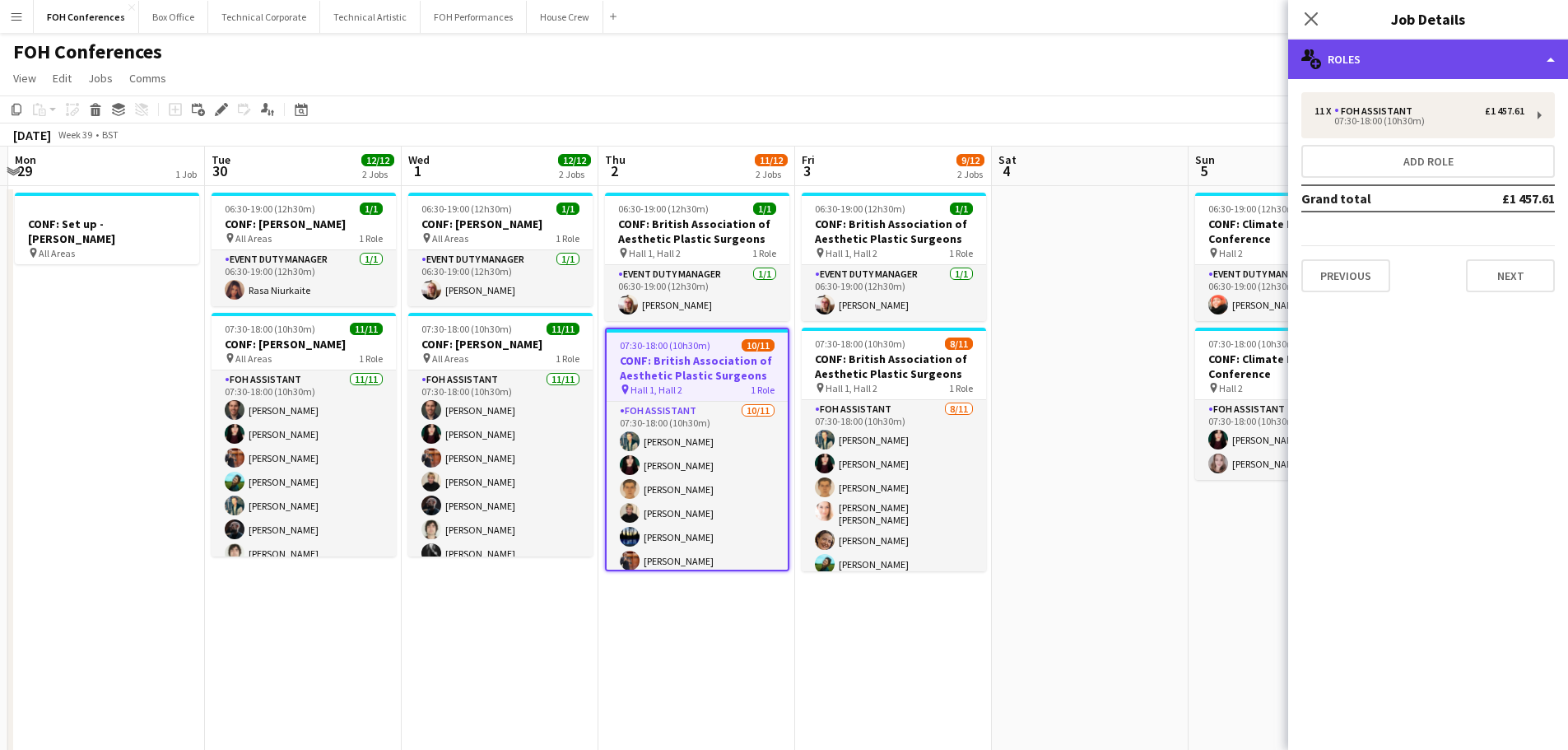
click at [1438, 66] on div "multiple-users-add Roles" at bounding box center [1428, 60] width 280 height 40
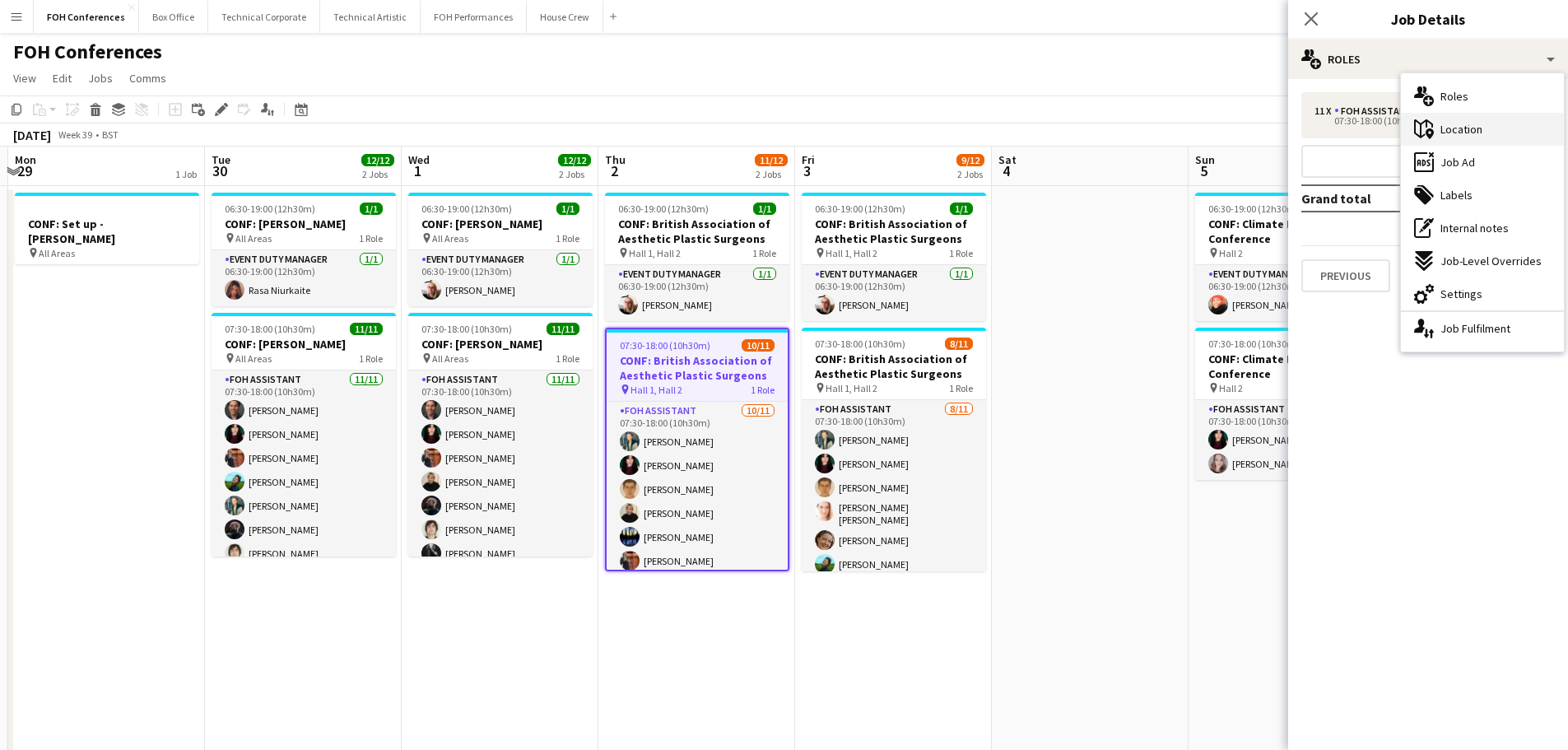
click at [1483, 119] on div "maps-pin-1 Location" at bounding box center [1483, 129] width 163 height 33
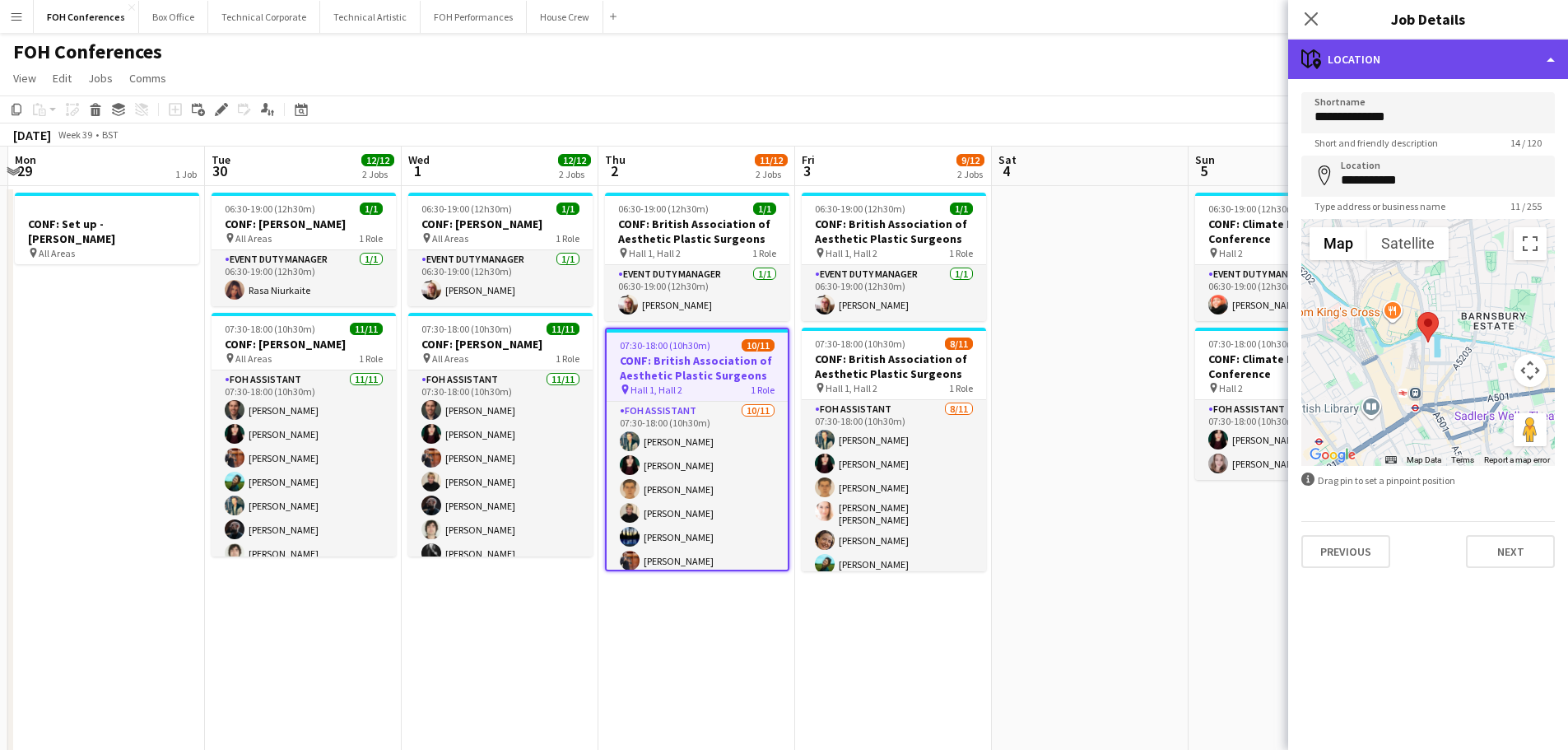
click at [1421, 66] on div "maps-pin-1 Location" at bounding box center [1428, 60] width 280 height 40
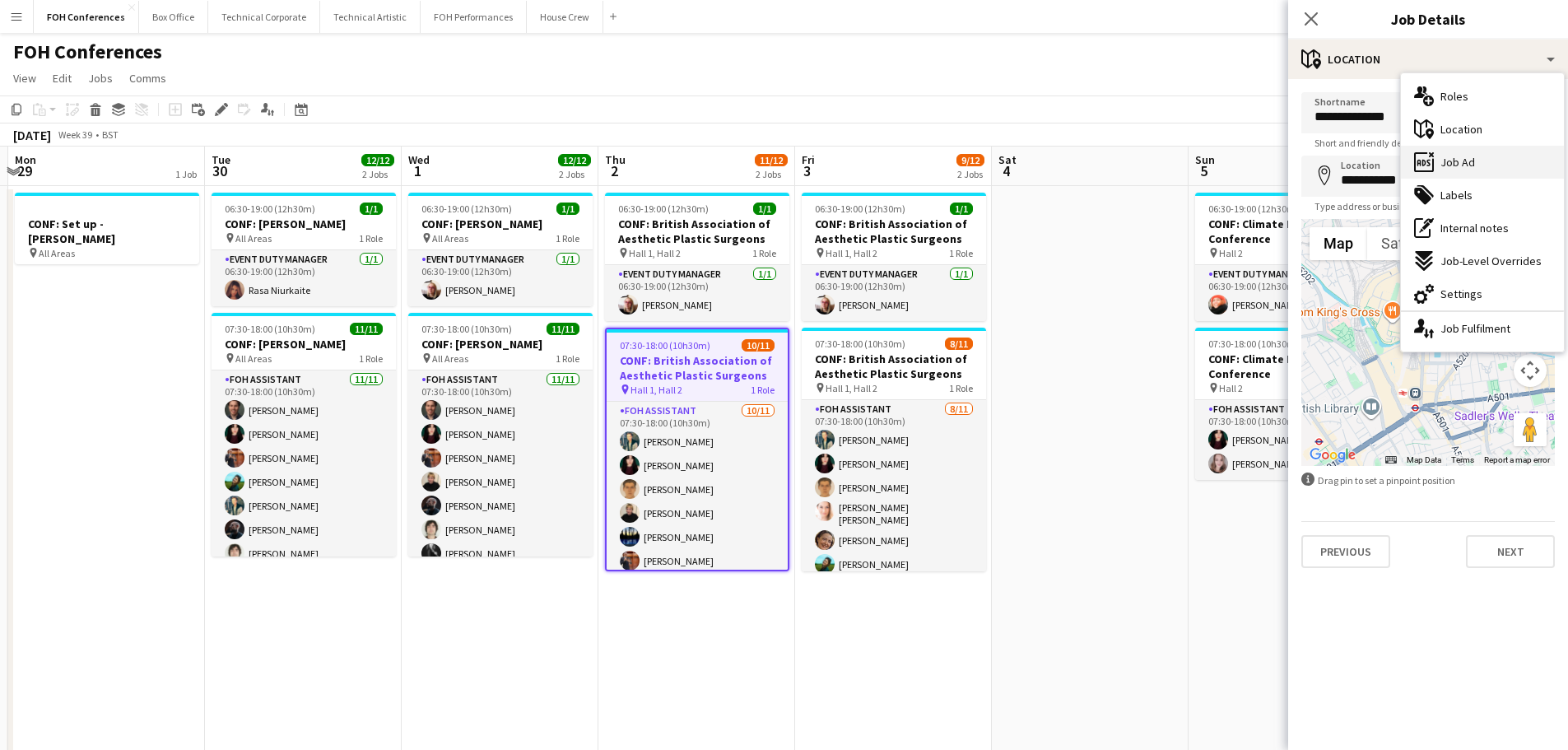
click at [1487, 163] on div "ads-window Job Ad" at bounding box center [1483, 163] width 163 height 33
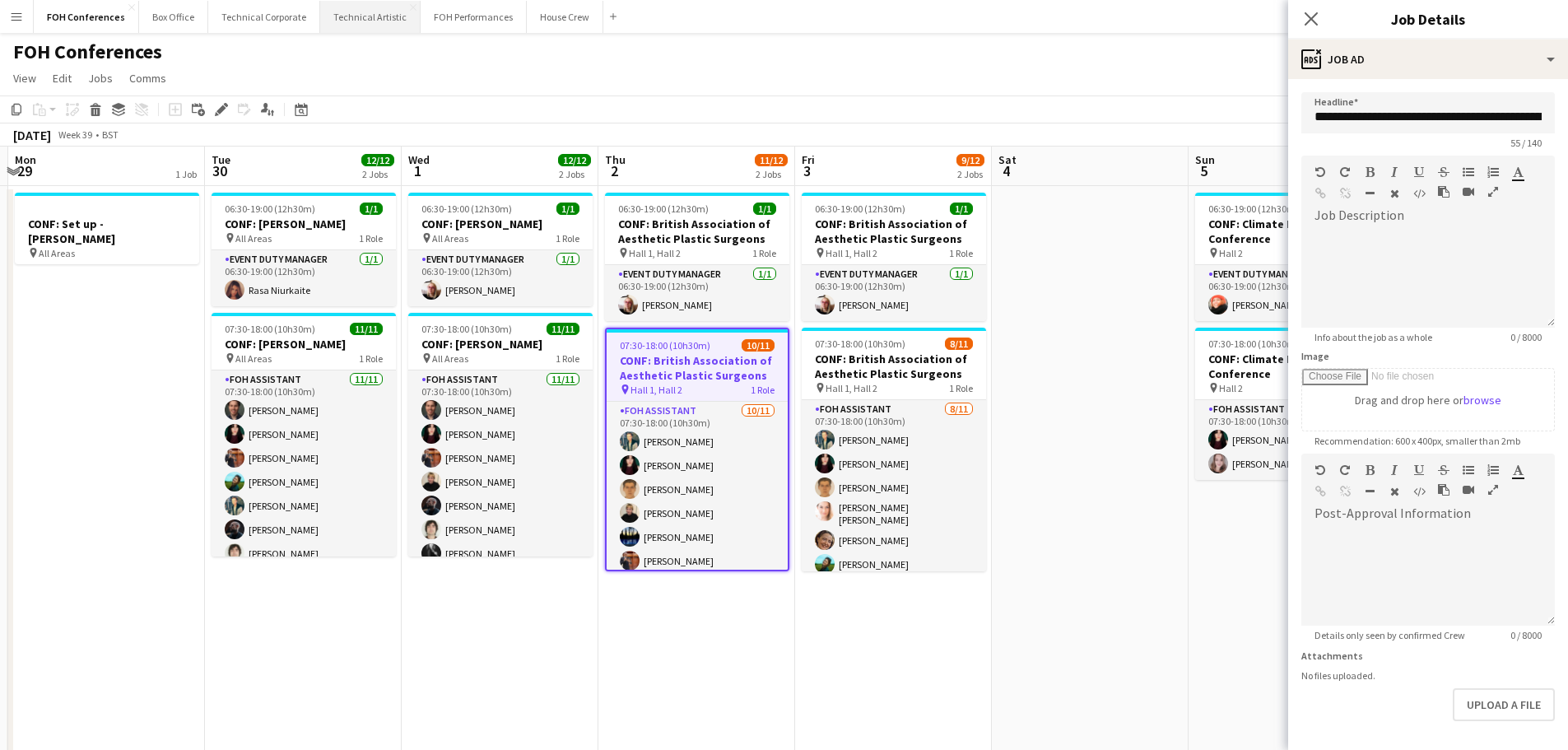
click at [335, 19] on button "Technical Artistic Close" at bounding box center [370, 17] width 100 height 32
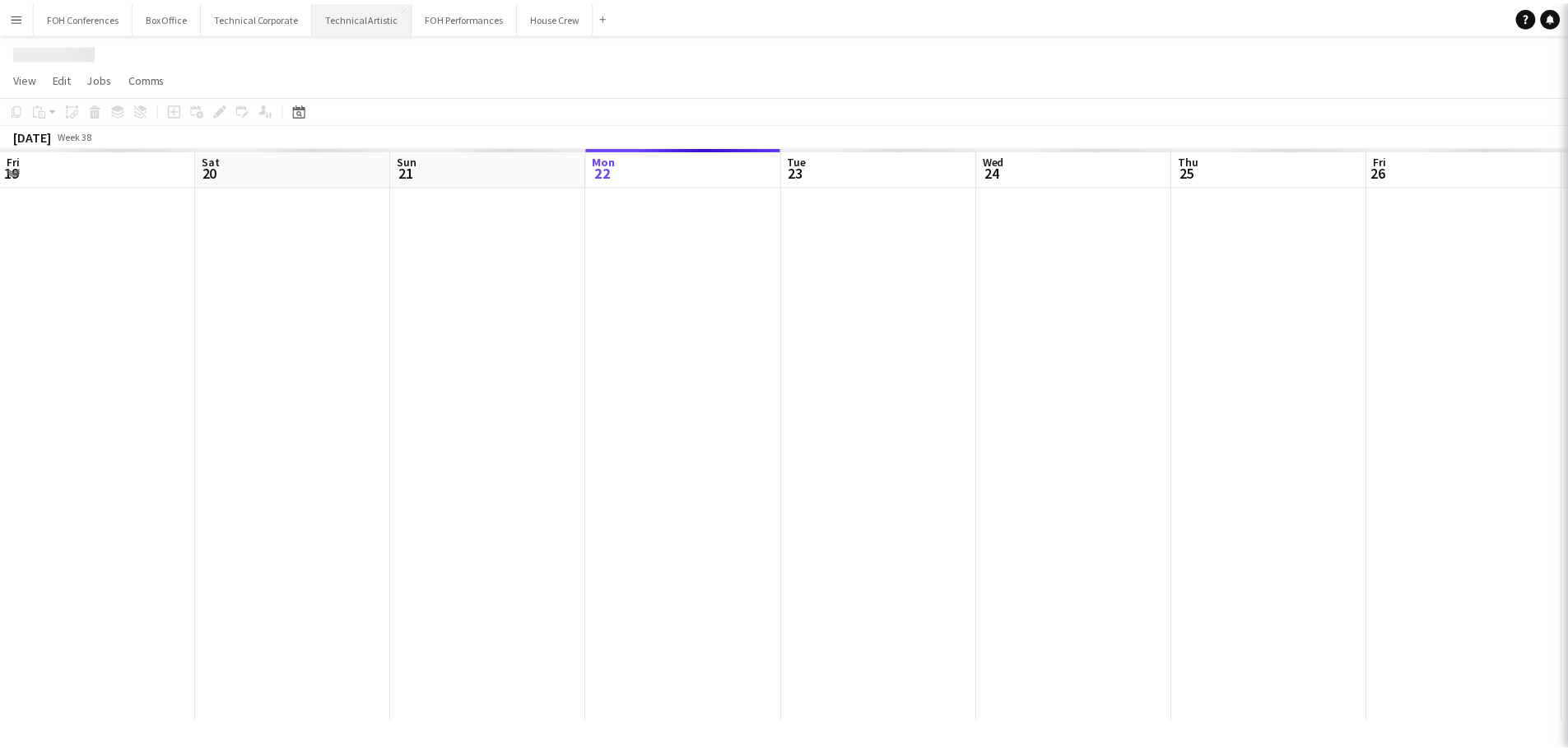
scroll to position [0, 393]
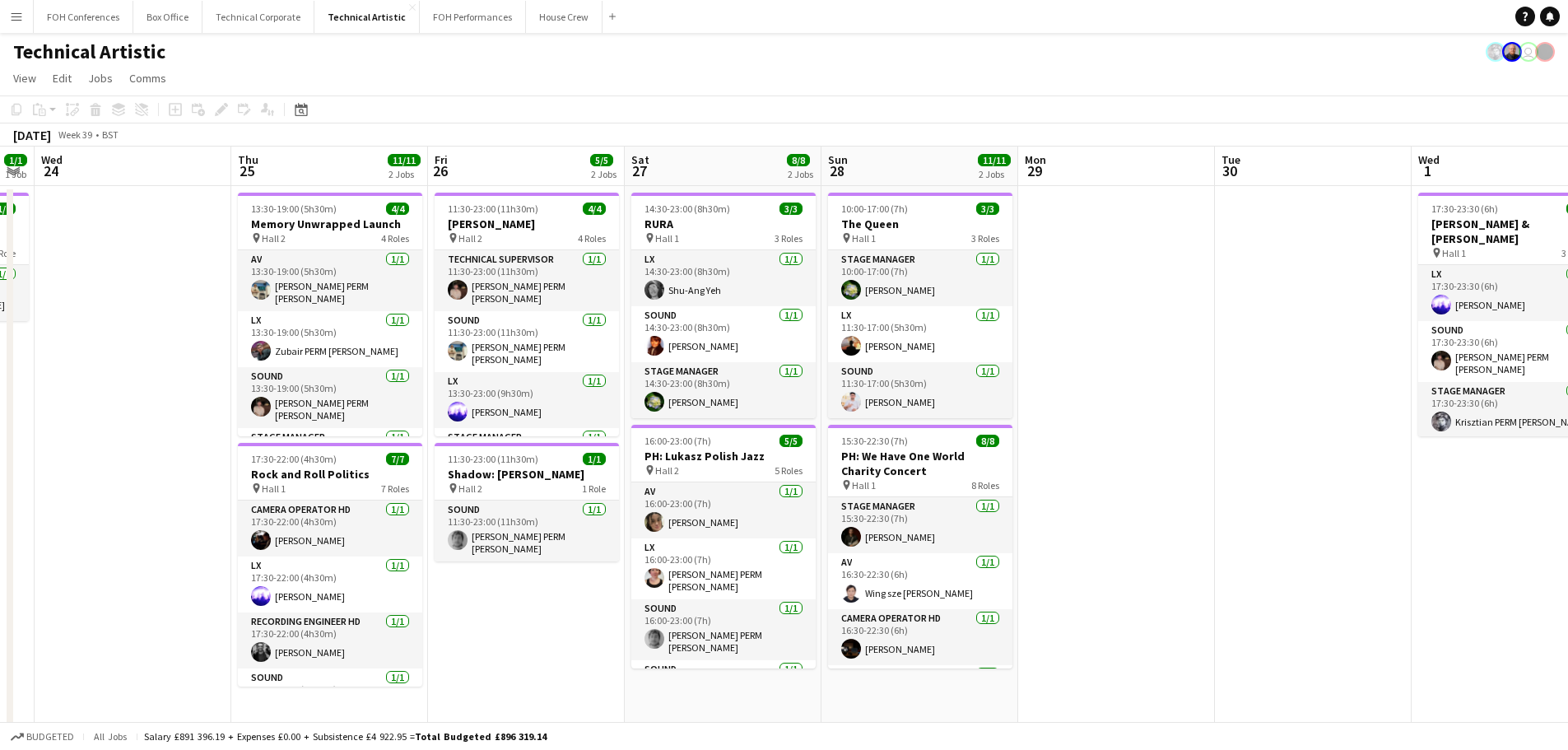
drag, startPoint x: 746, startPoint y: 354, endPoint x: 207, endPoint y: 297, distance: 542.0
click at [207, 297] on app-calendar-viewport "Sun 21 3/3 1 Job Mon 22 Tue 23 1/1 1 Job Wed 24 Thu 25 11/11 2 Jobs Fri 26 5/5 …" at bounding box center [784, 561] width 1568 height 829
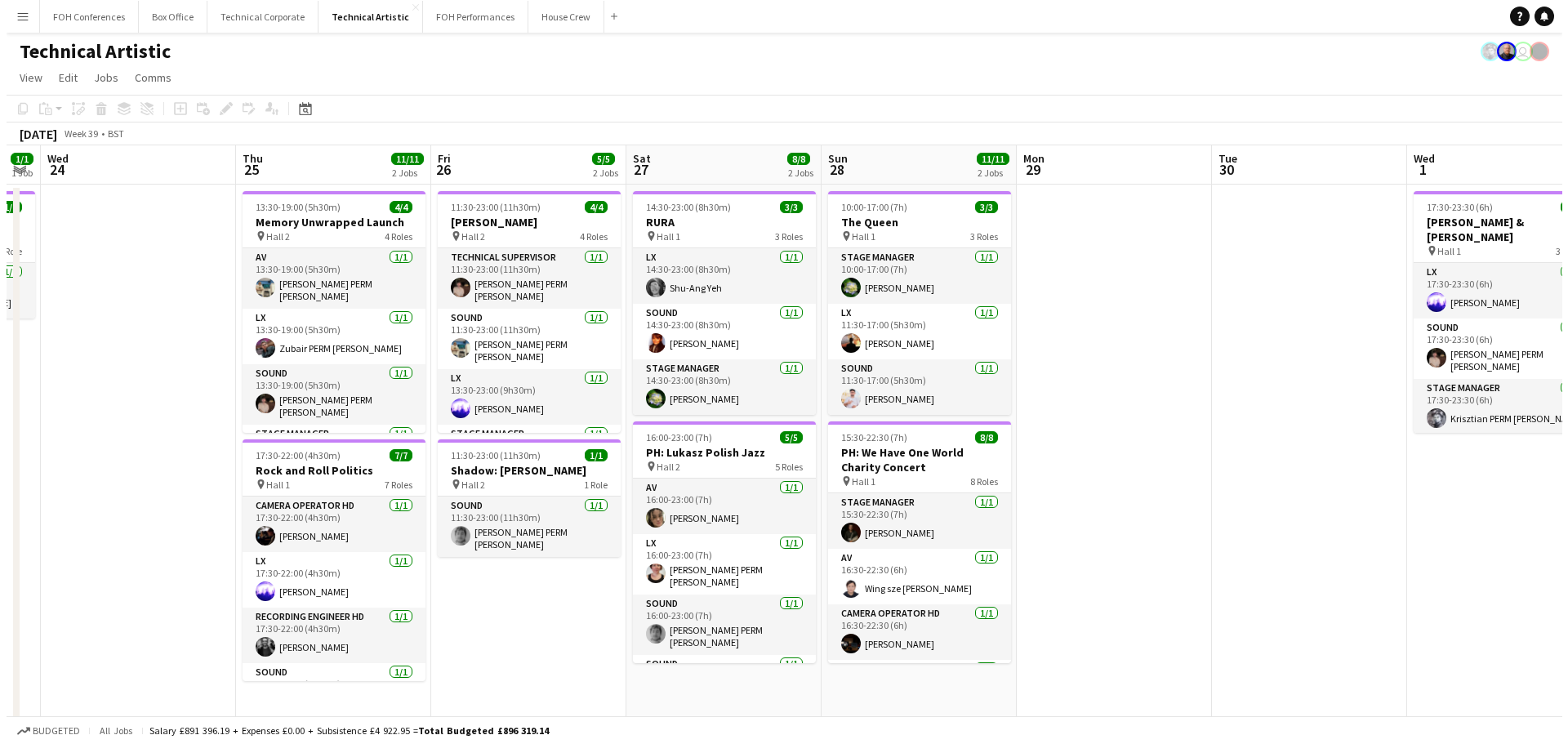
scroll to position [0, 553]
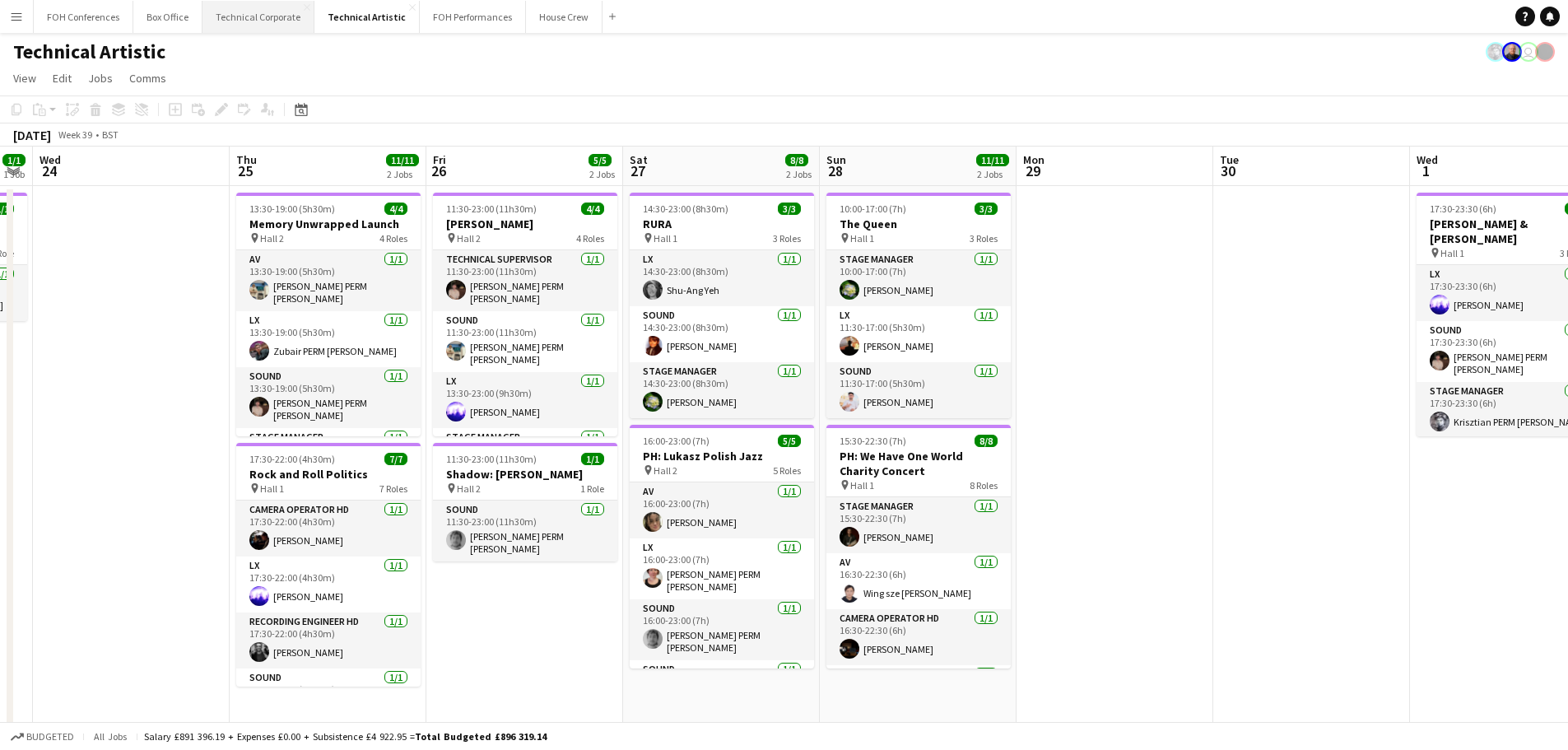
click at [261, 13] on button "Technical Corporate Close" at bounding box center [258, 17] width 112 height 32
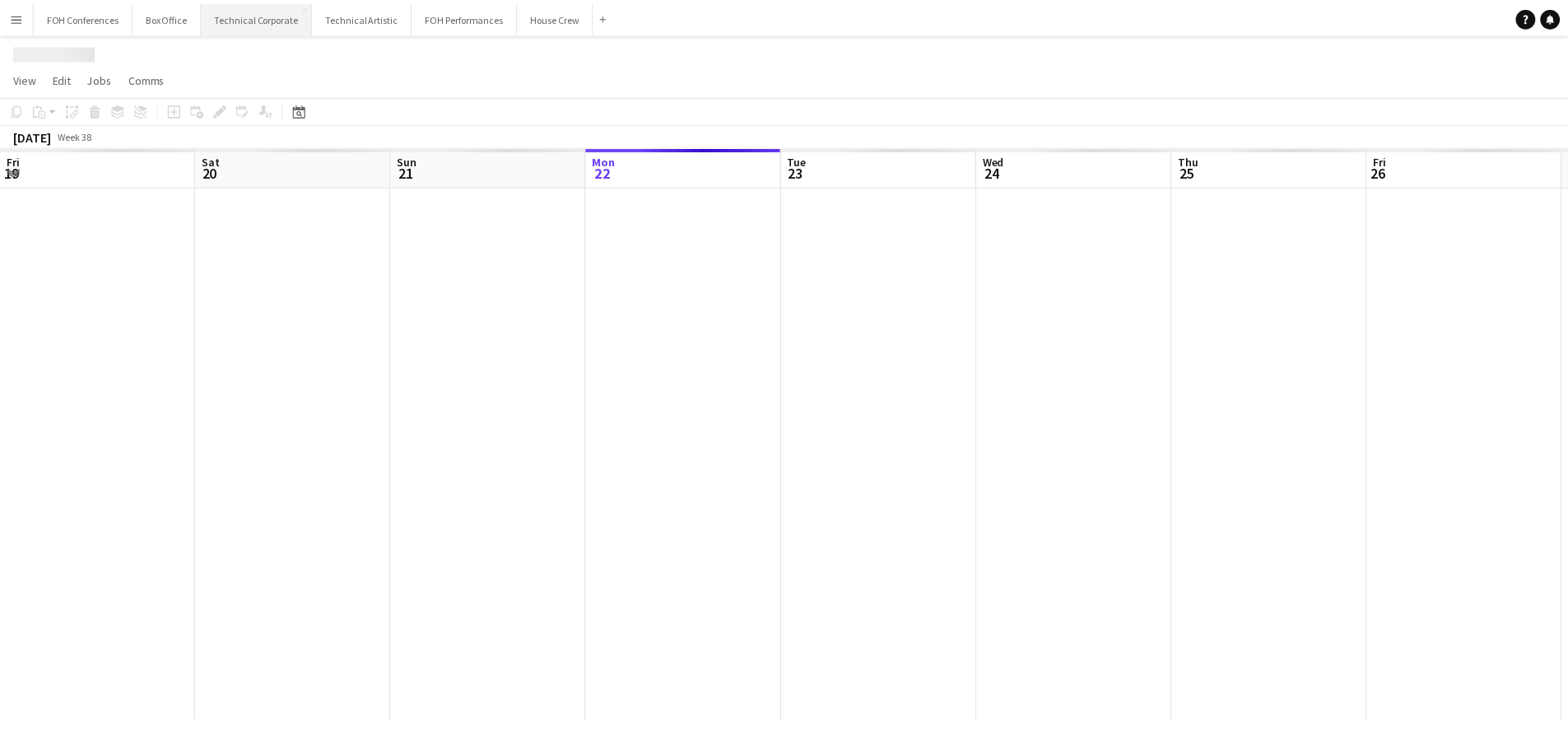
scroll to position [0, 393]
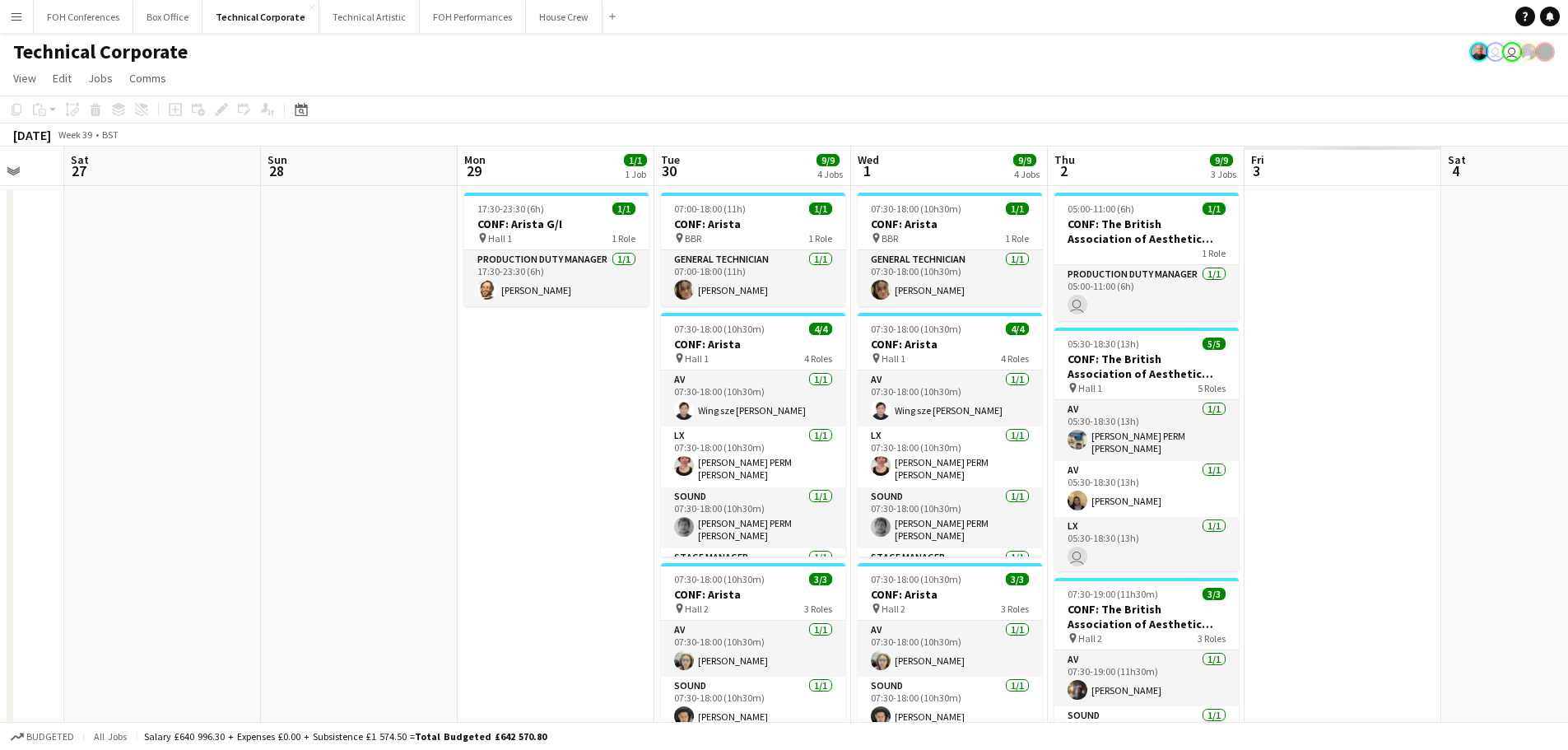
drag, startPoint x: 747, startPoint y: 314, endPoint x: 200, endPoint y: 232, distance: 553.1
click at [157, 239] on app-calendar-viewport "Tue 23 18/18 4 Jobs Wed 24 13/13 4 Jobs Thu 25 6/6 4 Jobs Fri 26 Sat 27 Sun 28 …" at bounding box center [784, 618] width 1568 height 942
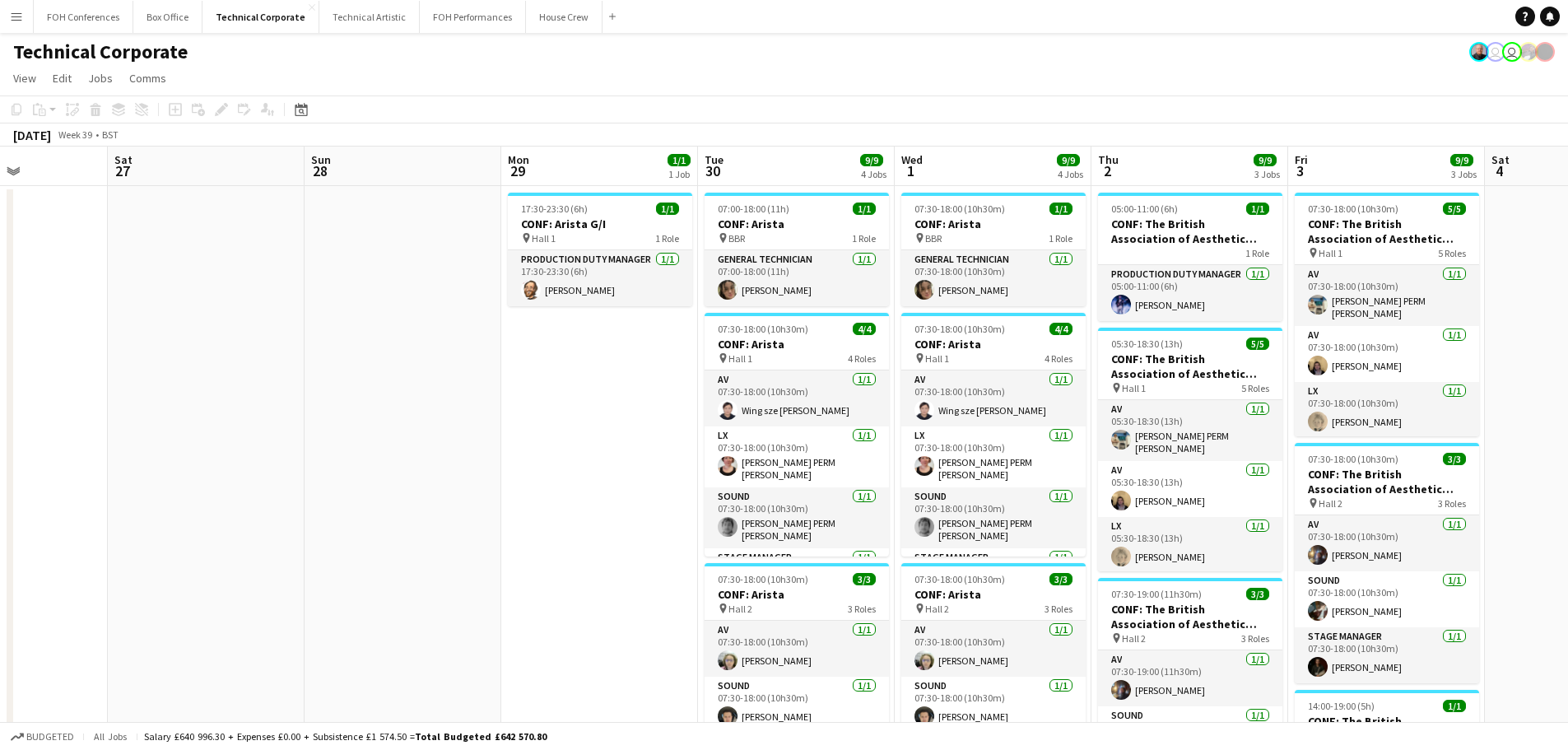
drag, startPoint x: 268, startPoint y: 275, endPoint x: 244, endPoint y: 270, distance: 24.5
click at [244, 270] on app-calendar-viewport "Tue 23 18/18 4 Jobs Wed 24 13/13 4 Jobs Thu 25 6/6 4 Jobs Fri 26 Sat 27 Sun 28 …" at bounding box center [784, 618] width 1568 height 942
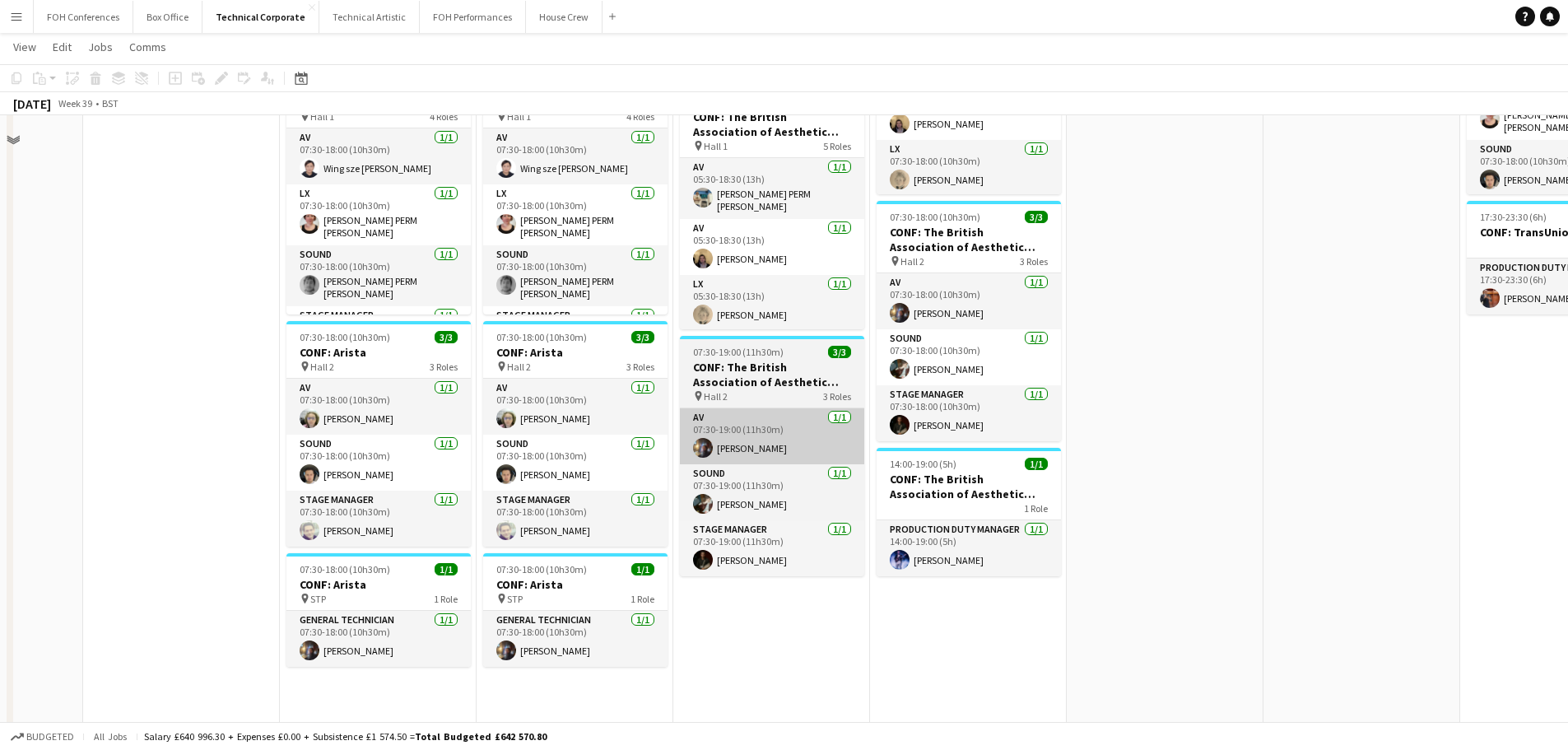
scroll to position [247, 0]
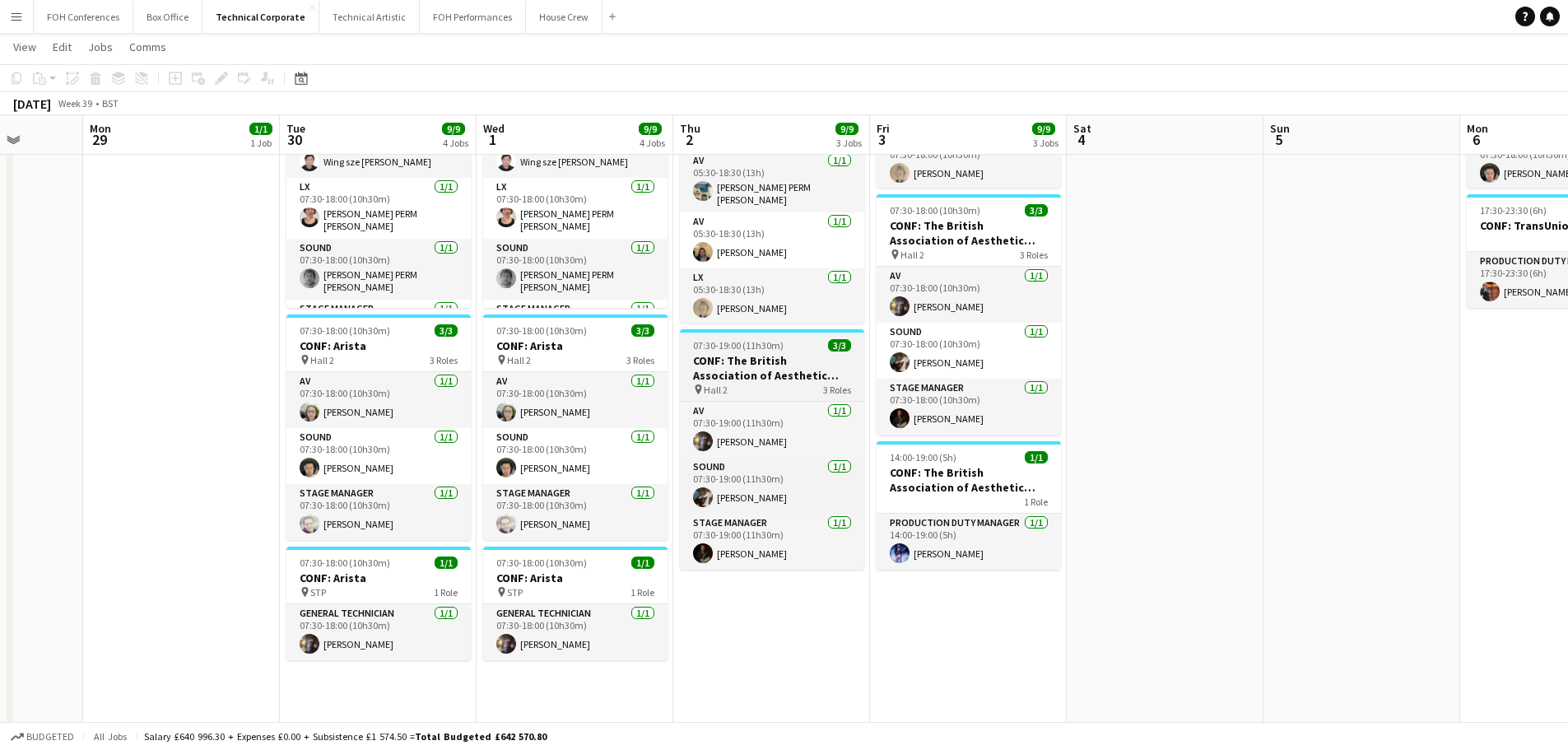
click at [750, 379] on h3 "CONF: The British Association of Aesthetic Plastic Surgeons" at bounding box center [772, 368] width 184 height 30
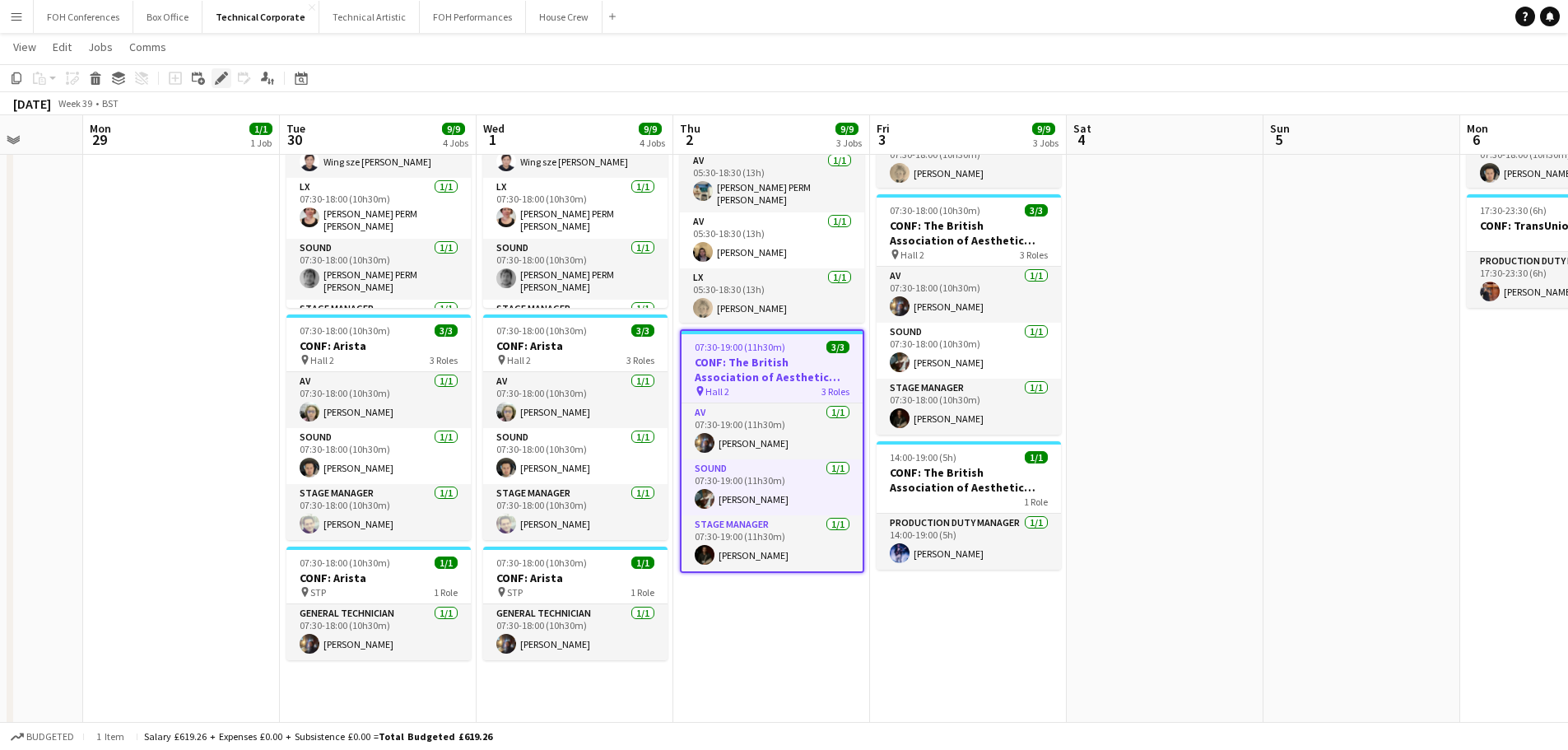
click at [219, 76] on icon "Edit" at bounding box center [222, 78] width 13 height 13
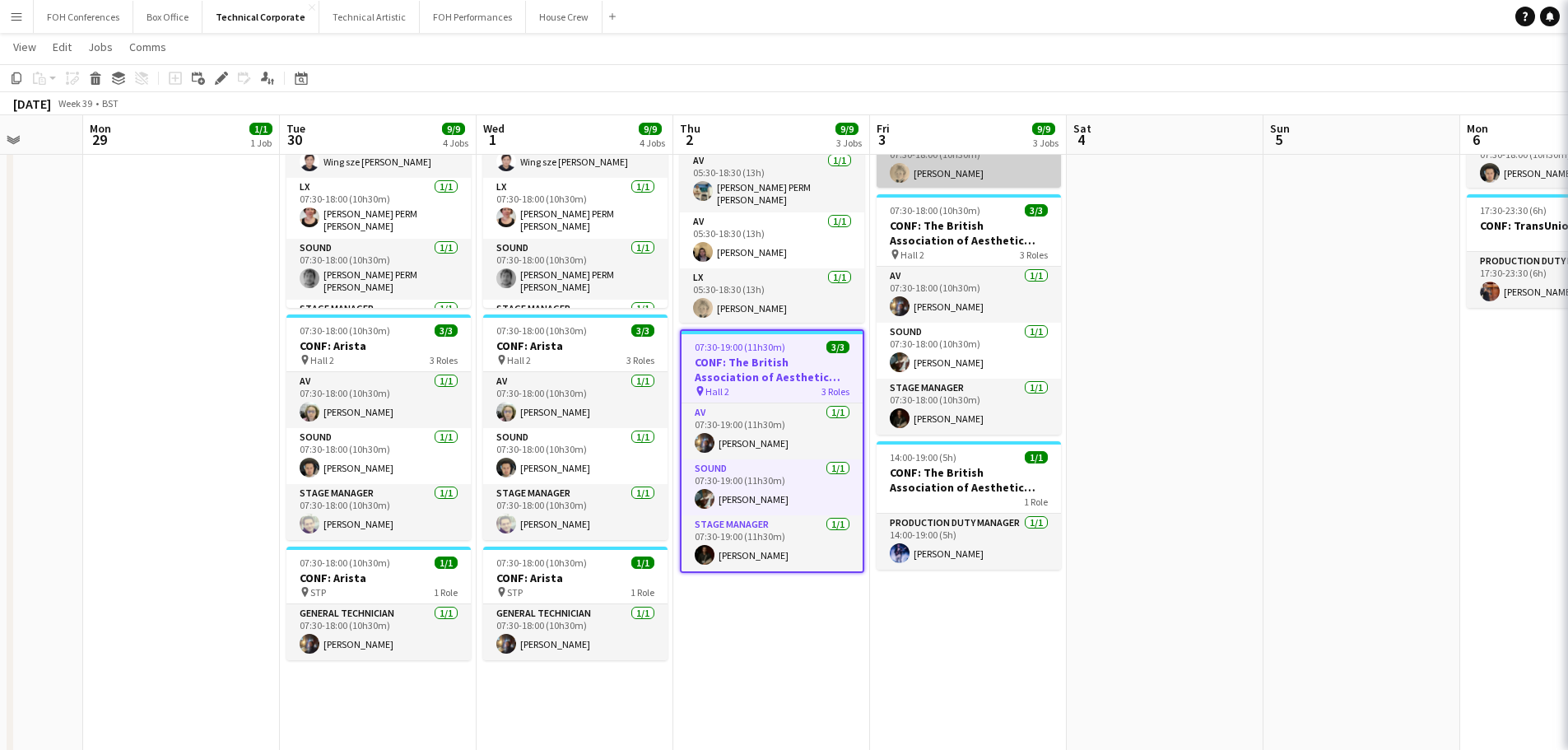
type input "**********"
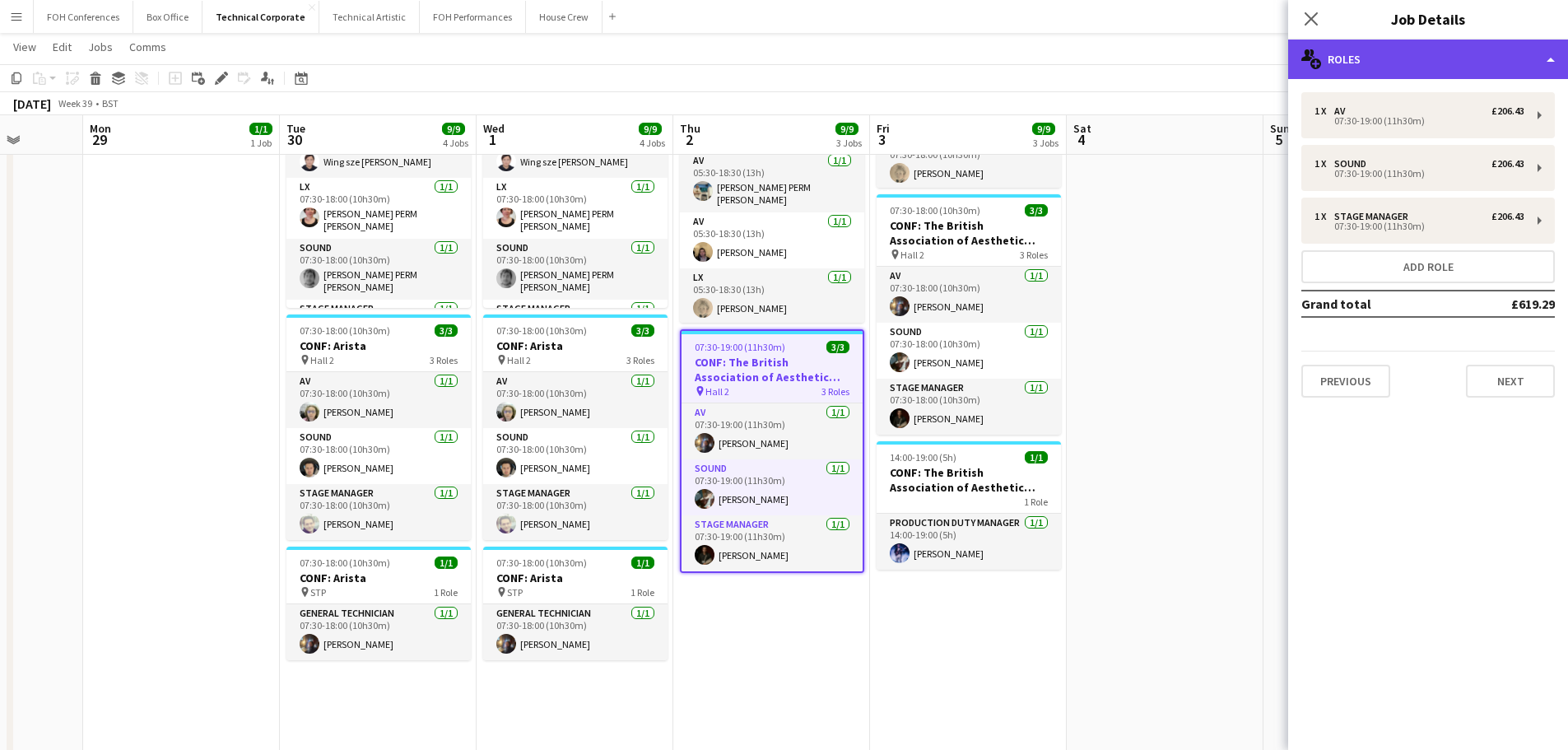
click at [1403, 52] on div "multiple-users-add Roles" at bounding box center [1428, 60] width 280 height 40
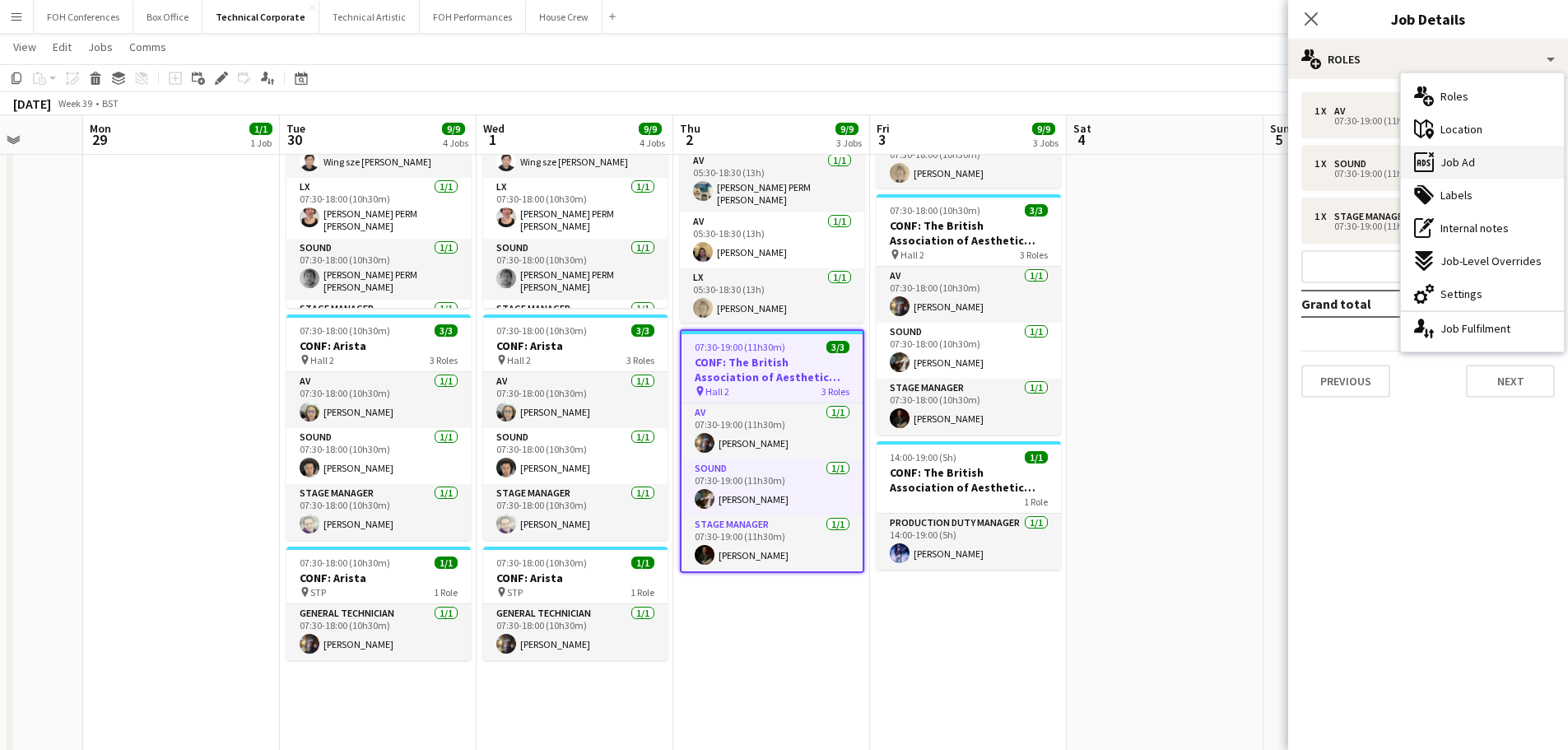
click at [1473, 157] on span "Job Ad" at bounding box center [1458, 163] width 35 height 15
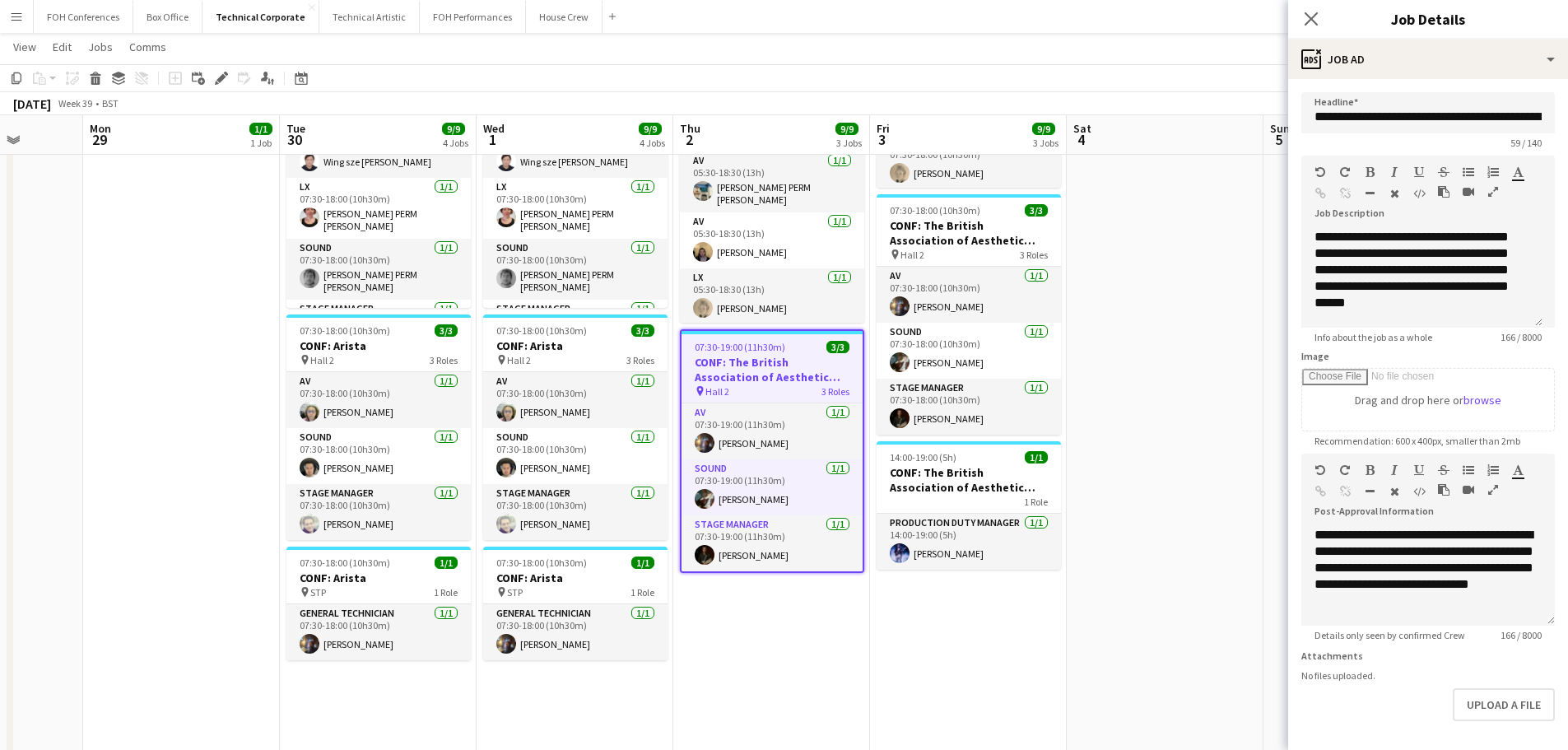
scroll to position [76, 0]
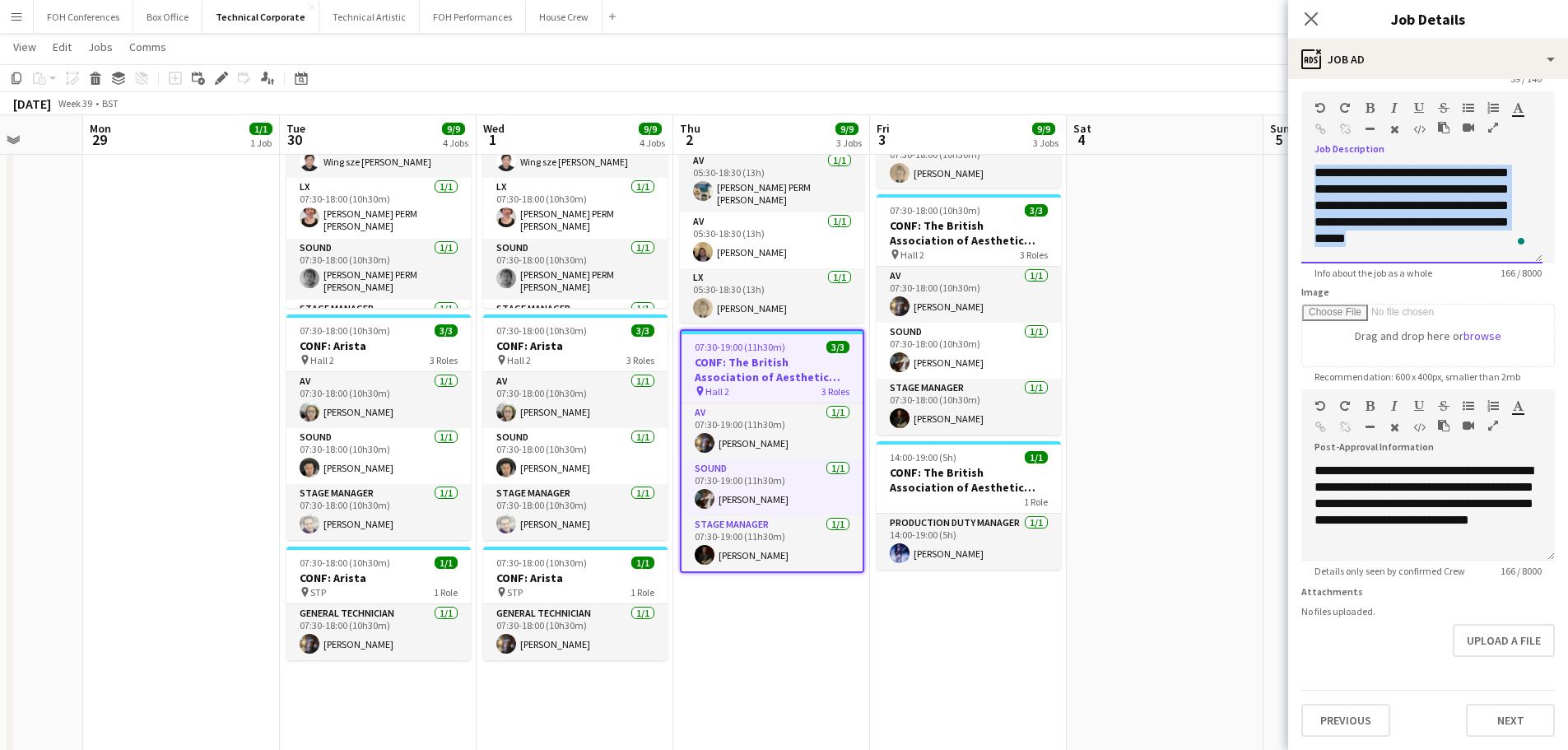
drag, startPoint x: 1312, startPoint y: 159, endPoint x: 1432, endPoint y: 230, distance: 139.4
click at [1432, 230] on div "**********" at bounding box center [1421, 213] width 241 height 99
copy div "**********"
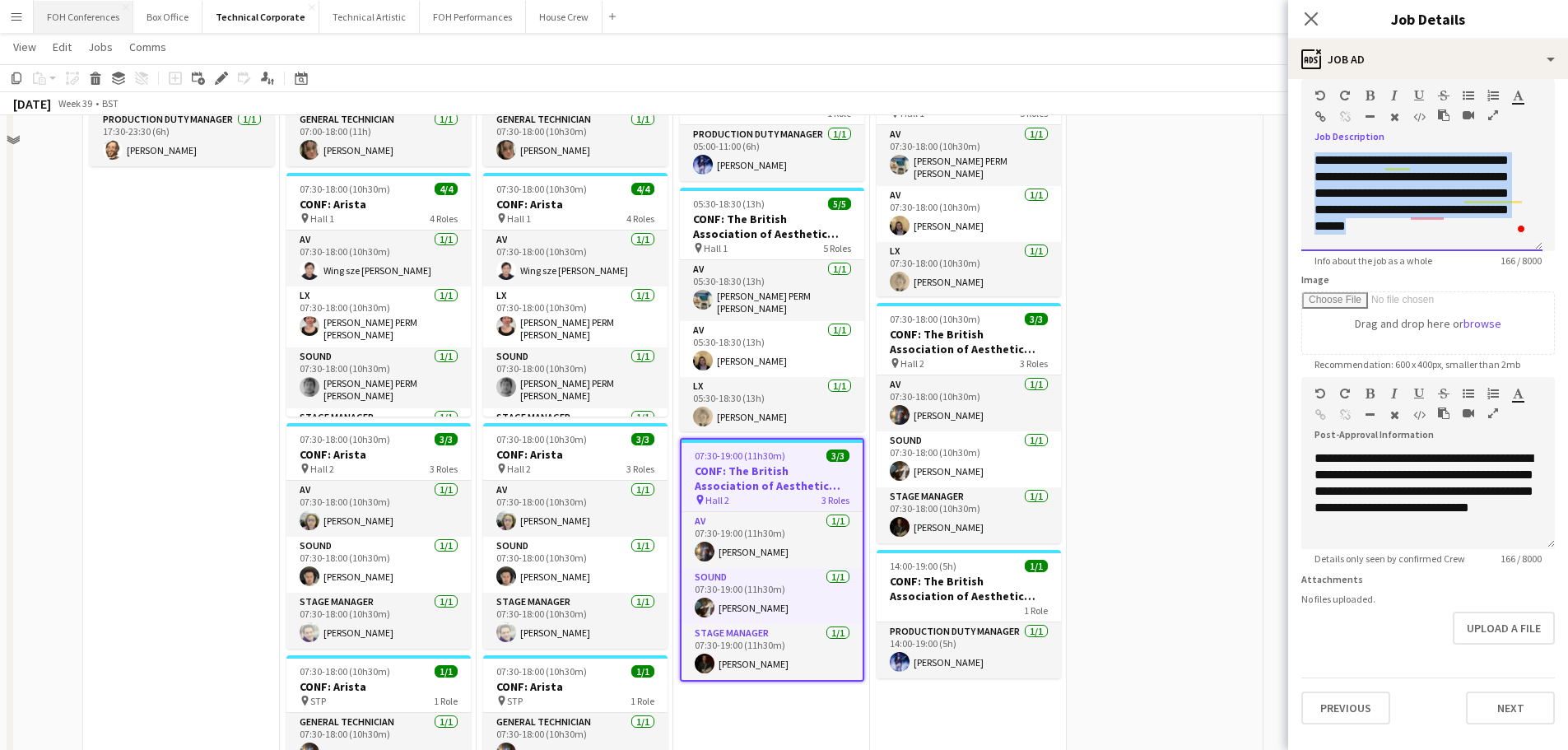
scroll to position [82, 0]
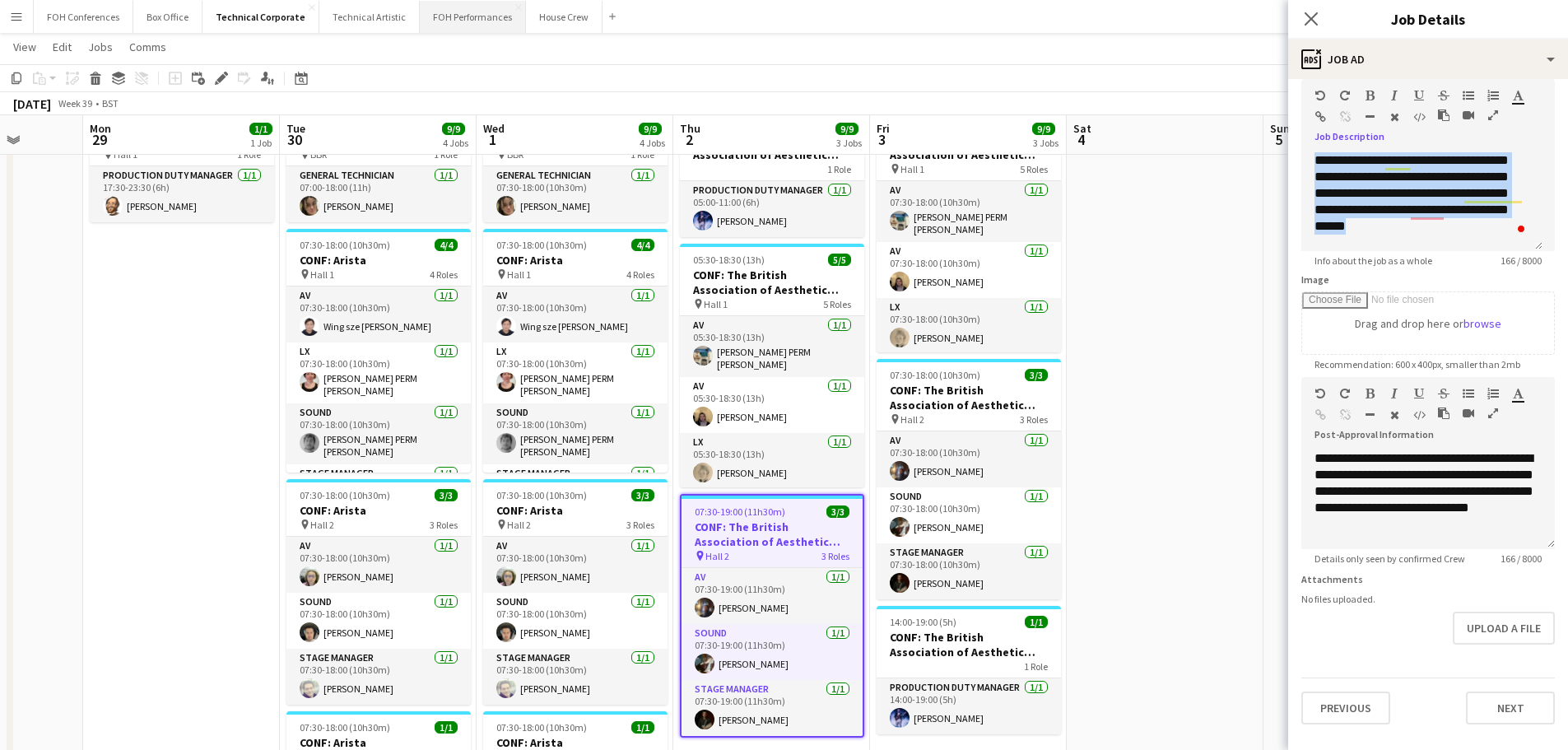
click at [459, 17] on button "FOH Performances Close" at bounding box center [473, 17] width 106 height 32
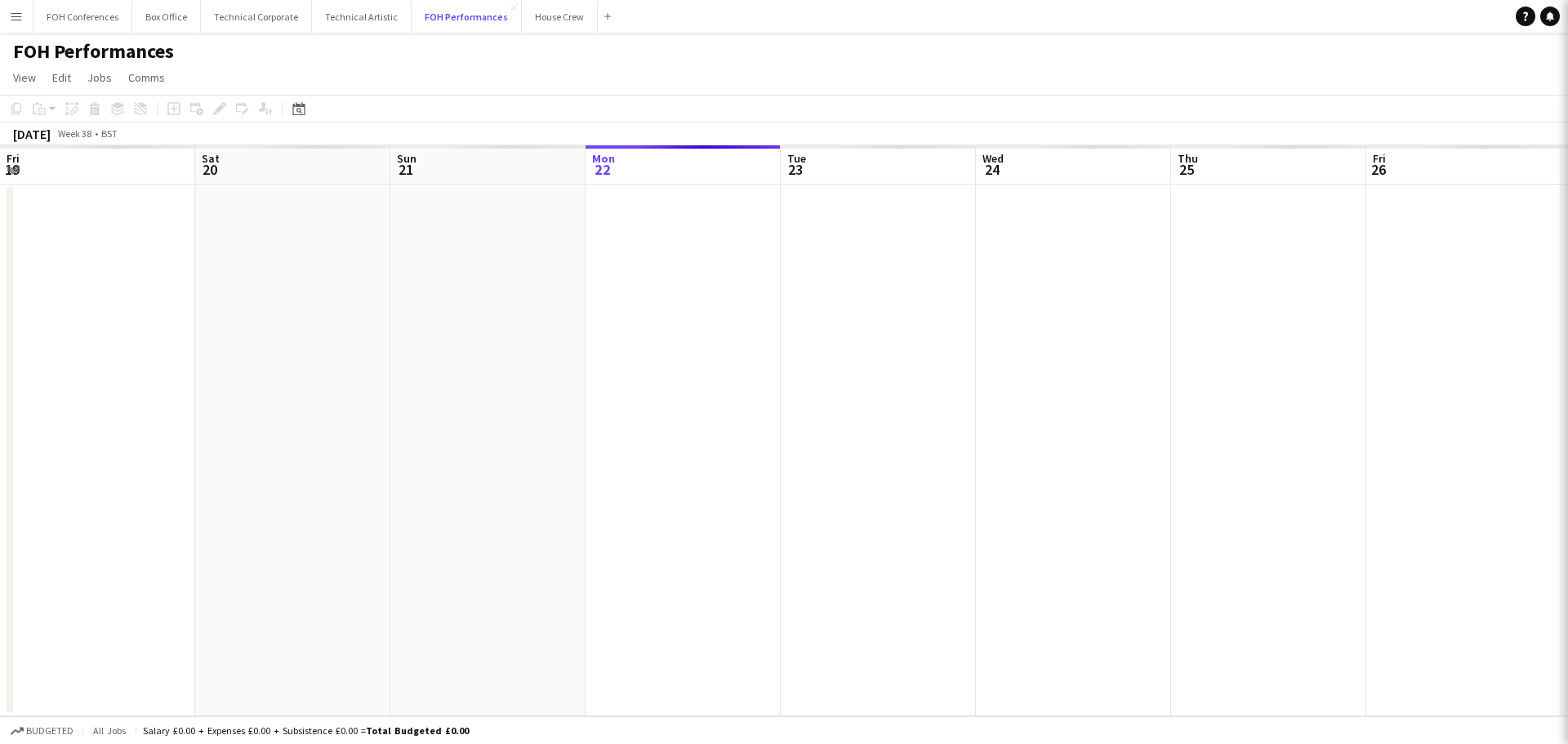
scroll to position [0, 390]
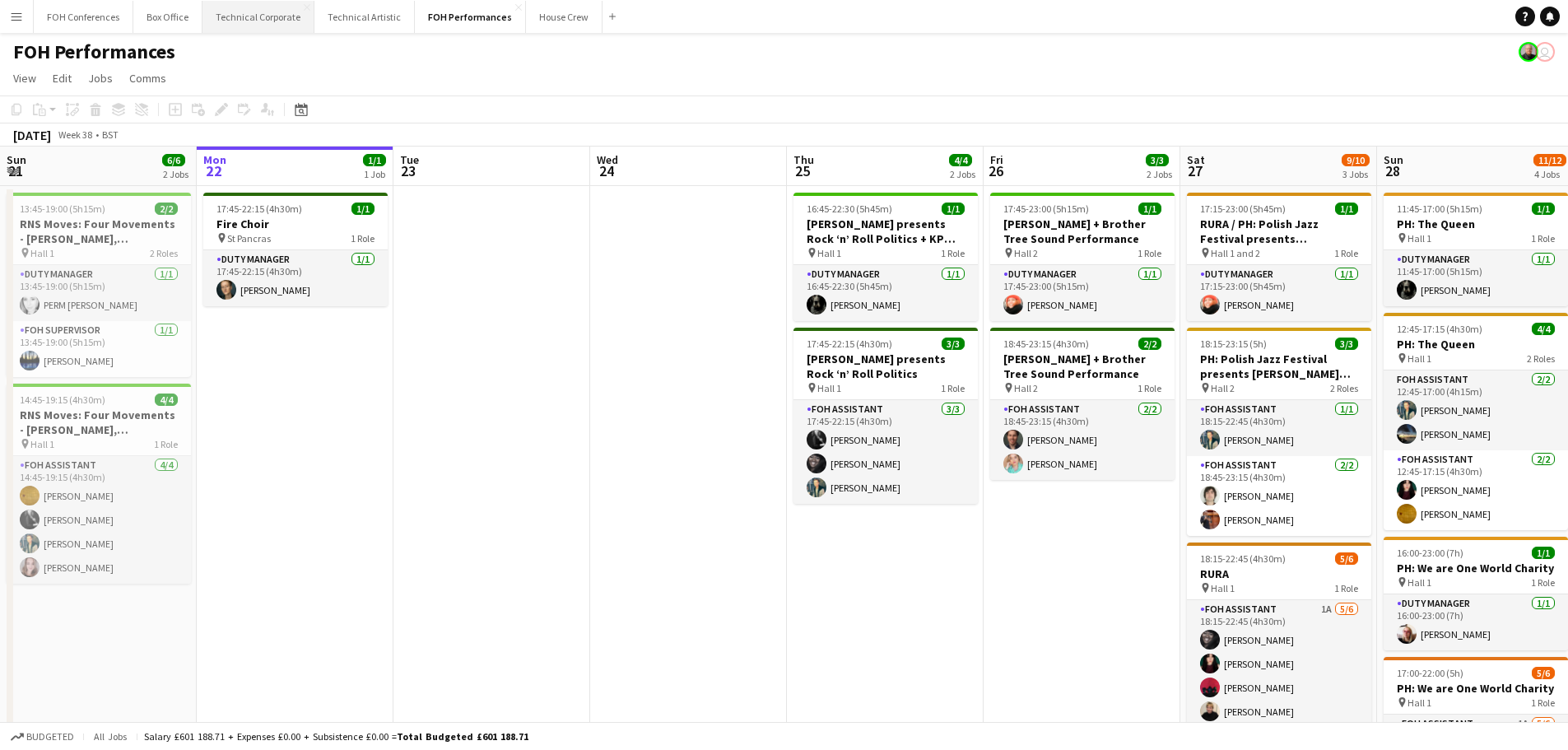
click at [265, 18] on button "Technical Corporate Close" at bounding box center [258, 17] width 112 height 32
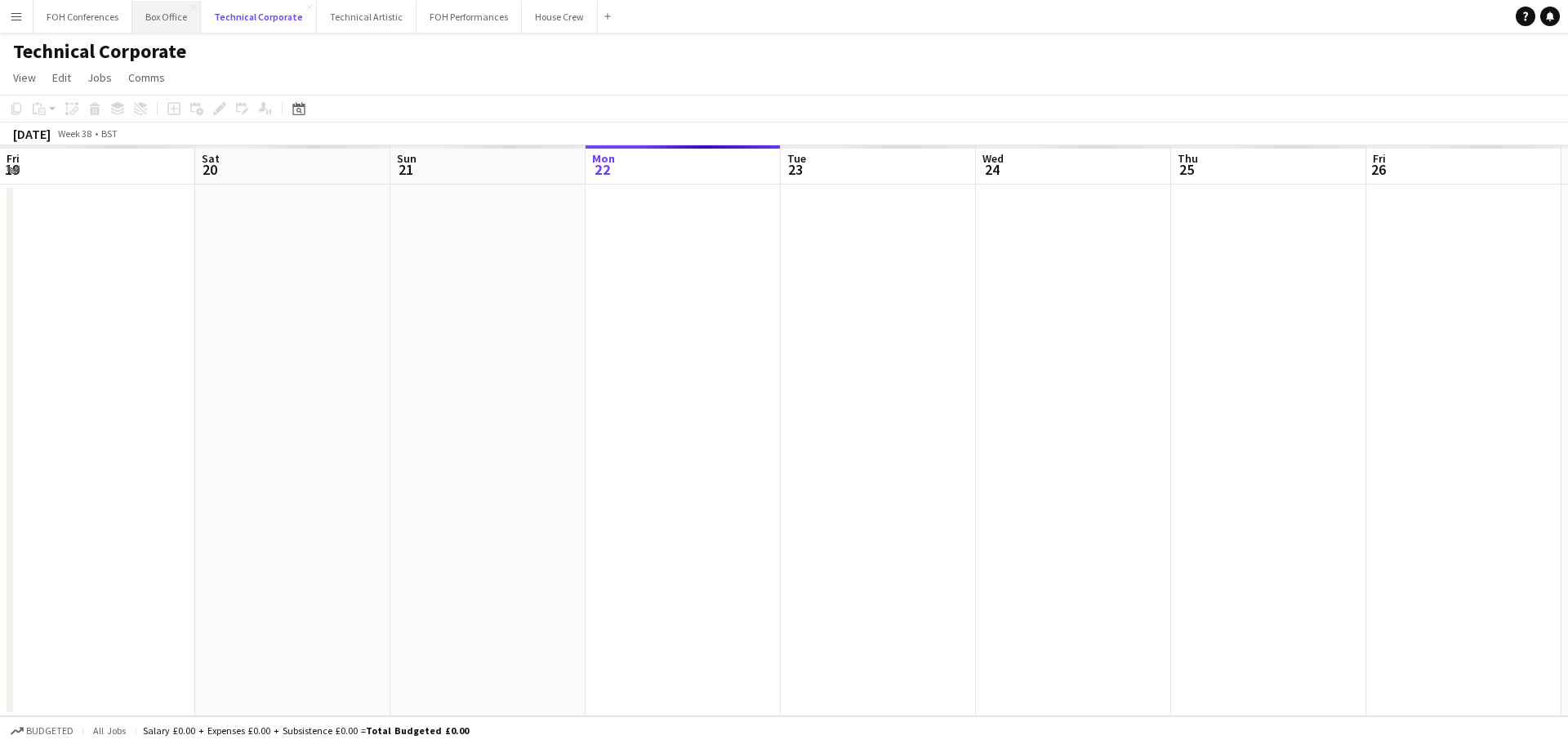
scroll to position [0, 390]
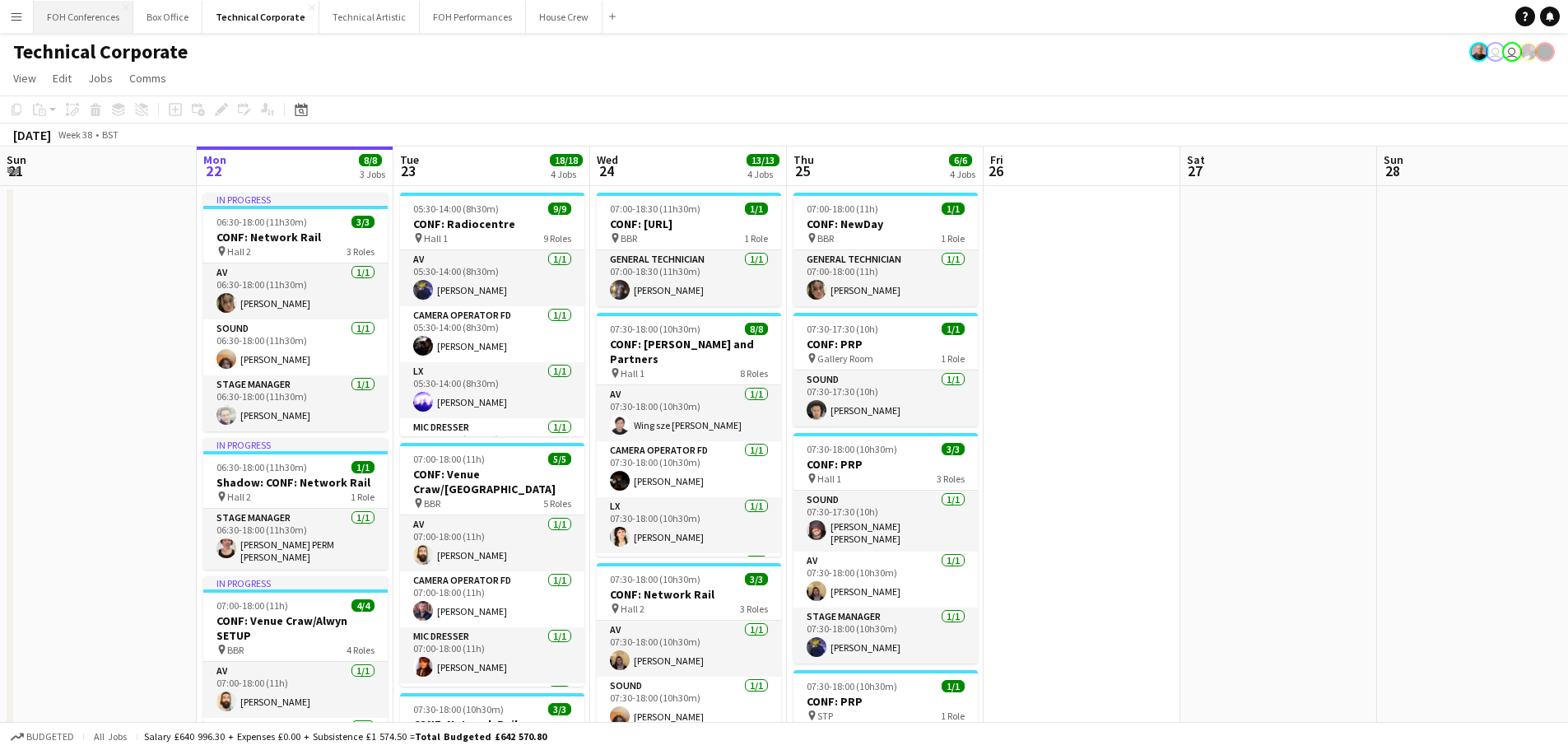
click at [100, 14] on button "FOH Conferences Close" at bounding box center [84, 17] width 100 height 32
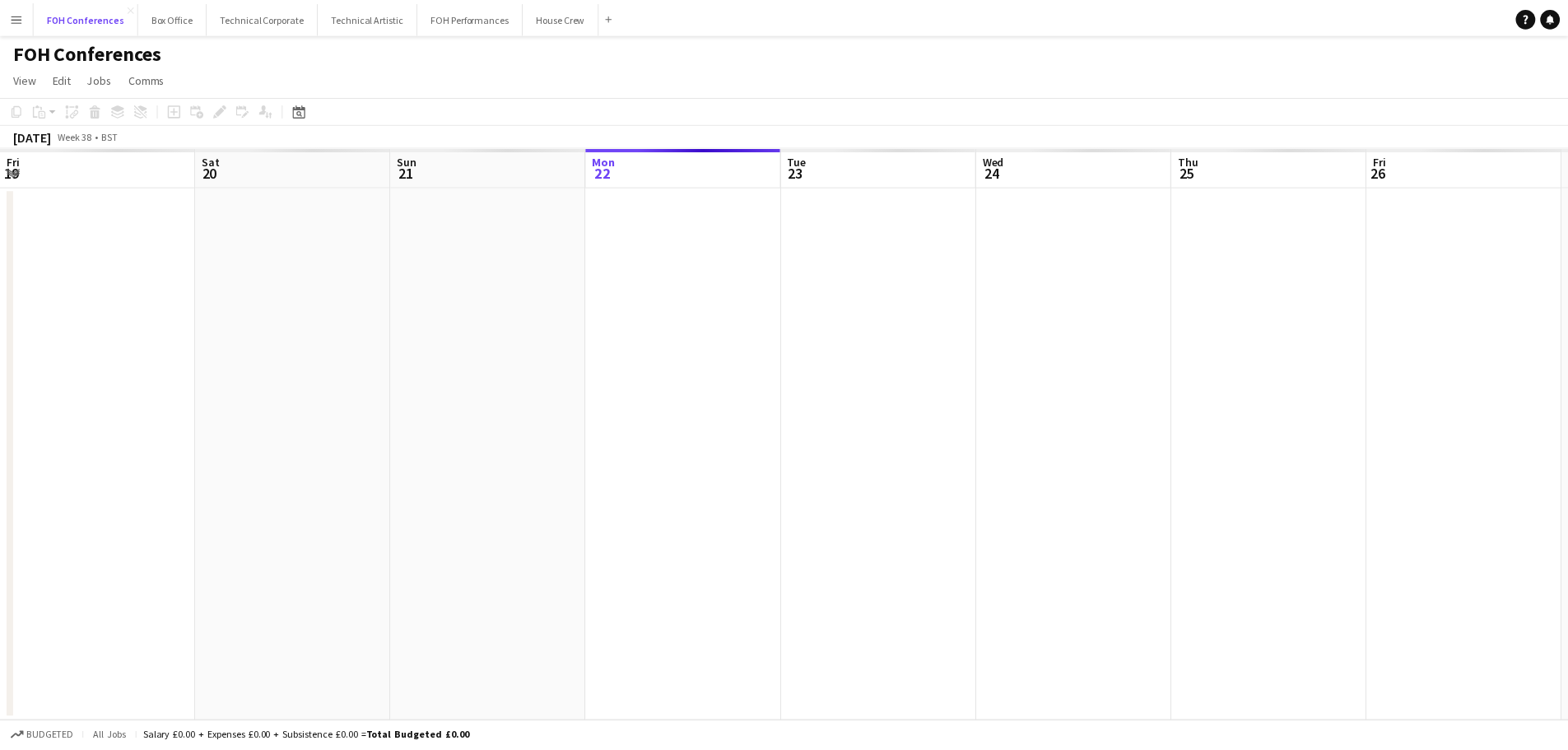
scroll to position [0, 393]
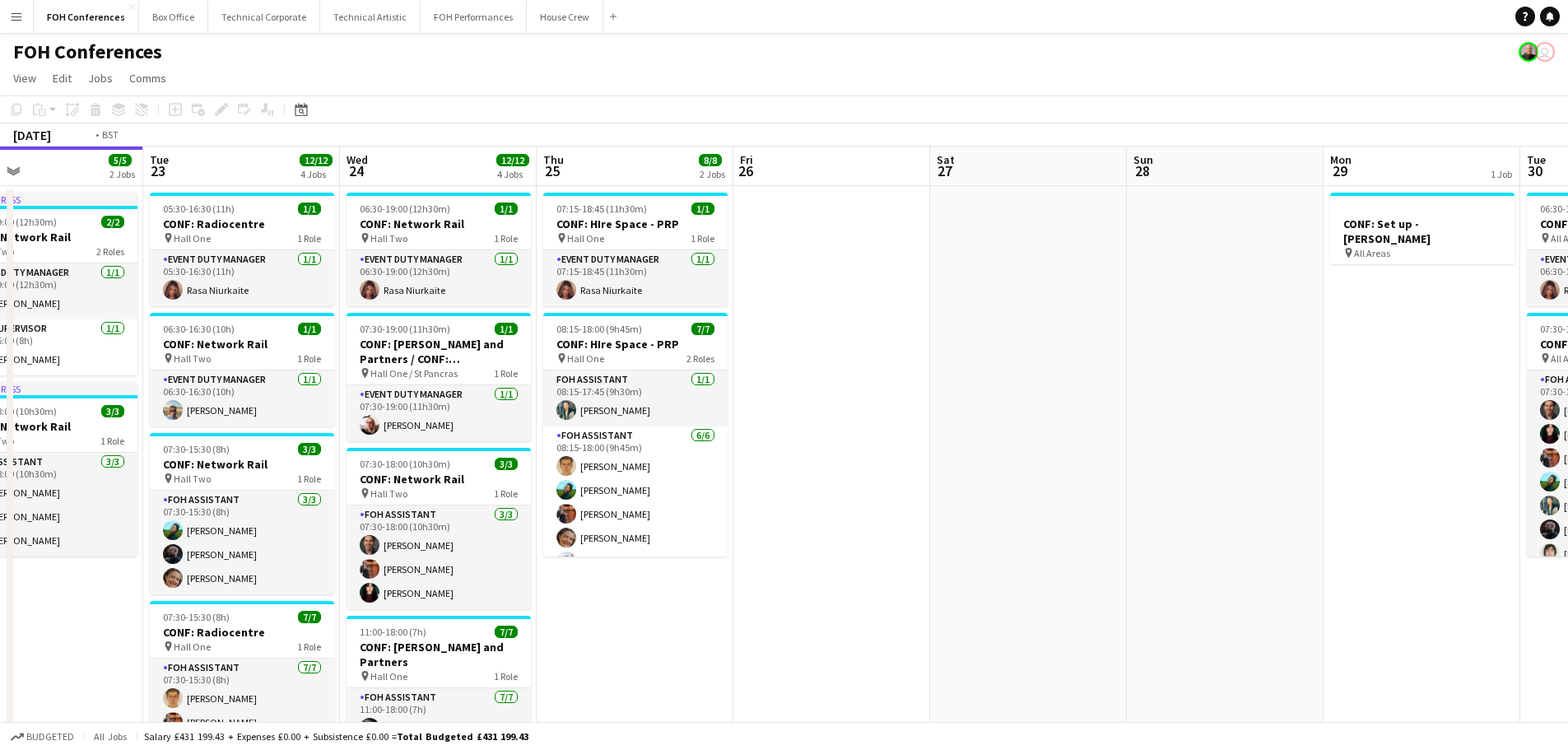
drag, startPoint x: 1289, startPoint y: 391, endPoint x: 290, endPoint y: 374, distance: 999.1
click at [274, 378] on app-calendar-viewport "Fri 19 Sat 20 Sun 21 Mon 22 5/5 2 Jobs Tue 23 12/12 4 Jobs Wed 24 12/12 4 Jobs …" at bounding box center [784, 522] width 1568 height 750
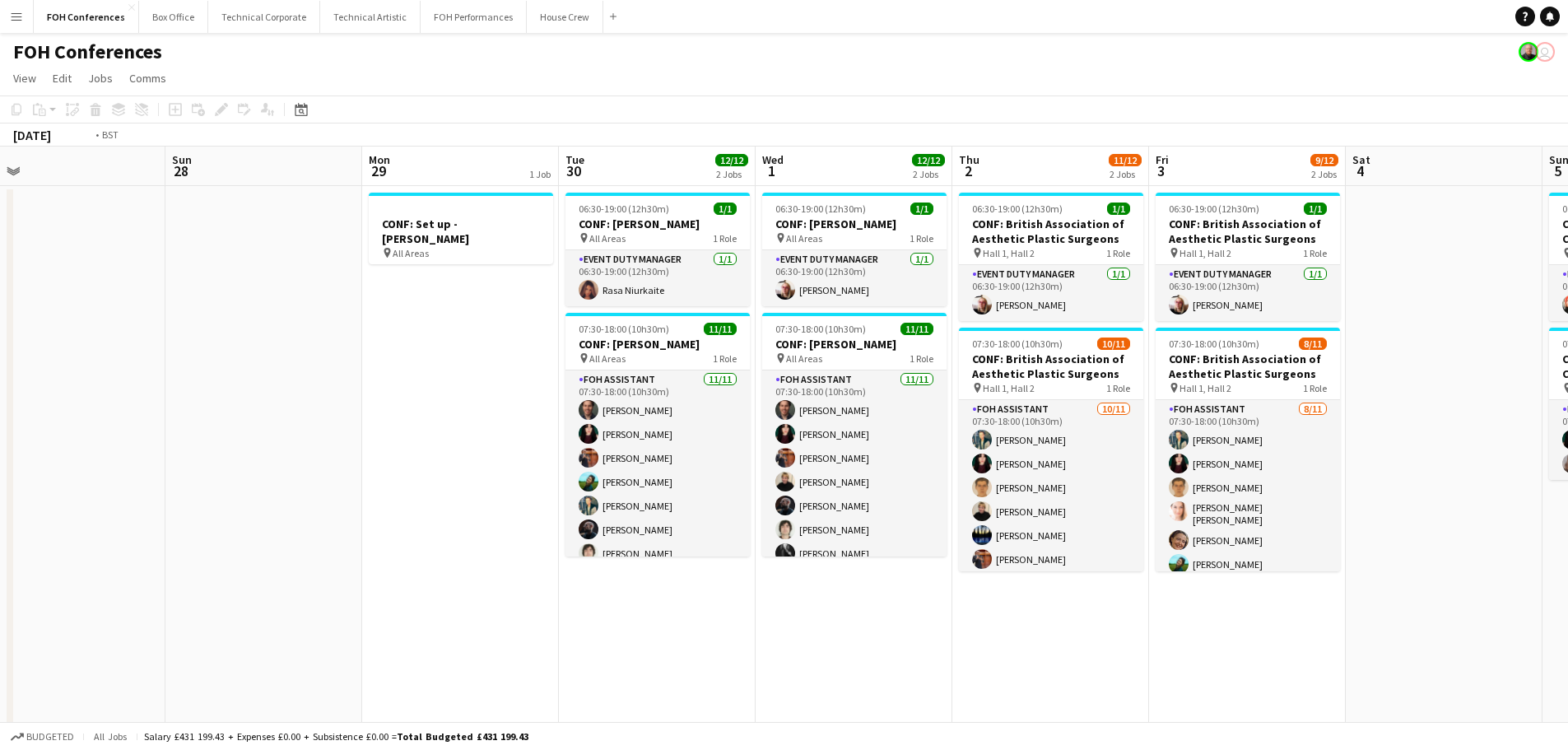
scroll to position [0, 623]
drag, startPoint x: 664, startPoint y: 435, endPoint x: 261, endPoint y: 431, distance: 403.0
click at [261, 431] on app-calendar-viewport "Wed 24 12/12 4 Jobs Thu 25 8/8 2 Jobs Fri 26 Sat 27 Sun 28 Mon 29 1 Job Tue 30 …" at bounding box center [784, 522] width 1568 height 750
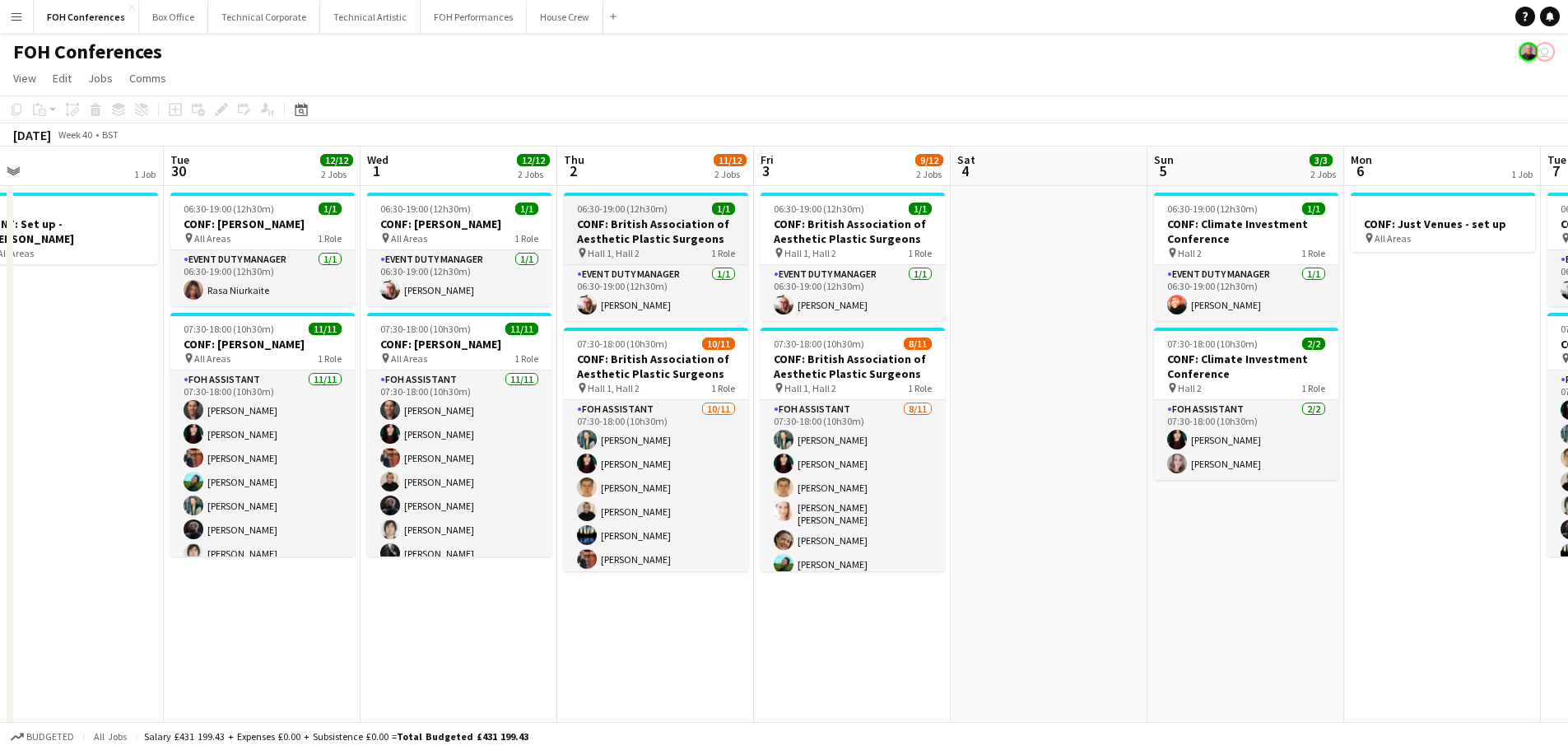
click at [606, 228] on h3 "CONF: British Association of Aesthetic Plastic Surgeons" at bounding box center [656, 231] width 184 height 30
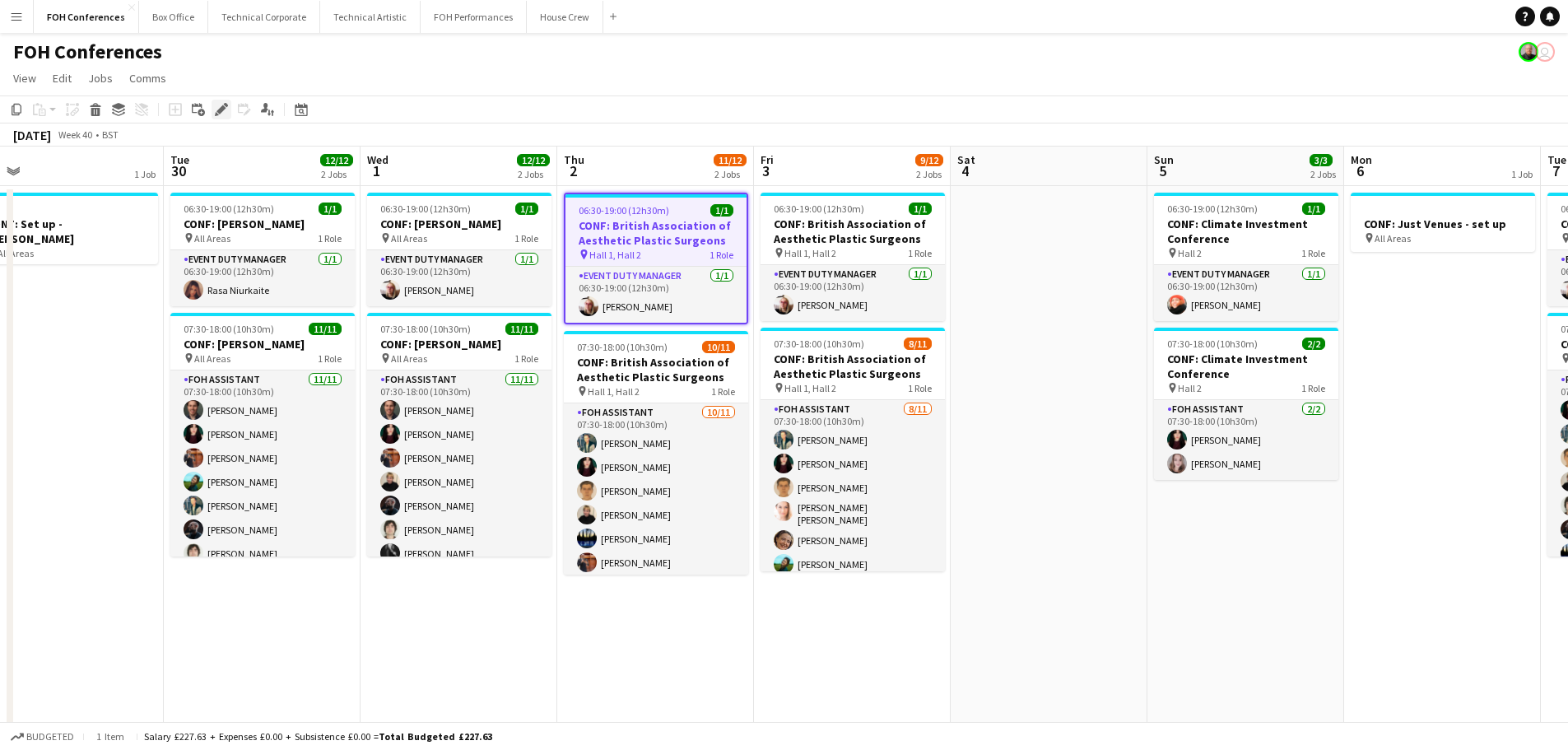
click at [222, 110] on icon at bounding box center [221, 110] width 9 height 9
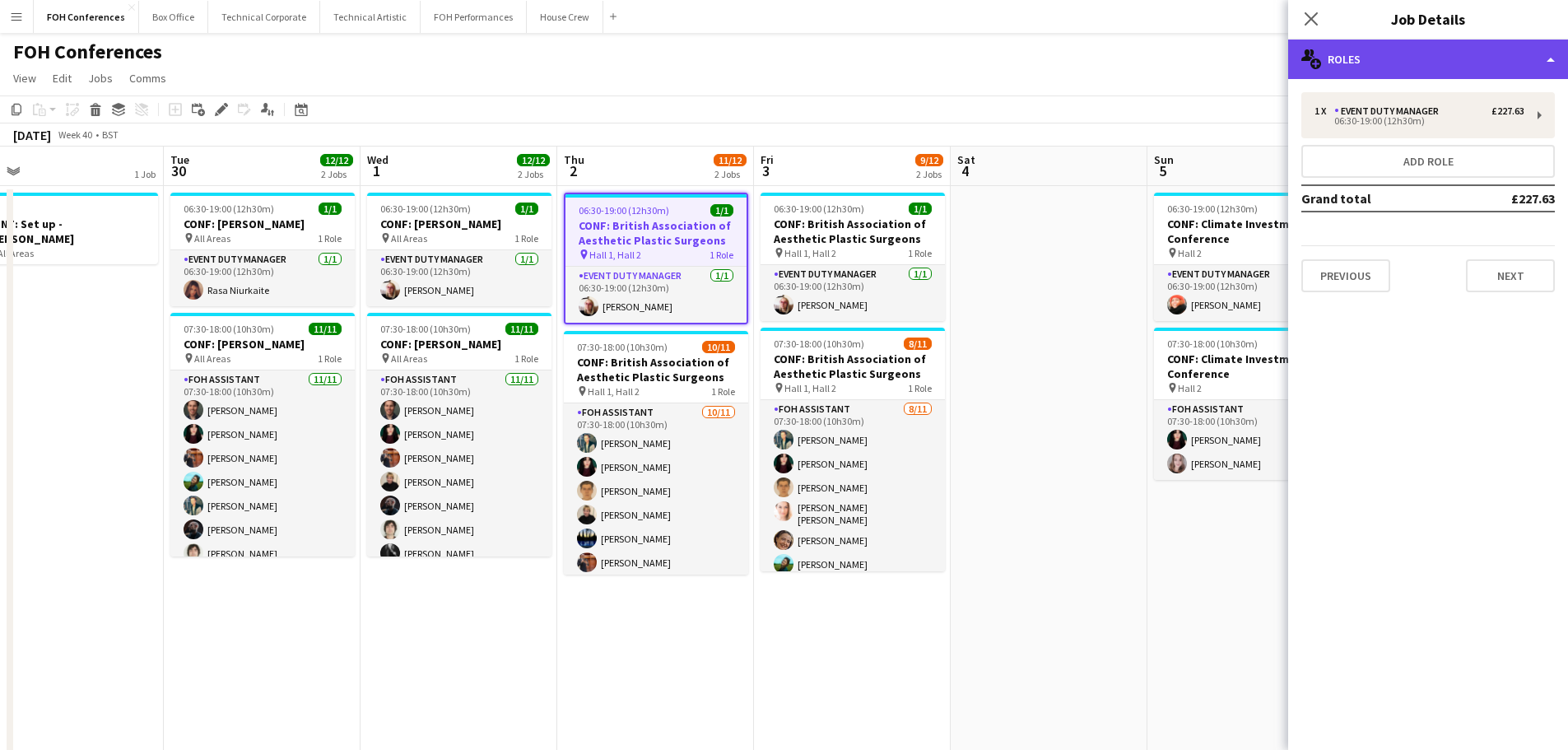
click at [1403, 59] on div "multiple-users-add Roles" at bounding box center [1428, 60] width 280 height 40
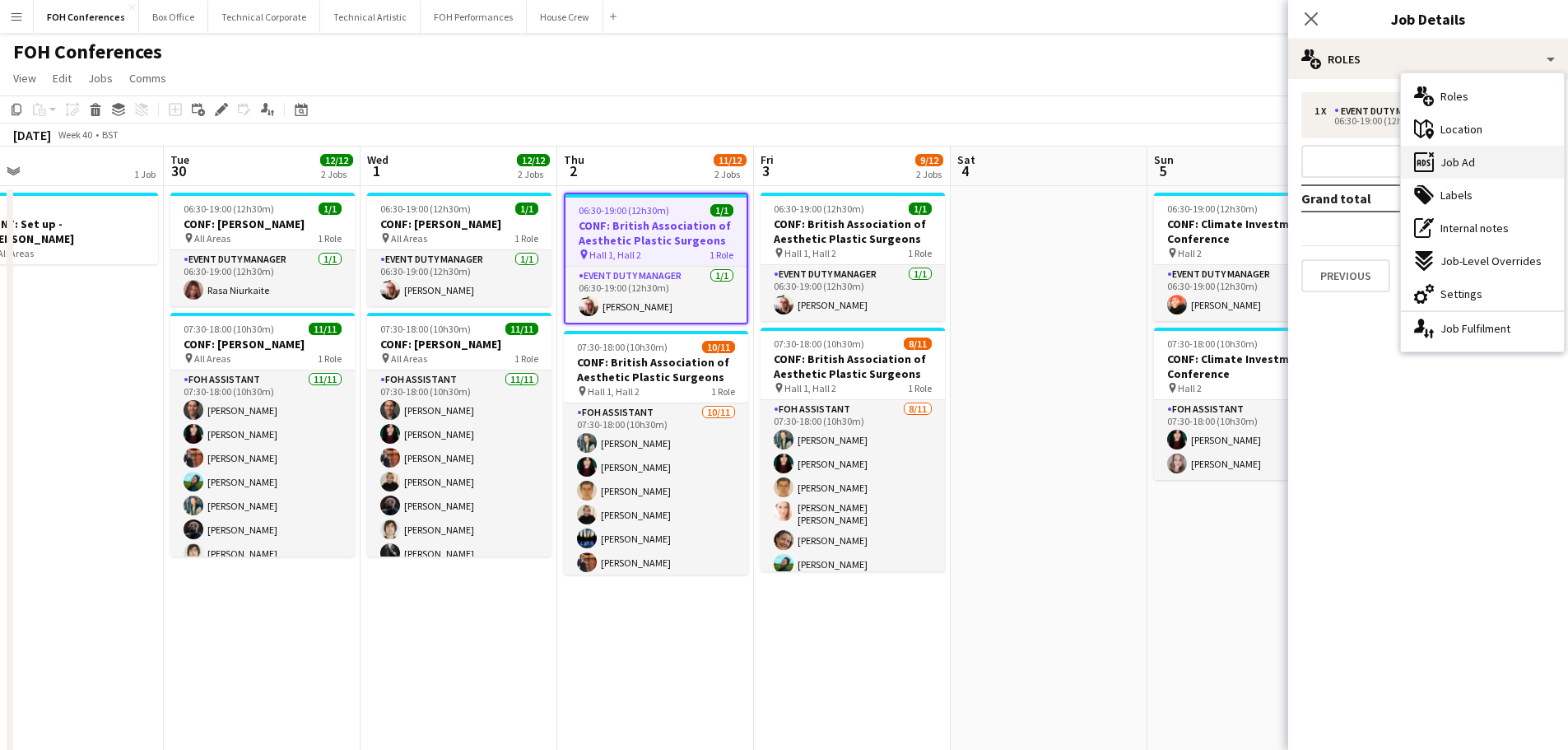
click at [1484, 168] on div "ads-window Job Ad" at bounding box center [1483, 163] width 163 height 33
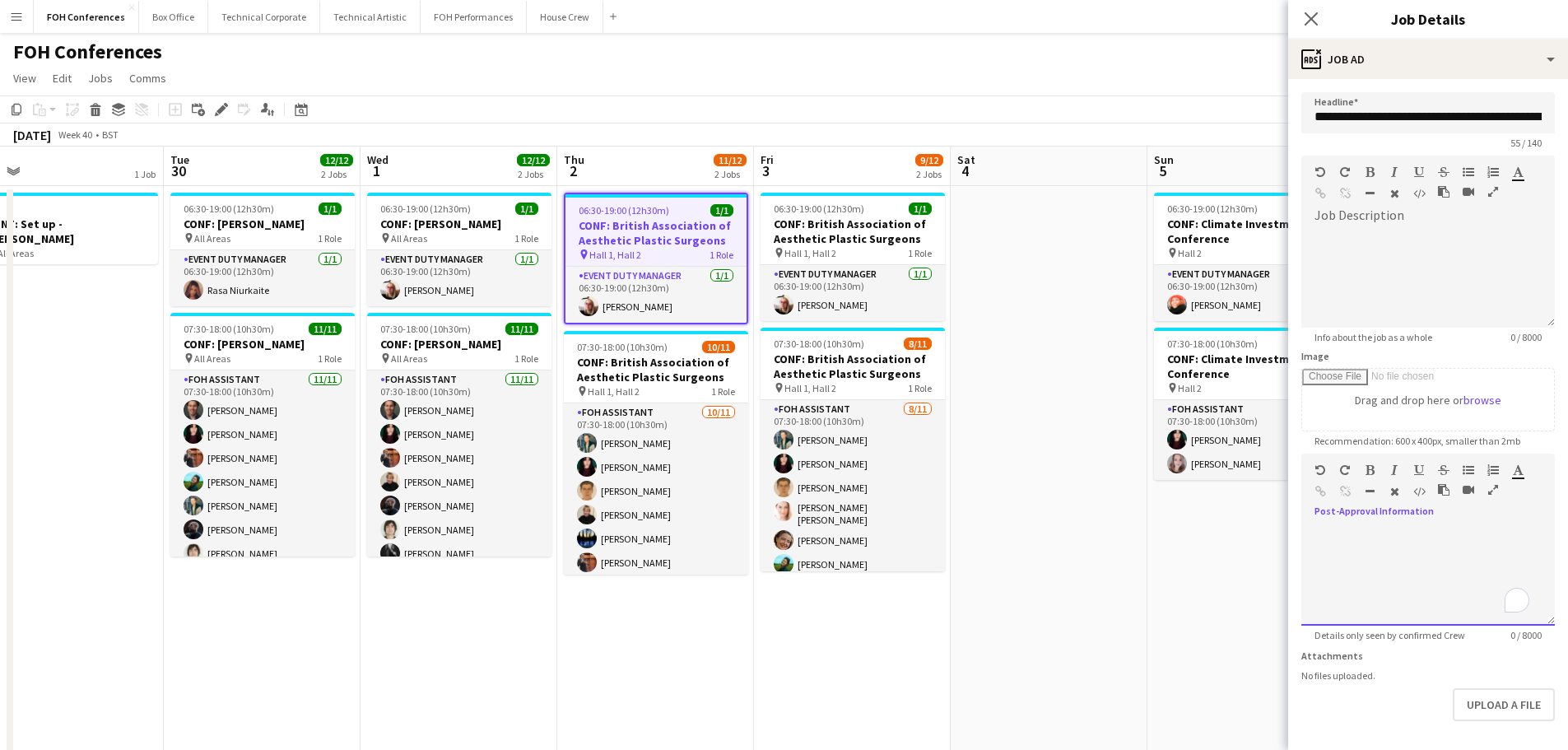
click at [1394, 509] on div "default Heading 1 Heading 2 Heading 3 Heading 4 Heading 5 Heading 6 Heading 7 P…" at bounding box center [1428, 485] width 254 height 61
paste div "To enrich screen reader interactions, please activate Accessibility in Grammarl…"
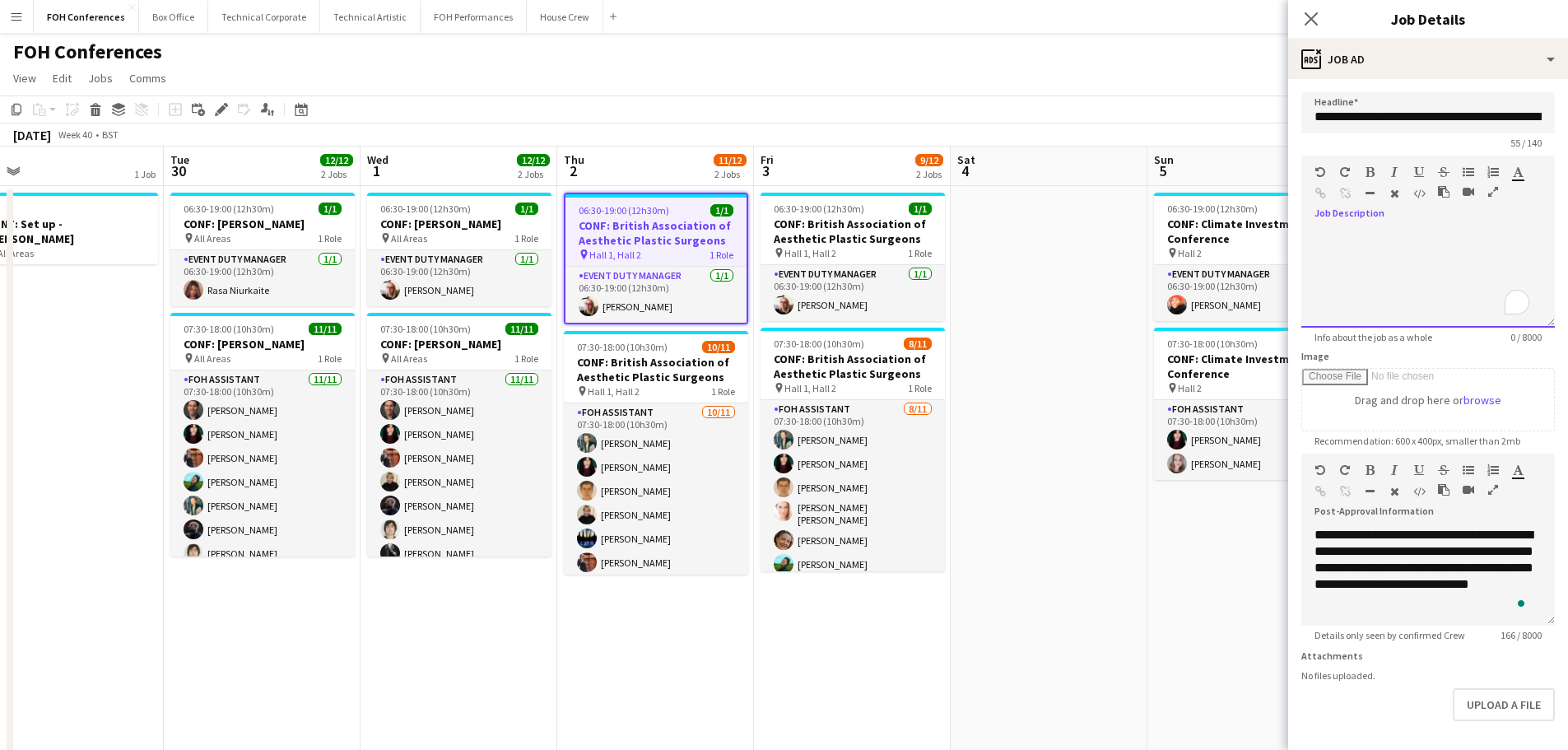
drag, startPoint x: 1332, startPoint y: 215, endPoint x: 1362, endPoint y: 223, distance: 31.0
click at [1362, 223] on div at bounding box center [1428, 272] width 254 height 110
paste div "To enrich screen reader interactions, please activate Accessibility in Grammarl…"
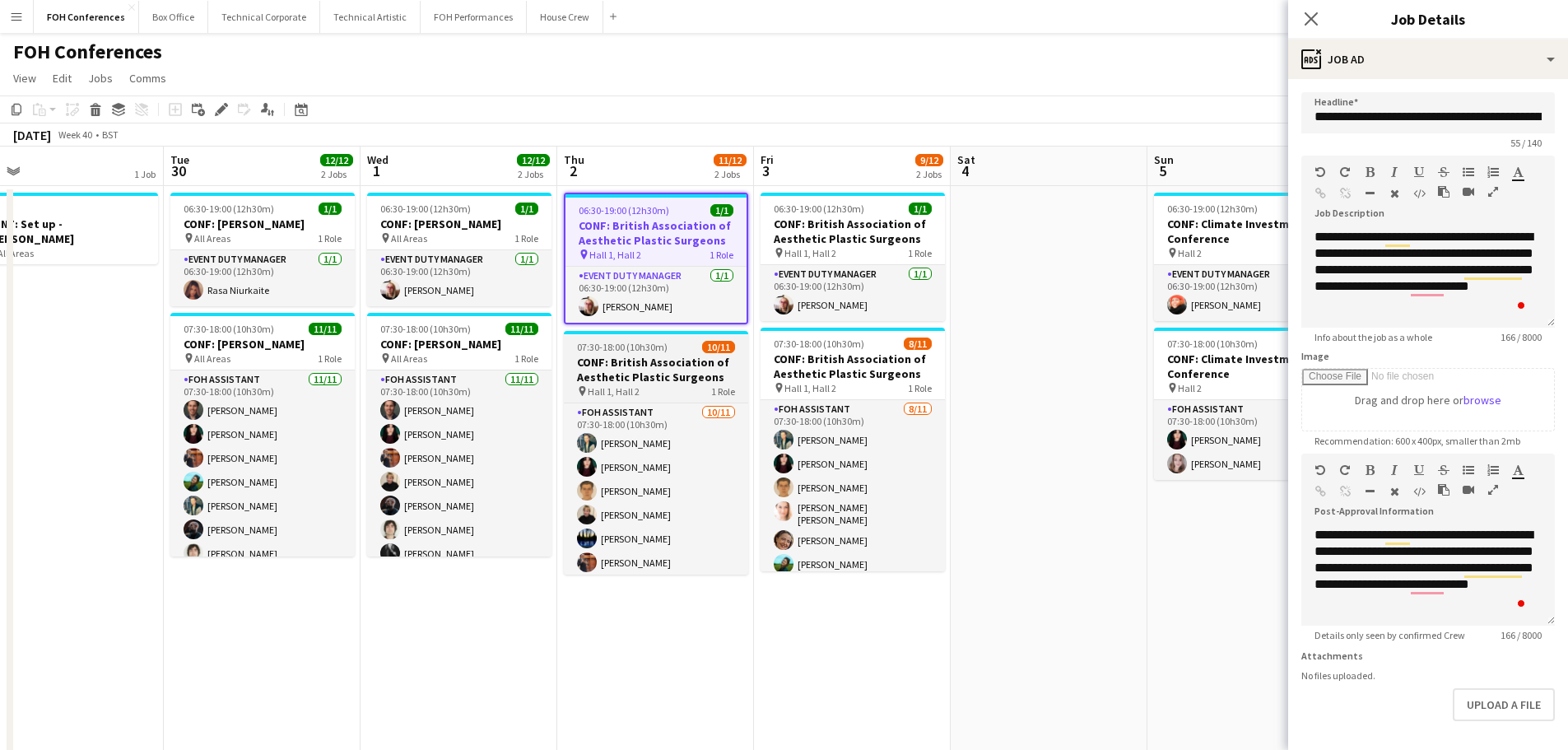
drag, startPoint x: 621, startPoint y: 366, endPoint x: 710, endPoint y: 358, distance: 89.4
click at [622, 365] on h3 "CONF: British Association of Aesthetic Plastic Surgeons" at bounding box center [656, 370] width 184 height 30
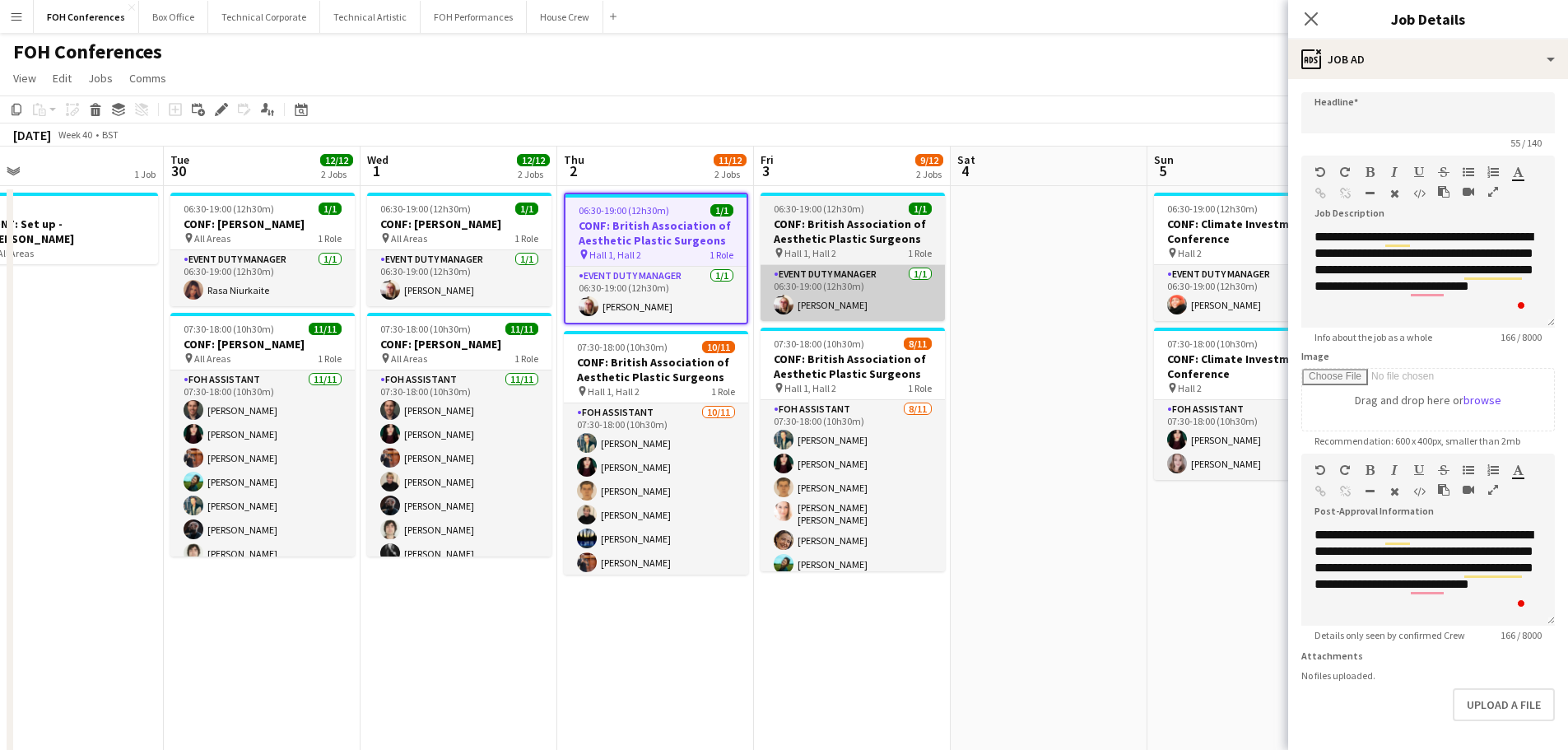
scroll to position [0, 621]
type input "**********"
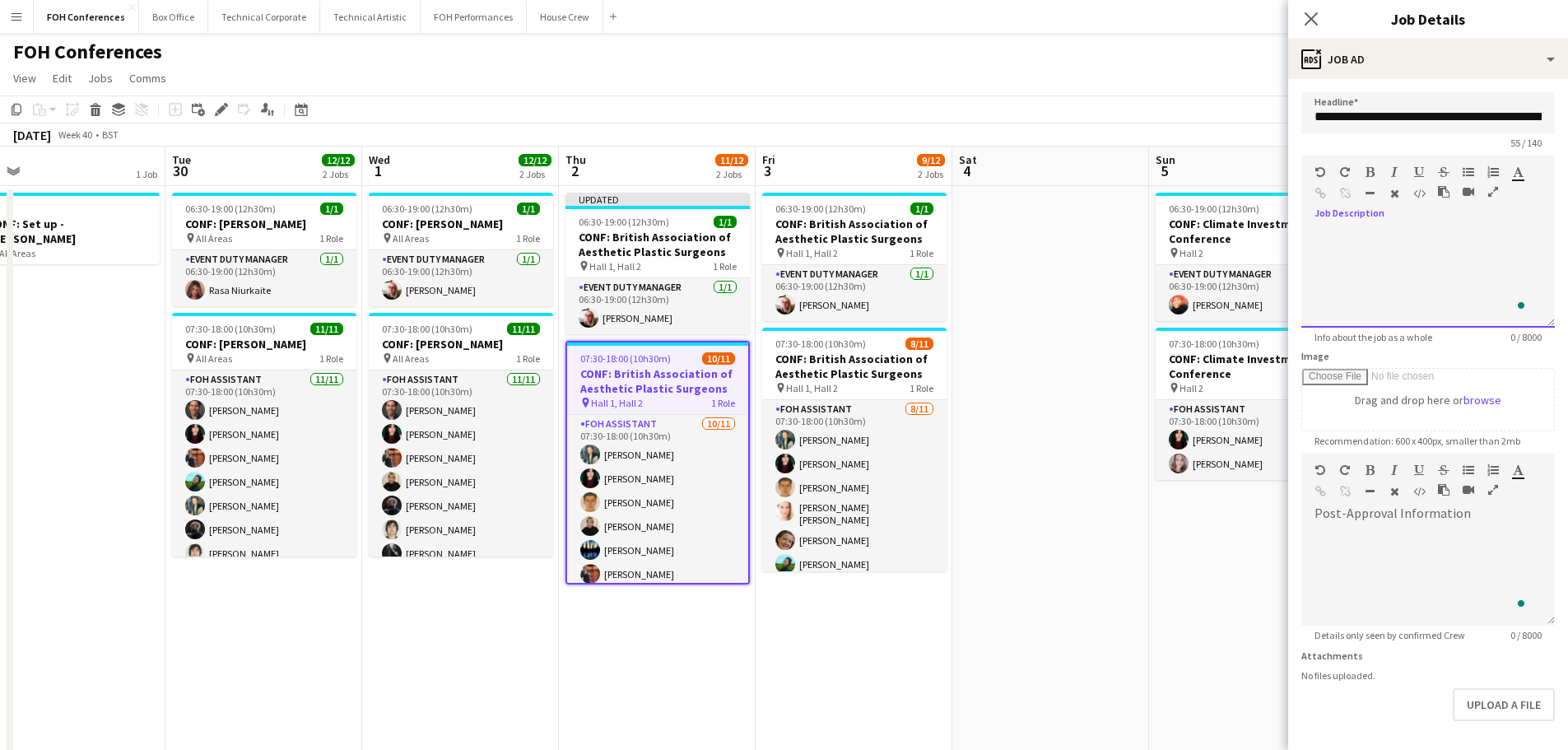
click at [1346, 232] on div "To enrich screen reader interactions, please activate Accessibility in Grammarl…" at bounding box center [1428, 278] width 254 height 99
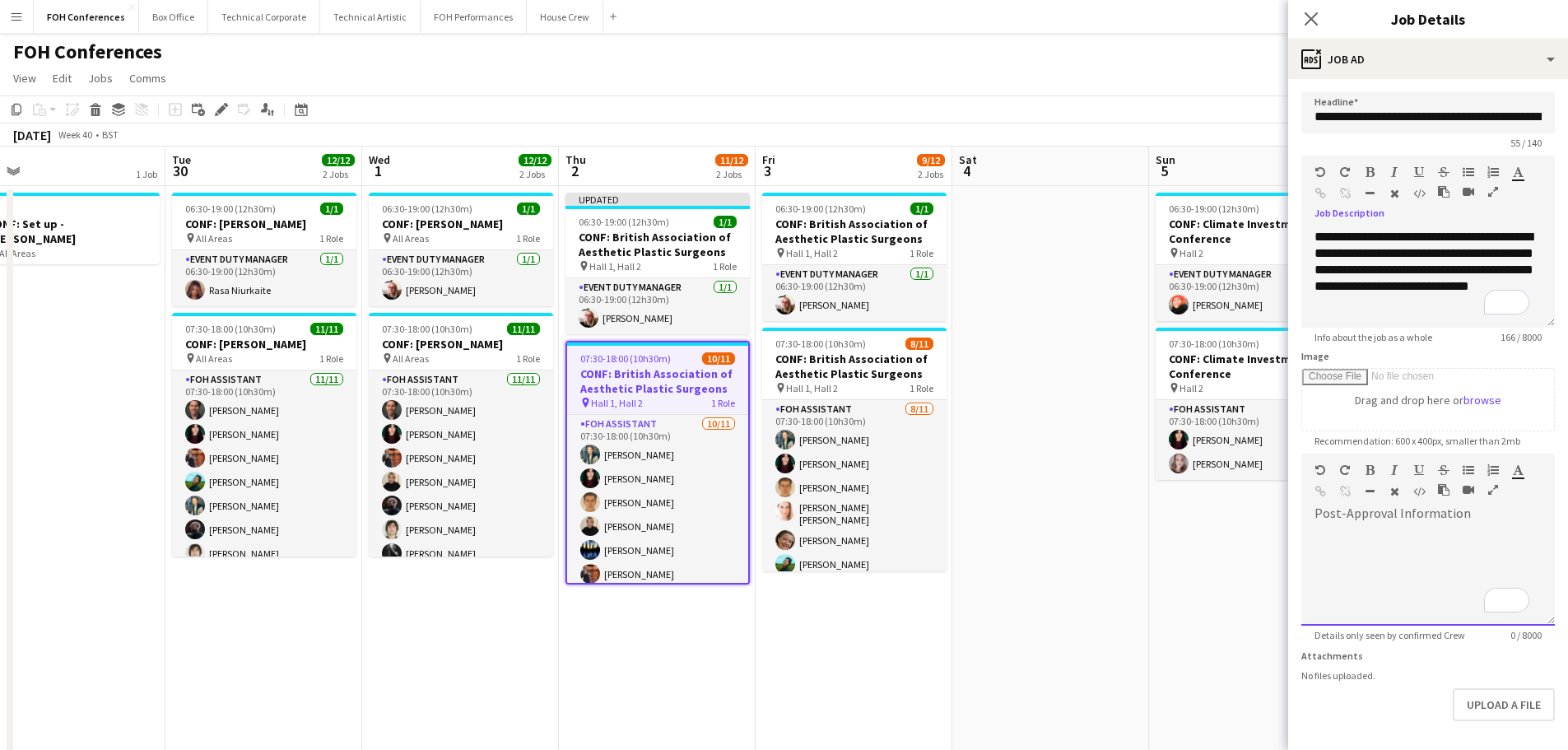
click at [1346, 539] on div "To enrich screen reader interactions, please activate Accessibility in Grammarl…" at bounding box center [1428, 576] width 254 height 99
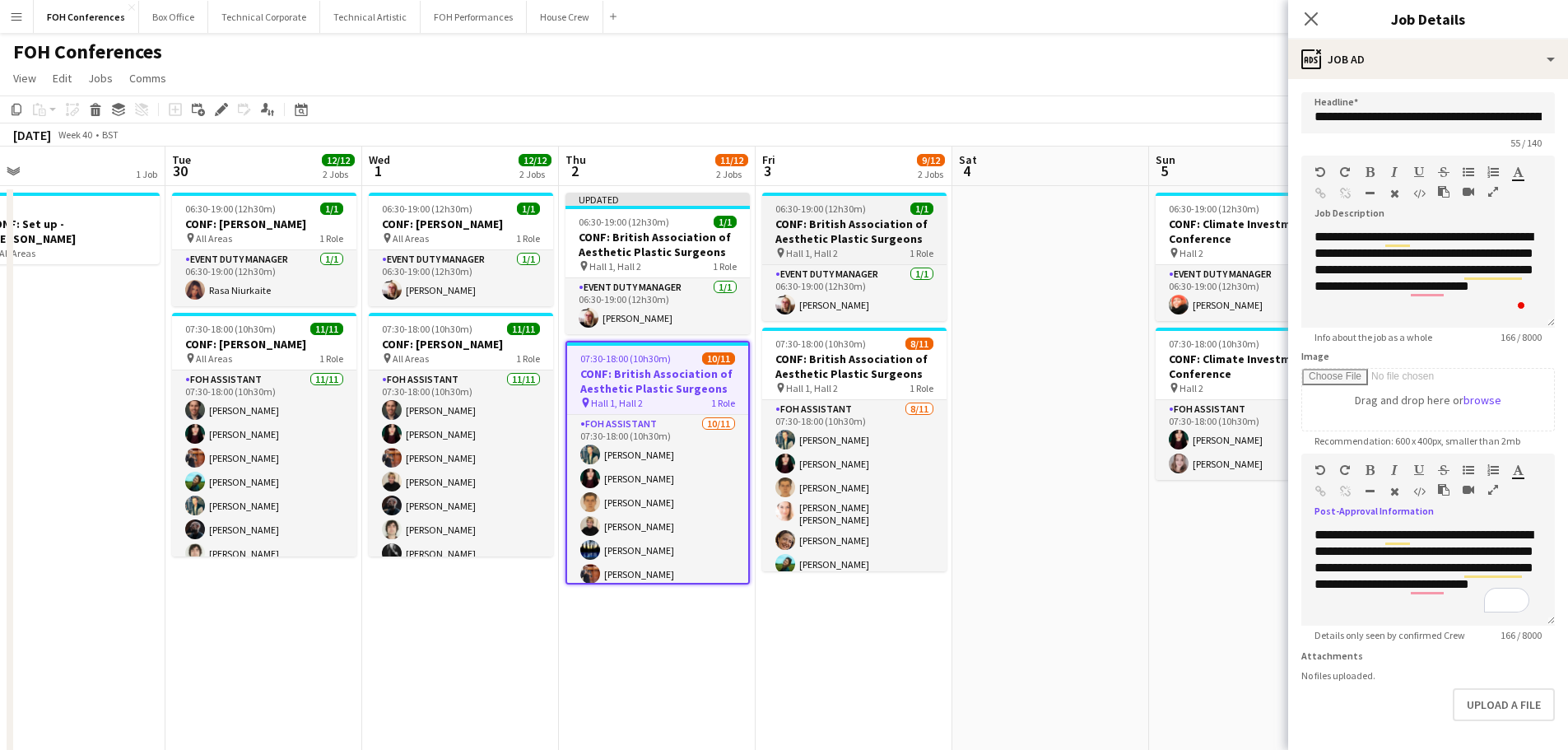
click at [821, 233] on h3 "CONF: British Association of Aesthetic Plastic Surgeons" at bounding box center [855, 231] width 184 height 30
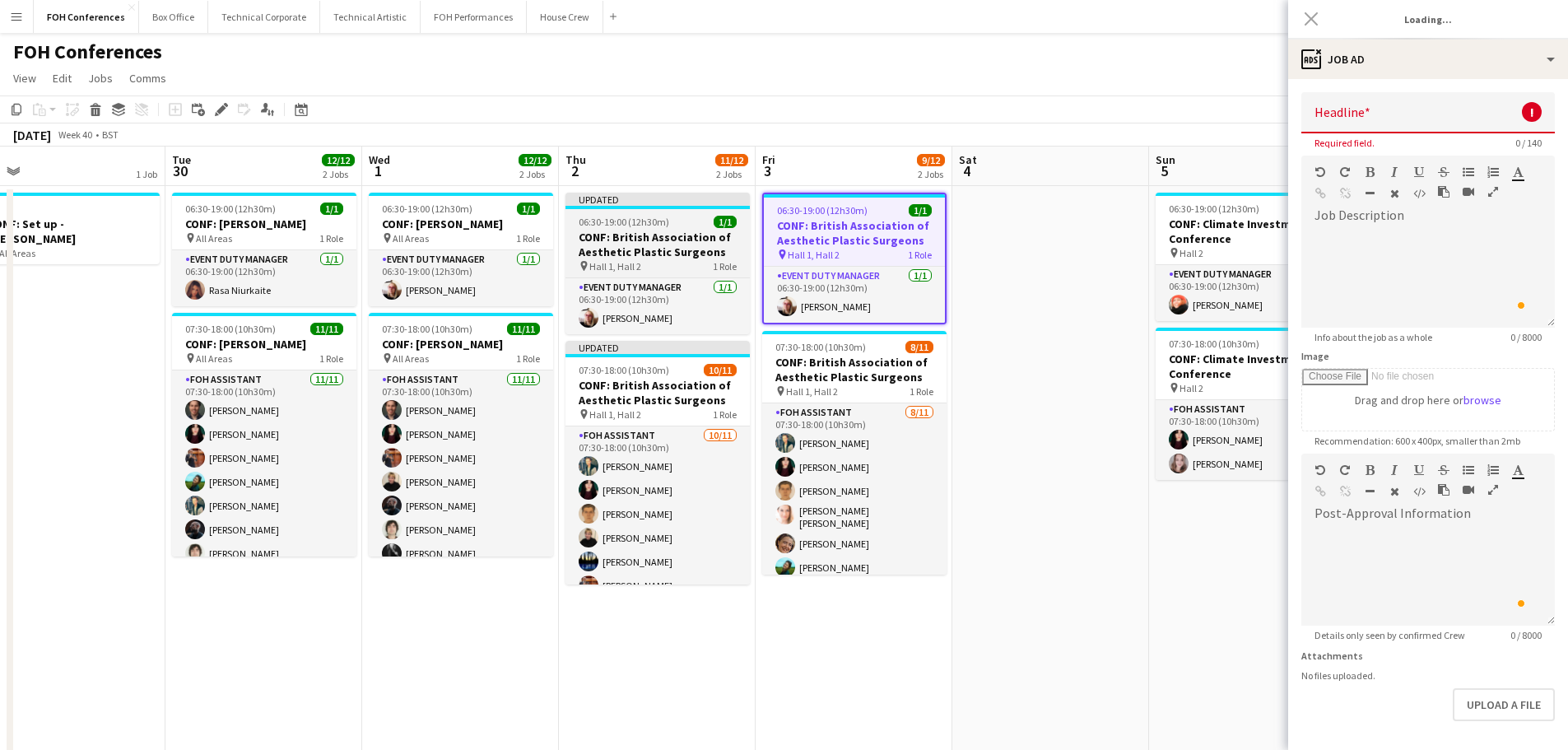
type input "**********"
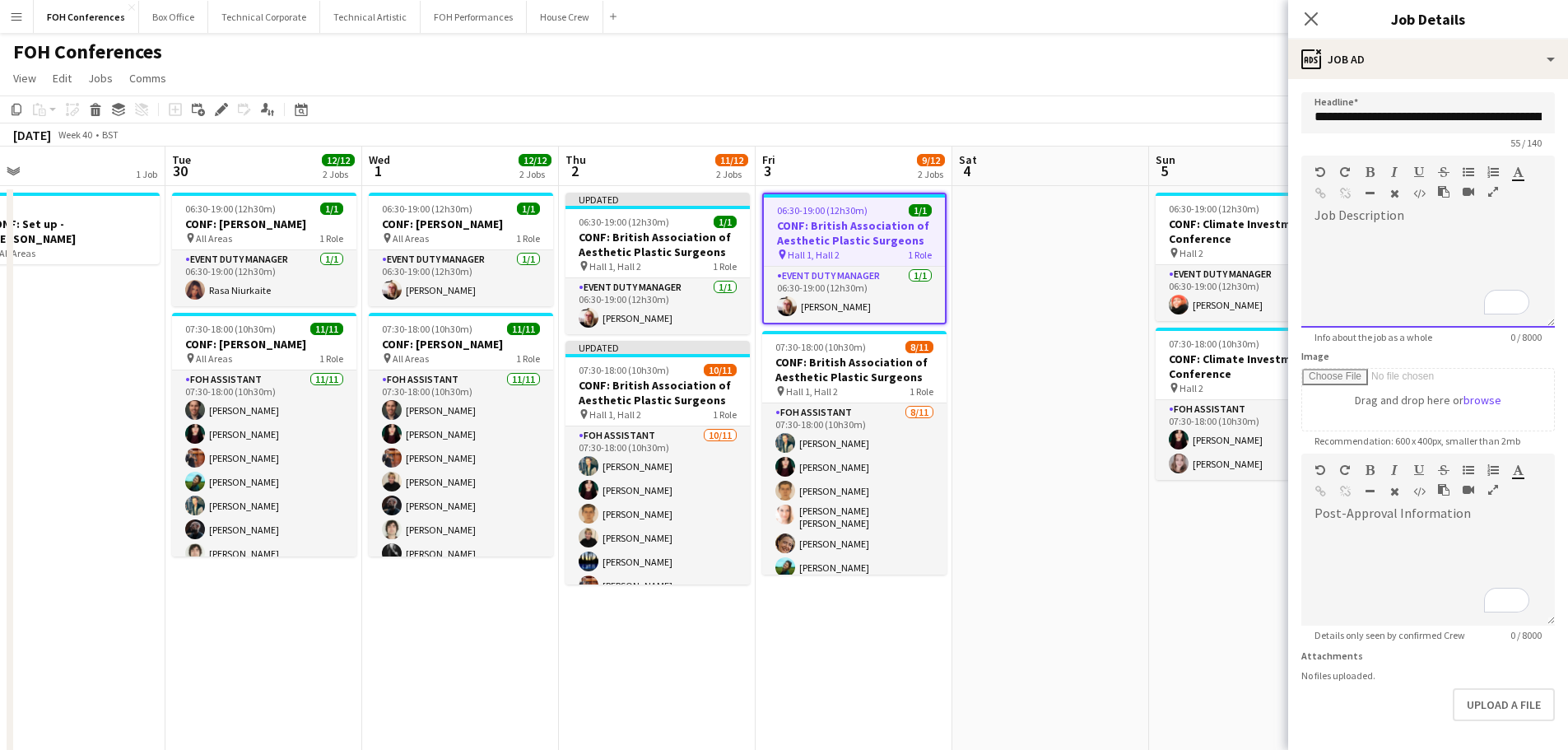
click at [1347, 234] on div "To enrich screen reader interactions, please activate Accessibility in Grammarl…" at bounding box center [1428, 278] width 254 height 99
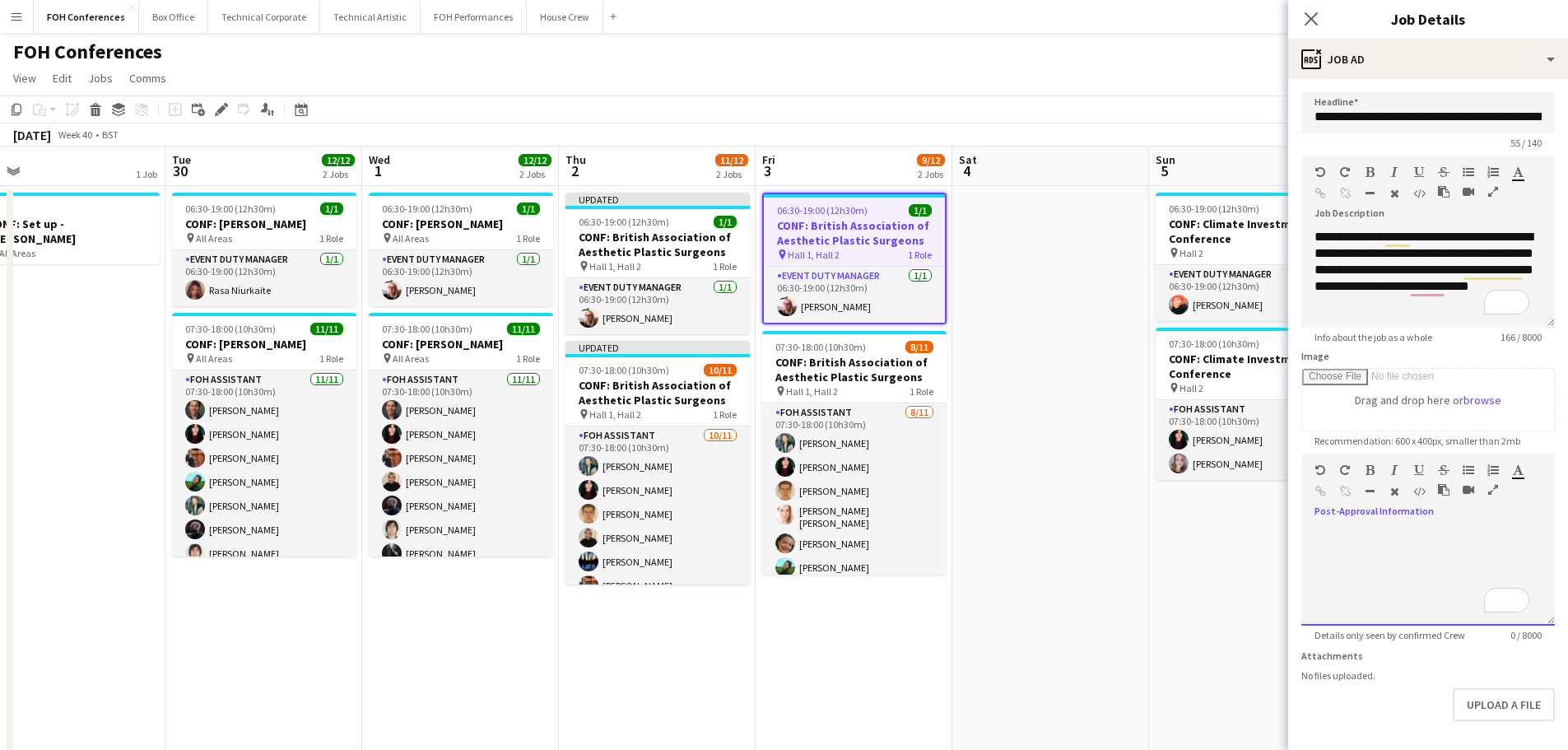
click at [1339, 521] on div at bounding box center [1428, 570] width 254 height 110
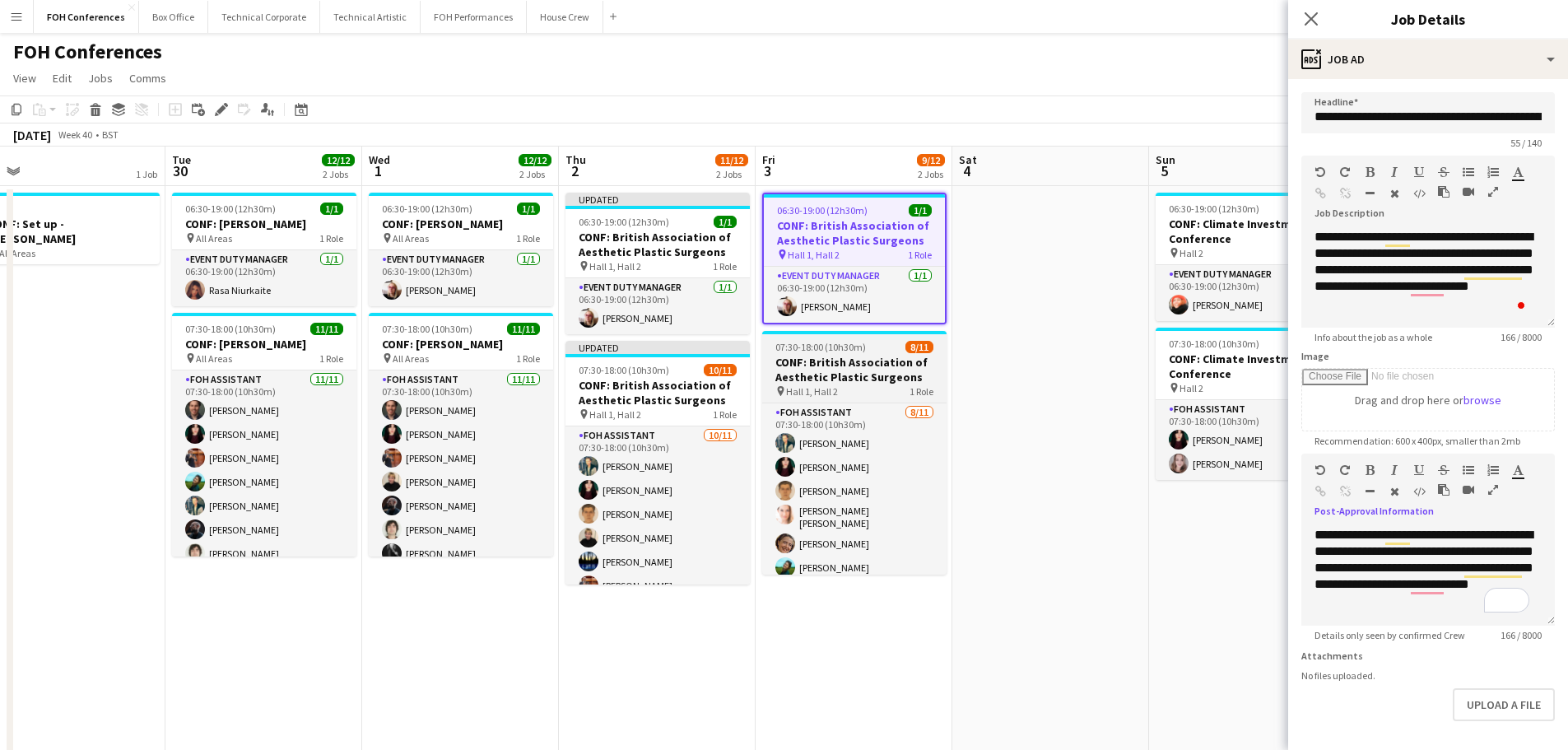
click at [835, 376] on h3 "CONF: British Association of Aesthetic Plastic Surgeons" at bounding box center [855, 370] width 184 height 30
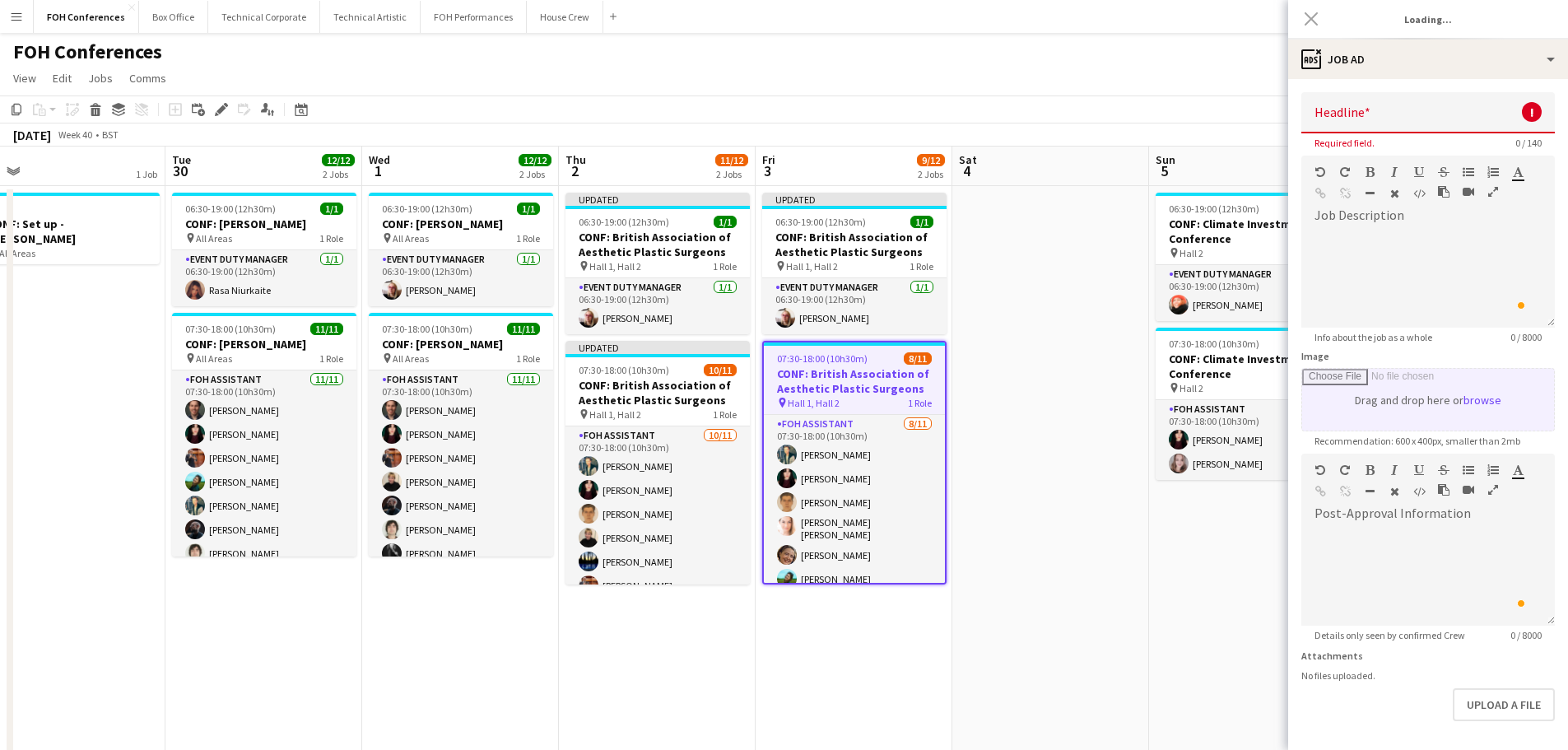
type input "**********"
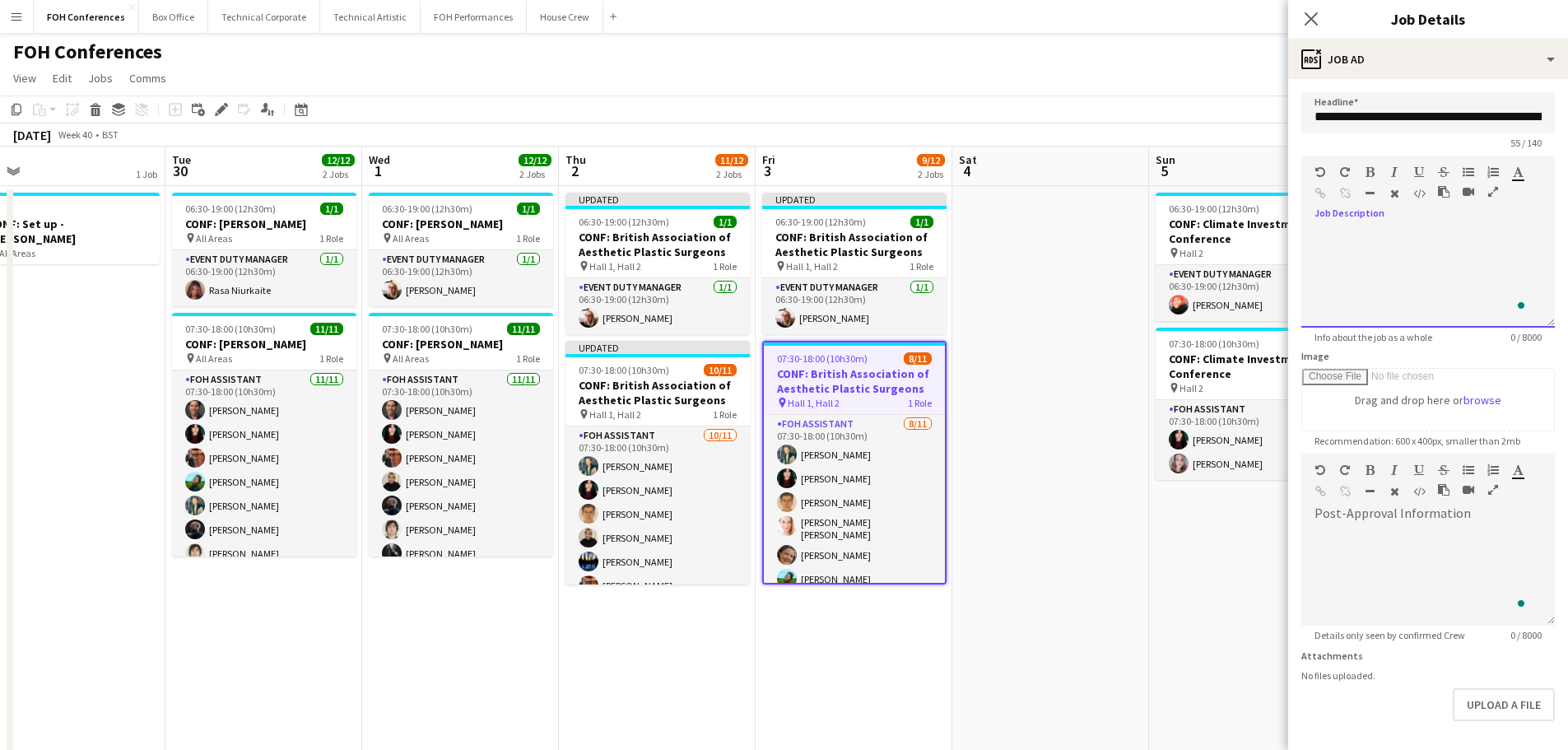
click at [1327, 244] on div "To enrich screen reader interactions, please activate Accessibility in Grammarl…" at bounding box center [1428, 278] width 254 height 99
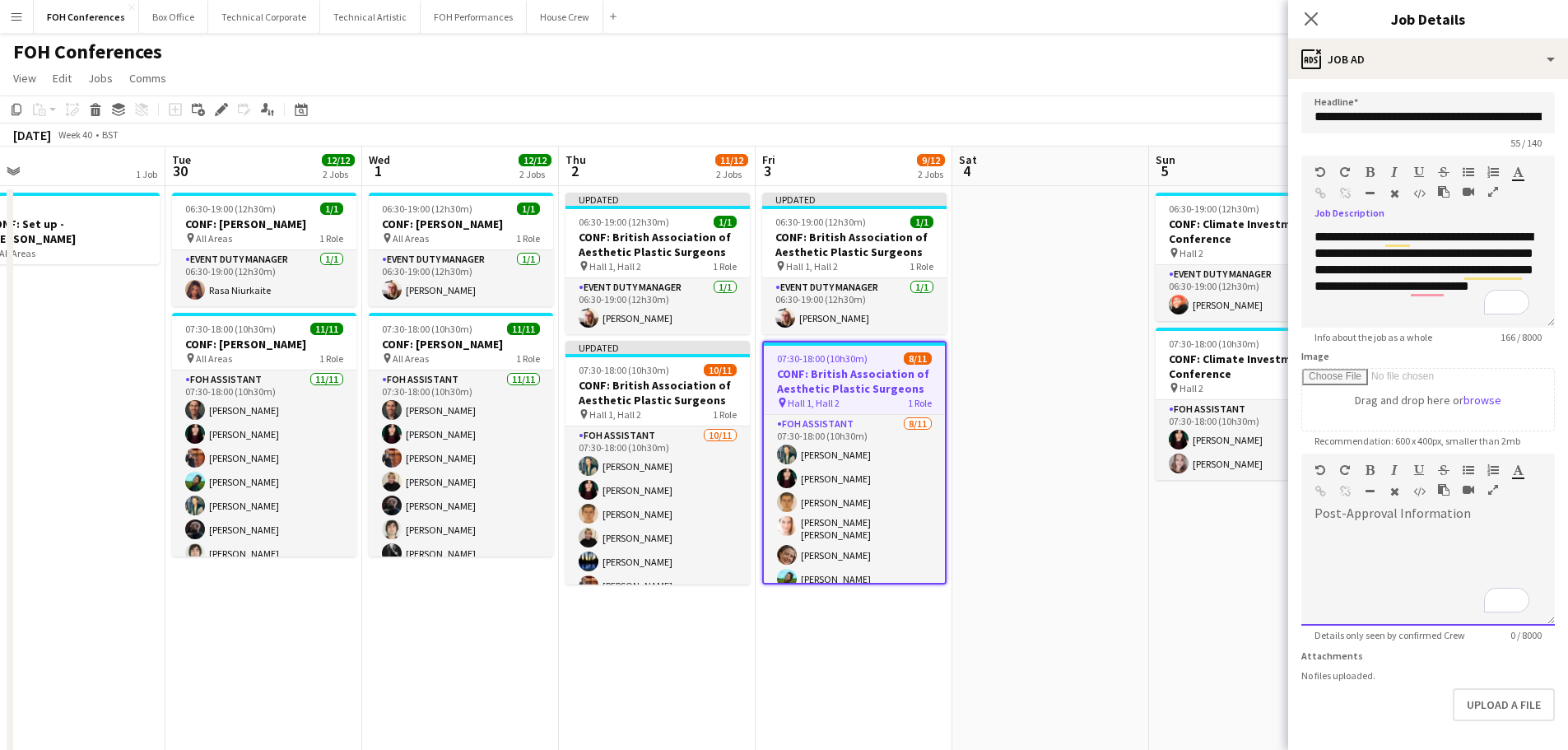
click at [1336, 542] on div "To enrich screen reader interactions, please activate Accessibility in Grammarl…" at bounding box center [1428, 576] width 254 height 99
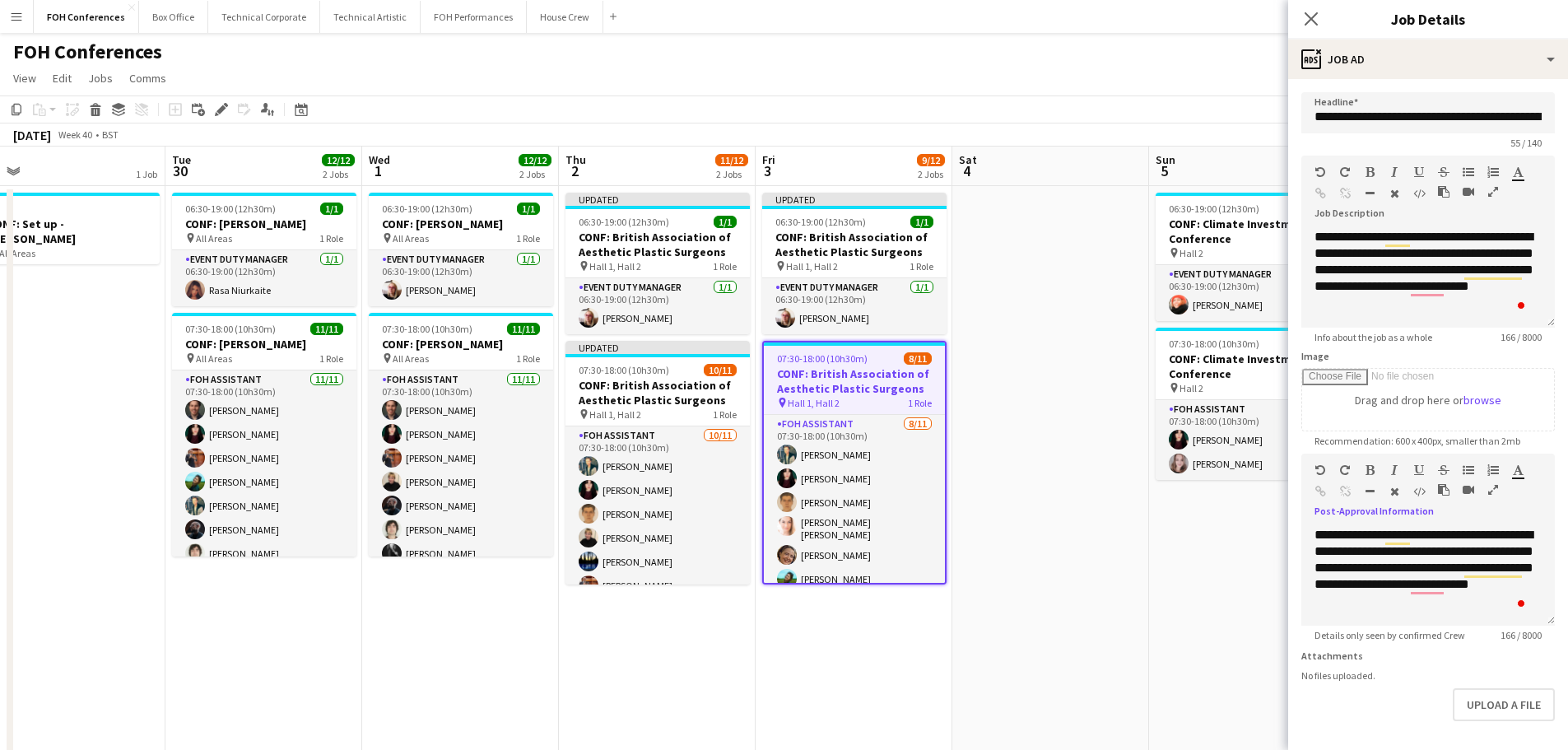
click at [1131, 548] on app-date-cell at bounding box center [1050, 541] width 197 height 710
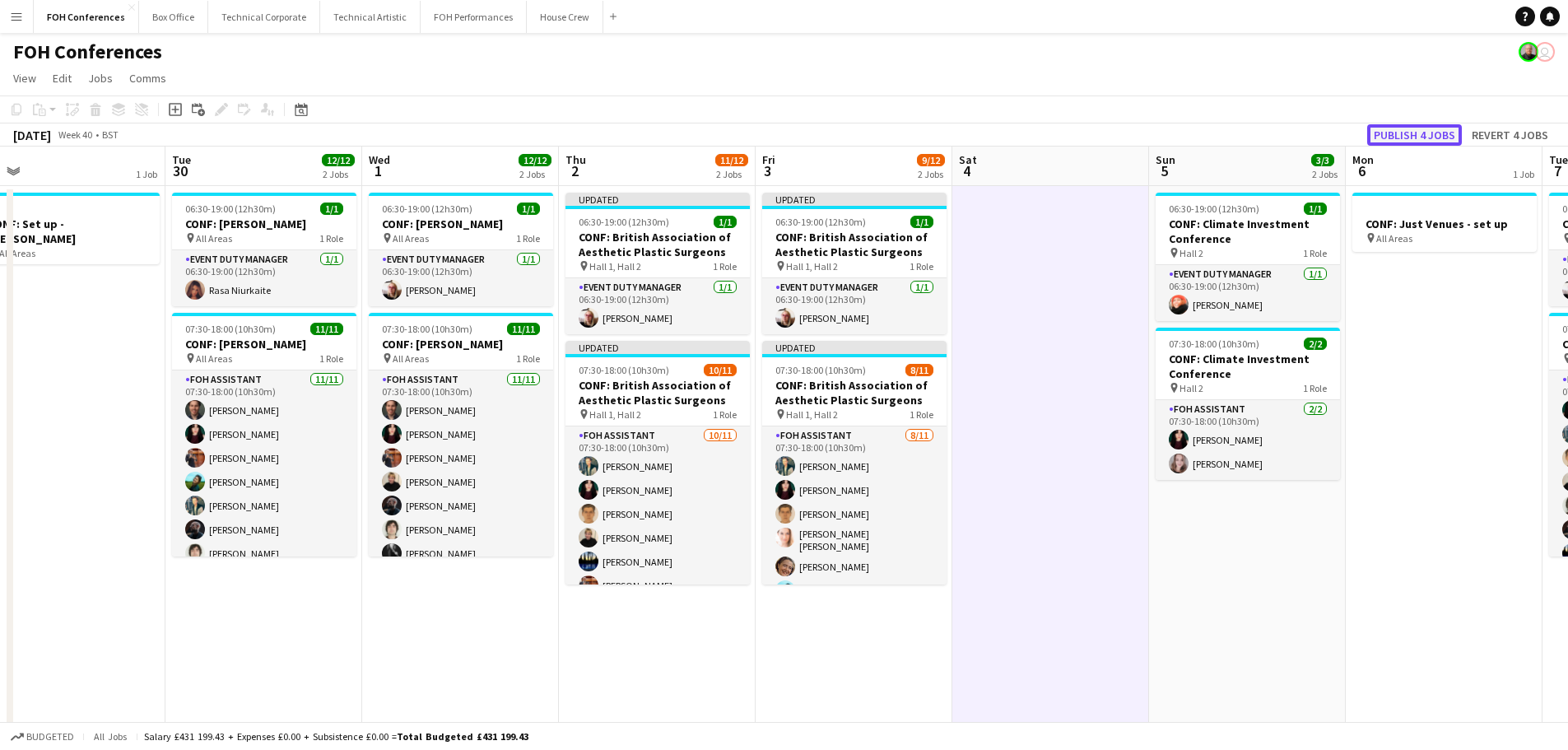
click at [1422, 129] on button "Publish 4 jobs" at bounding box center [1415, 135] width 95 height 22
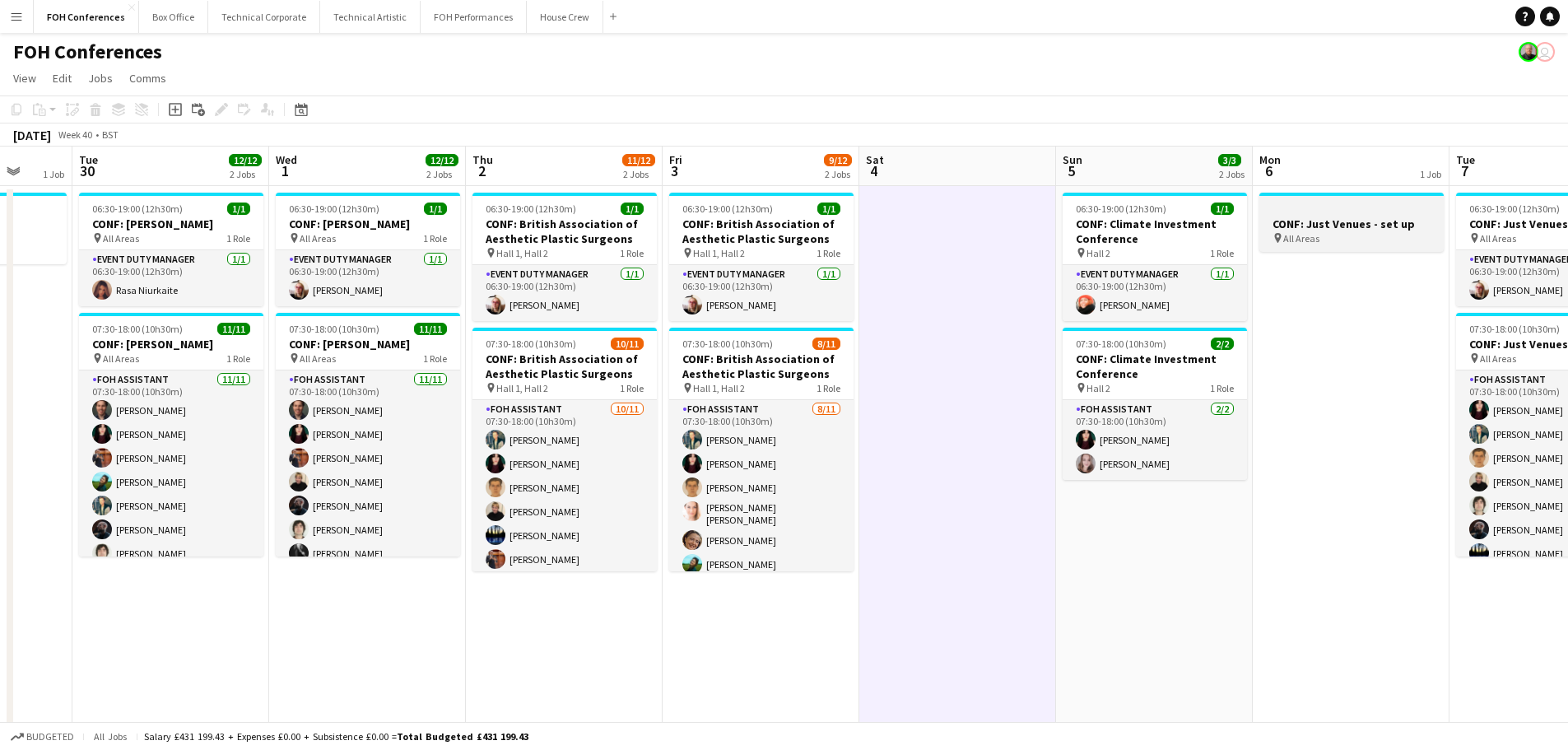
drag, startPoint x: 1327, startPoint y: 348, endPoint x: 473, endPoint y: 226, distance: 862.7
click at [448, 226] on app-calendar-viewport "Sat 27 Sun 28 Mon 29 1 Job Tue 30 12/12 2 Jobs Wed 1 12/12 2 Jobs Thu 2 11/12 2…" at bounding box center [784, 522] width 1568 height 750
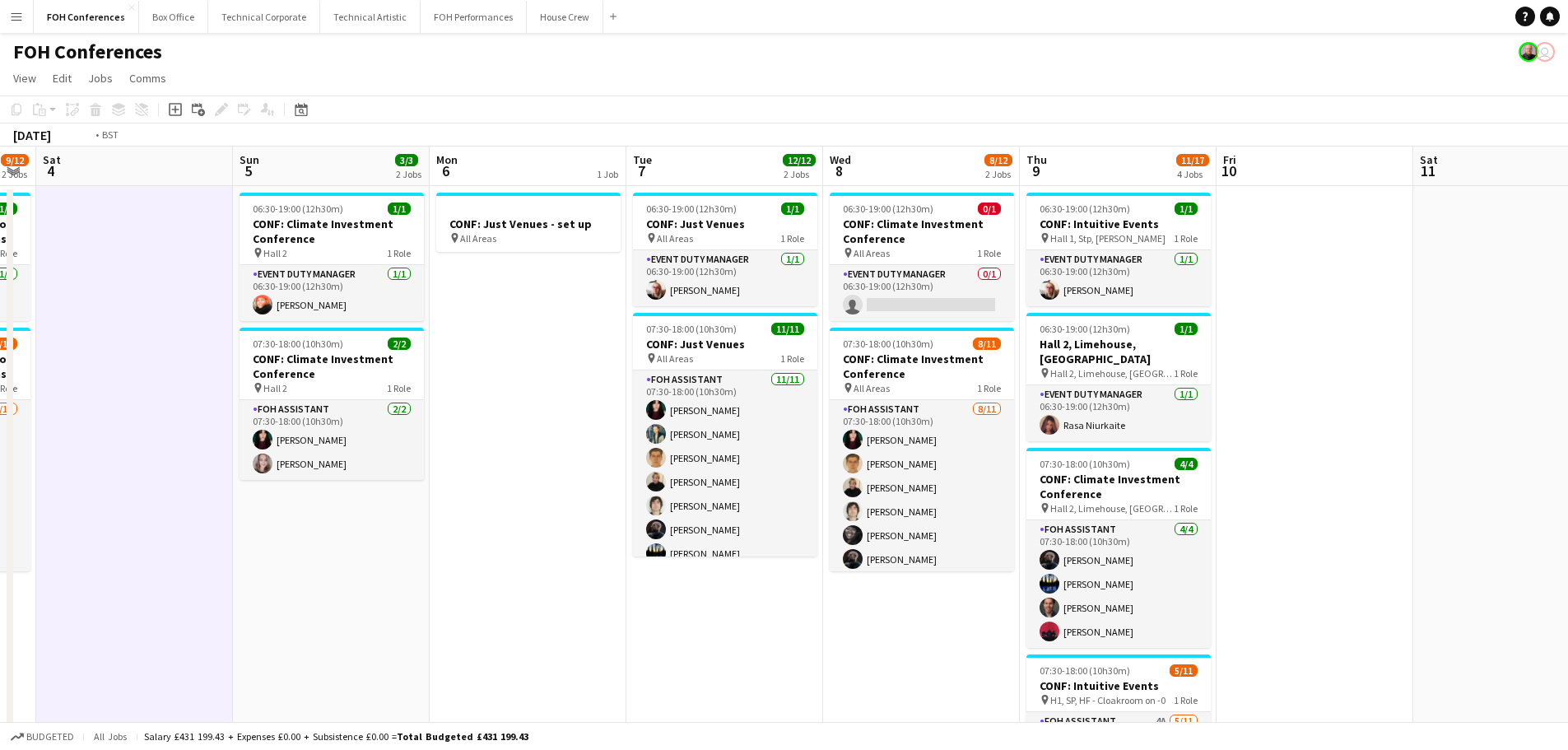
drag, startPoint x: 935, startPoint y: 280, endPoint x: 690, endPoint y: 231, distance: 249.9
click at [313, 209] on app-calendar-viewport "Wed 1 12/12 2 Jobs Thu 2 11/12 2 Jobs Fri 3 9/12 2 Jobs Sat 4 Sun 5 3/3 2 Jobs …" at bounding box center [784, 548] width 1568 height 803
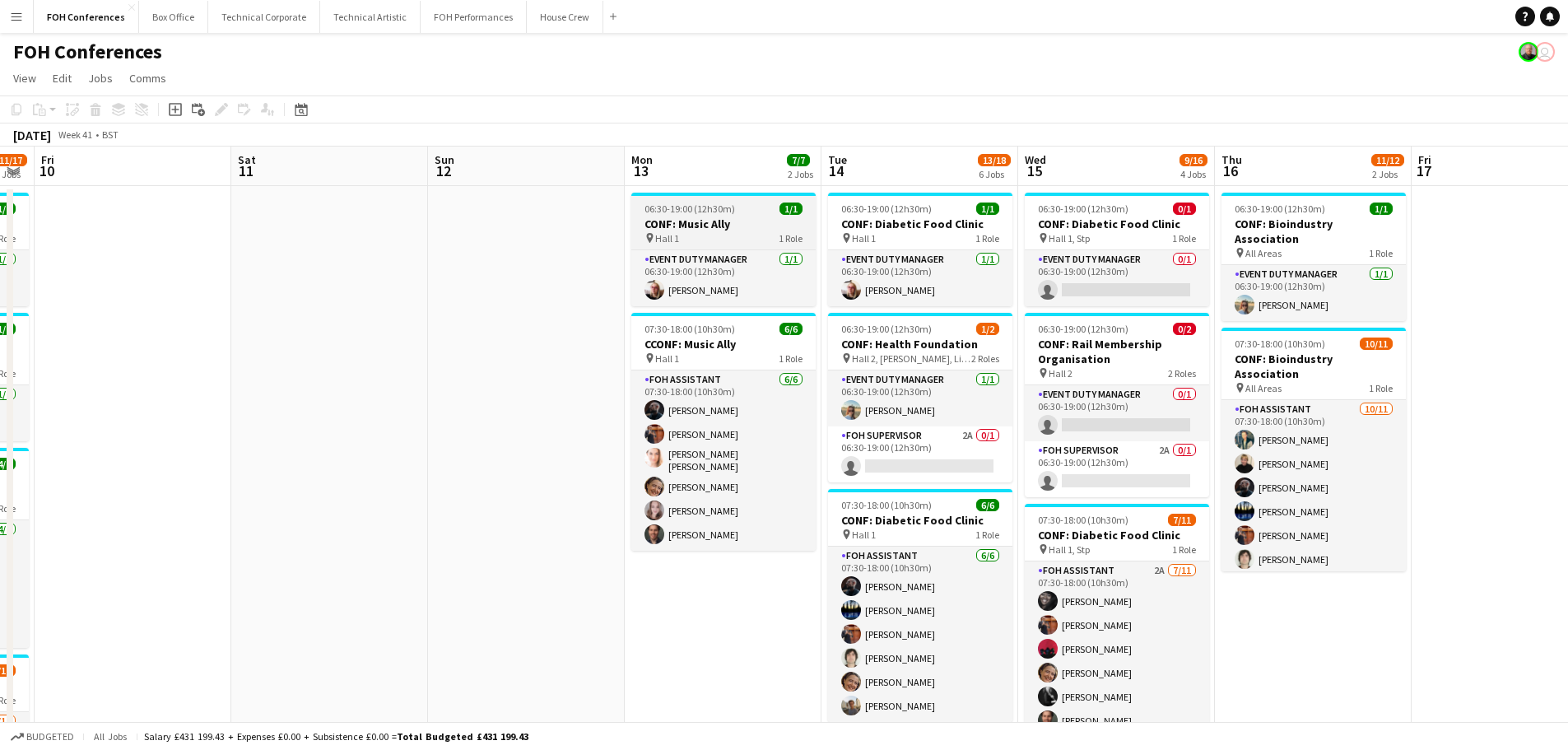
drag, startPoint x: 701, startPoint y: 244, endPoint x: 567, endPoint y: 244, distance: 134.0
click at [272, 177] on app-calendar-viewport "Tue 7 12/12 2 Jobs Wed 8 8/12 2 Jobs Thu 9 11/17 4 Jobs Fri 10 Sat 11 Sun 12 Mo…" at bounding box center [784, 733] width 1568 height 1174
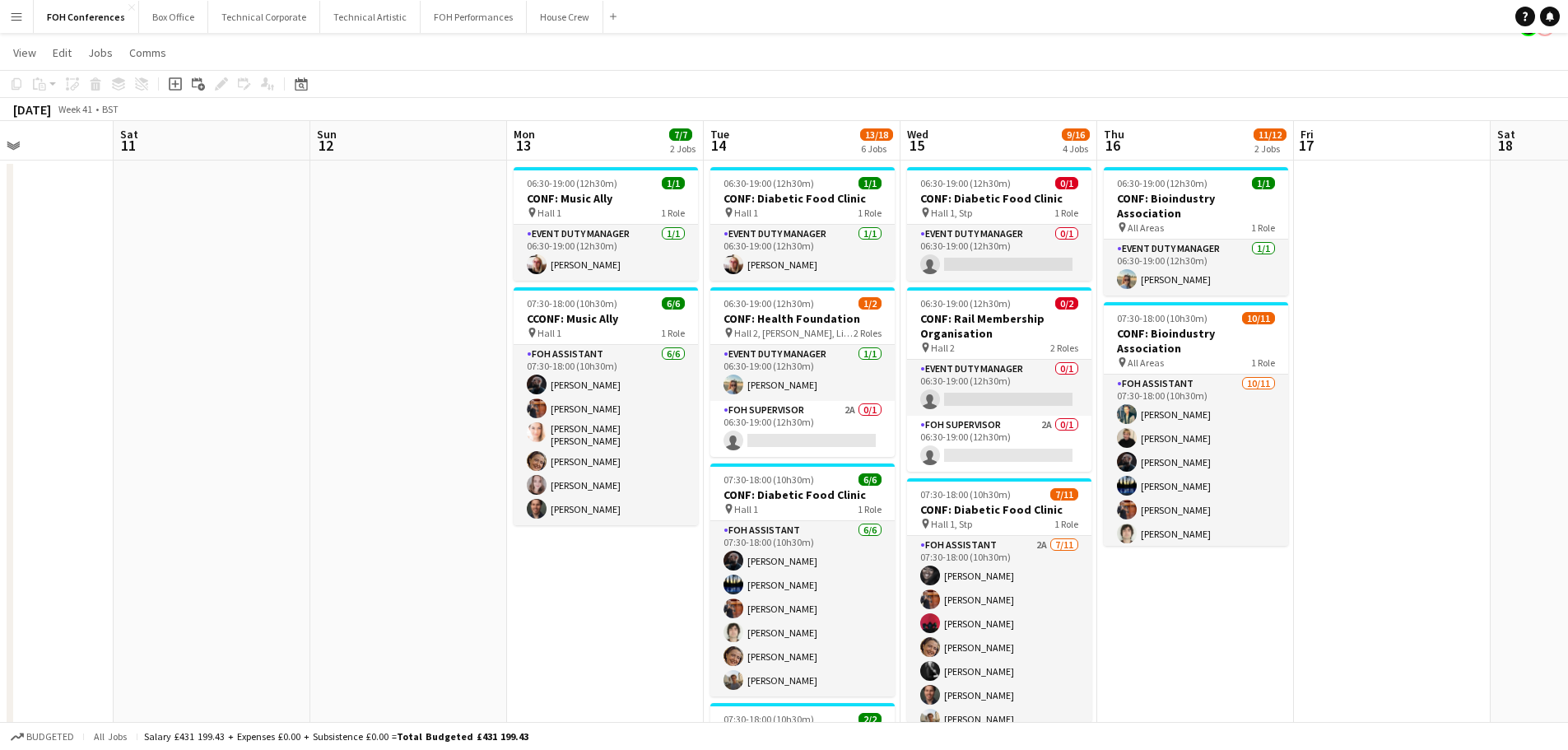
scroll to position [0, 0]
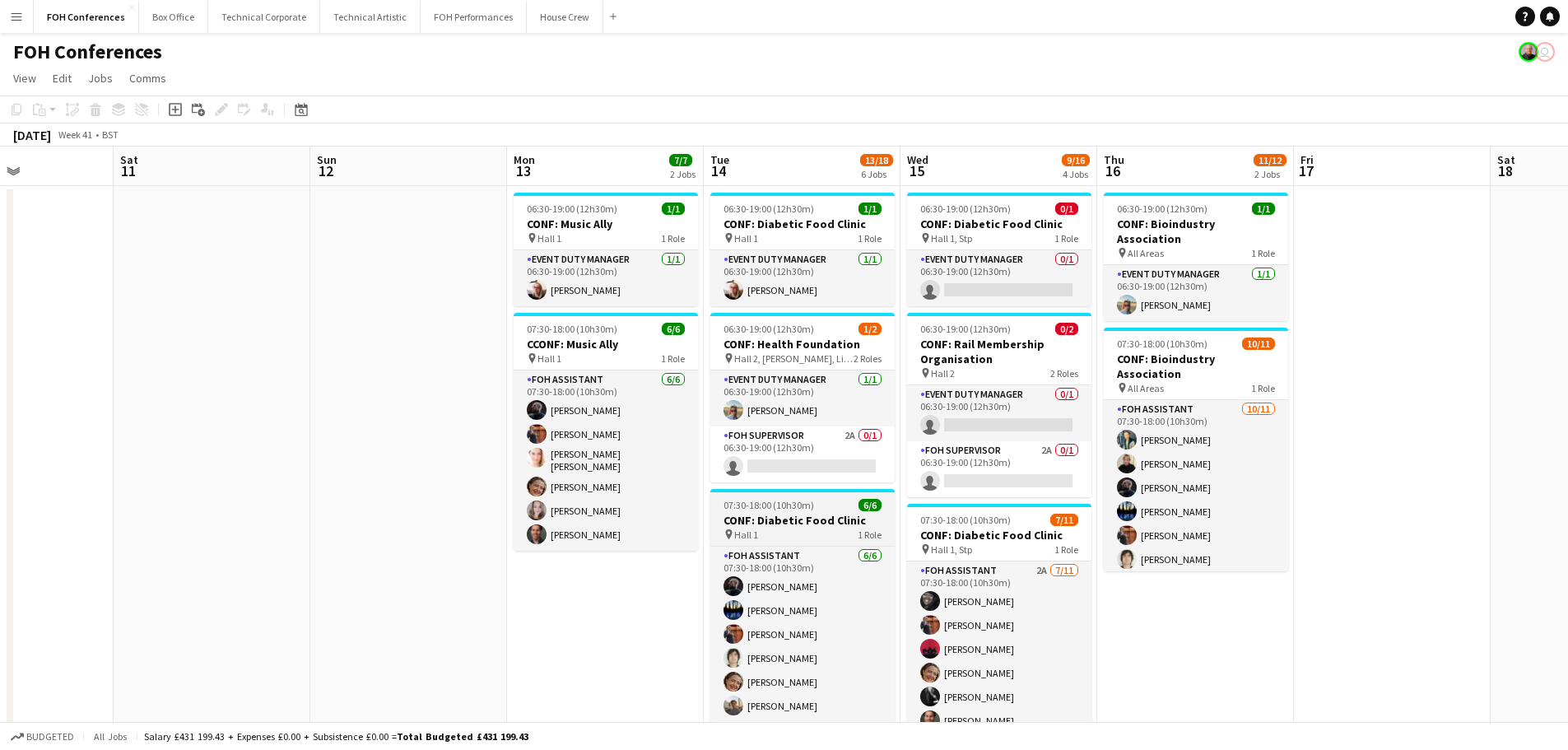
click at [785, 529] on div "pin Hall 1 1 Role" at bounding box center [802, 534] width 184 height 13
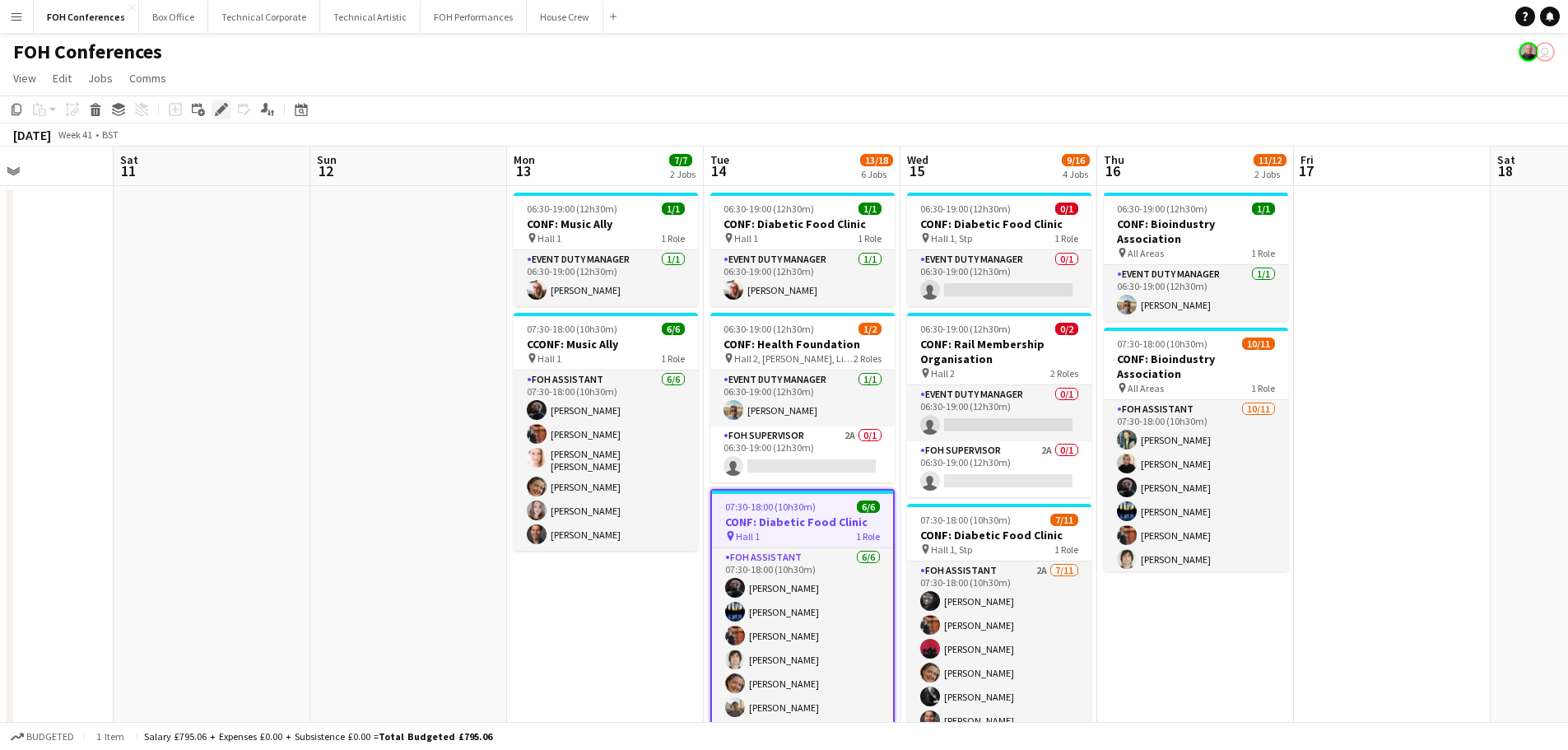
click at [219, 107] on icon "Edit" at bounding box center [222, 110] width 13 height 13
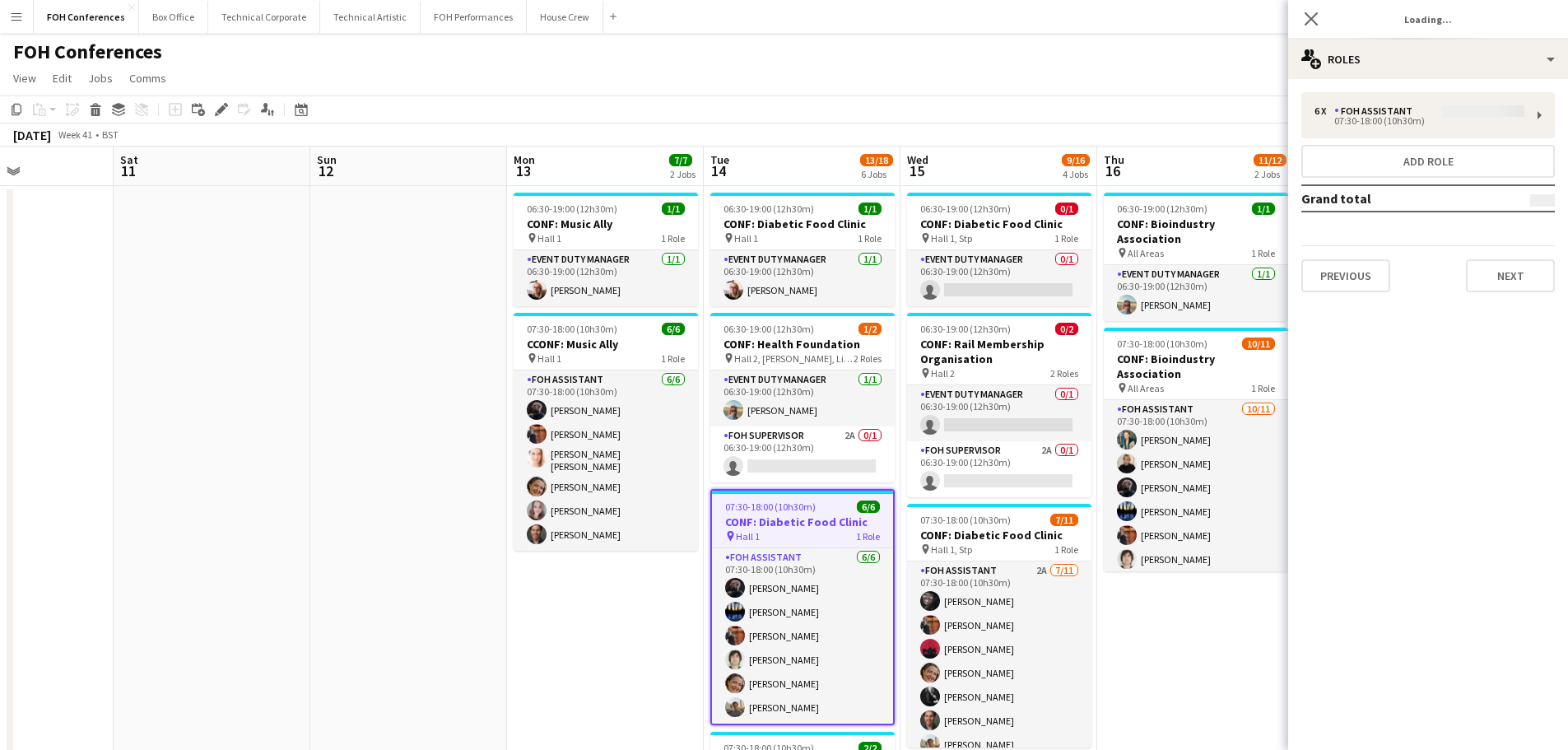
type input "**********"
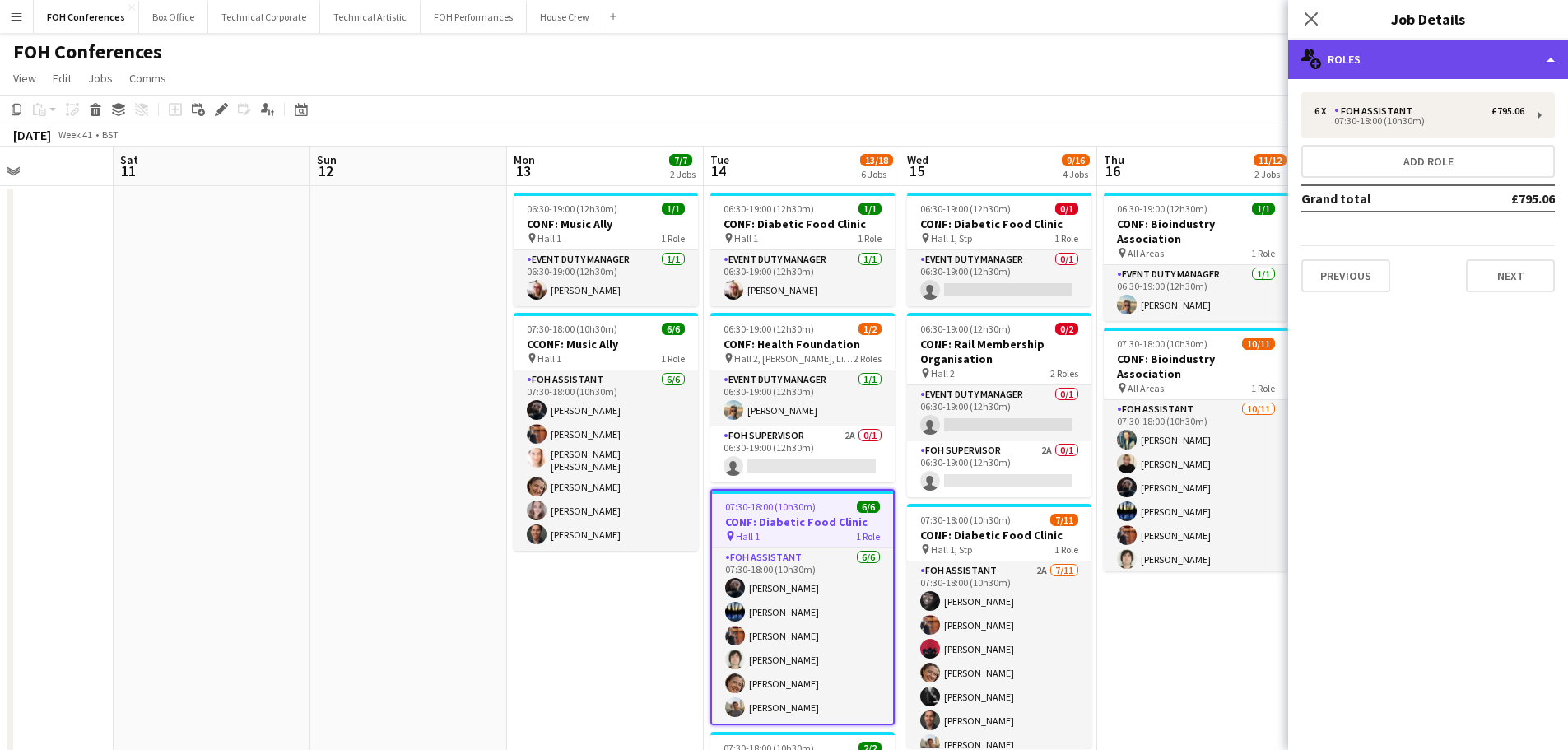
click at [1392, 61] on div "multiple-users-add Roles" at bounding box center [1428, 60] width 280 height 40
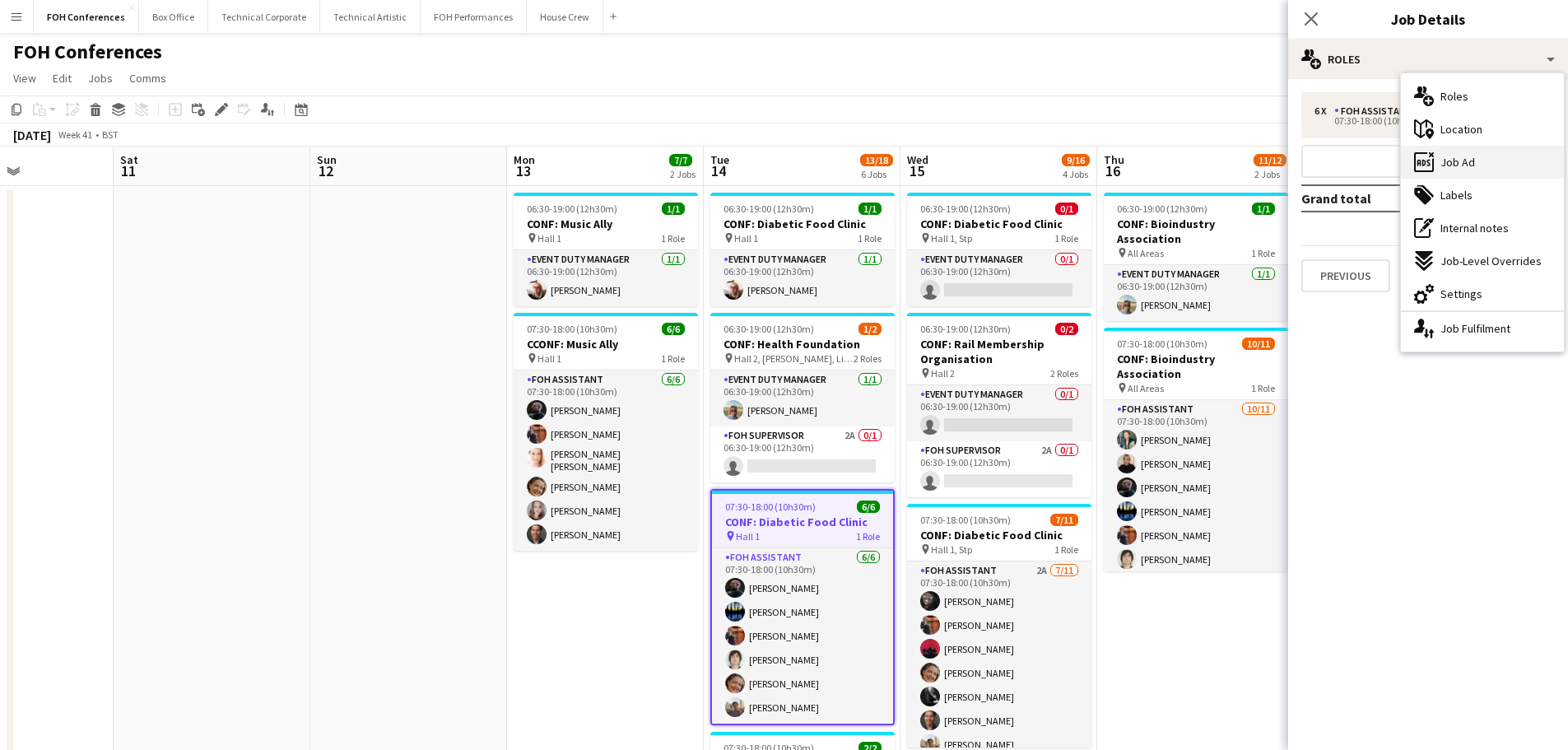
click at [1477, 163] on div "ads-window Job Ad" at bounding box center [1483, 163] width 163 height 33
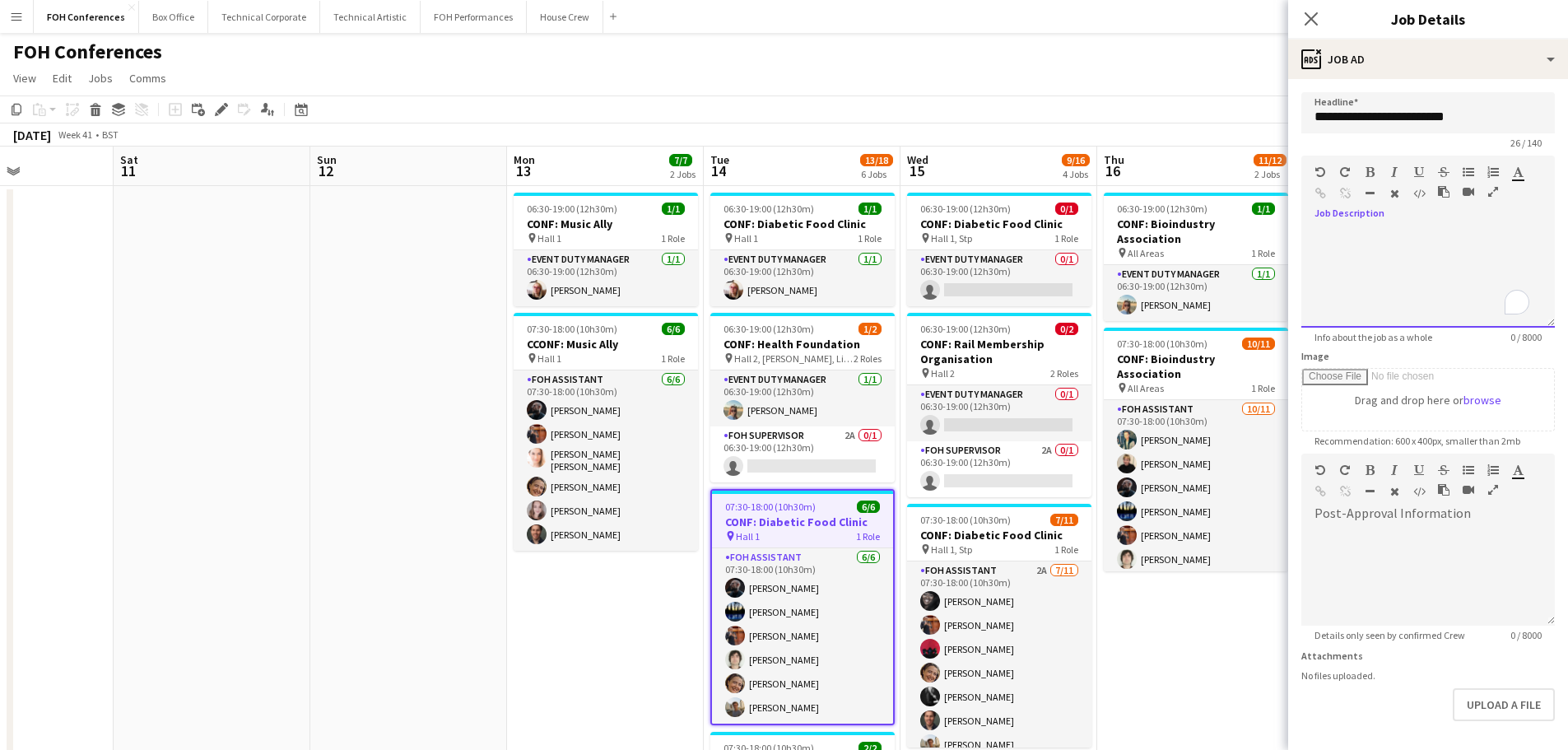
click at [1355, 213] on div "default Heading 1 Heading 2 Heading 3 Heading 4 Heading 5 Heading 6 Heading 7 P…" at bounding box center [1428, 187] width 254 height 61
paste div "To enrich screen reader interactions, please activate Accessibility in Grammarl…"
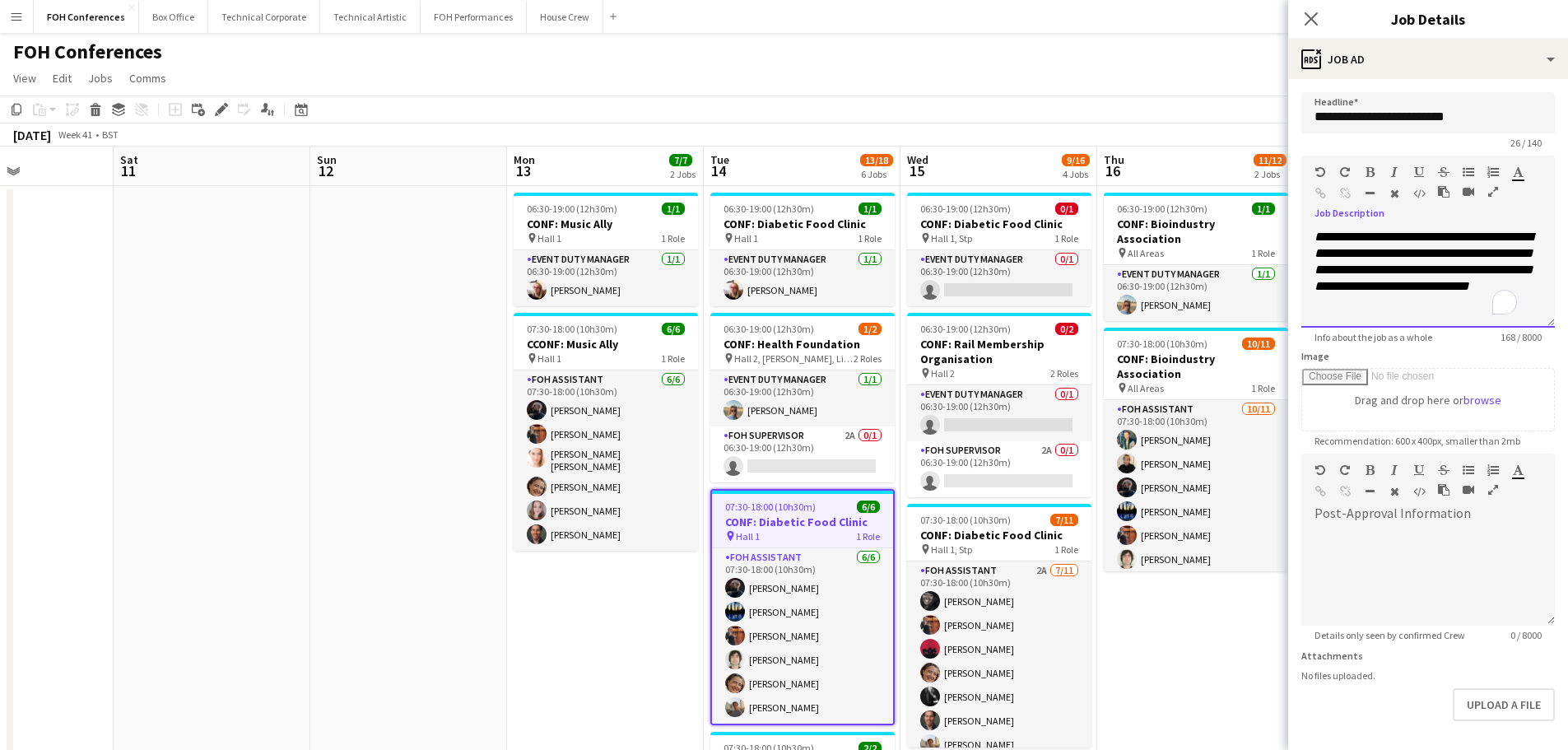
scroll to position [1, 0]
click at [1366, 528] on div "To enrich screen reader interactions, please activate Accessibility in Grammarl…" at bounding box center [1428, 576] width 254 height 99
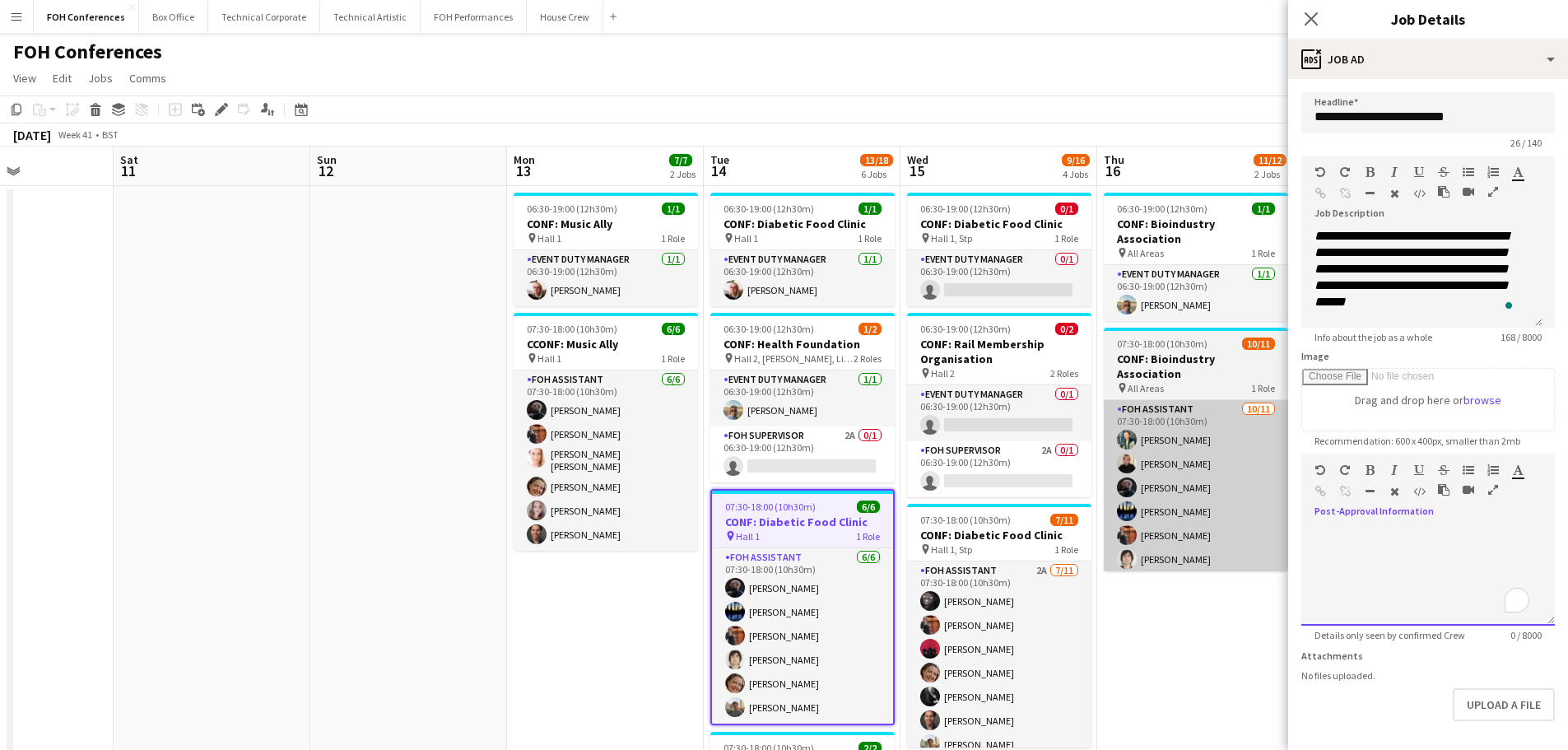
paste div "To enrich screen reader interactions, please activate Accessibility in Grammarl…"
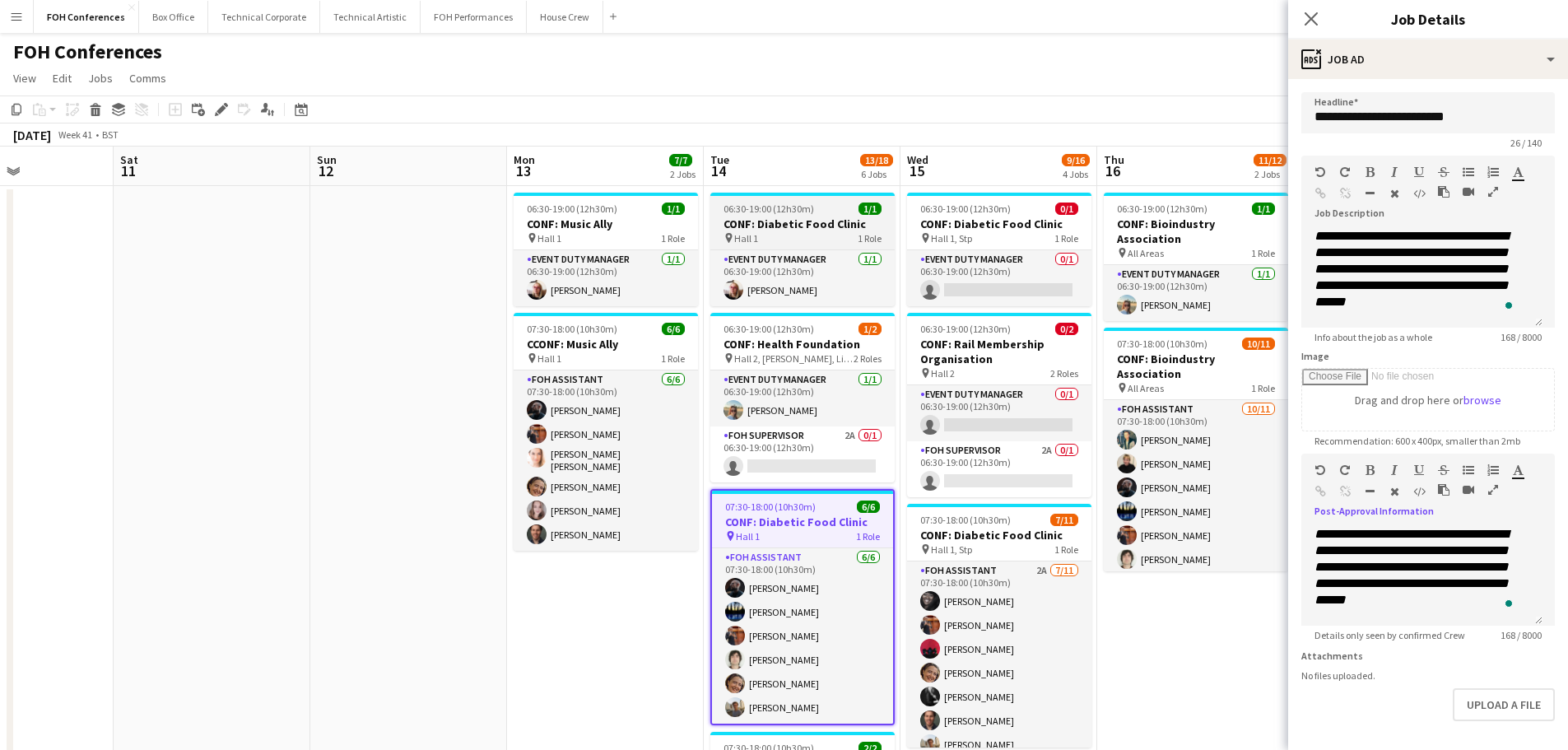
click at [776, 224] on h3 "CONF: Diabetic Food Clinic" at bounding box center [802, 224] width 184 height 15
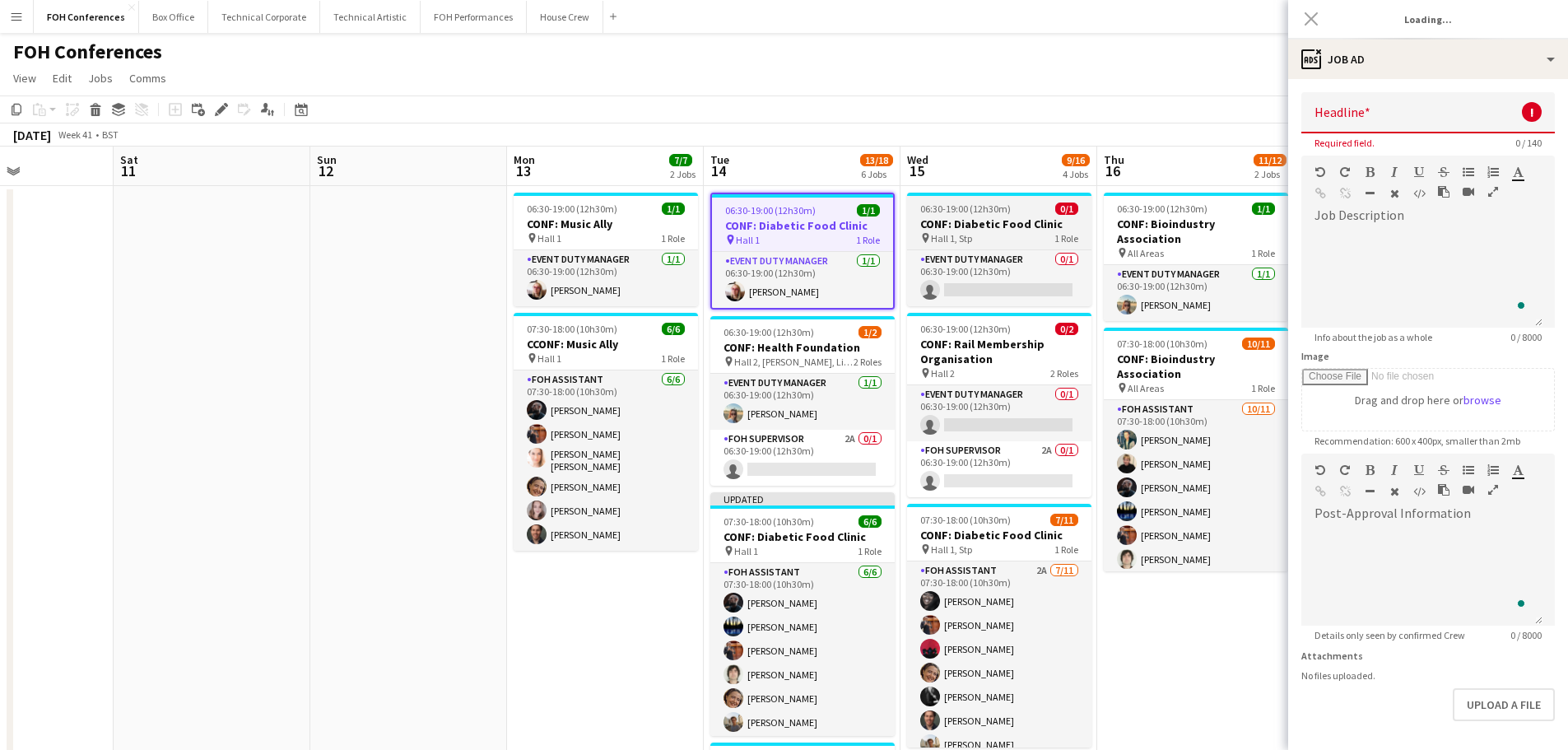
type input "**********"
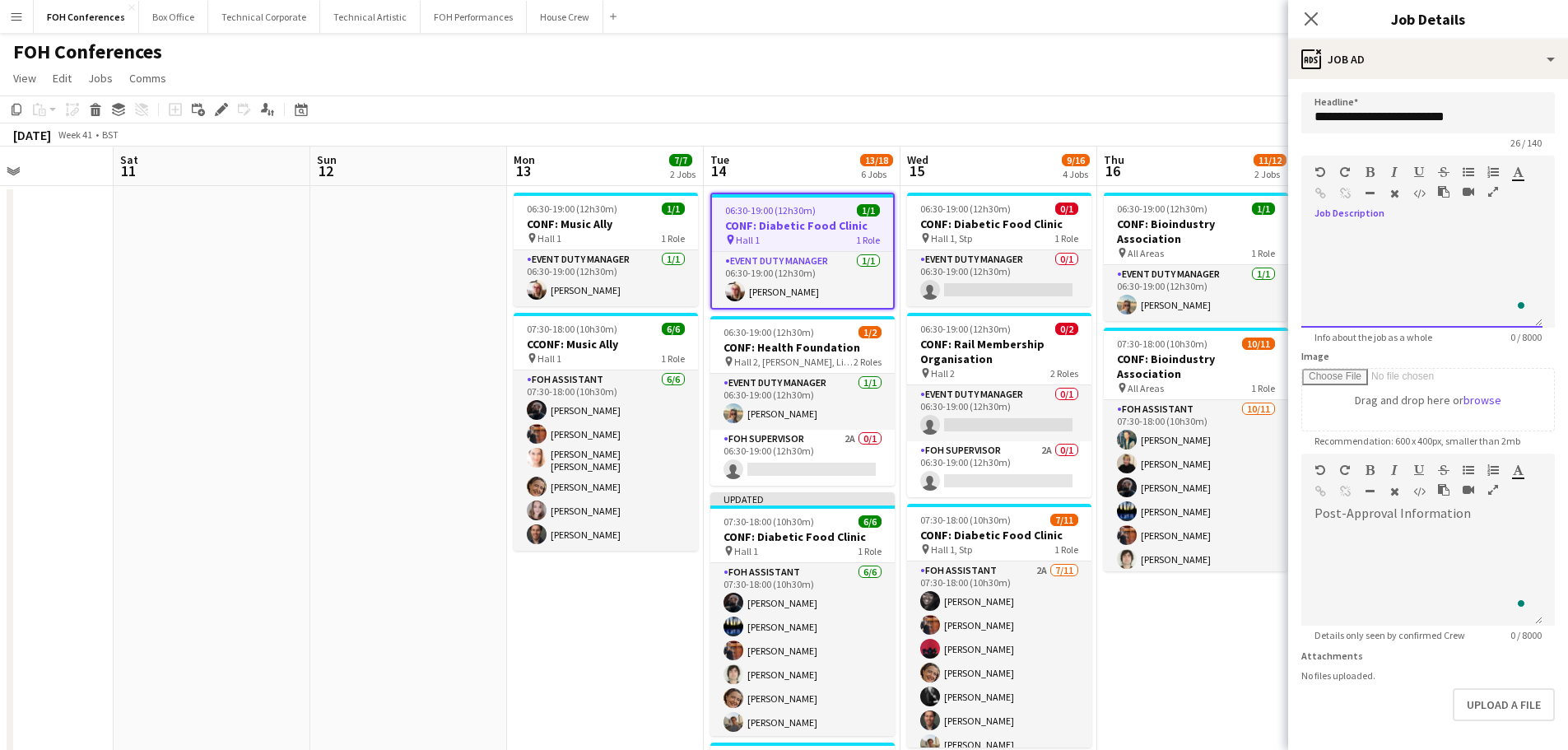
click at [1342, 227] on div at bounding box center [1428, 272] width 254 height 110
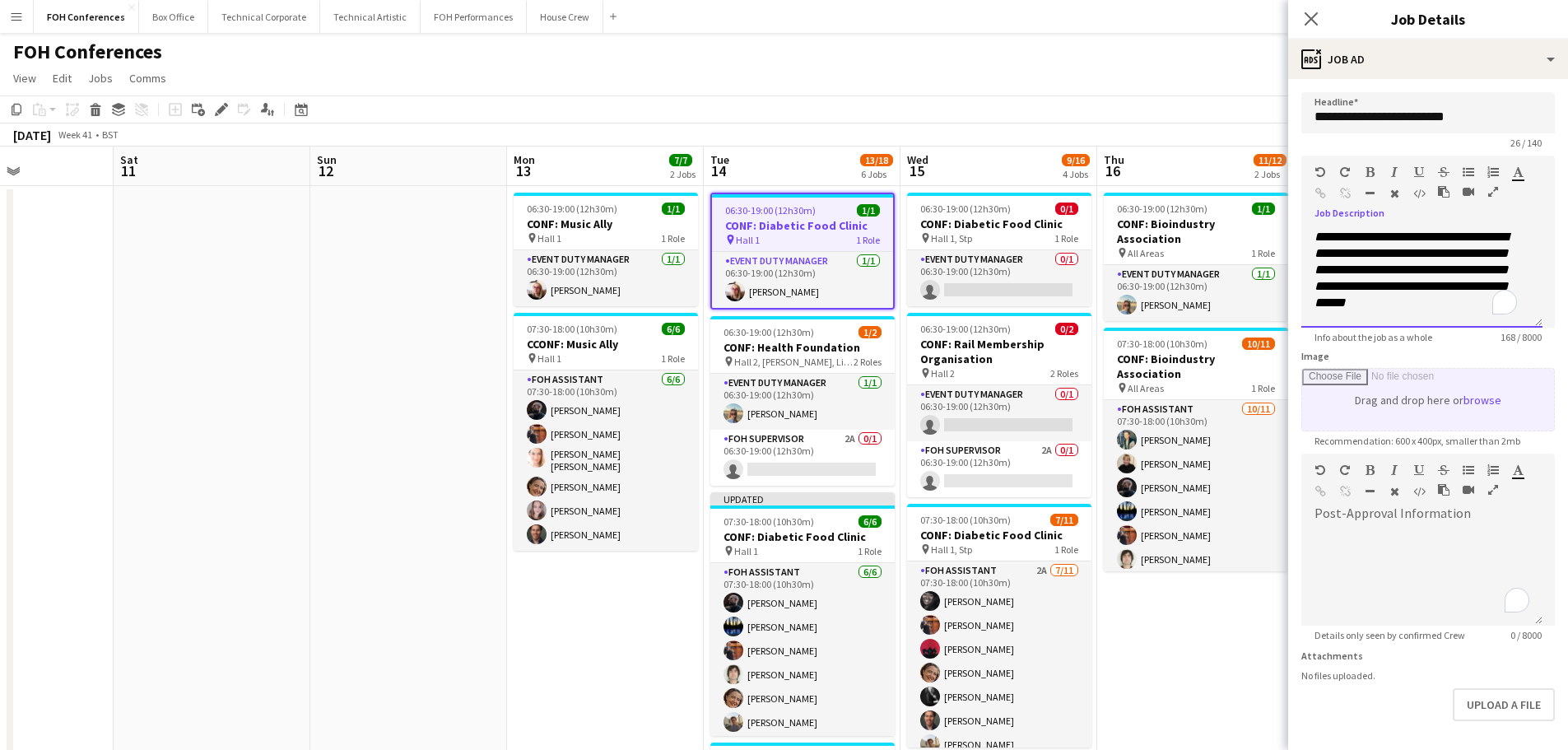
scroll to position [1, 0]
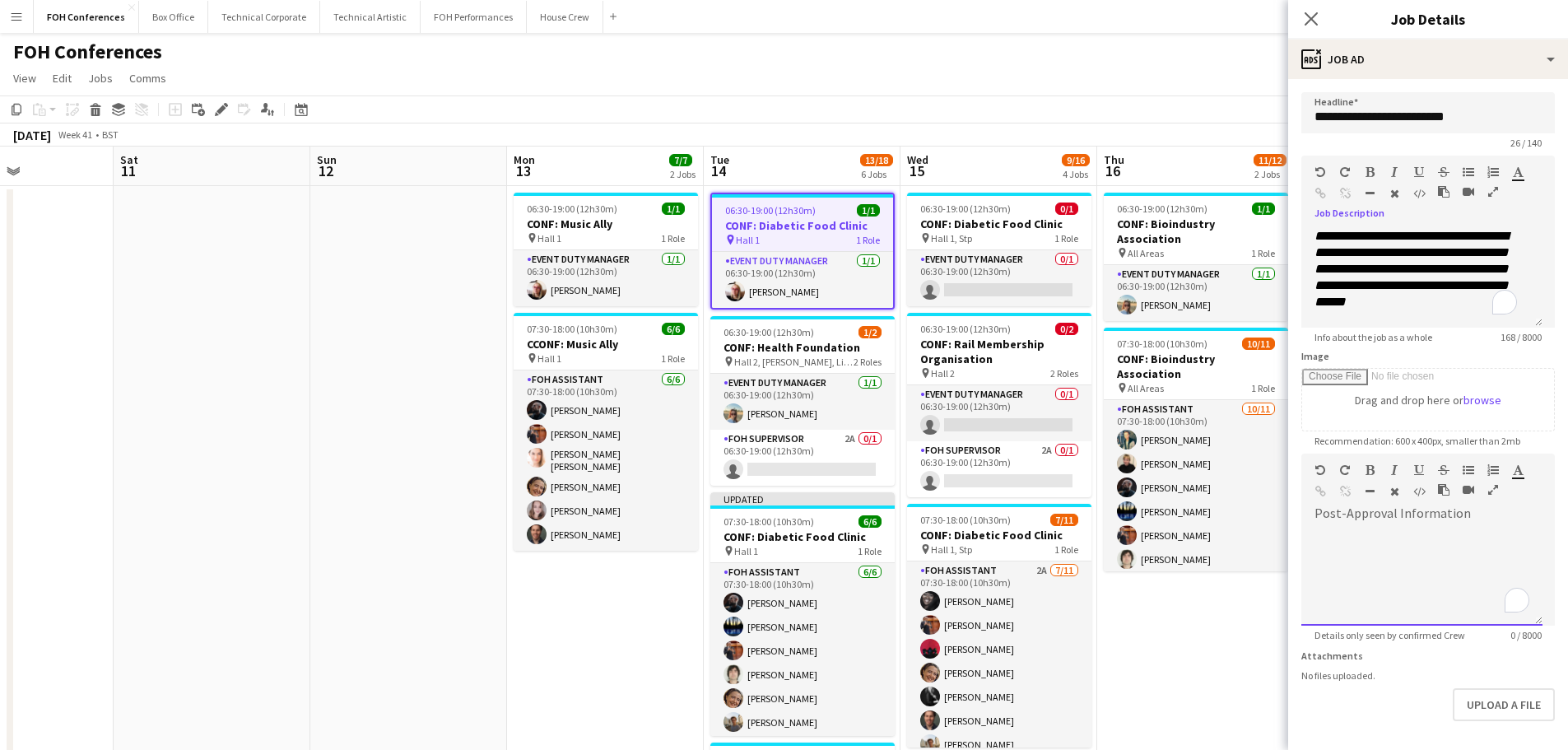
click at [1366, 553] on div "To enrich screen reader interactions, please activate Accessibility in Grammarl…" at bounding box center [1421, 576] width 241 height 99
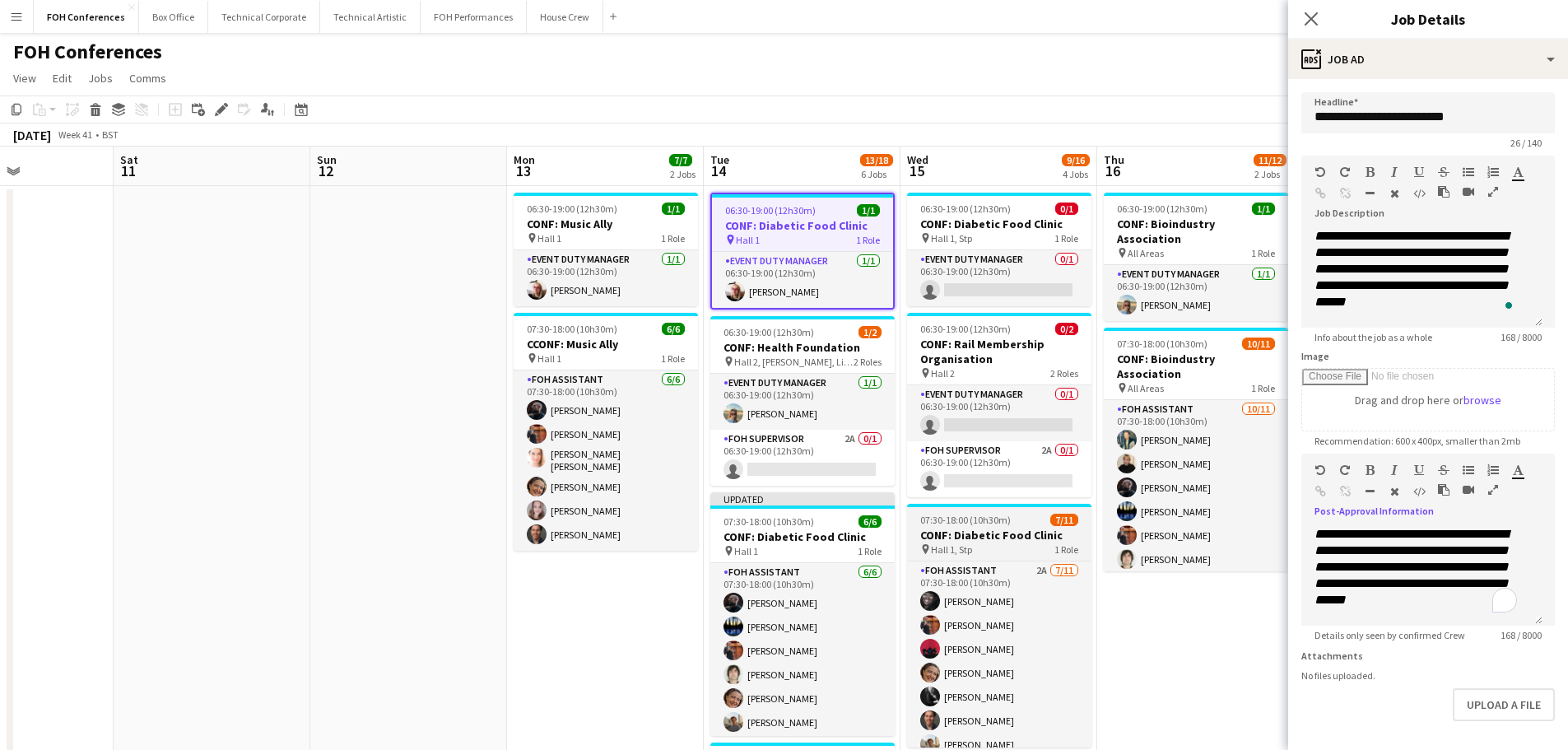
click at [990, 533] on h3 "CONF: Diabetic Food Clinic" at bounding box center [999, 535] width 184 height 15
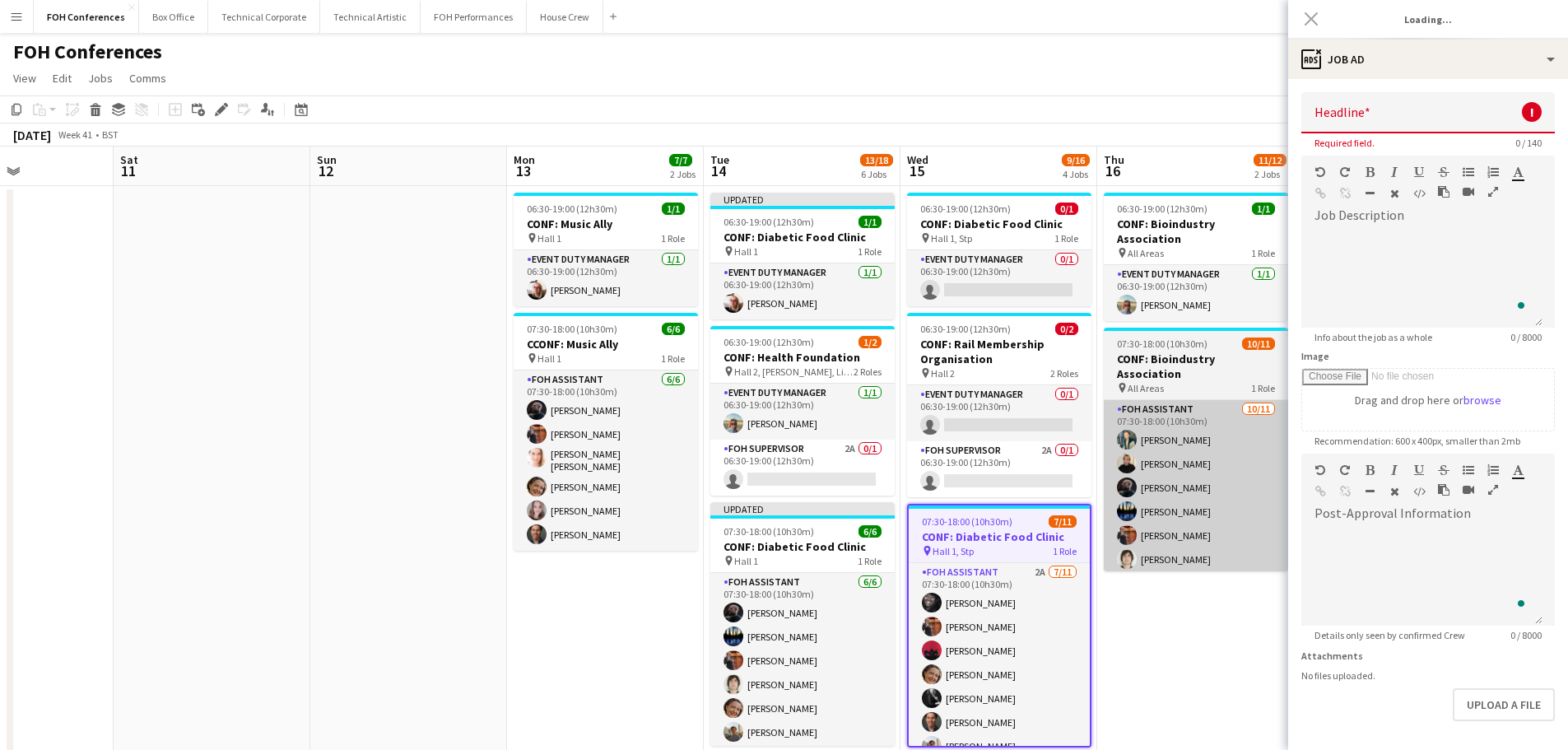
type input "**********"
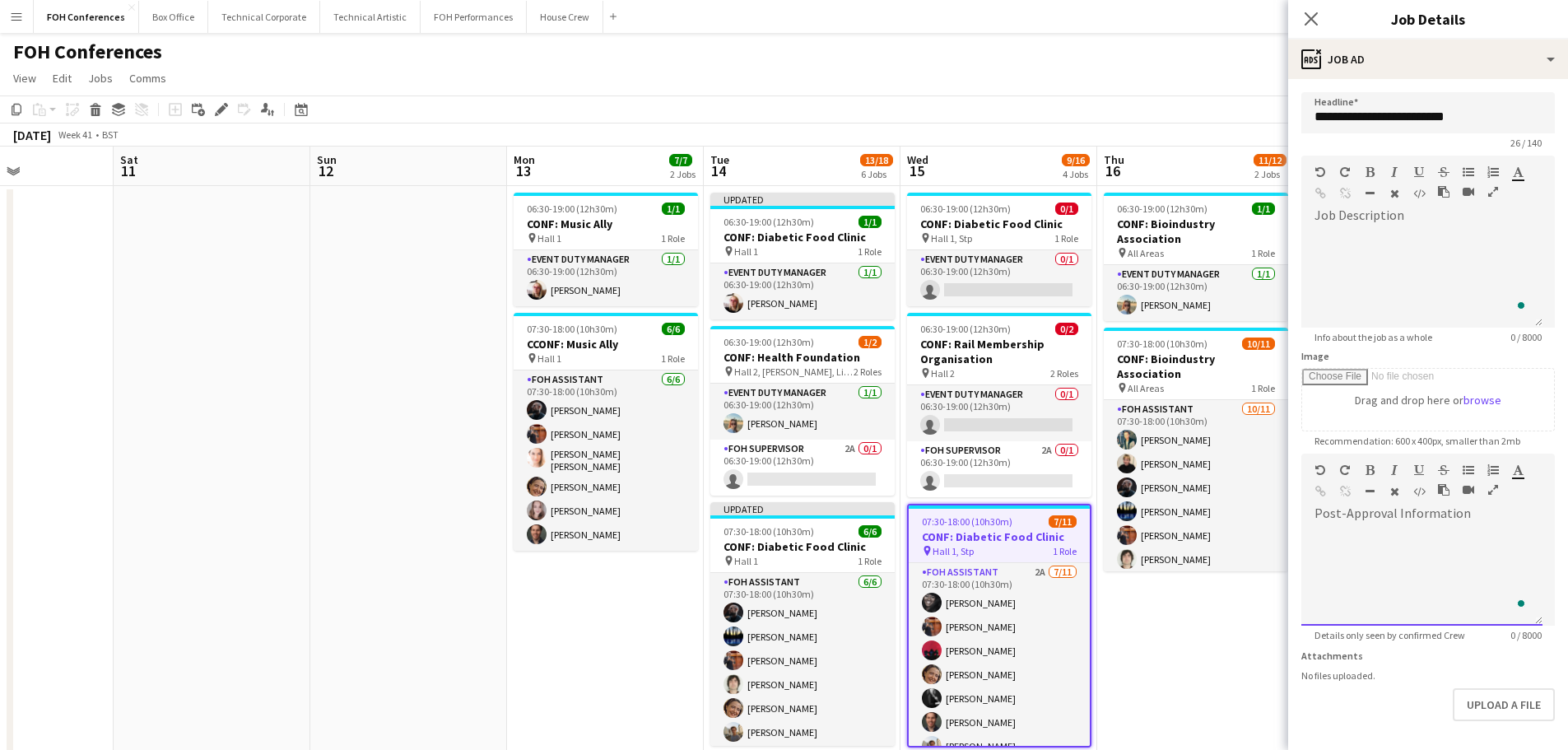
click at [1331, 528] on div "To enrich screen reader interactions, please activate Accessibility in Grammarl…" at bounding box center [1421, 576] width 241 height 99
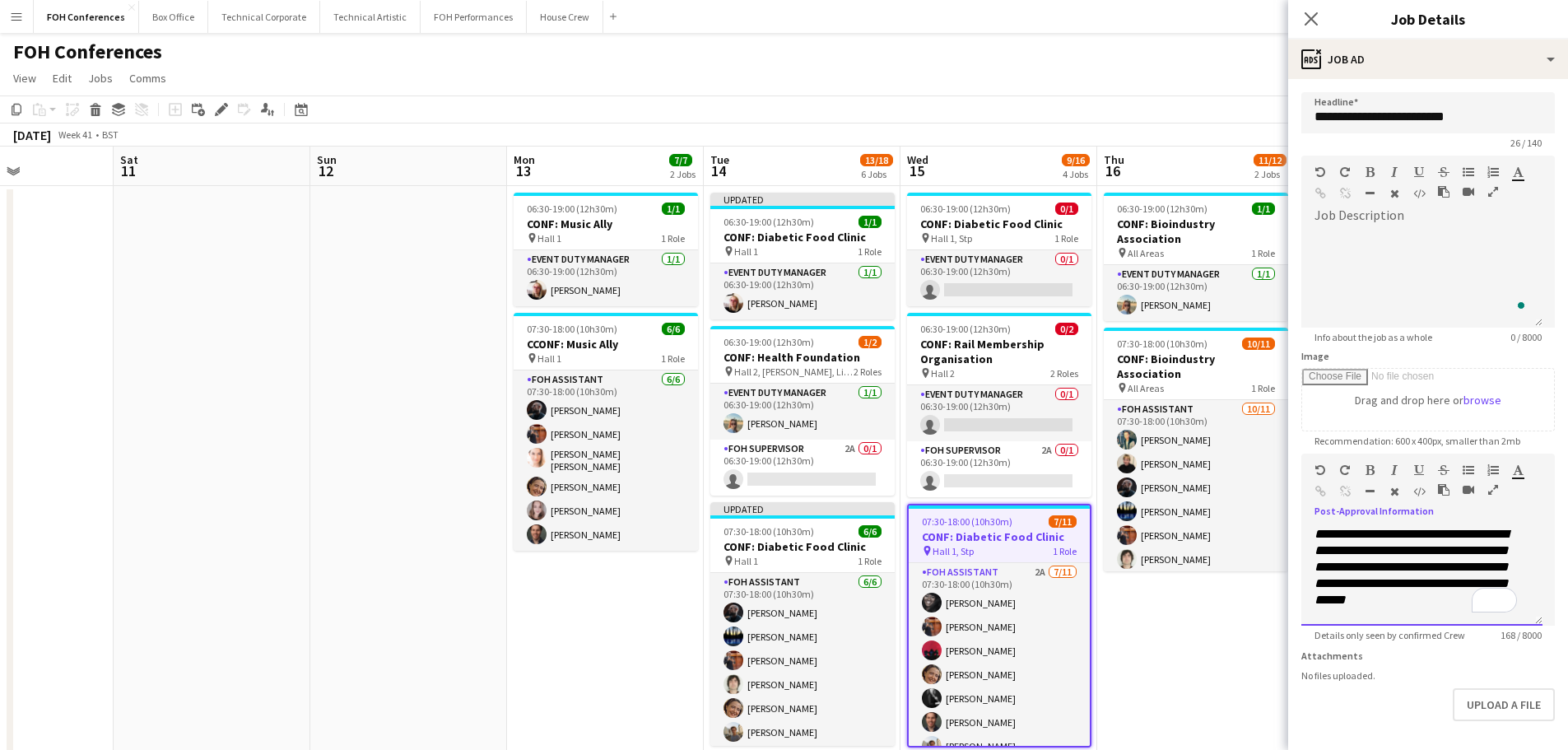
scroll to position [1, 0]
click at [1327, 236] on div "To enrich screen reader interactions, please activate Accessibility in Grammarl…" at bounding box center [1421, 278] width 241 height 99
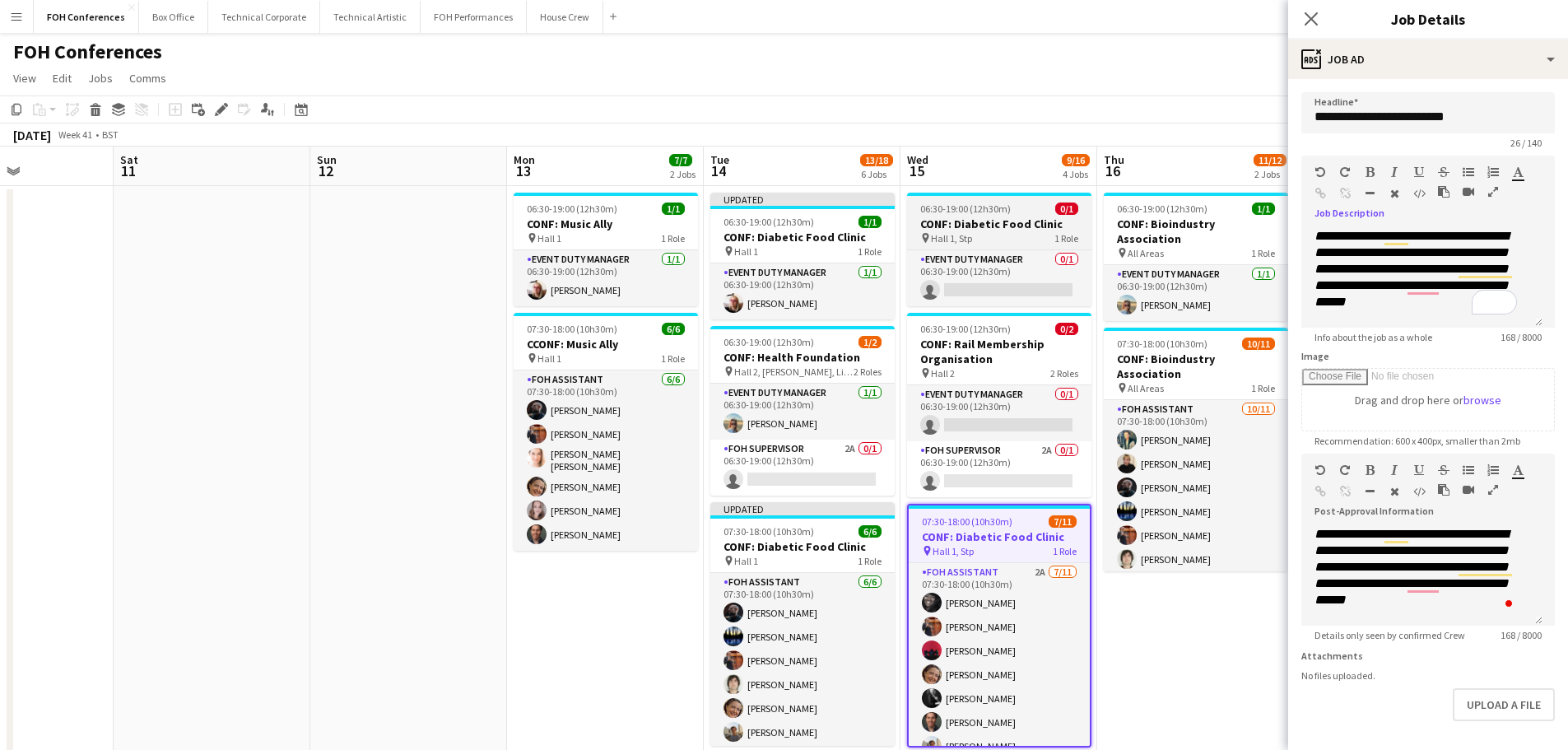
click at [986, 221] on h3 "CONF: Diabetic Food Clinic" at bounding box center [999, 224] width 184 height 15
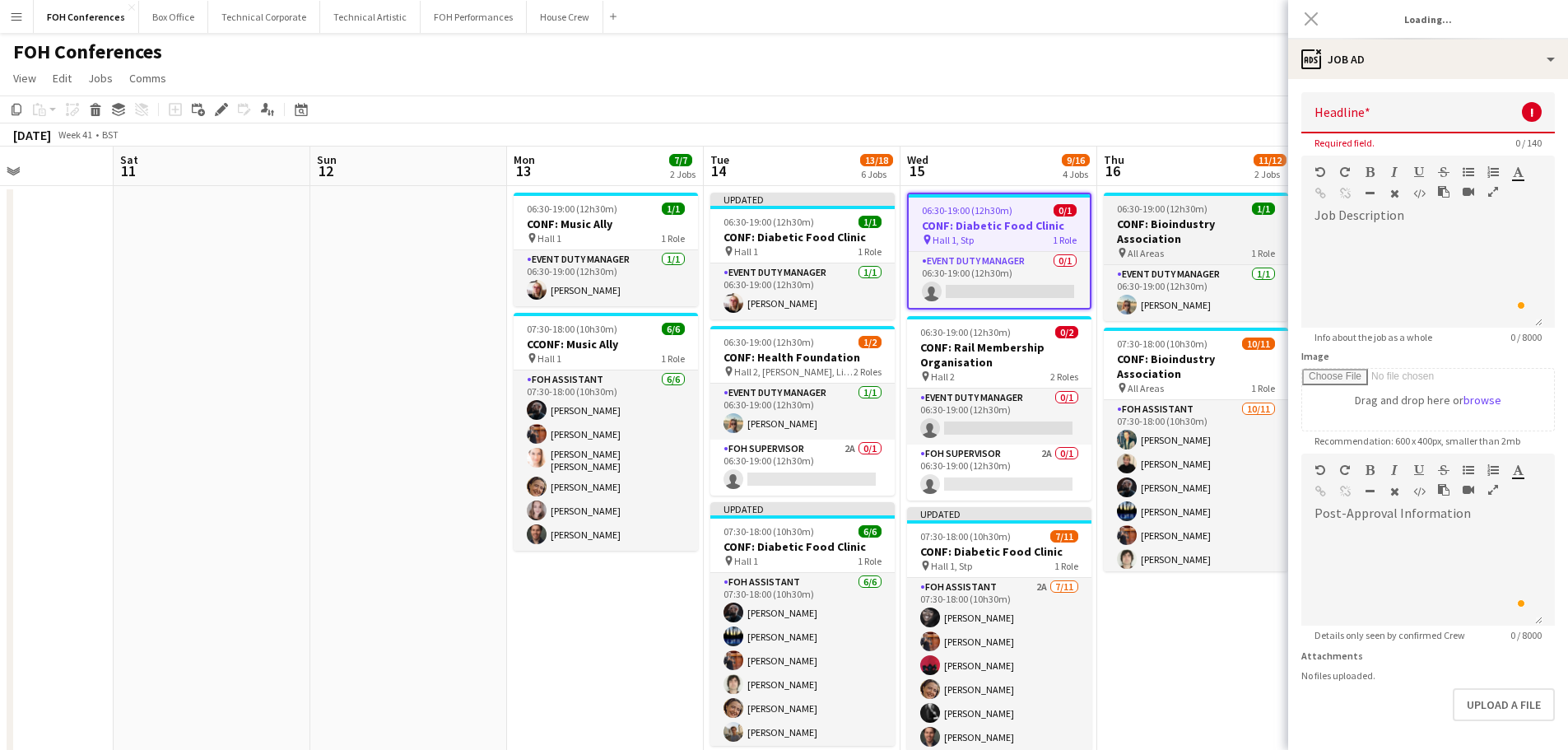
scroll to position [0, 0]
type input "**********"
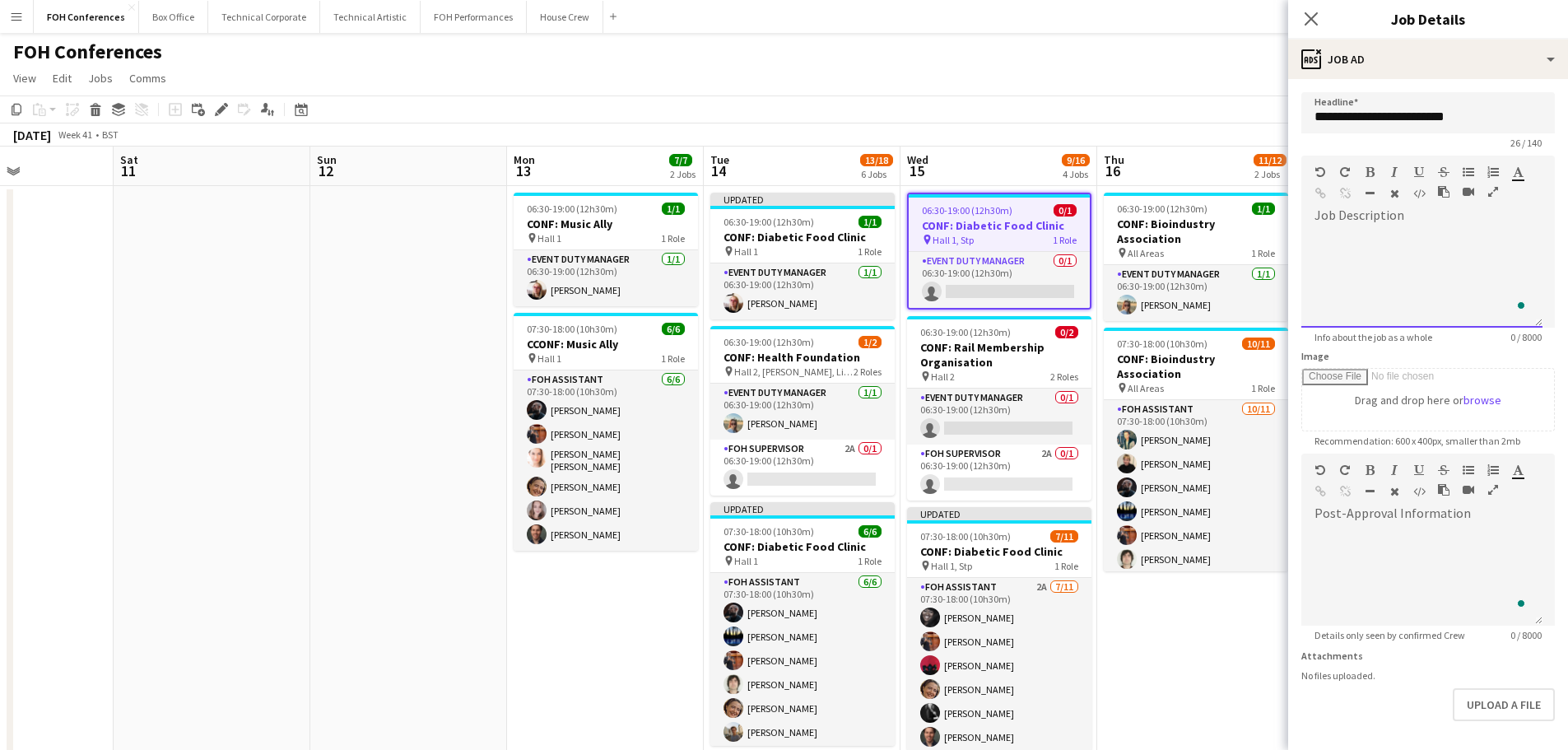
click at [1362, 231] on div "To enrich screen reader interactions, please activate Accessibility in Grammarl…" at bounding box center [1421, 278] width 241 height 99
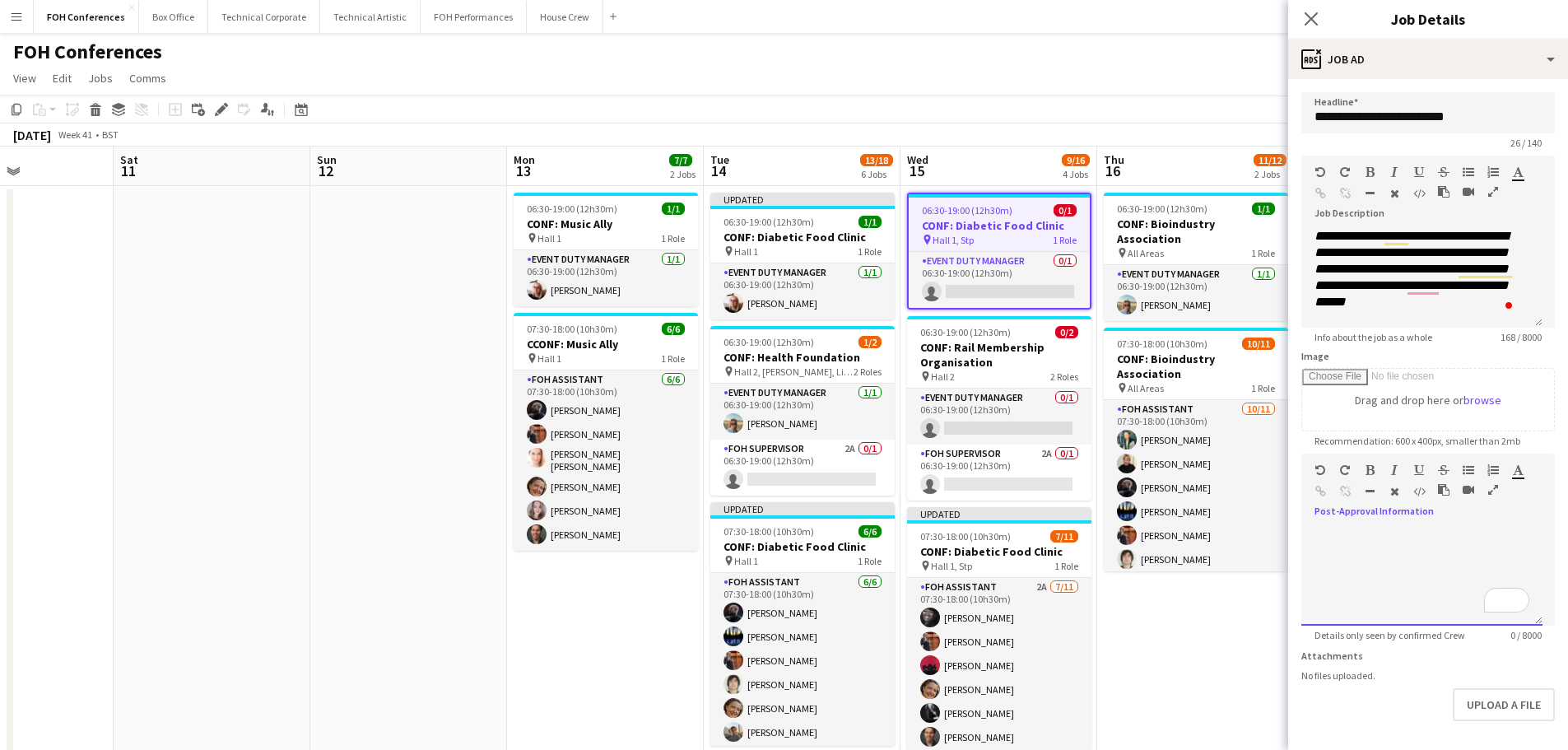
click at [1359, 532] on div "To enrich screen reader interactions, please activate Accessibility in Grammarl…" at bounding box center [1421, 576] width 241 height 99
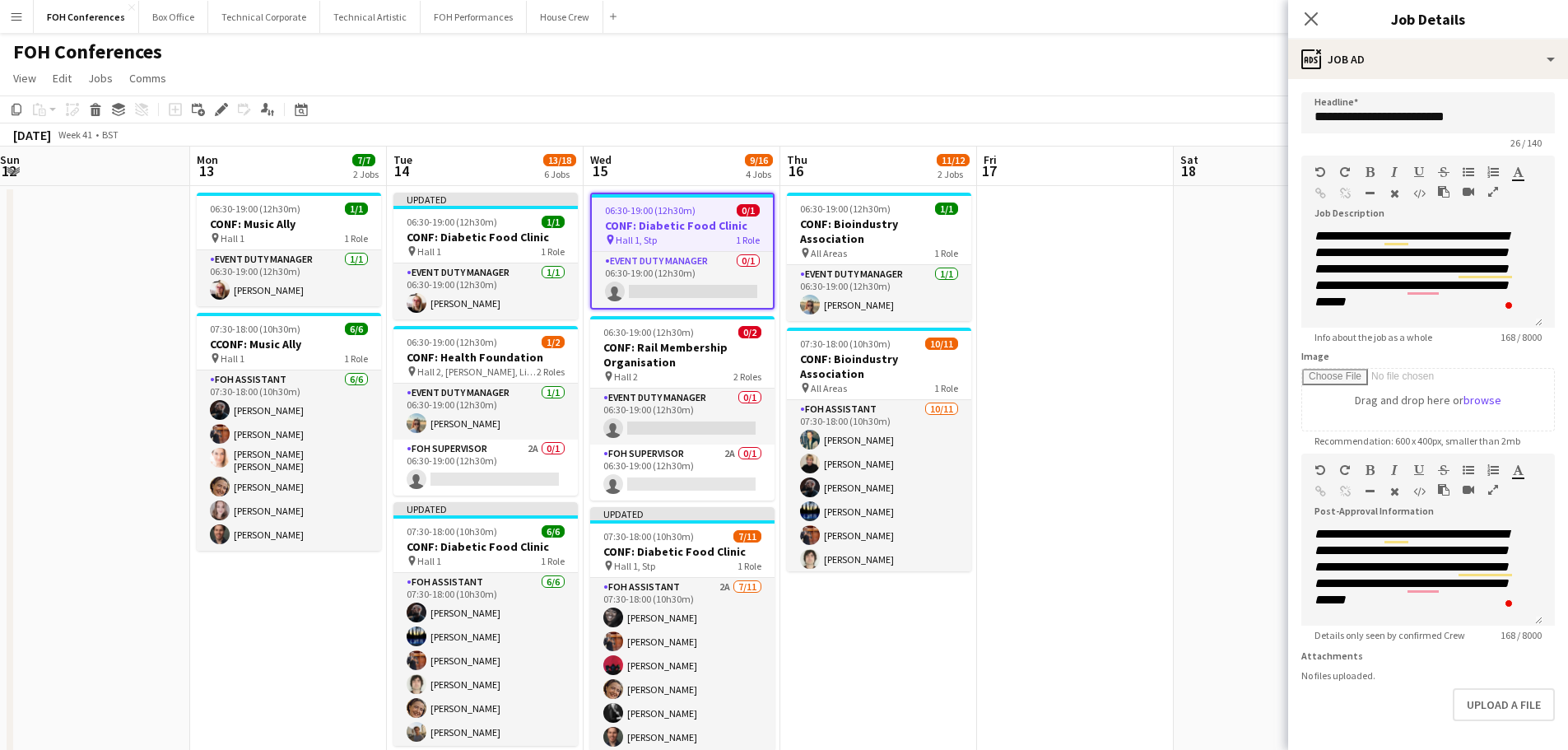
drag, startPoint x: 1184, startPoint y: 620, endPoint x: 862, endPoint y: 567, distance: 326.3
click at [863, 567] on app-calendar-viewport "Thu 9 11/17 4 Jobs Fri 10 Sat 11 Sun 12 Mon 13 7/7 2 Jobs Tue 14 13/18 6 Jobs W…" at bounding box center [784, 740] width 1568 height 1187
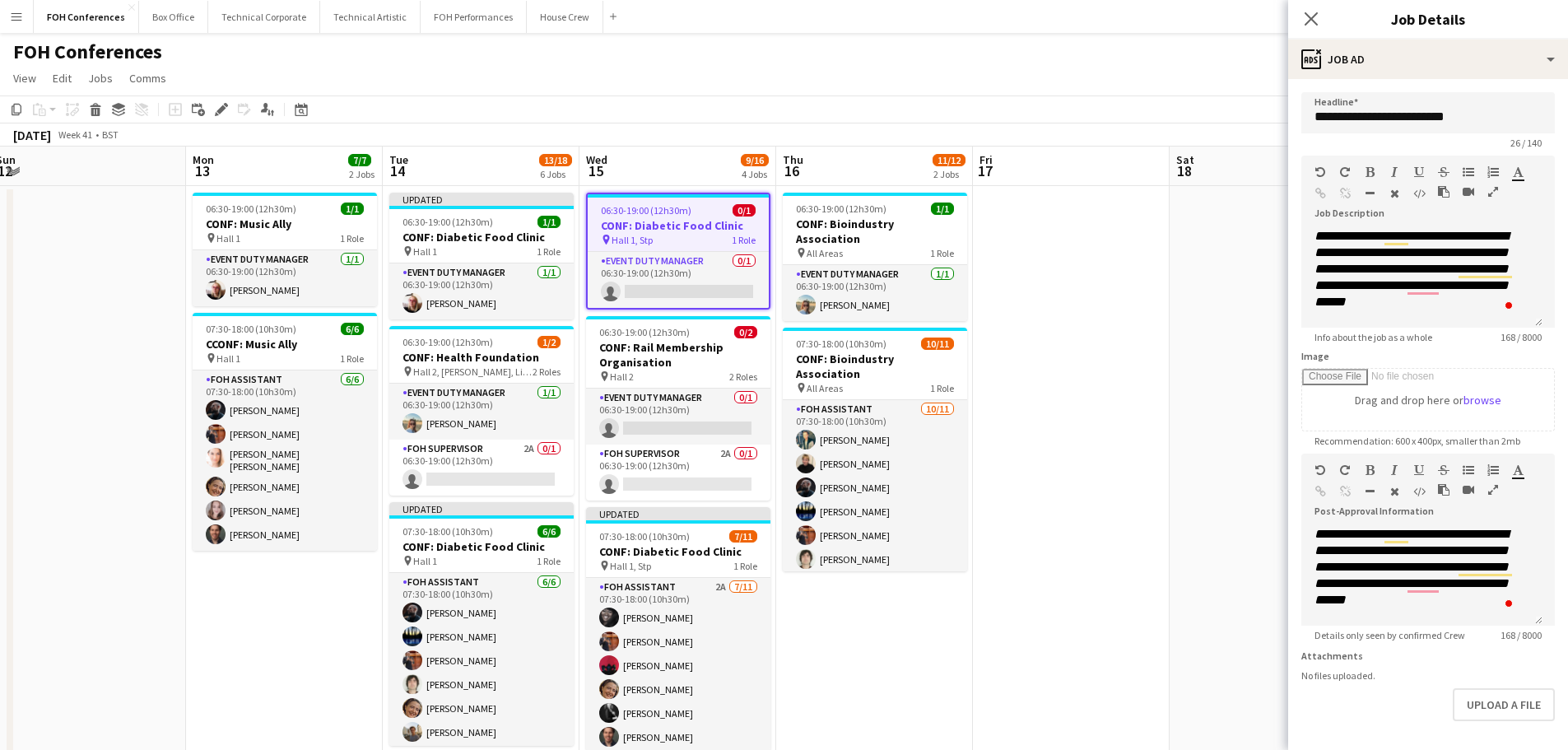
click at [1143, 325] on app-date-cell at bounding box center [1071, 759] width 197 height 1147
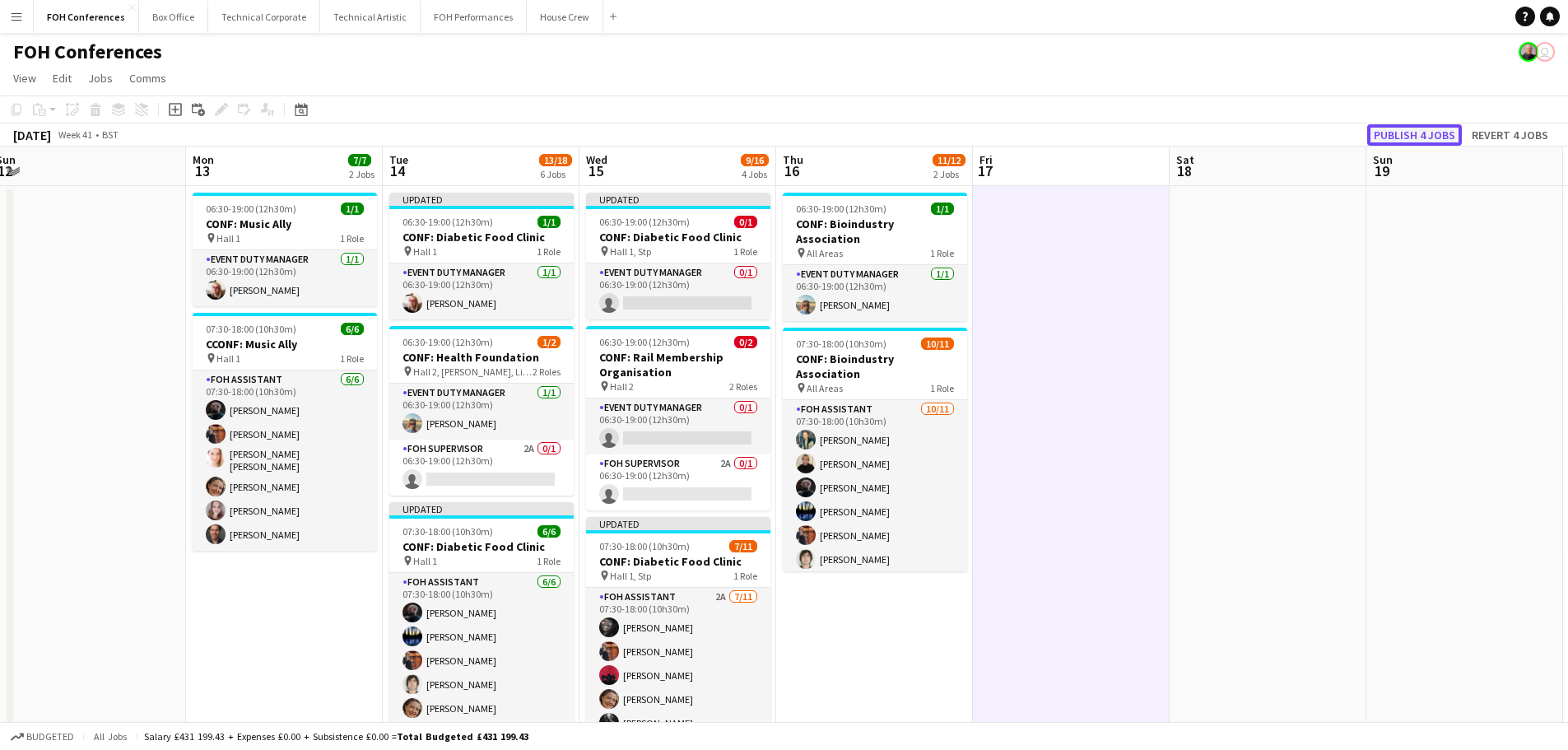
click at [1432, 134] on button "Publish 4 jobs" at bounding box center [1415, 135] width 95 height 22
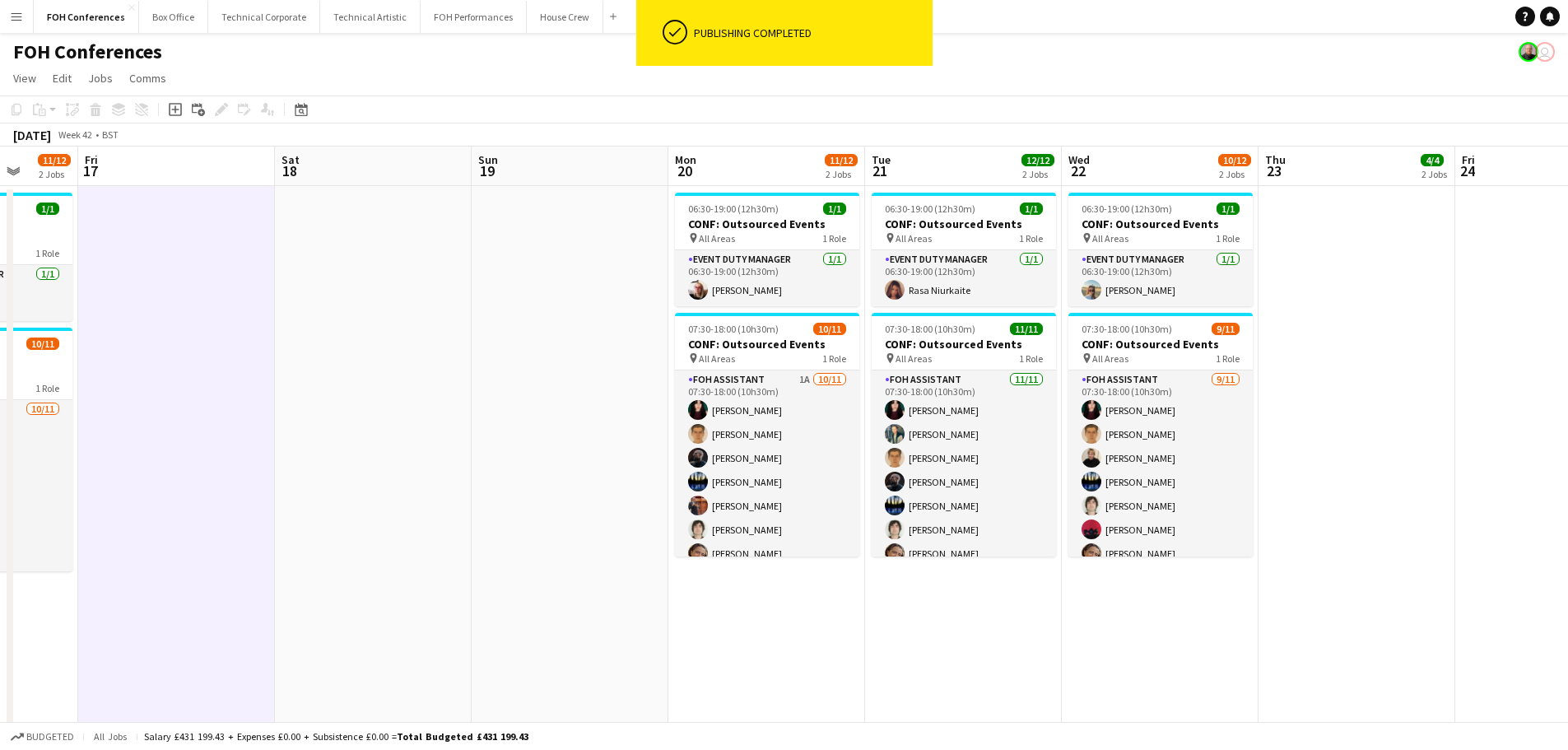
drag, startPoint x: 1109, startPoint y: 435, endPoint x: 364, endPoint y: 344, distance: 750.5
click at [351, 345] on app-calendar-viewport "Mon 13 7/7 2 Jobs Tue 14 13/18 6 Jobs Wed 15 9/16 4 Jobs Thu 16 11/12 2 Jobs Fr…" at bounding box center [784, 733] width 1568 height 1174
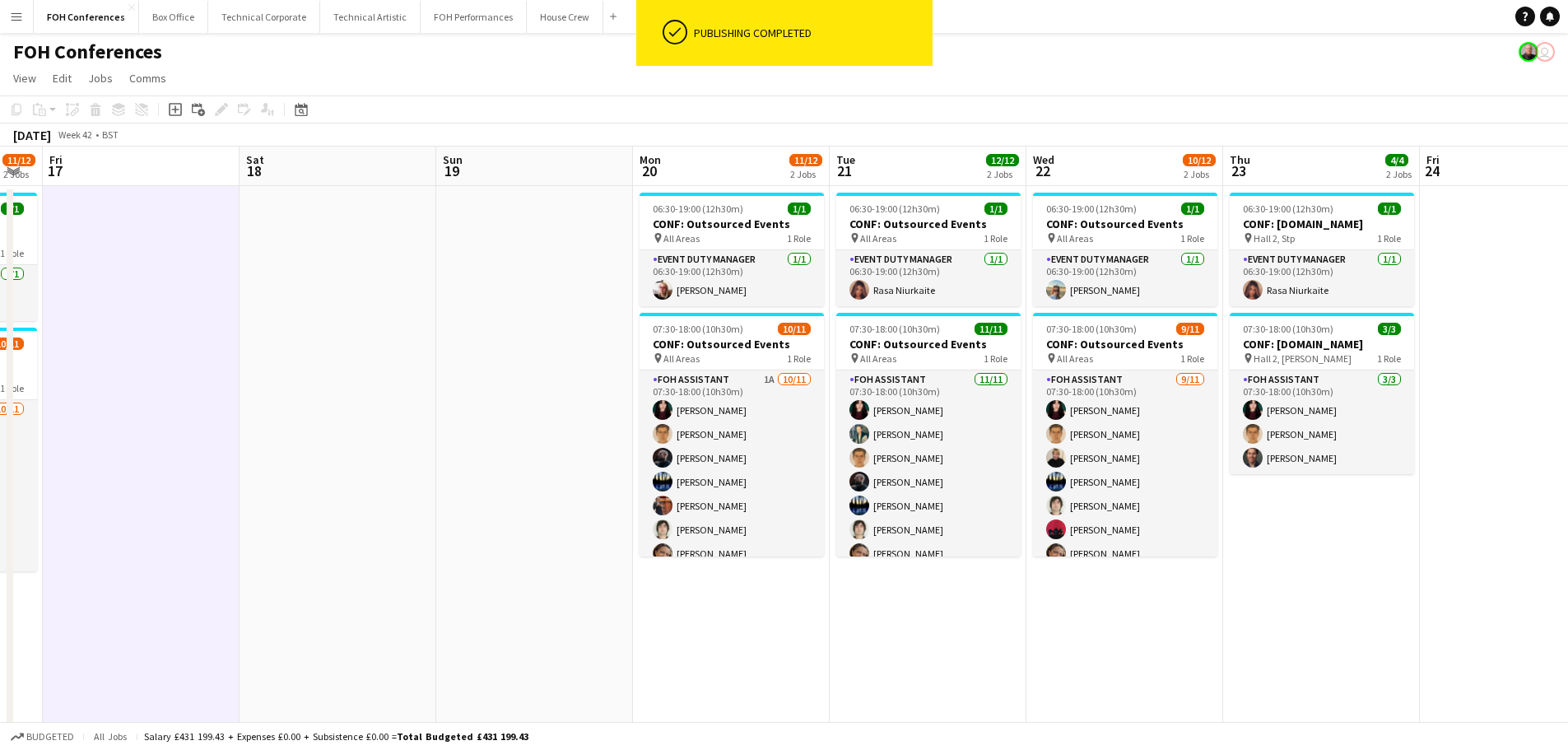
drag, startPoint x: 601, startPoint y: 373, endPoint x: 431, endPoint y: 349, distance: 171.7
click at [431, 349] on app-calendar-viewport "Tue 14 13/18 6 Jobs Wed 15 9/16 4 Jobs Thu 16 11/12 2 Jobs Fri 17 Sat 18 Sun 19…" at bounding box center [784, 733] width 1568 height 1174
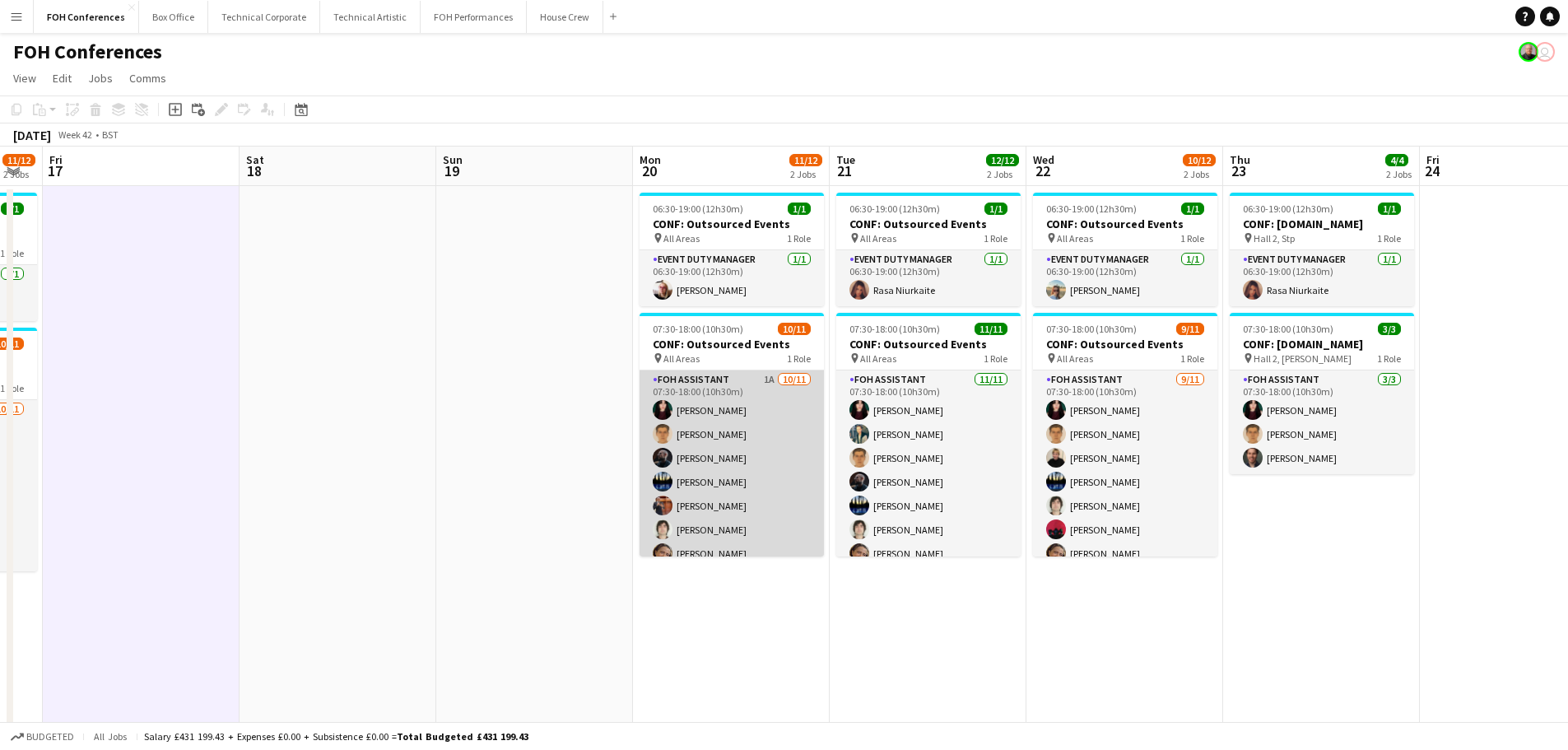
drag, startPoint x: 686, startPoint y: 462, endPoint x: 716, endPoint y: 458, distance: 30.3
click at [687, 460] on app-card-role "FOH Assistant 1A [DATE] 07:30-18:00 (10h30m) [PERSON_NAME] [PERSON_NAME] [PERSO…" at bounding box center [732, 517] width 184 height 295
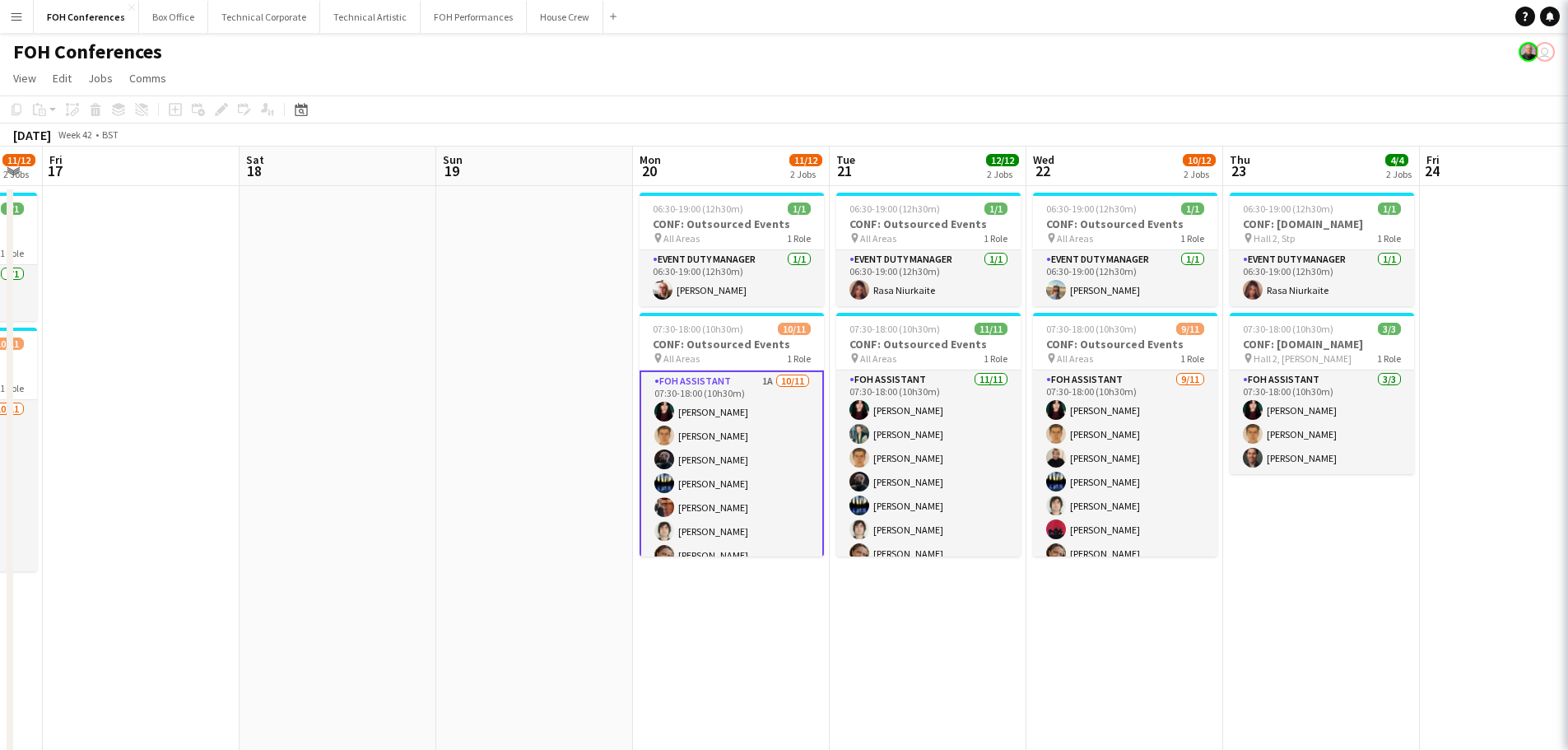
scroll to position [0, 547]
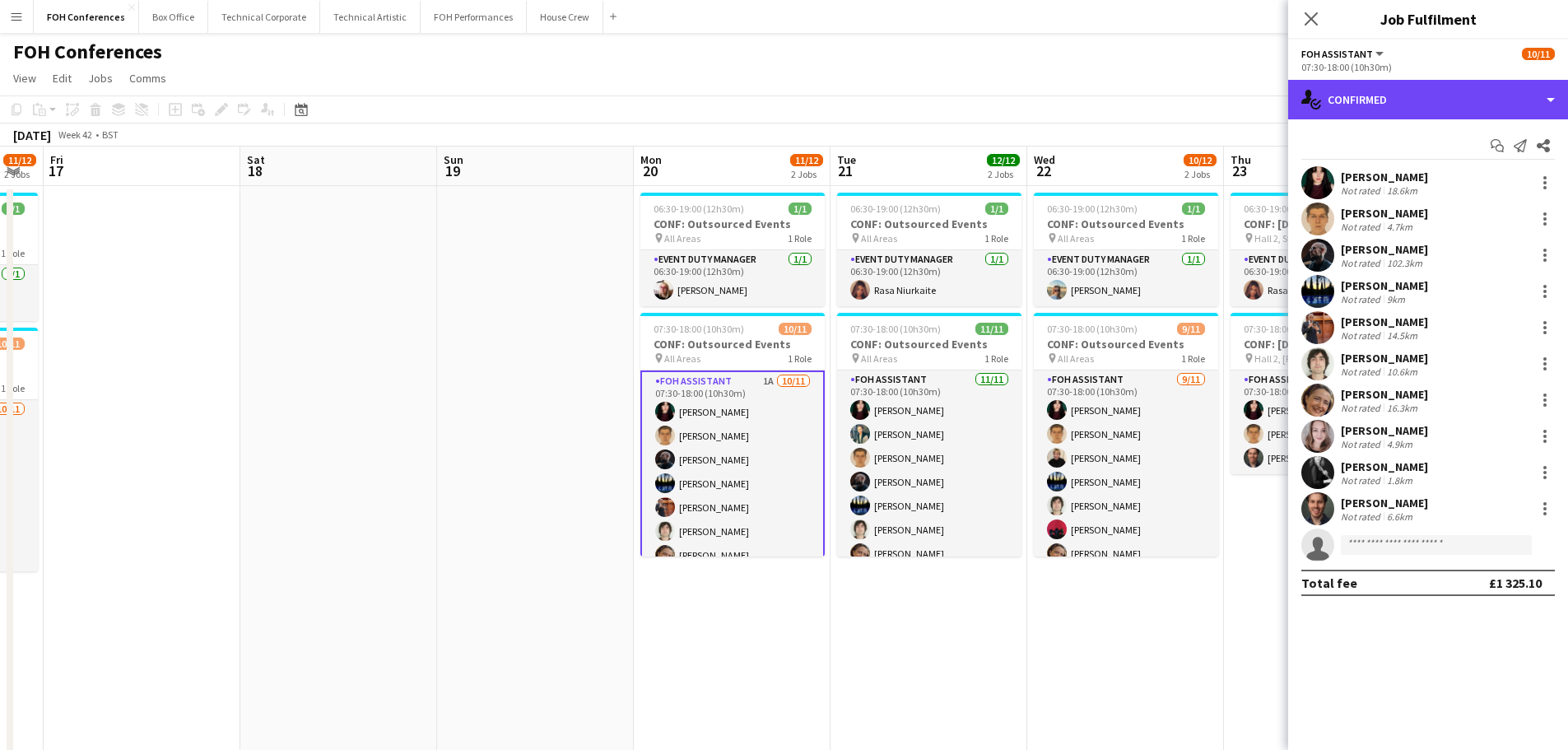
drag, startPoint x: 1392, startPoint y: 94, endPoint x: 1435, endPoint y: 133, distance: 58.1
click at [1392, 95] on div "single-neutral-actions-check-2 Confirmed" at bounding box center [1428, 100] width 280 height 40
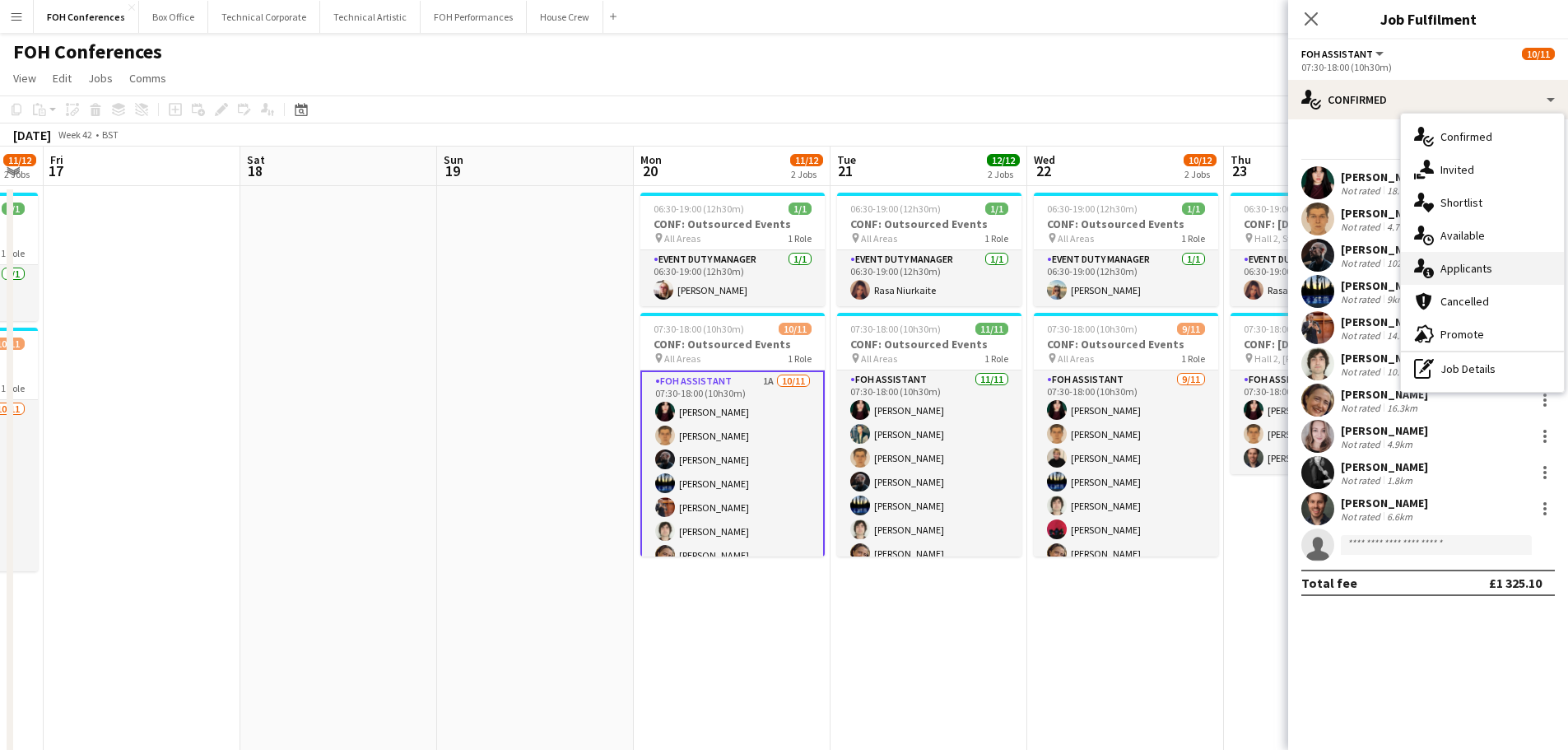
click at [1473, 269] on span "Applicants" at bounding box center [1466, 268] width 52 height 15
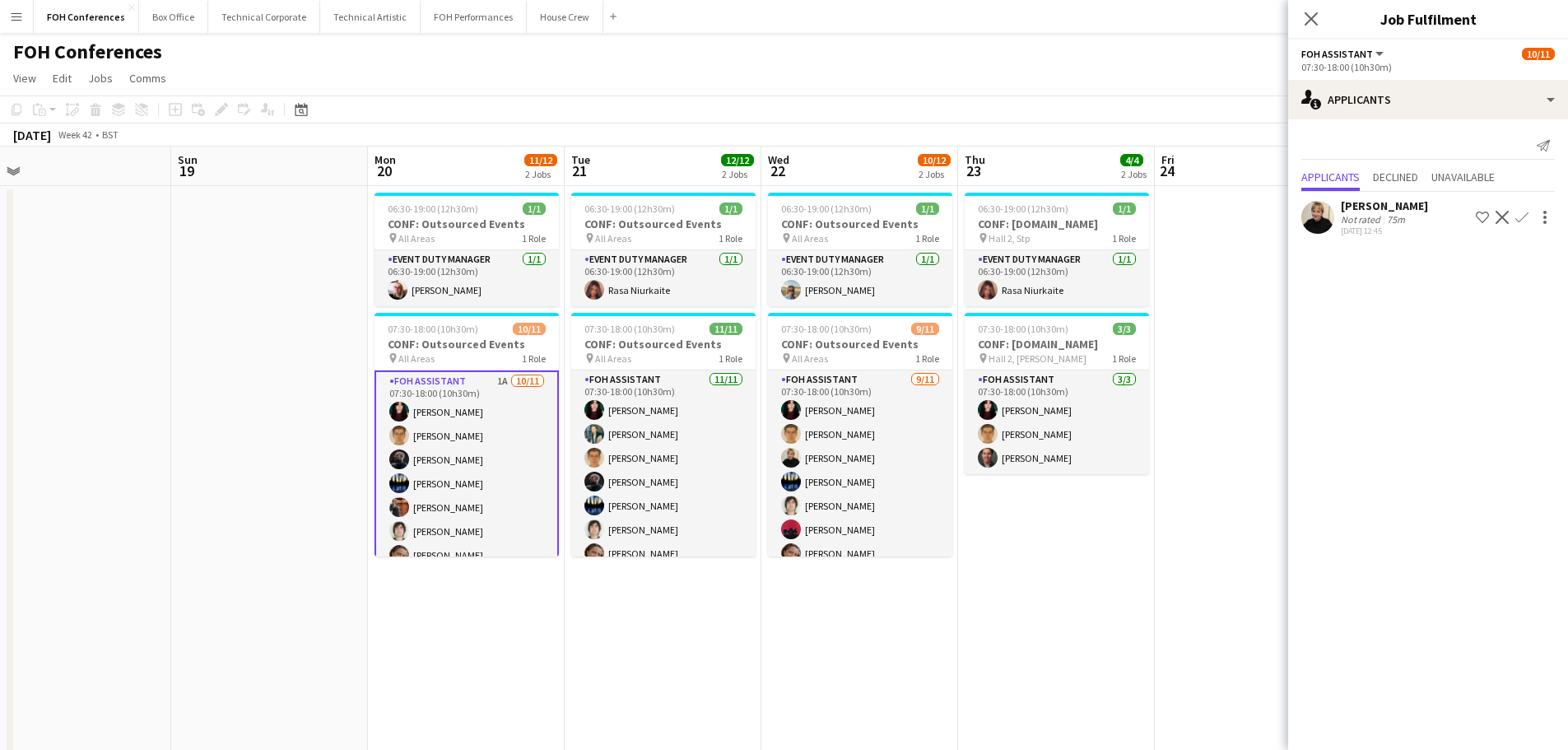
scroll to position [0, 618]
drag, startPoint x: 625, startPoint y: 481, endPoint x: 357, endPoint y: 470, distance: 268.2
click at [357, 470] on app-calendar-viewport "Wed 15 9/16 4 Jobs Thu 16 11/12 2 Jobs Fri 17 Sat 18 Sun 19 Mon 20 11/12 2 Jobs…" at bounding box center [784, 733] width 1568 height 1174
click at [1522, 217] on app-icon "Confirm" at bounding box center [1522, 217] width 13 height 13
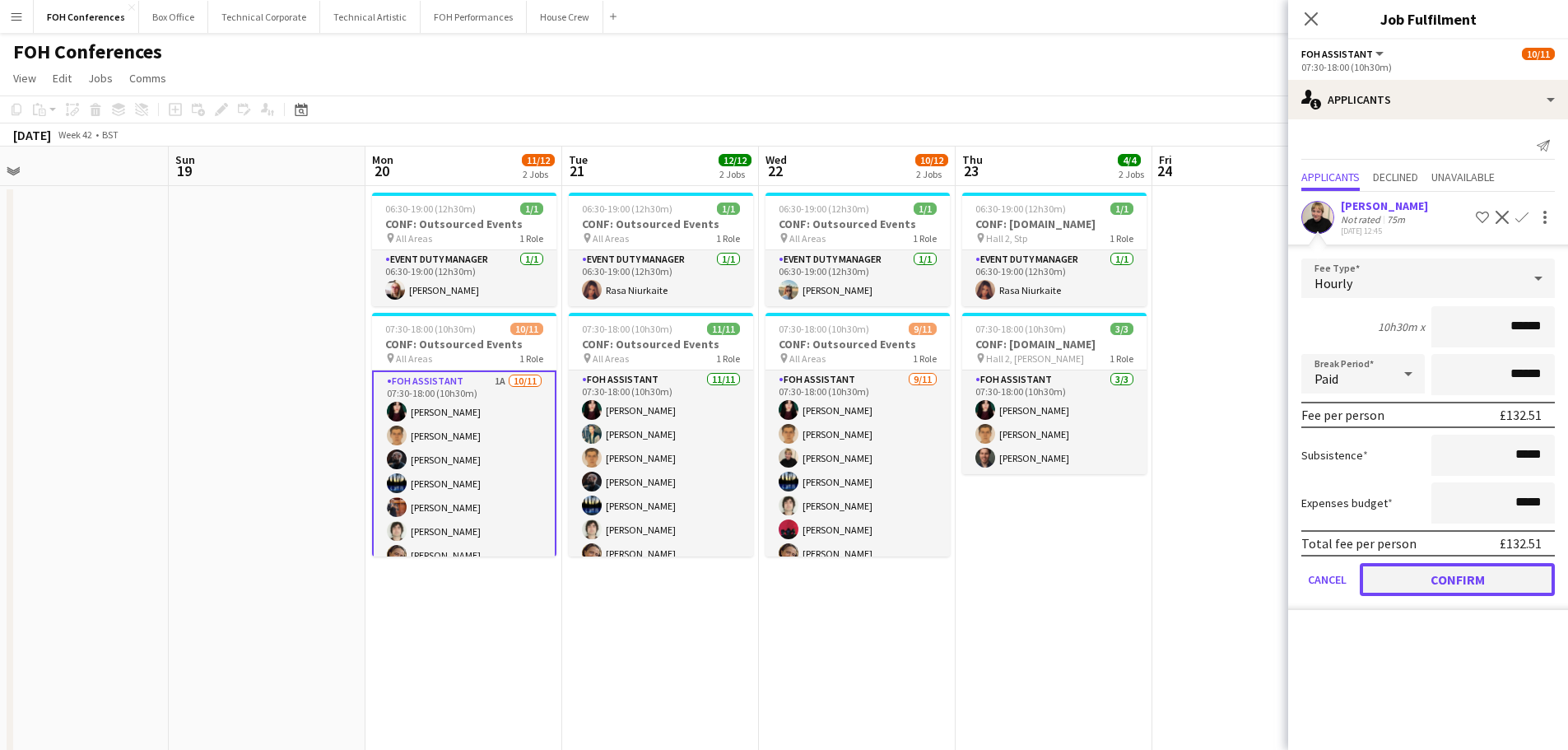
click at [1448, 580] on button "Confirm" at bounding box center [1457, 580] width 195 height 33
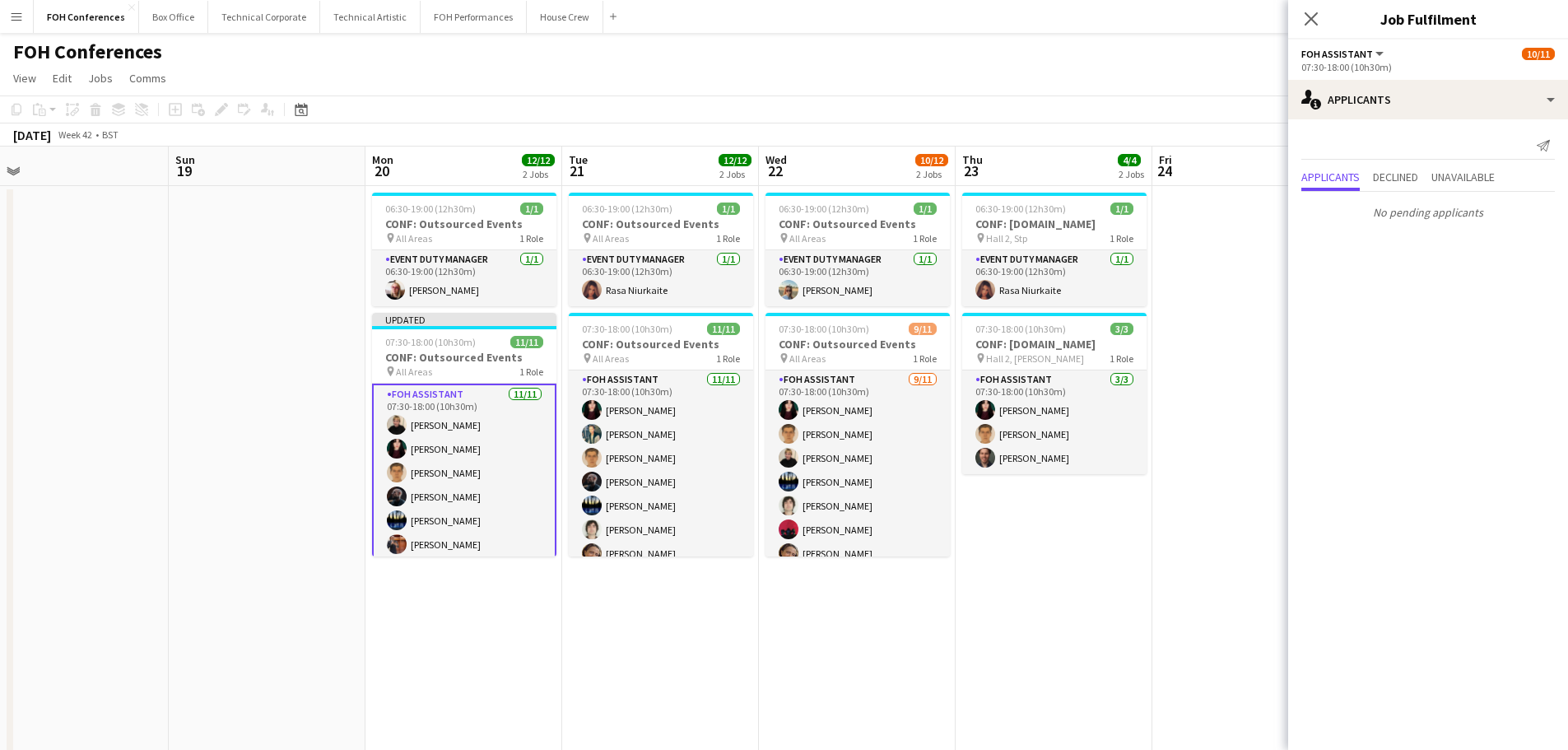
click at [972, 656] on app-date-cell "06:30-19:00 (12h30m) 1/1 CONF: [DOMAIN_NAME] pin Hall 2, Stp 1 Role Event Duty …" at bounding box center [1054, 752] width 197 height 1134
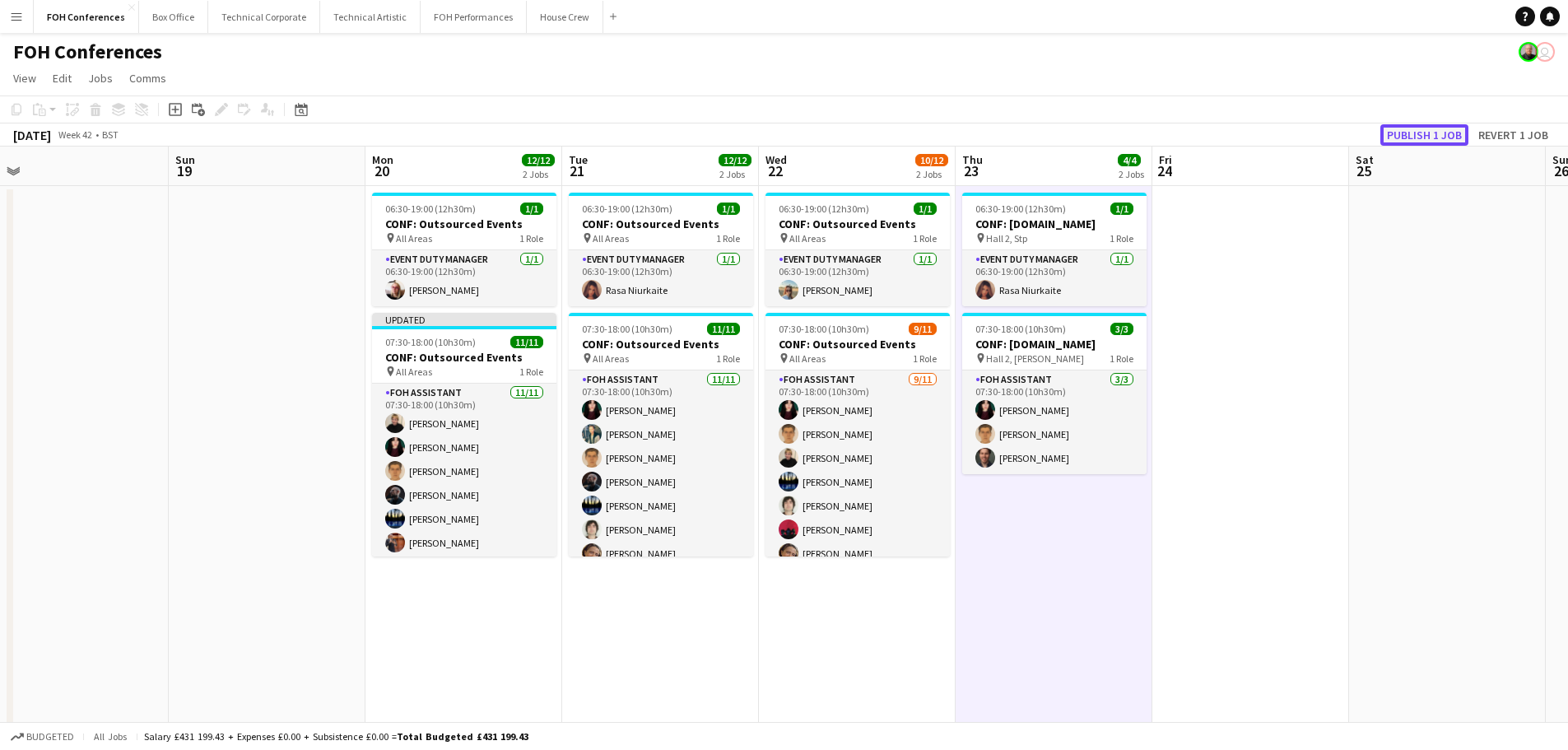
click at [1423, 135] on button "Publish 1 job" at bounding box center [1424, 135] width 88 height 22
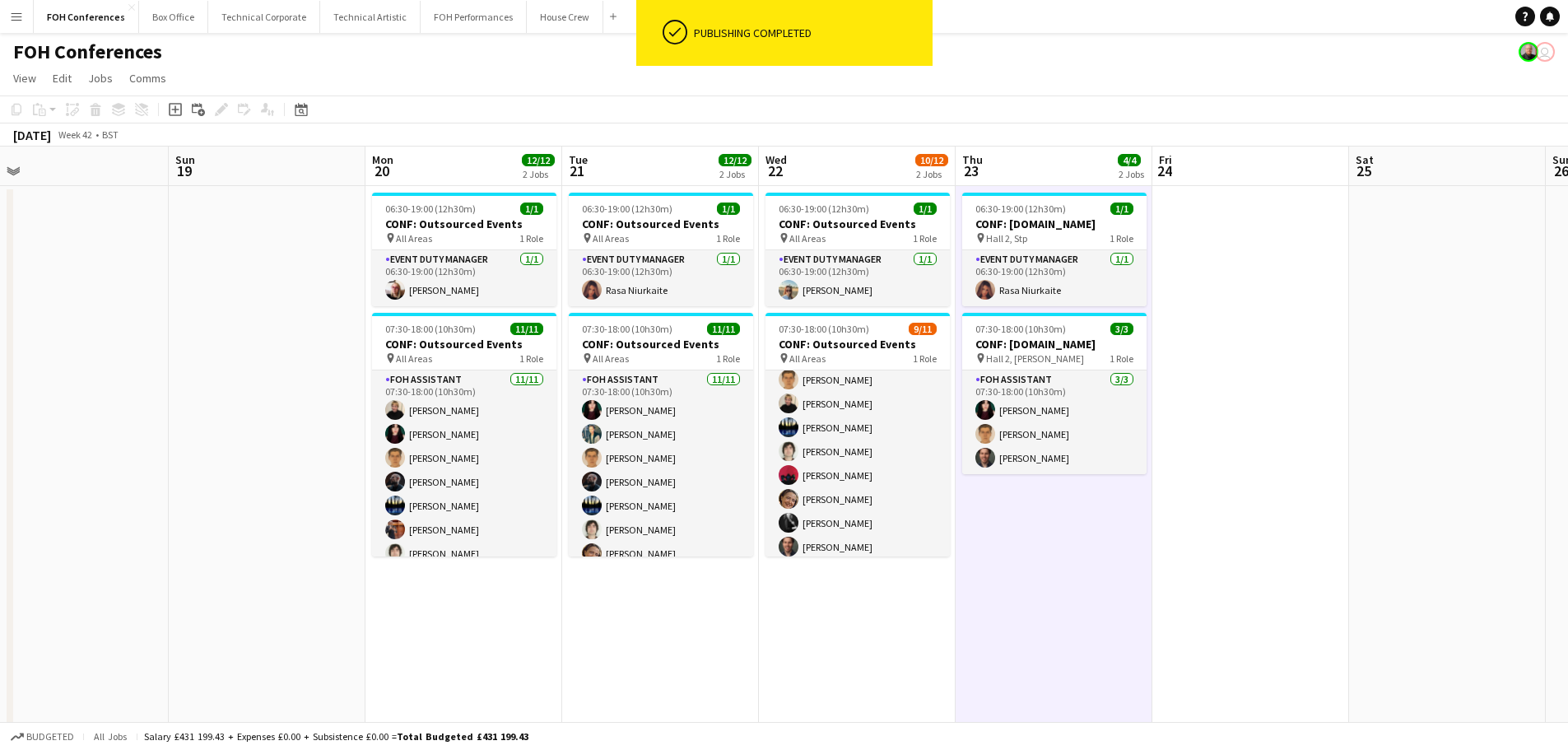
scroll to position [109, 0]
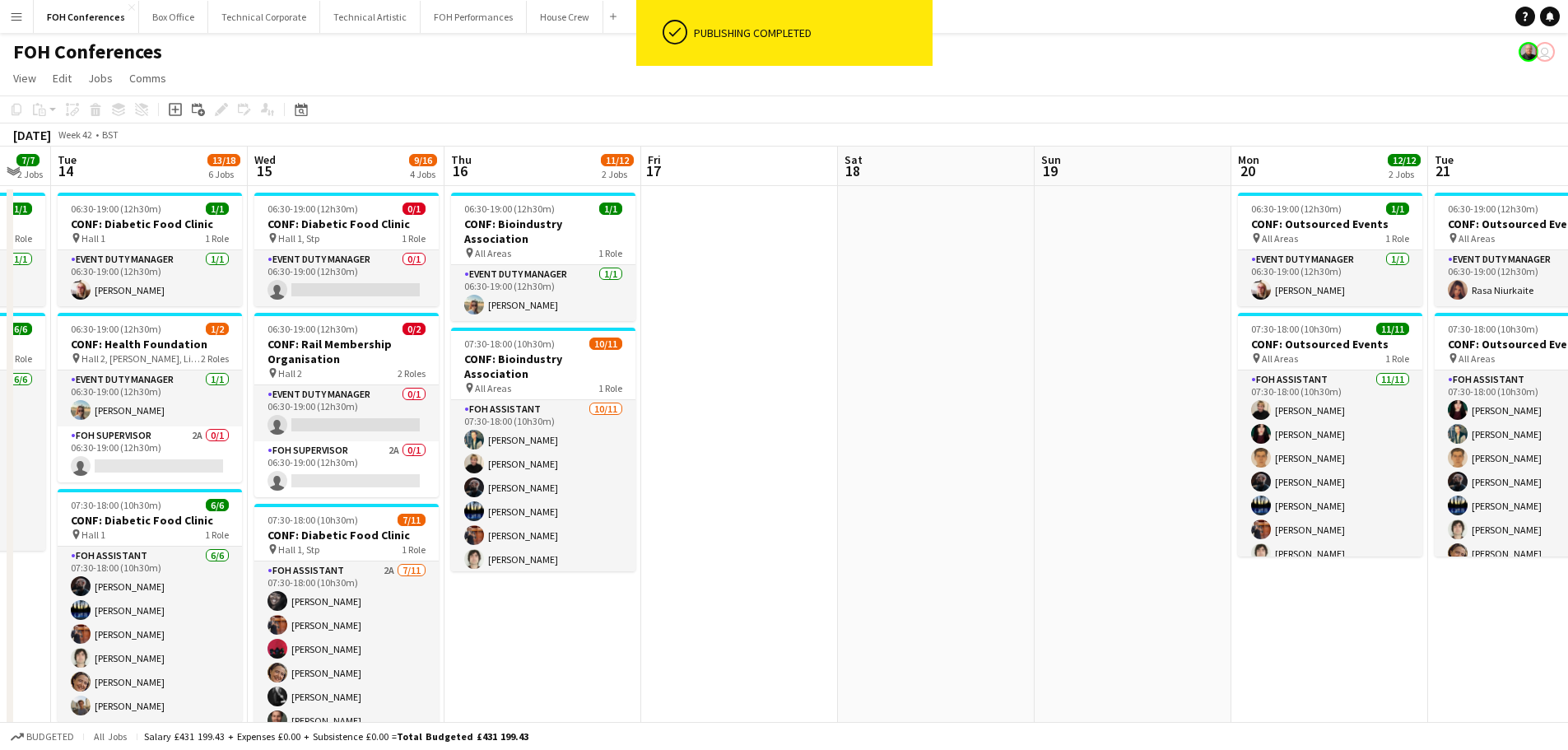
drag, startPoint x: 837, startPoint y: 440, endPoint x: 1119, endPoint y: 440, distance: 282.0
click at [1119, 440] on app-calendar-viewport "Sun 12 Mon 13 7/7 2 Jobs Tue 14 13/18 6 Jobs Wed 15 9/16 4 Jobs Thu 16 11/12 2 …" at bounding box center [784, 733] width 1568 height 1174
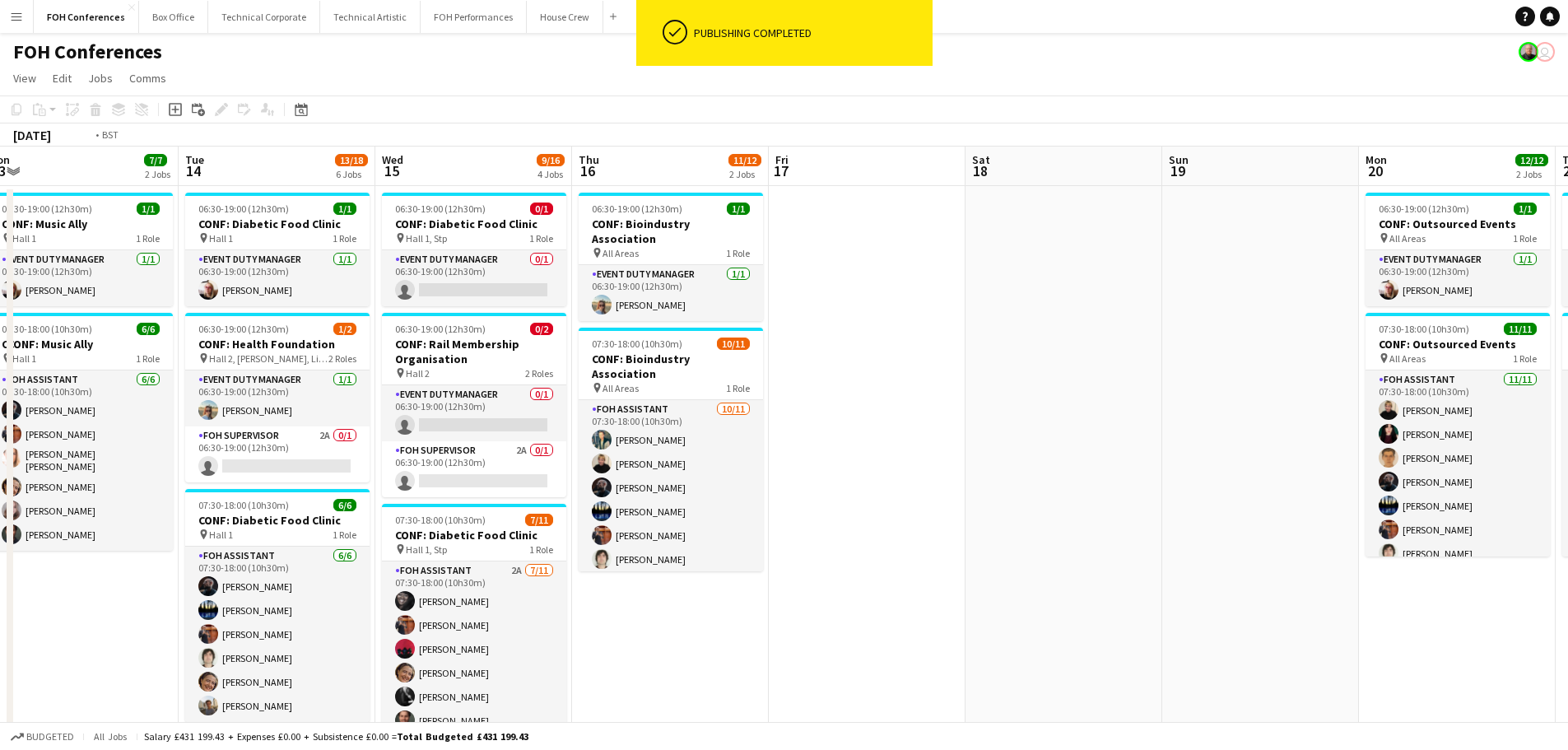
drag, startPoint x: 650, startPoint y: 502, endPoint x: 798, endPoint y: 498, distance: 148.1
click at [798, 498] on app-calendar-viewport "Sat 11 Sun 12 Mon 13 7/7 2 Jobs Tue 14 13/18 6 Jobs Wed 15 9/16 4 Jobs Thu 16 1…" at bounding box center [784, 733] width 1568 height 1174
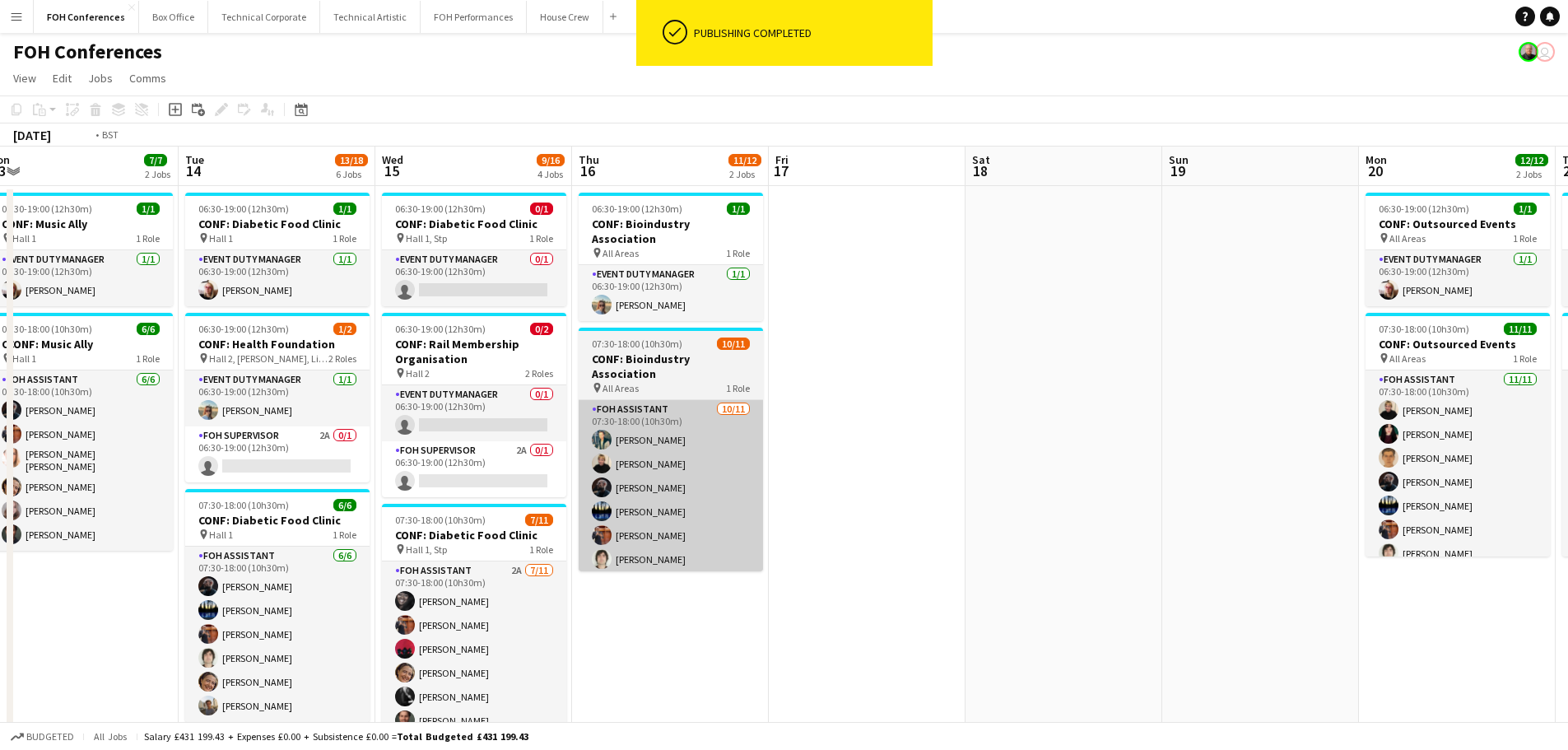
scroll to position [0, 390]
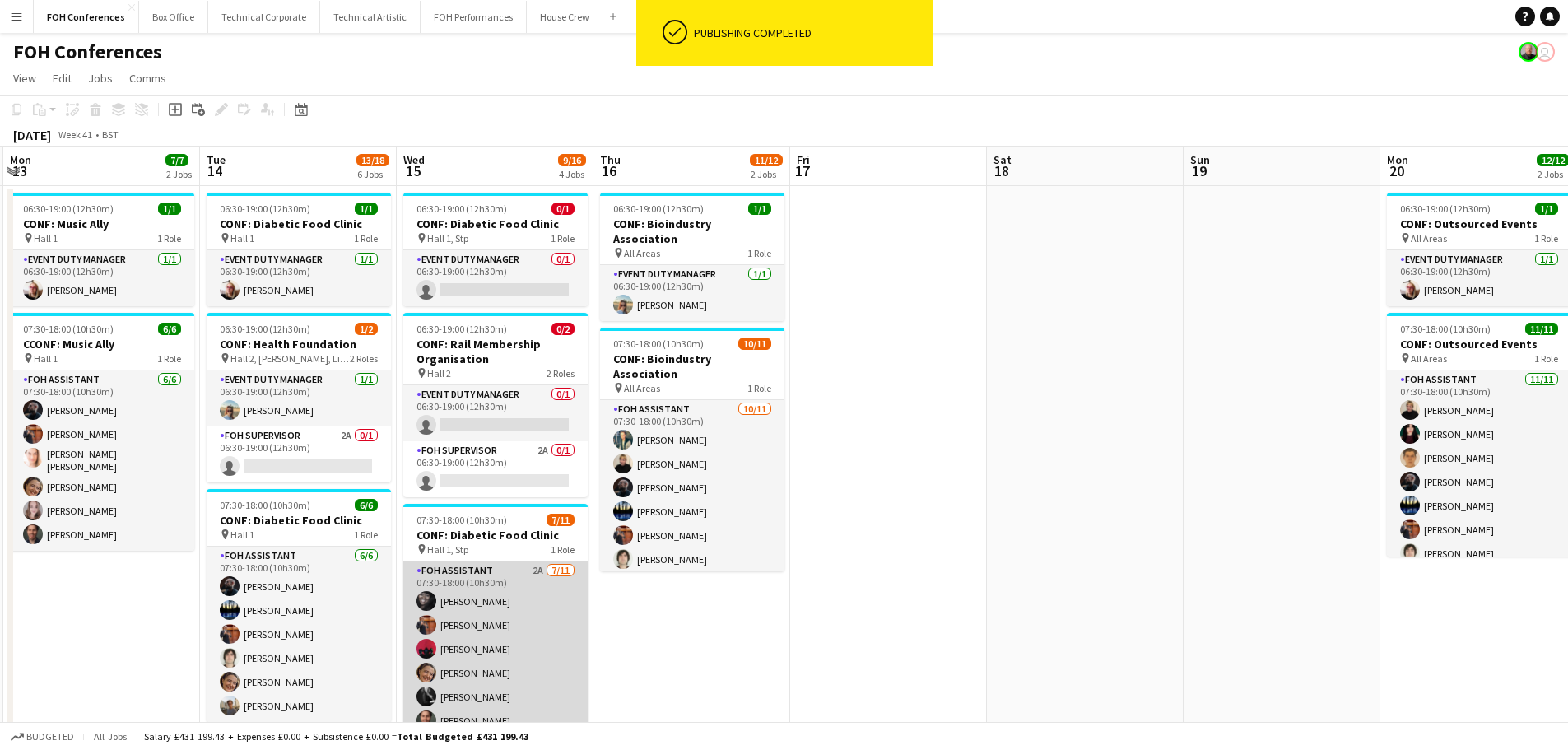
click at [485, 629] on app-card-role "FOH Assistant 2A [DATE] 07:30-18:00 (10h30m) [PERSON_NAME] [PERSON_NAME] [PERSO…" at bounding box center [495, 709] width 184 height 295
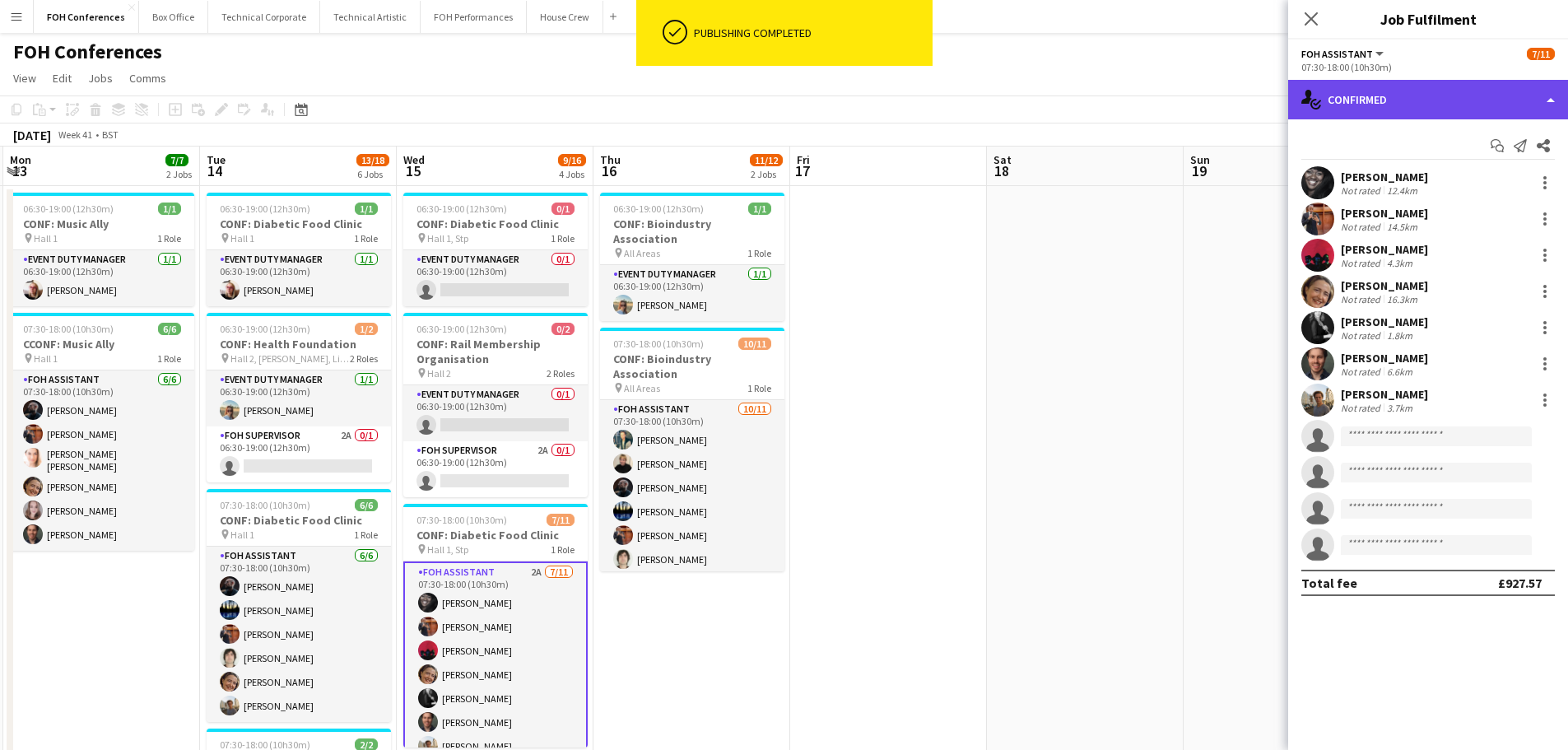
click at [1410, 96] on div "single-neutral-actions-check-2 Confirmed" at bounding box center [1428, 100] width 280 height 40
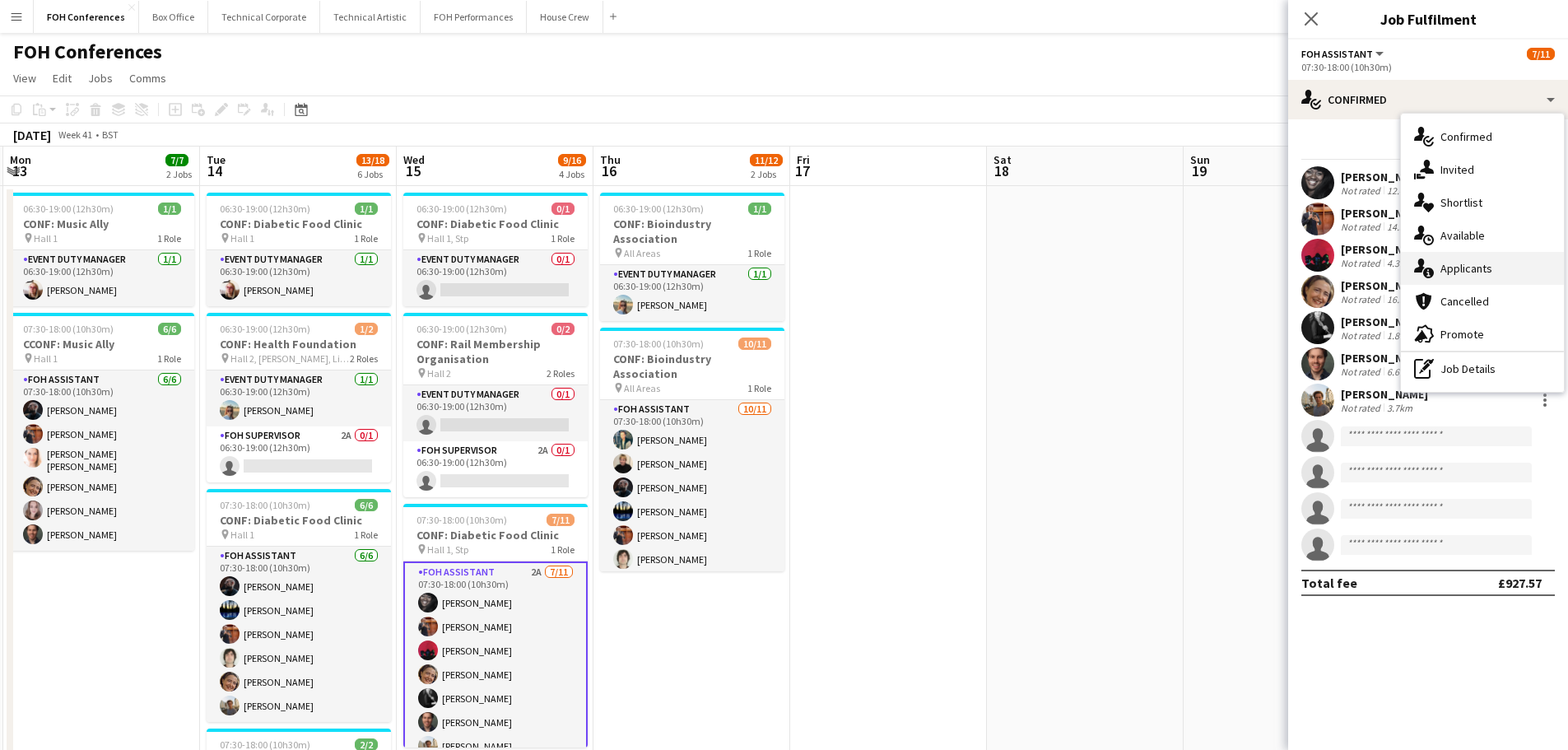
click at [1477, 270] on span "Applicants" at bounding box center [1466, 268] width 52 height 15
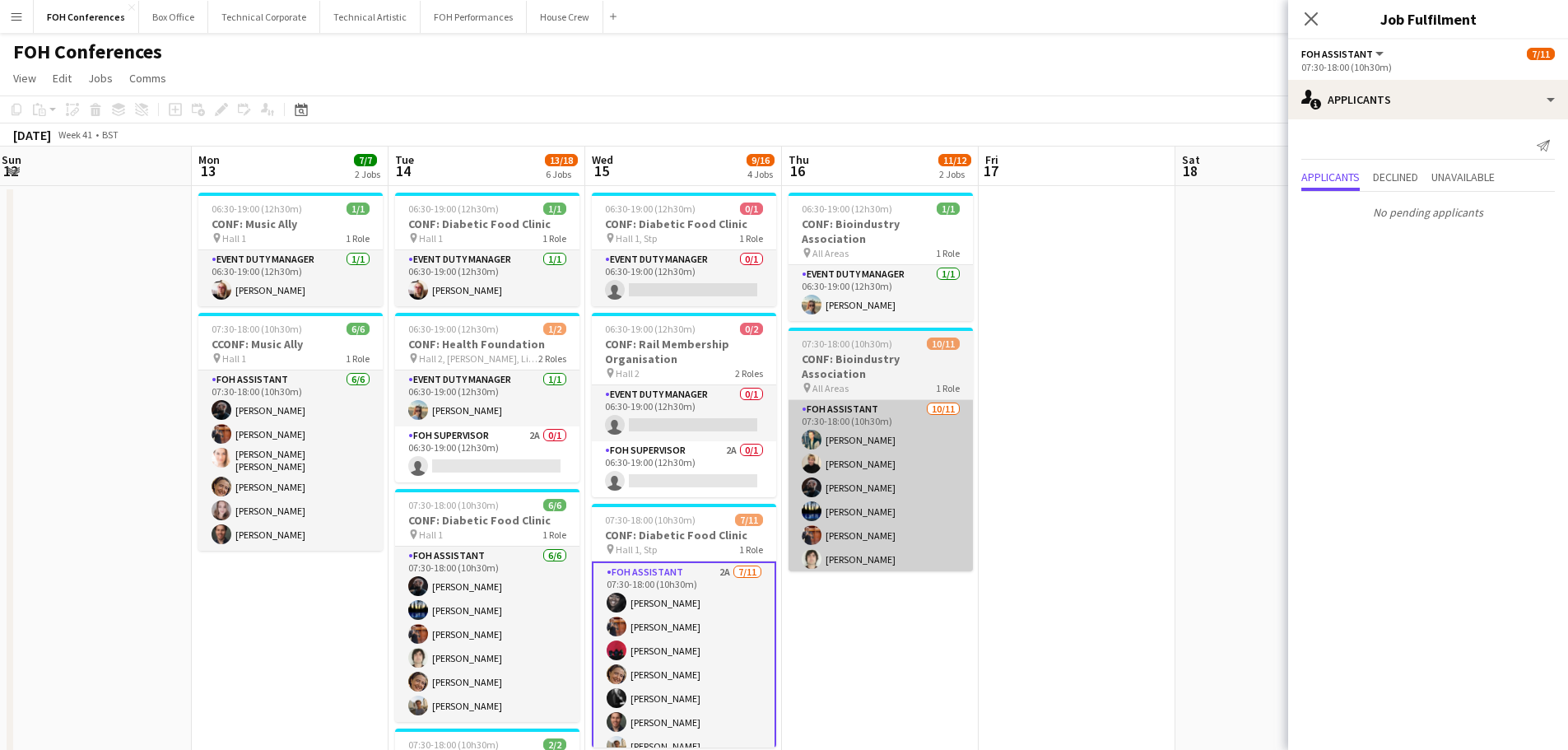
drag, startPoint x: 776, startPoint y: 557, endPoint x: 873, endPoint y: 538, distance: 98.8
click at [980, 543] on app-calendar-viewport "Fri 10 Sat 11 Sun 12 Mon 13 7/7 2 Jobs Tue 14 13/18 6 Jobs Wed 15 9/16 4 Jobs T…" at bounding box center [784, 733] width 1568 height 1174
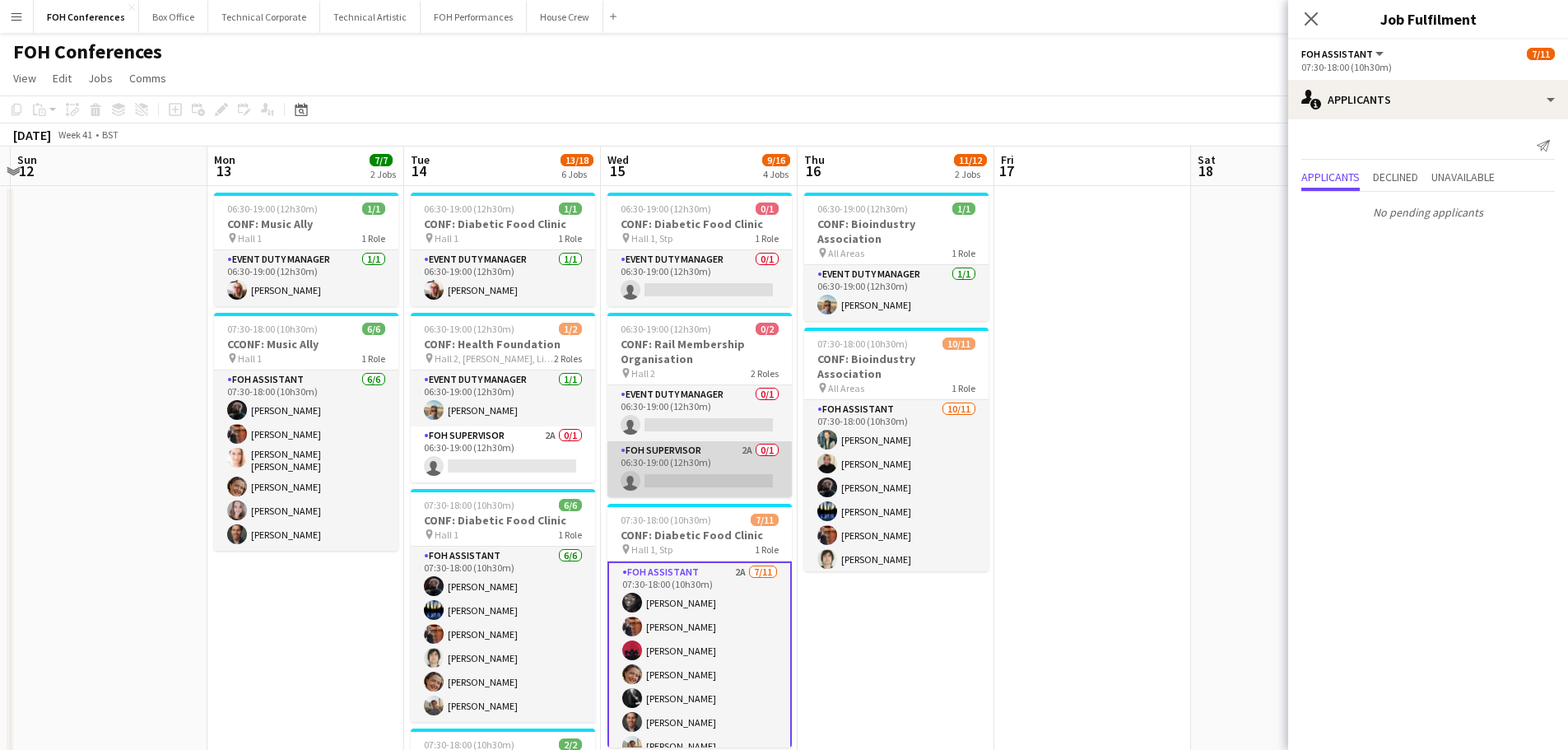
click at [729, 470] on app-card-role "FOH Supervisor 2A 0/1 06:30-19:00 (12h30m) single-neutral-actions" at bounding box center [699, 469] width 184 height 56
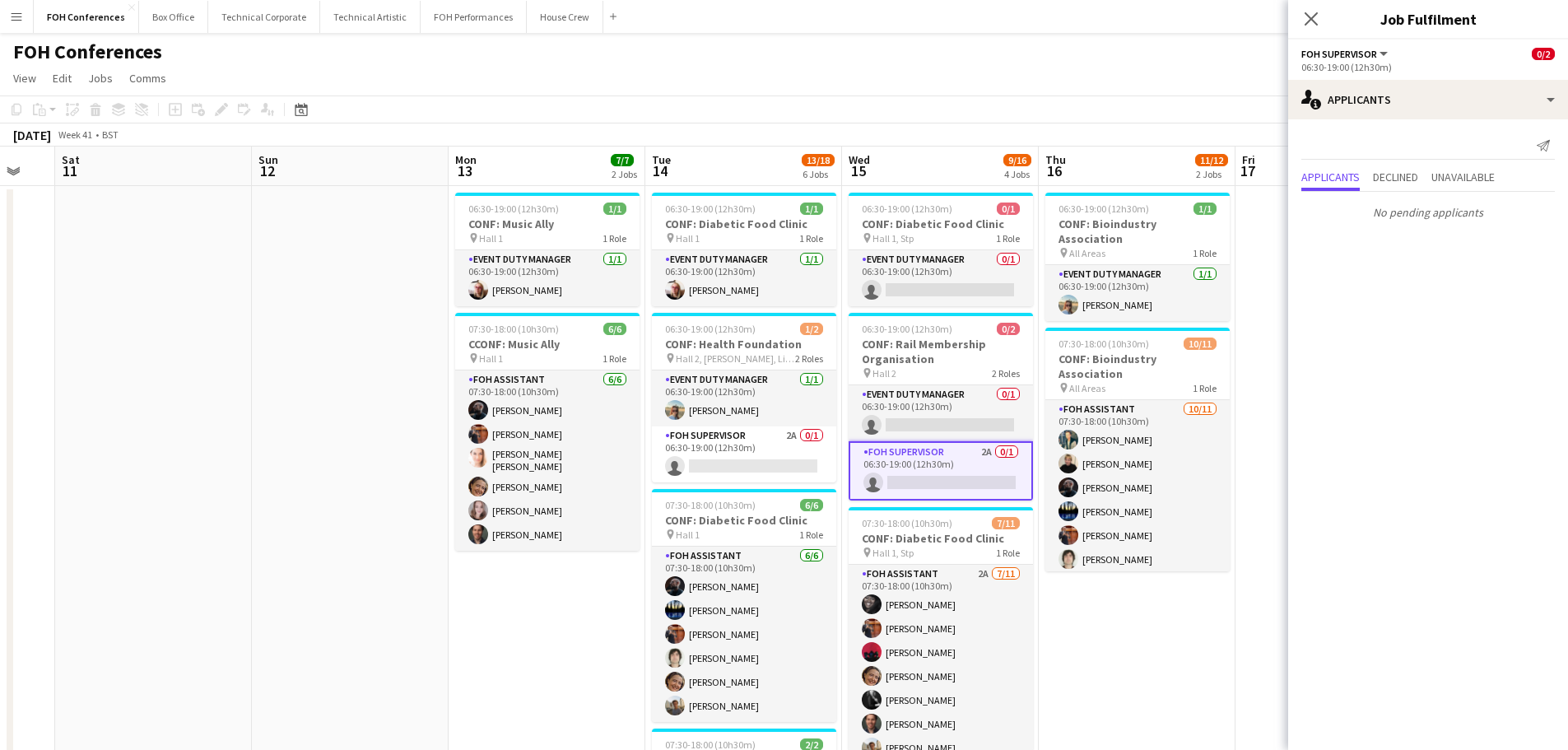
scroll to position [0, 464]
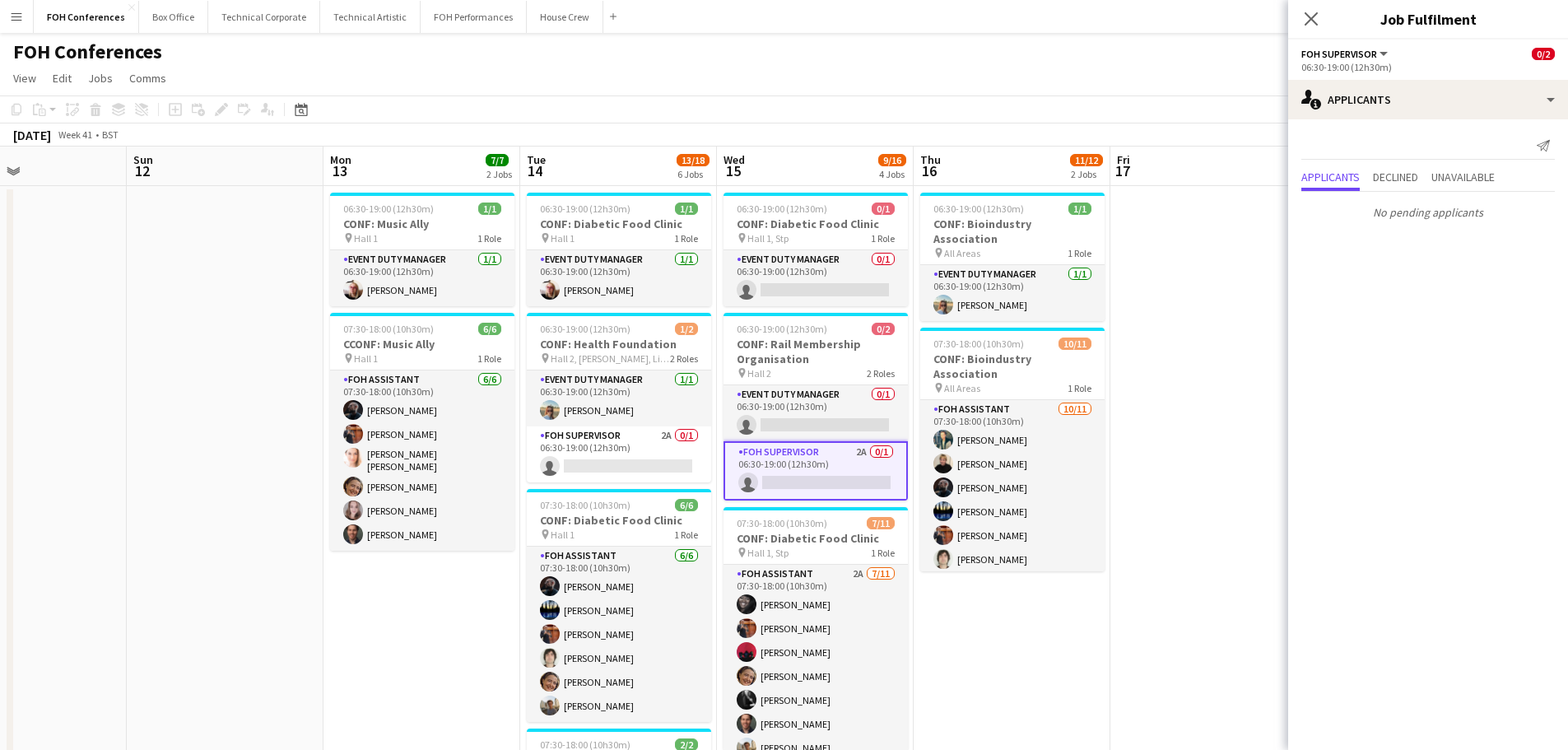
drag, startPoint x: 402, startPoint y: 528, endPoint x: 713, endPoint y: 506, distance: 311.8
click at [714, 506] on app-calendar-viewport "Thu 9 11/17 4 Jobs Fri 10 Sat 11 Sun 12 Mon 13 7/7 2 Jobs Tue 14 13/18 6 Jobs W…" at bounding box center [784, 733] width 1568 height 1174
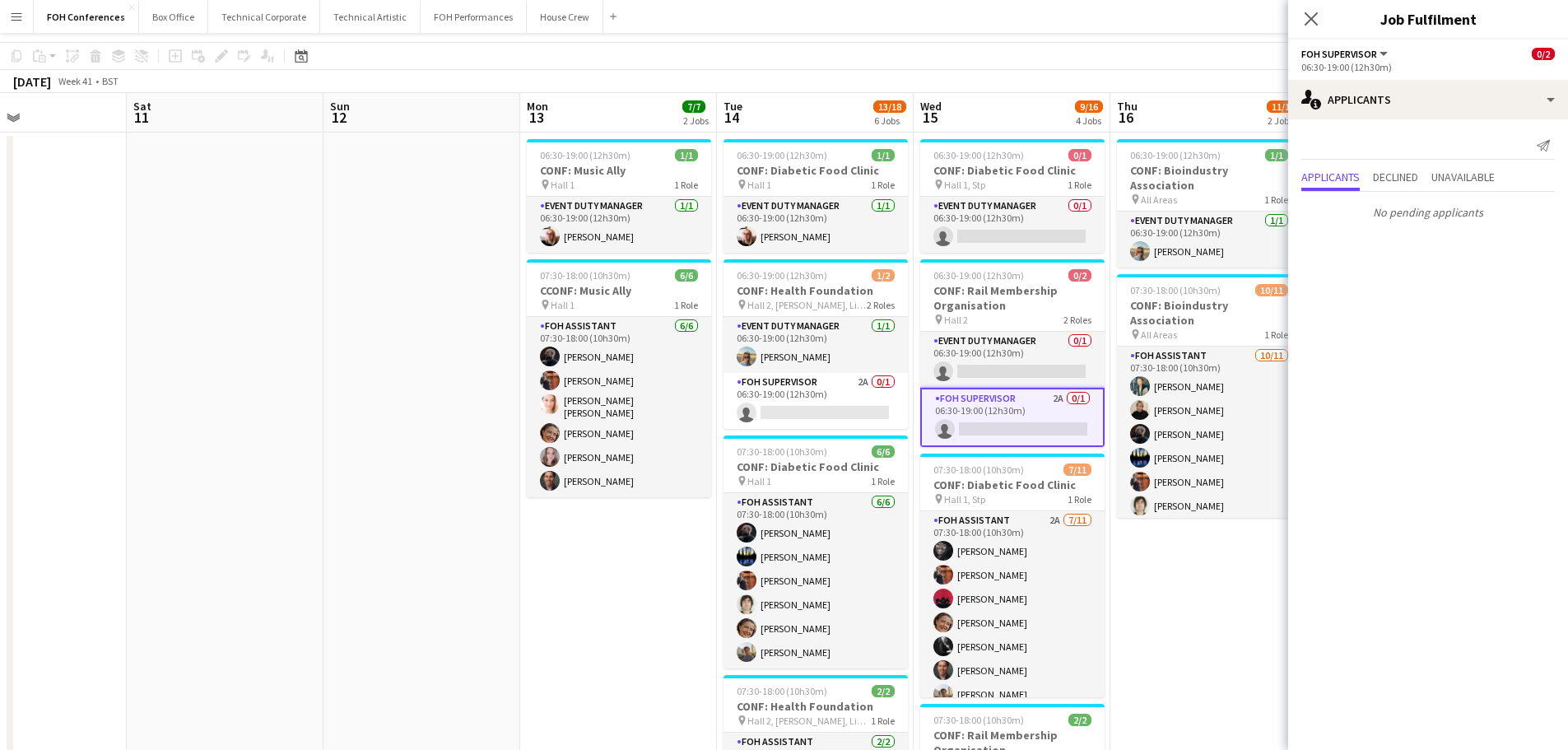
scroll to position [0, 0]
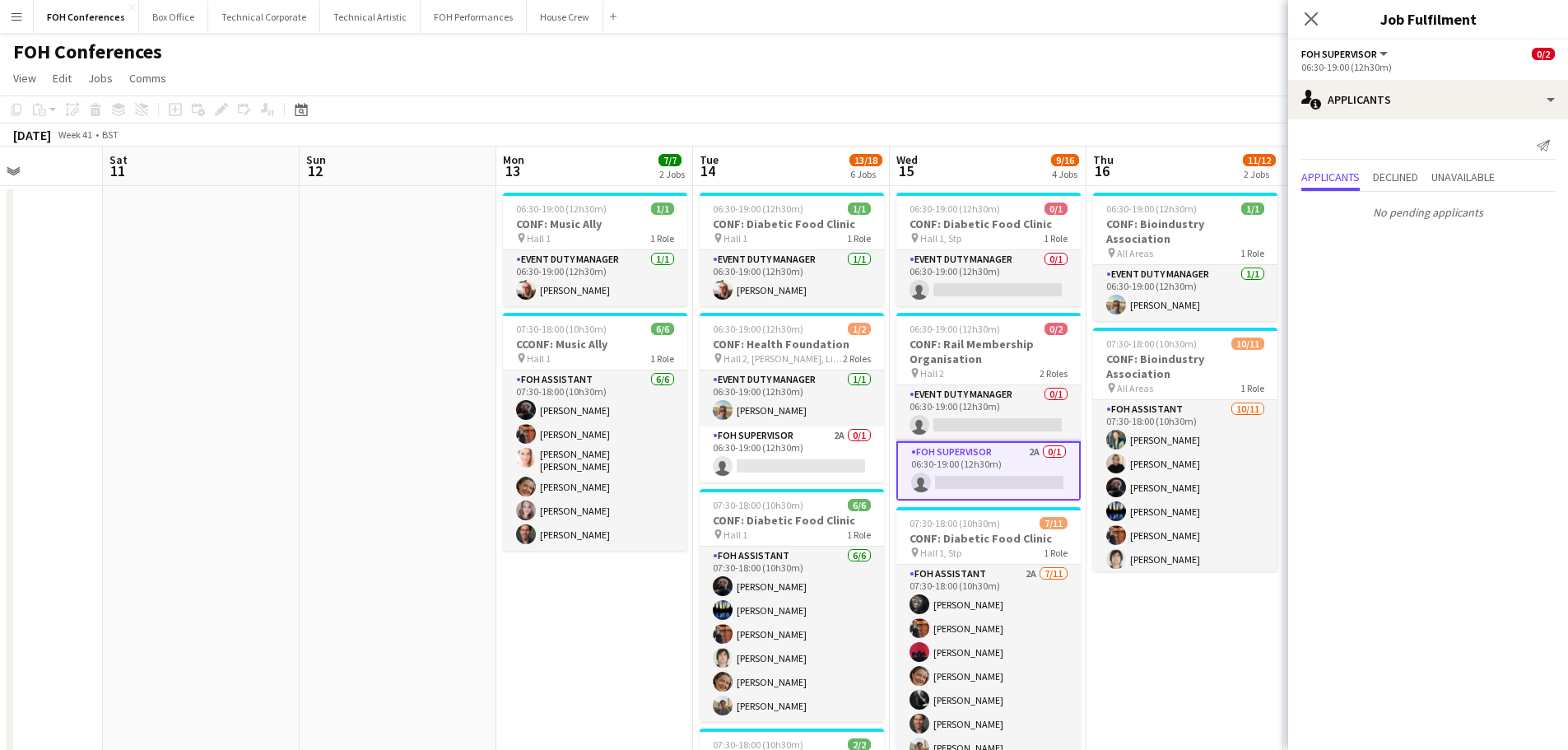
drag, startPoint x: 419, startPoint y: 474, endPoint x: 892, endPoint y: 476, distance: 473.0
click at [986, 465] on app-calendar-viewport "Wed 8 8/12 2 Jobs Thu 9 11/17 4 Jobs Fri 10 Sat 11 Sun 12 Mon 13 7/7 2 Jobs Tue…" at bounding box center [784, 733] width 1568 height 1174
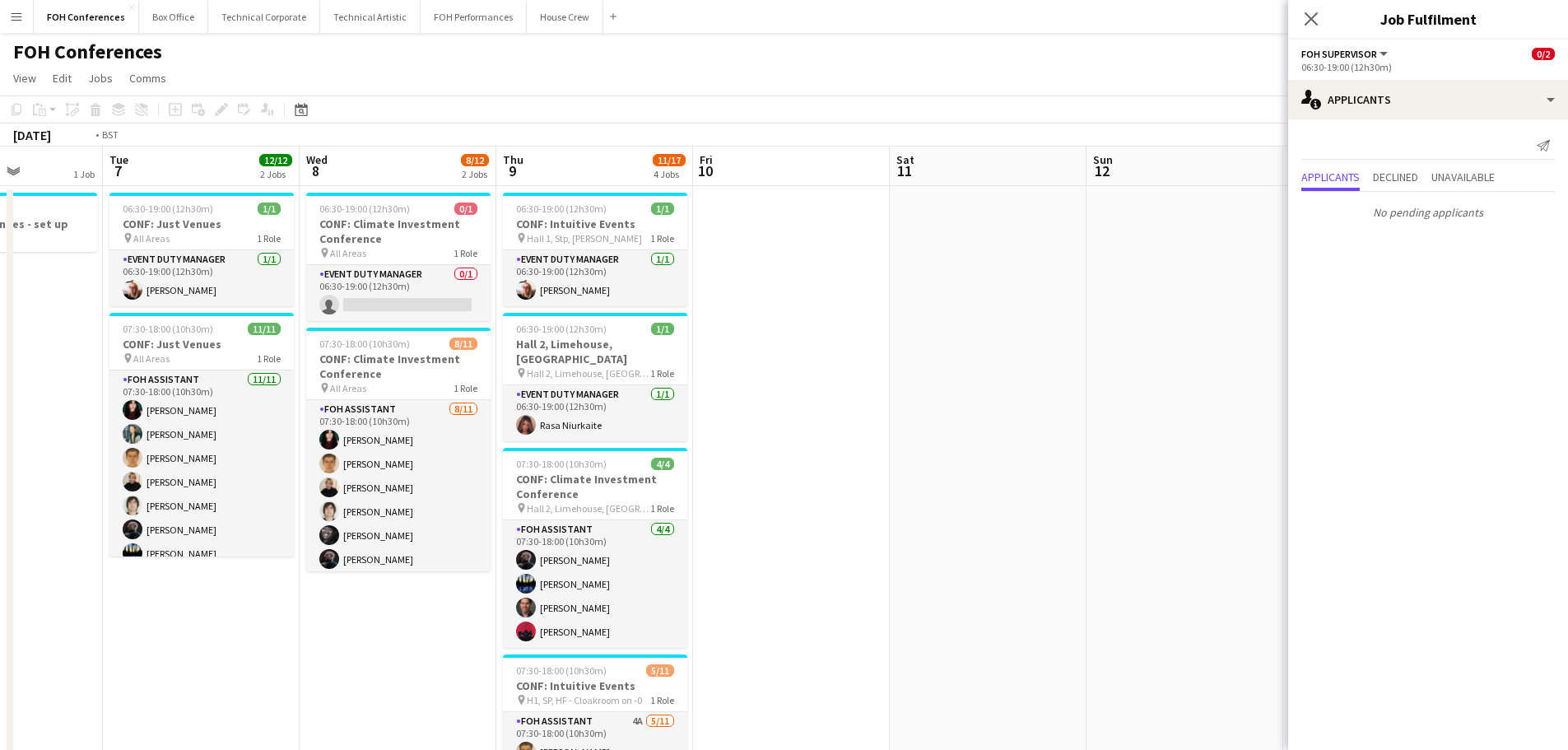
scroll to position [0, 476]
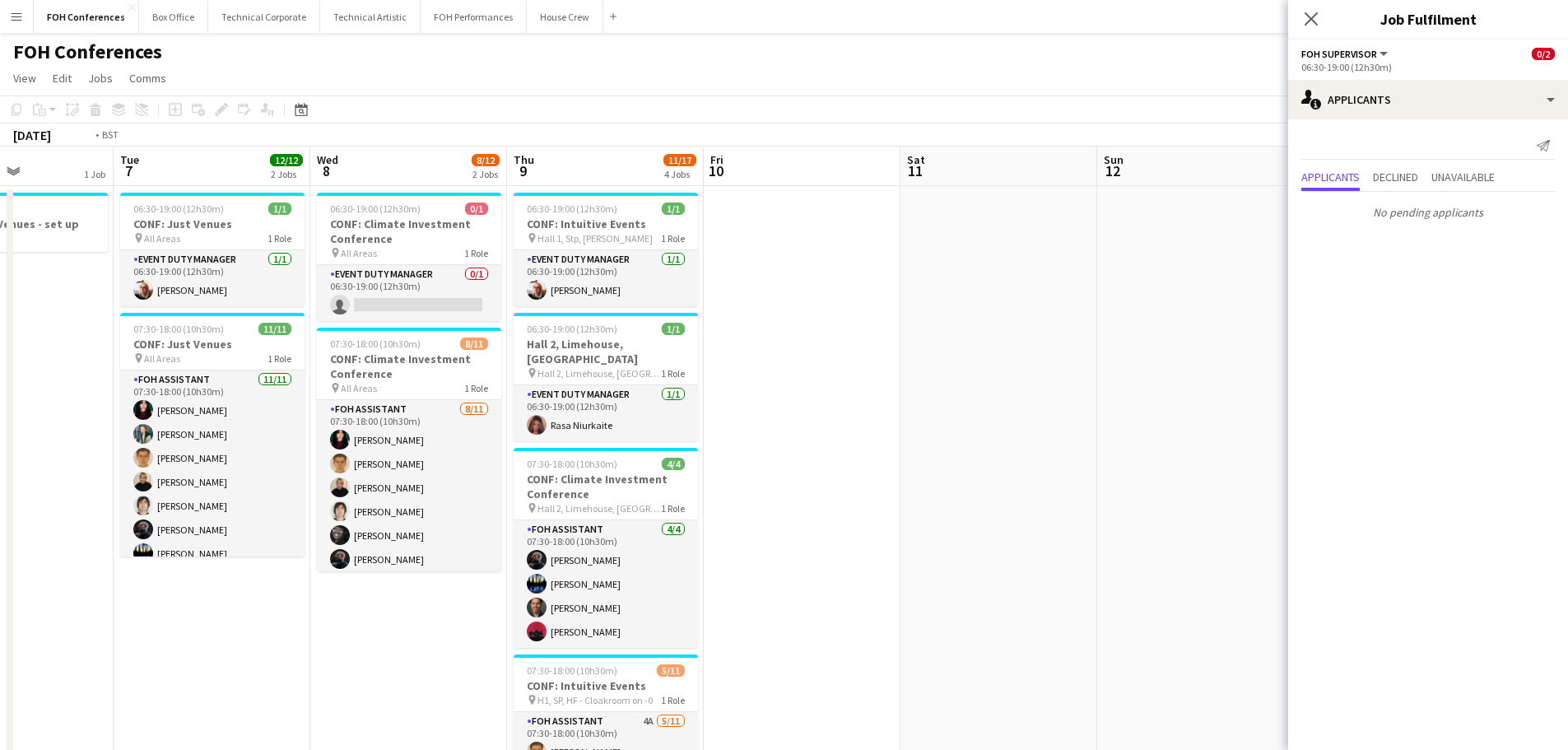
drag, startPoint x: 660, startPoint y: 484, endPoint x: 1064, endPoint y: 463, distance: 404.5
click at [1064, 463] on app-calendar-viewport "Sat 4 Sun 5 3/3 2 Jobs Mon 6 1 Job Tue 7 12/12 2 Jobs Wed 8 8/12 2 Jobs Thu 9 1…" at bounding box center [784, 733] width 1568 height 1174
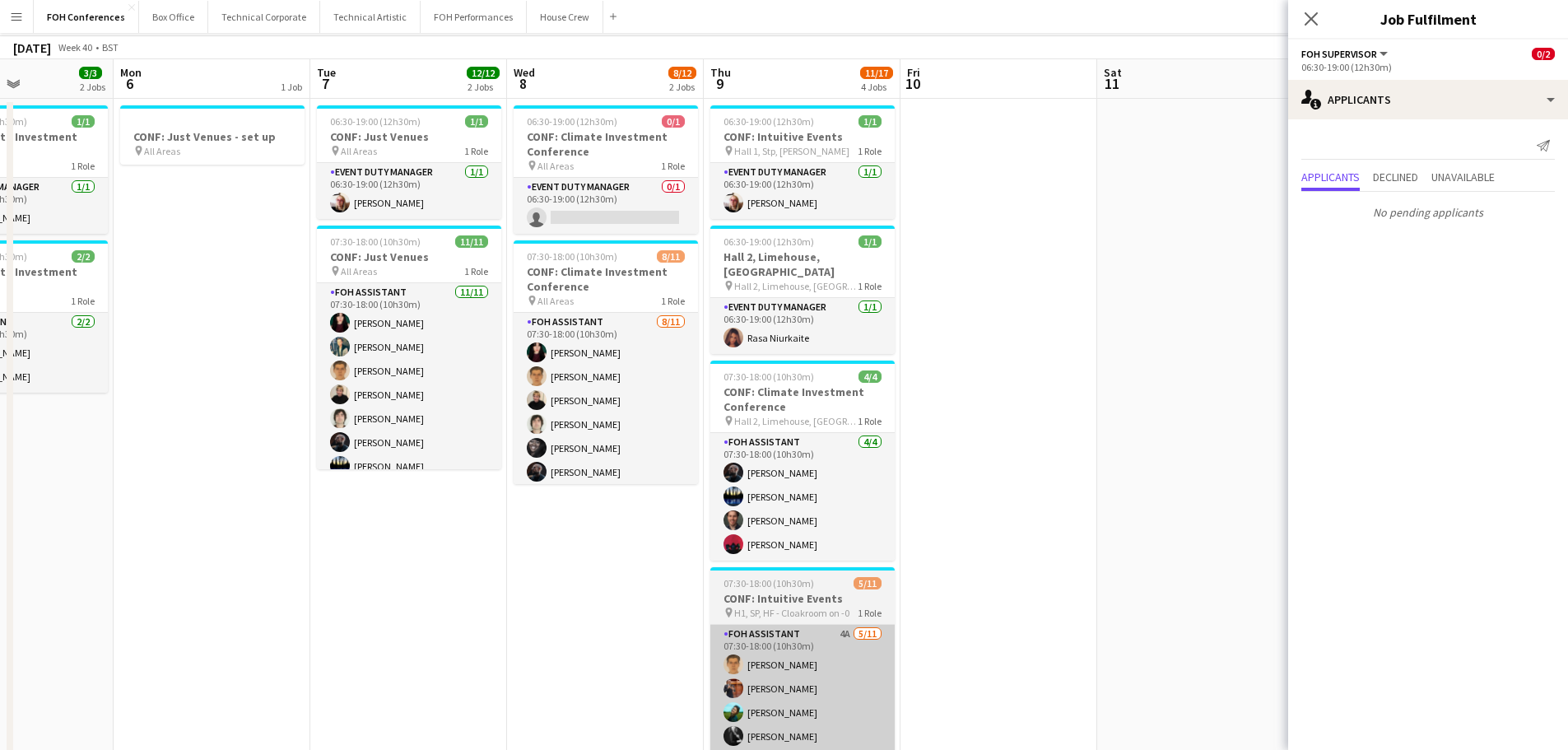
scroll to position [247, 0]
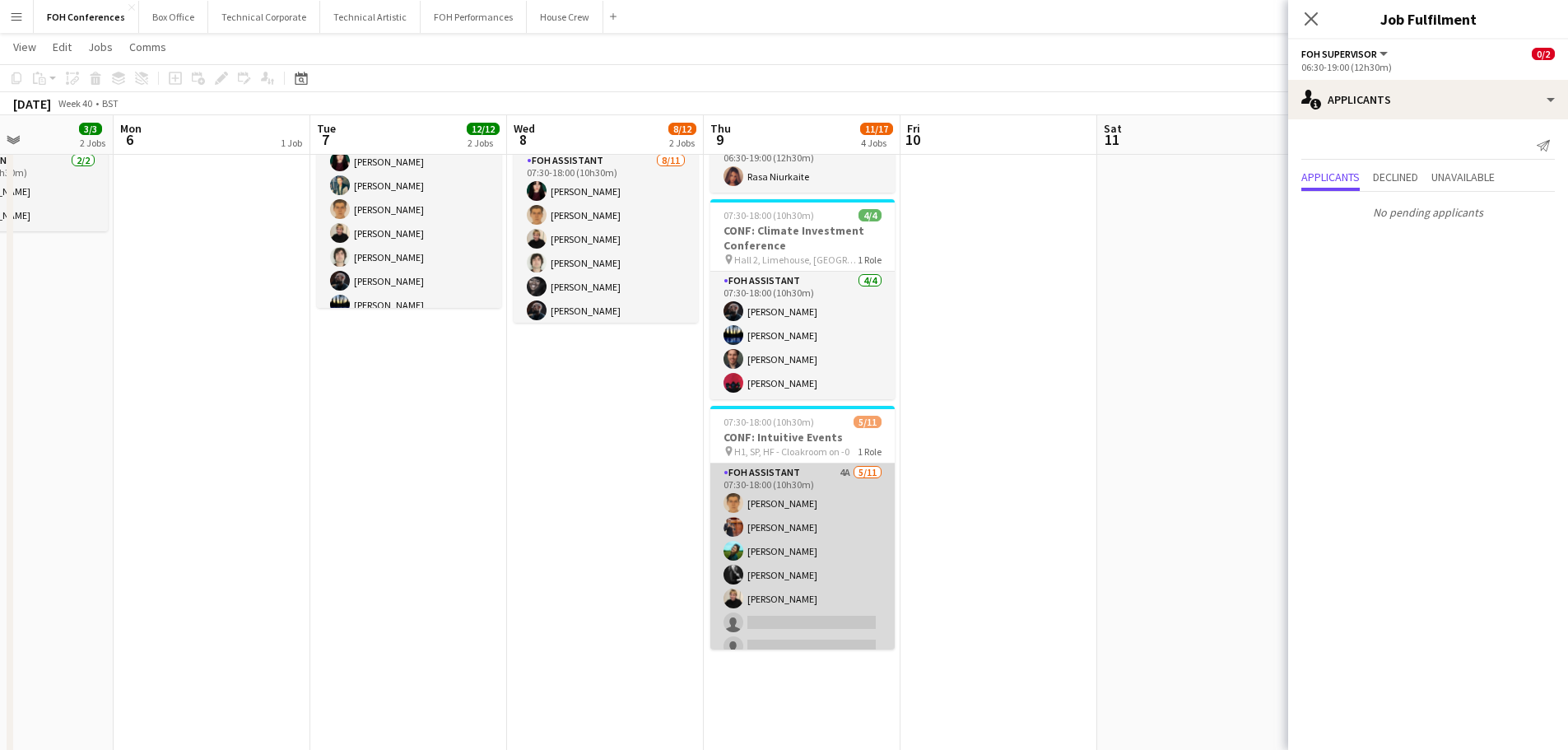
click at [813, 562] on app-card-role "FOH Assistant 4A [DATE] 07:30-18:00 (10h30m) [PERSON_NAME] [PERSON_NAME] [PERSO…" at bounding box center [802, 611] width 184 height 295
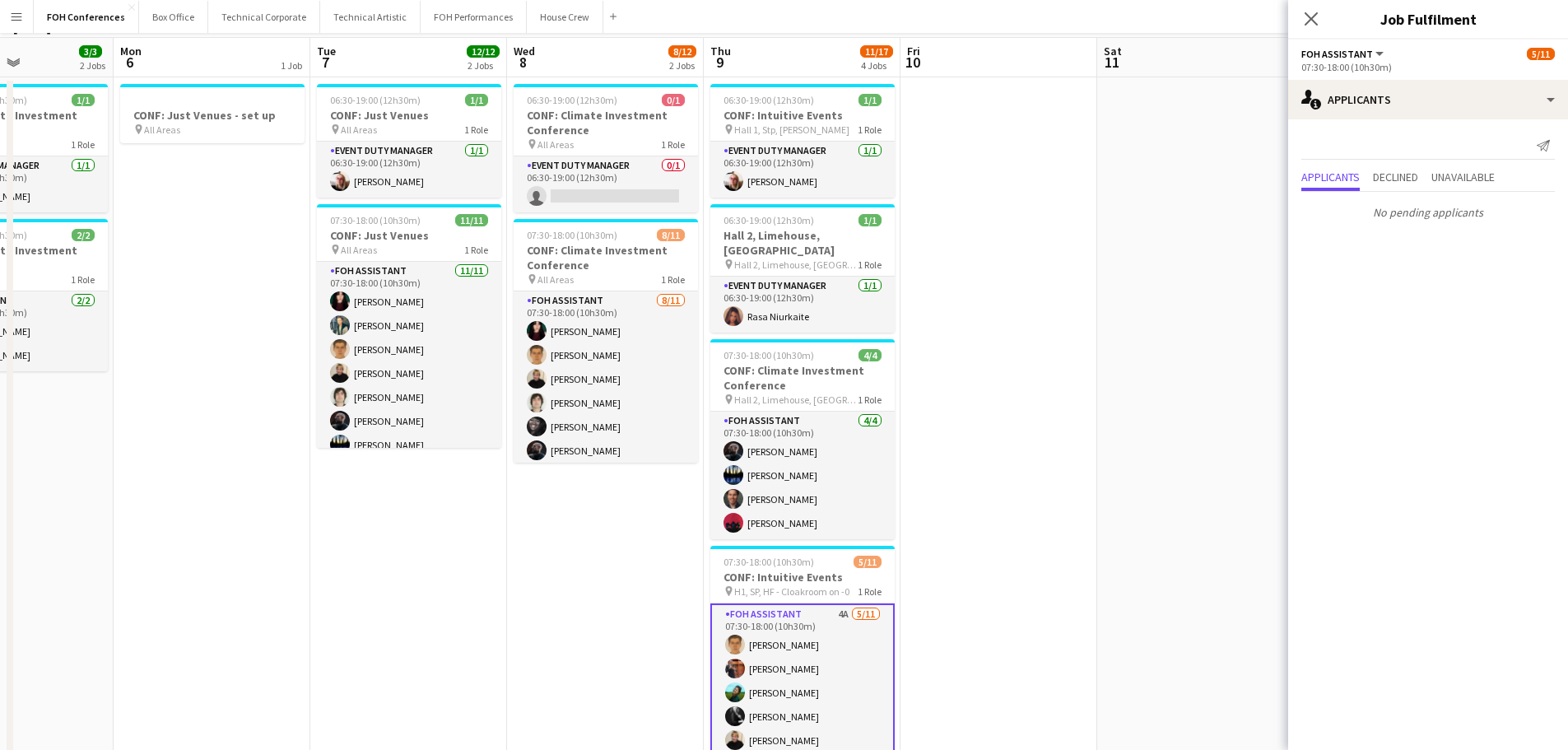
scroll to position [0, 0]
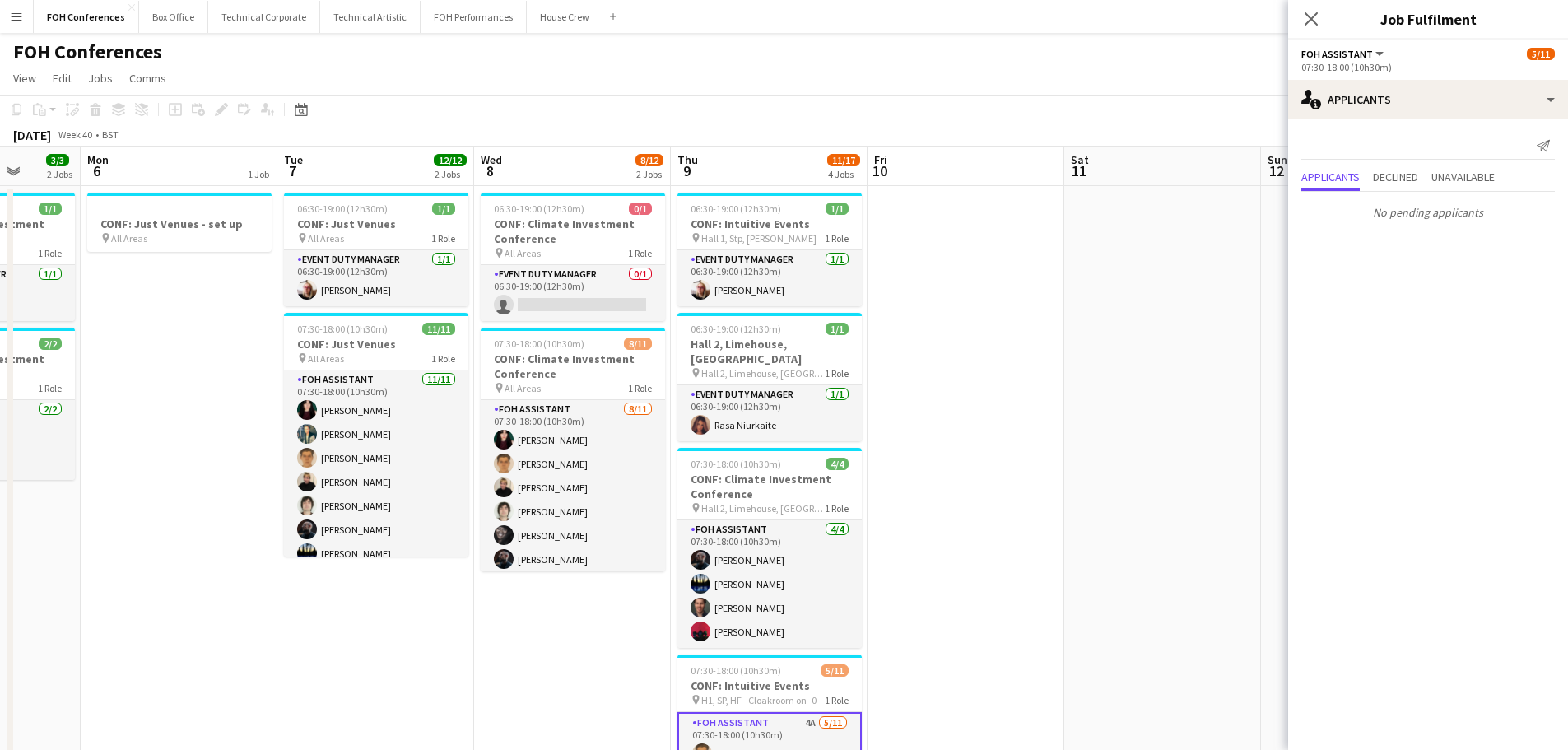
drag, startPoint x: 444, startPoint y: 455, endPoint x: 1006, endPoint y: 446, distance: 562.1
click at [1006, 446] on app-calendar-viewport "Fri 3 9/12 2 Jobs Sat 4 Sun 5 3/3 2 Jobs Mon 6 1 Job Tue 7 12/12 2 Jobs Wed 8 8…" at bounding box center [784, 733] width 1568 height 1174
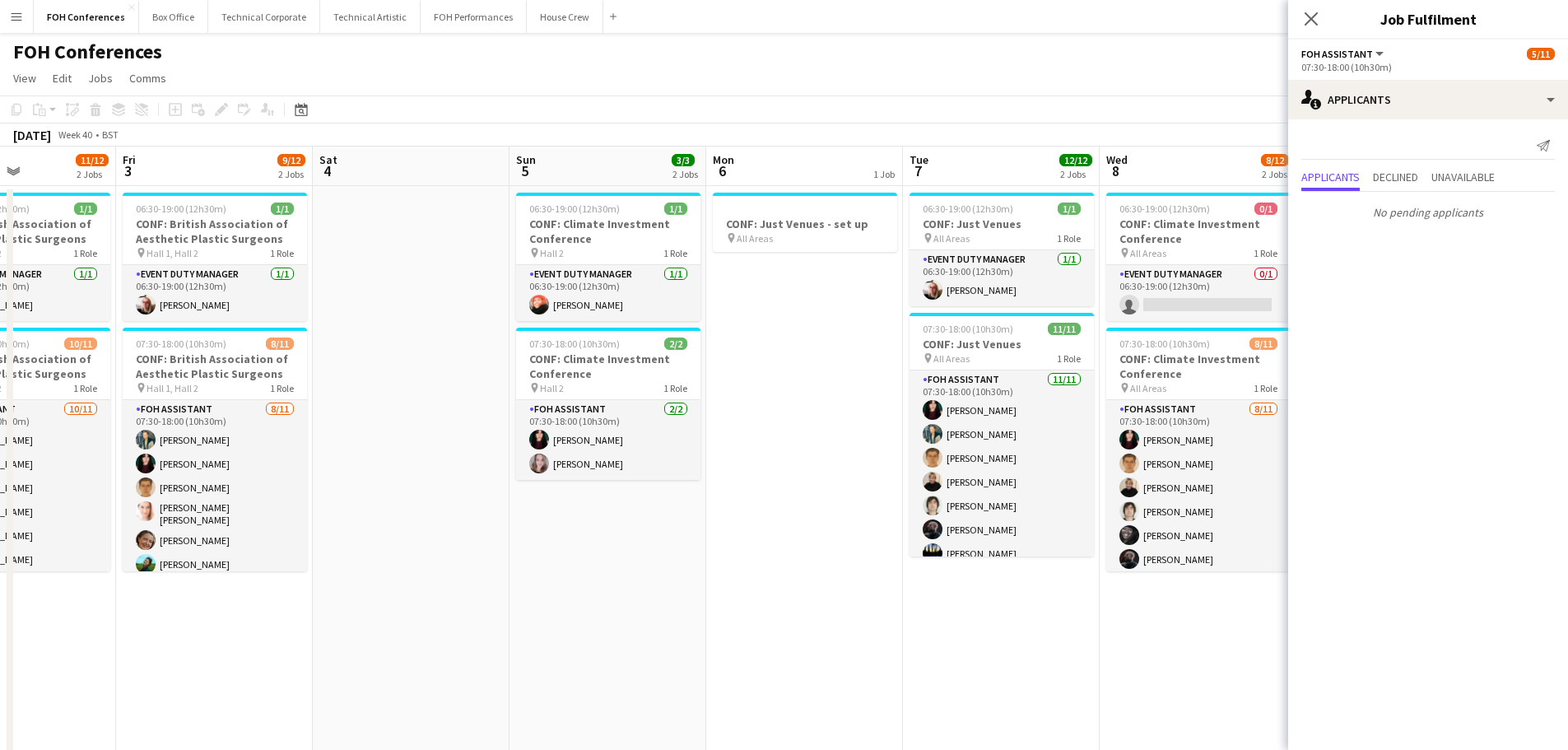
drag, startPoint x: 671, startPoint y: 489, endPoint x: 885, endPoint y: 490, distance: 214.0
click at [885, 490] on app-calendar-viewport "Tue 30 12/12 2 Jobs Wed 1 12/12 2 Jobs Thu 2 11/12 2 Jobs Fri 3 9/12 2 Jobs Sat…" at bounding box center [784, 733] width 1568 height 1174
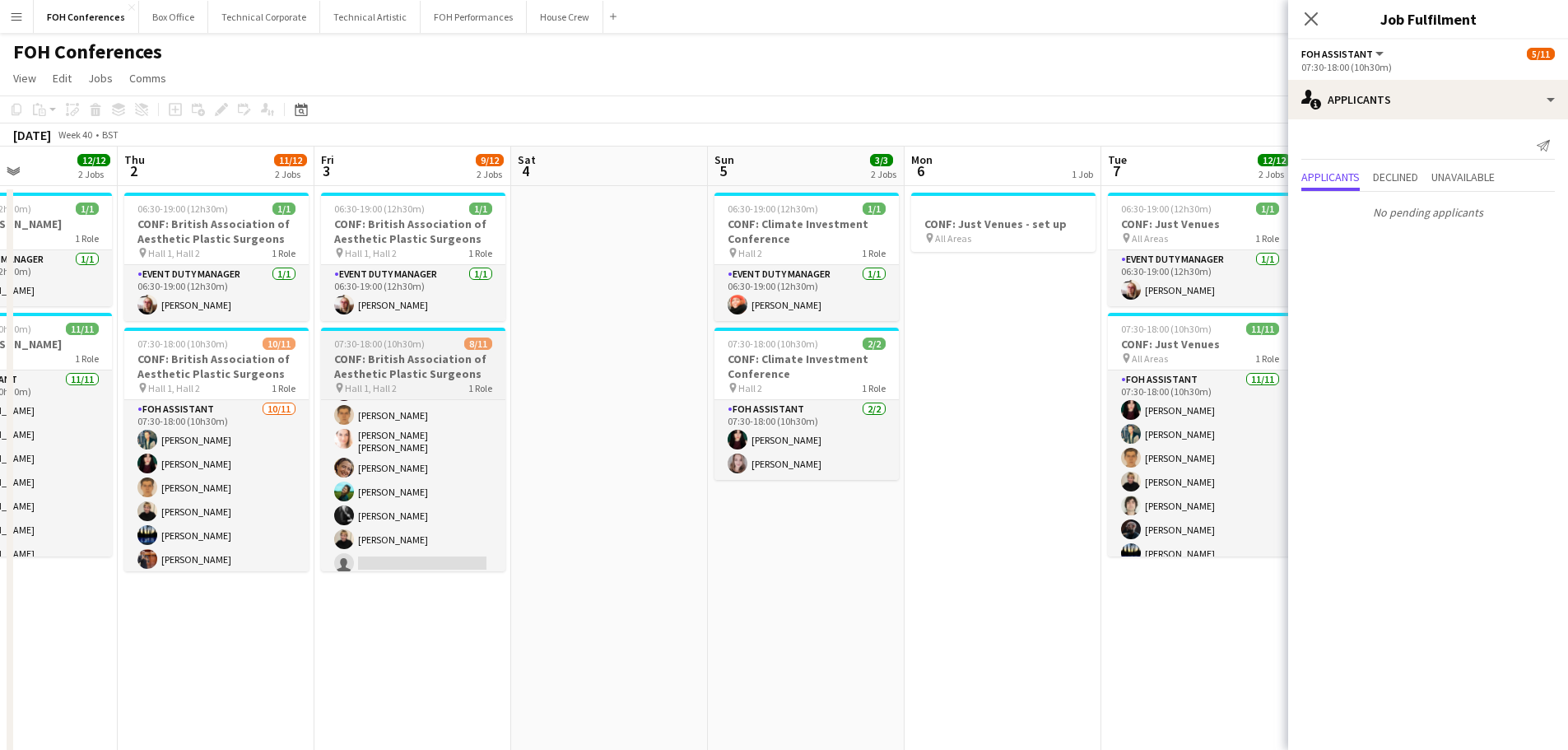
scroll to position [124, 0]
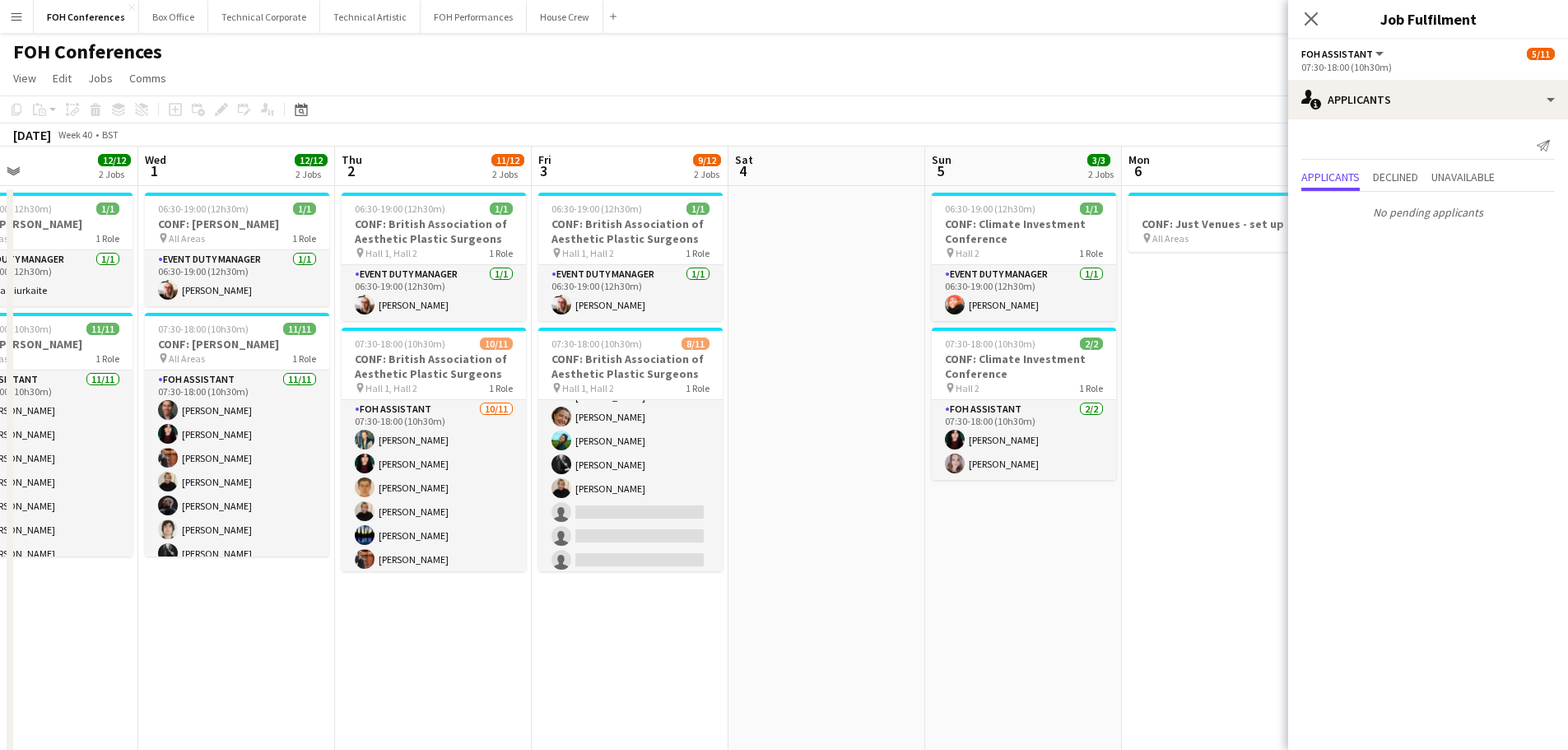
drag, startPoint x: 880, startPoint y: 552, endPoint x: 1075, endPoint y: 564, distance: 195.4
click at [1164, 554] on app-calendar-viewport "Sun 28 Mon 29 1 Job Tue 30 12/12 2 Jobs Wed 1 12/12 2 Jobs Thu 2 11/12 2 Jobs F…" at bounding box center [784, 733] width 1568 height 1174
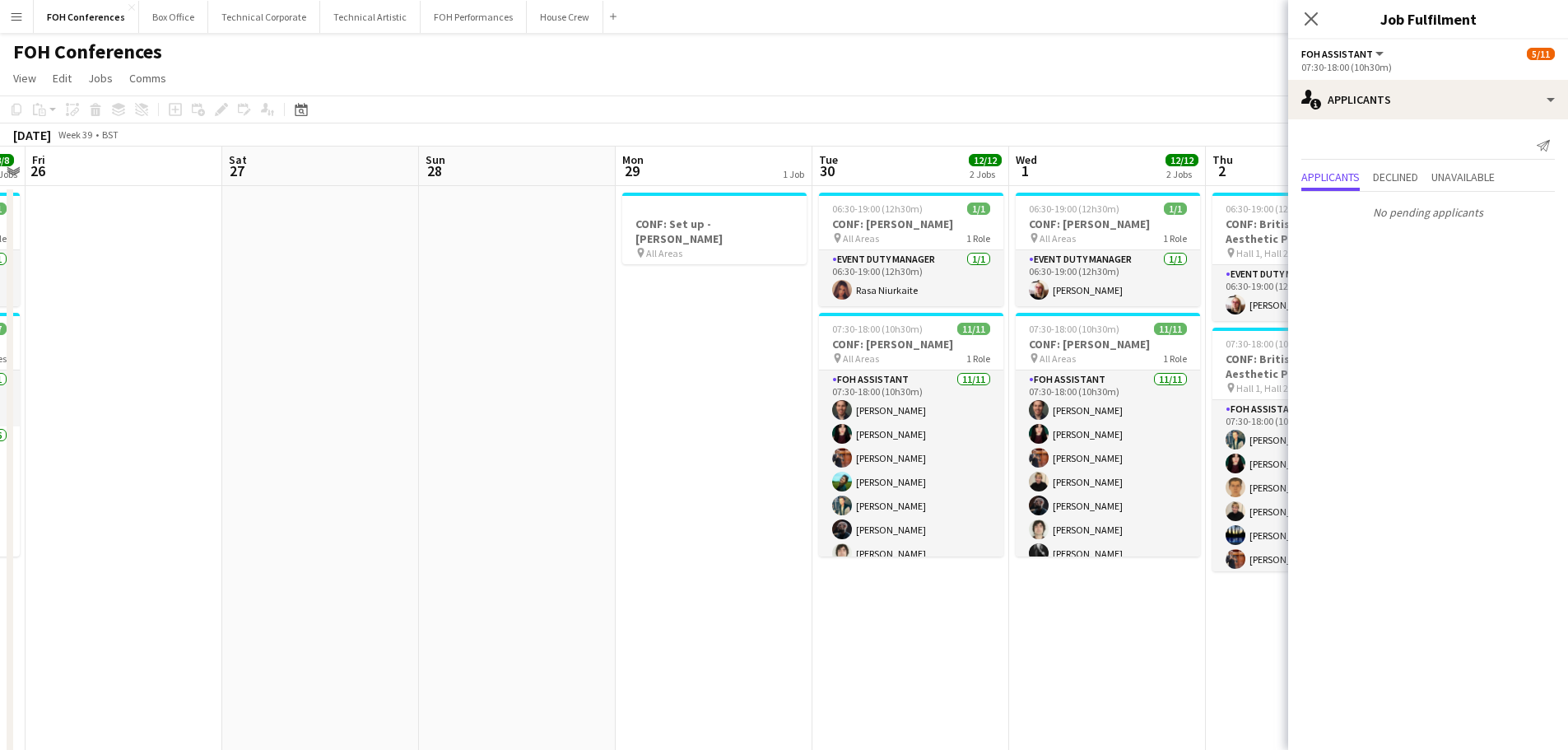
drag, startPoint x: 560, startPoint y: 573, endPoint x: 1158, endPoint y: 573, distance: 598.0
click at [1158, 573] on app-calendar-viewport "Wed 24 12/12 4 Jobs Thu 25 8/8 2 Jobs Fri 26 Sat 27 Sun 28 Mon 29 1 Job Tue 30 …" at bounding box center [784, 733] width 1568 height 1174
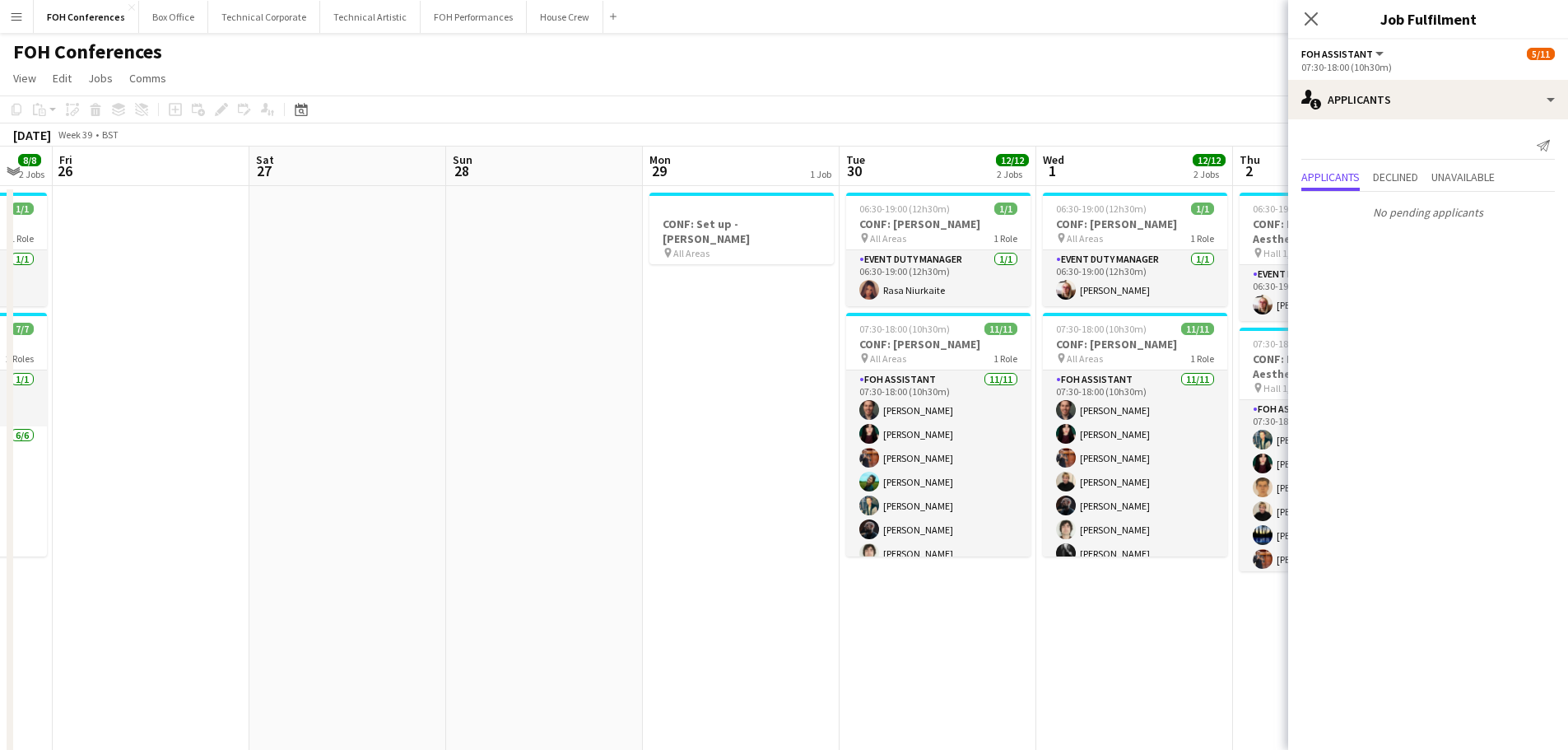
drag, startPoint x: 702, startPoint y: 572, endPoint x: 1158, endPoint y: 558, distance: 456.2
click at [1165, 560] on app-calendar-viewport "Wed 24 12/12 4 Jobs Thu 25 8/8 2 Jobs Fri 26 Sat 27 Sun 28 Mon 29 1 Job Tue 30 …" at bounding box center [784, 733] width 1568 height 1174
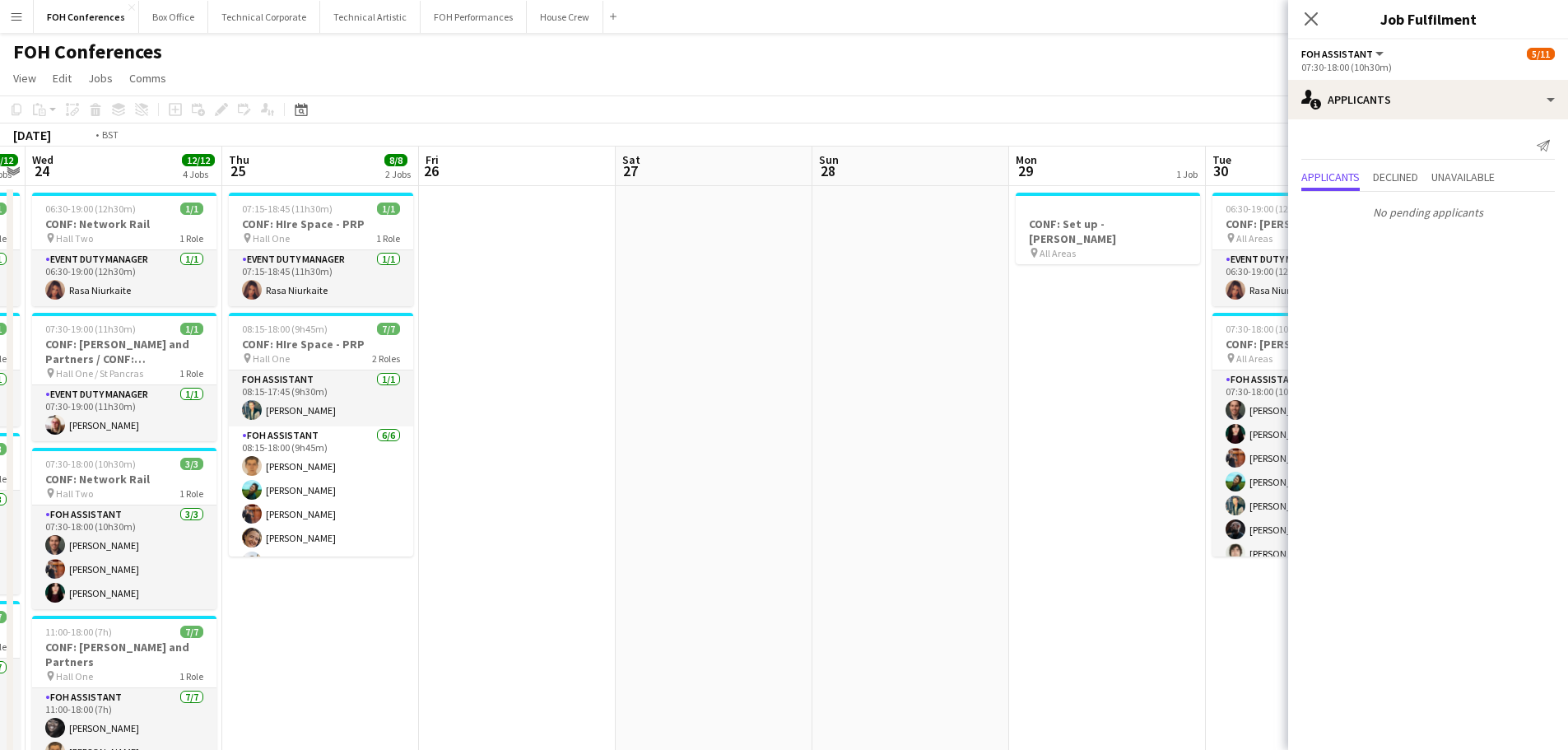
drag, startPoint x: 668, startPoint y: 498, endPoint x: 1178, endPoint y: 498, distance: 510.0
click at [1178, 498] on app-calendar-viewport "Sun 21 Mon 22 5/5 2 Jobs Tue 23 12/12 4 Jobs Wed 24 12/12 4 Jobs Thu 25 8/8 2 J…" at bounding box center [784, 733] width 1568 height 1174
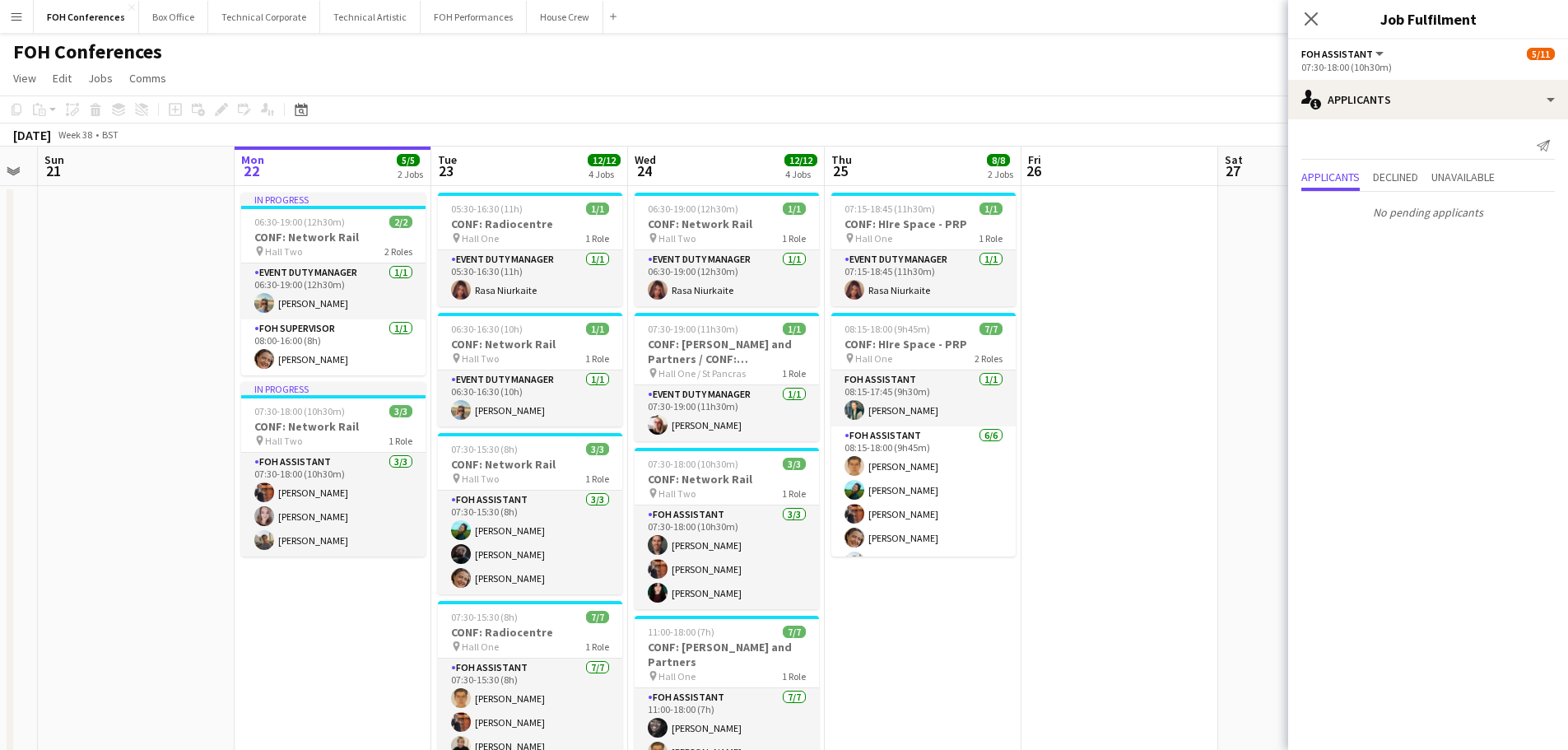
scroll to position [0, 333]
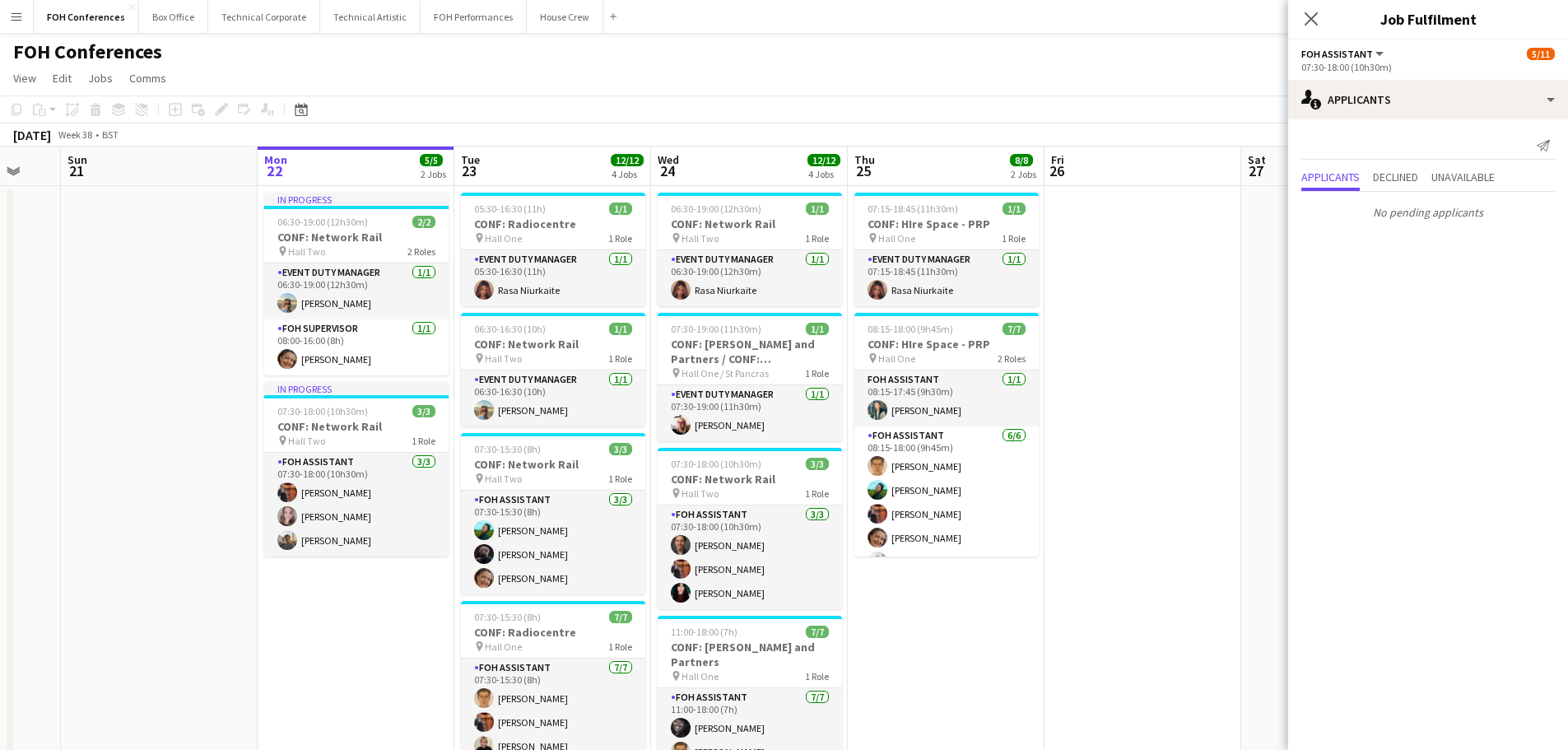
drag, startPoint x: 781, startPoint y: 489, endPoint x: 829, endPoint y: 489, distance: 48.0
click at [829, 489] on app-calendar-viewport "Fri 19 Sat 20 Sun 21 Mon 22 5/5 2 Jobs Tue 23 12/12 4 Jobs Wed 24 12/12 4 Jobs …" at bounding box center [784, 733] width 1568 height 1174
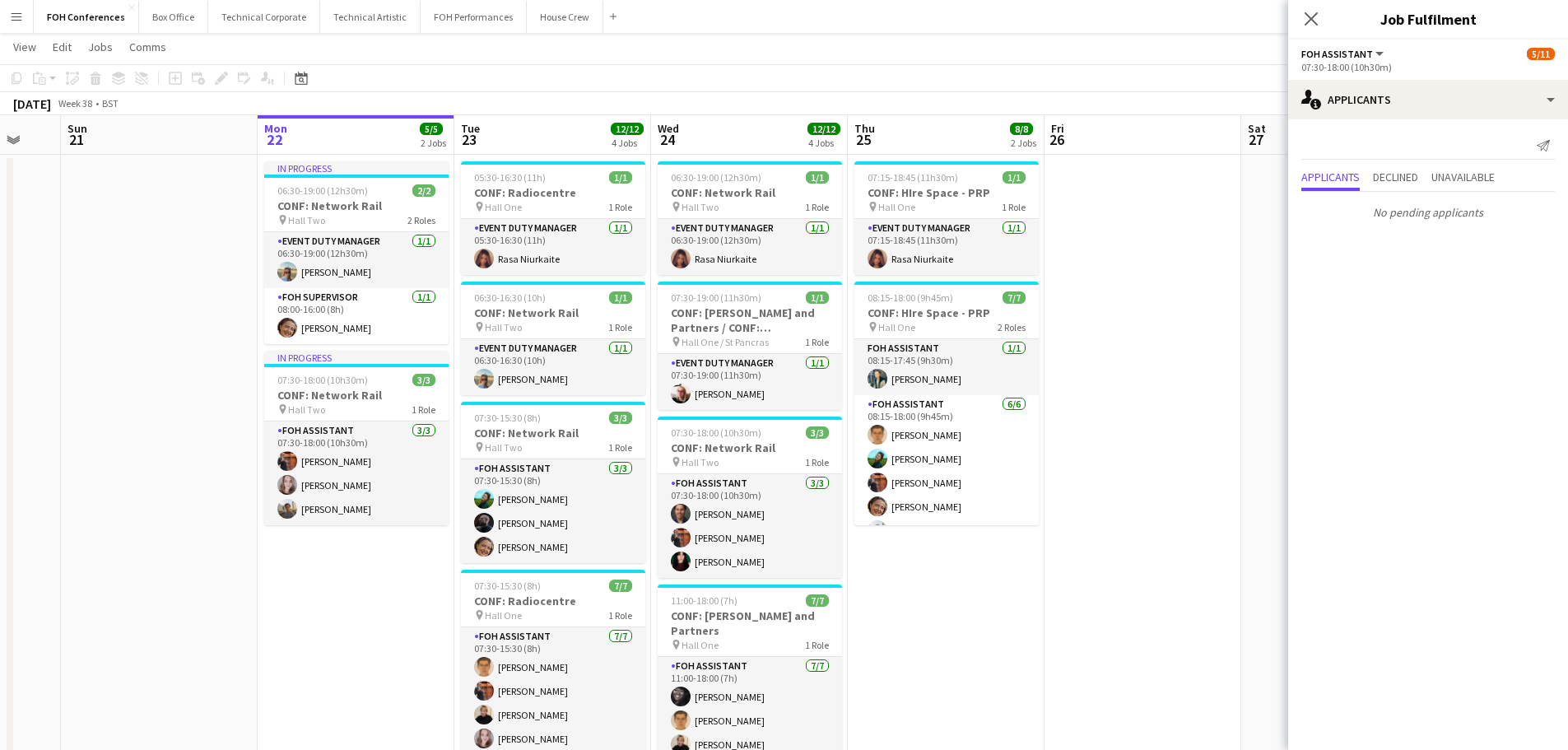
scroll to position [0, 0]
